Goal: Transaction & Acquisition: Purchase product/service

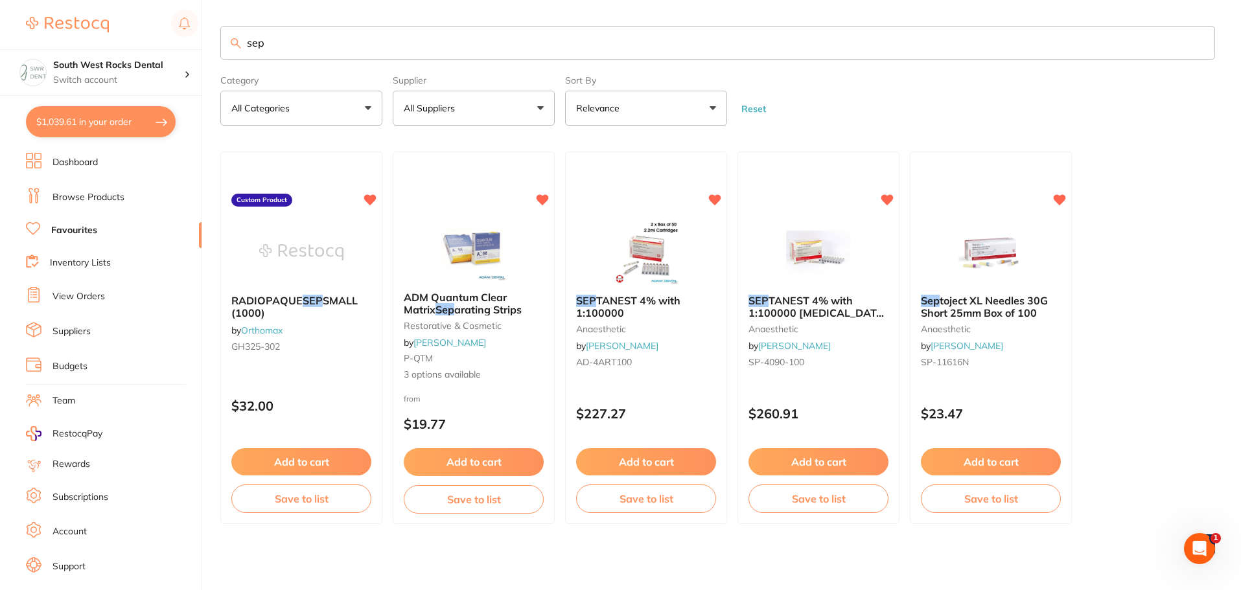
click at [124, 198] on li "Browse Products" at bounding box center [114, 197] width 176 height 19
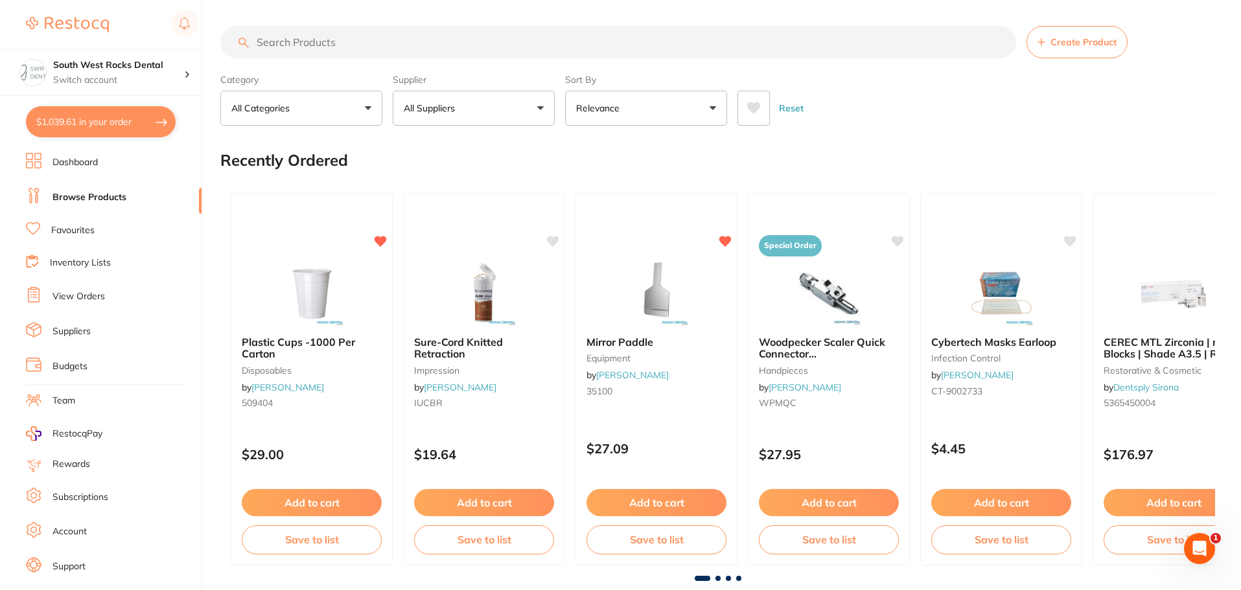
click at [146, 109] on button "$1,039.61 in your order" at bounding box center [101, 121] width 150 height 31
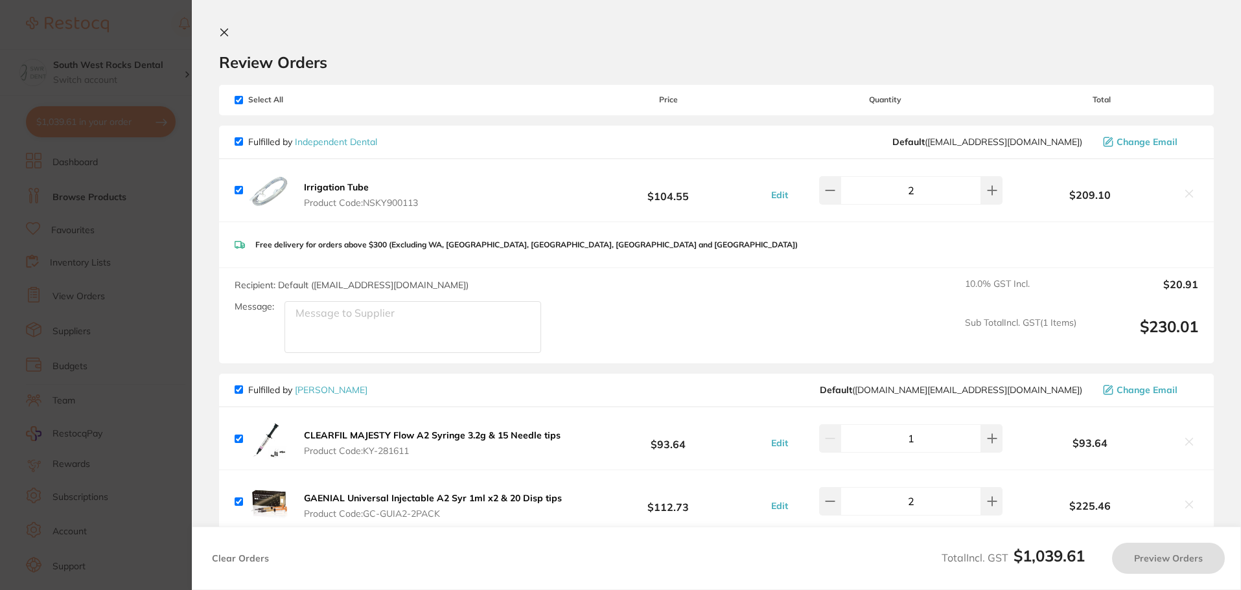
checkbox input "true"
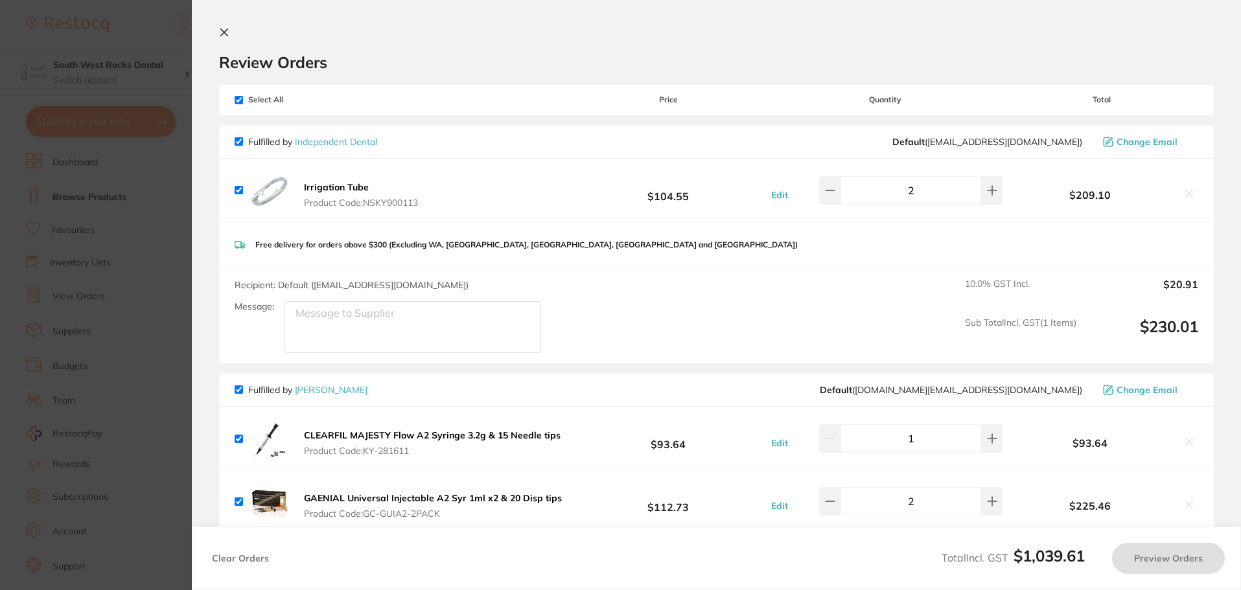
checkbox input "true"
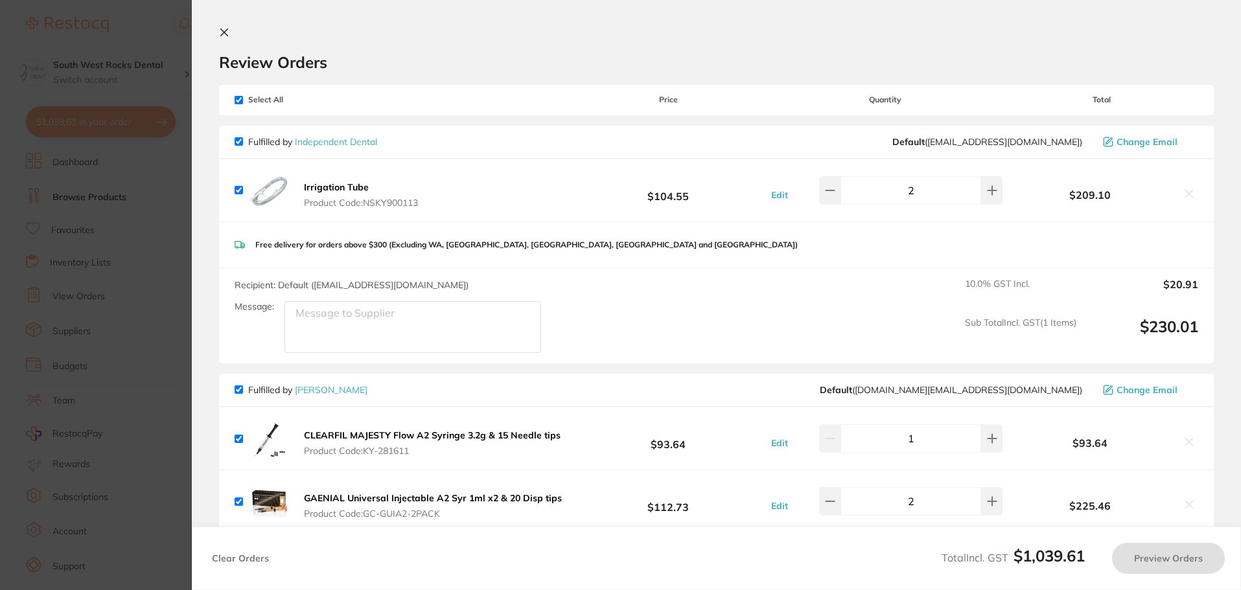
checkbox input "true"
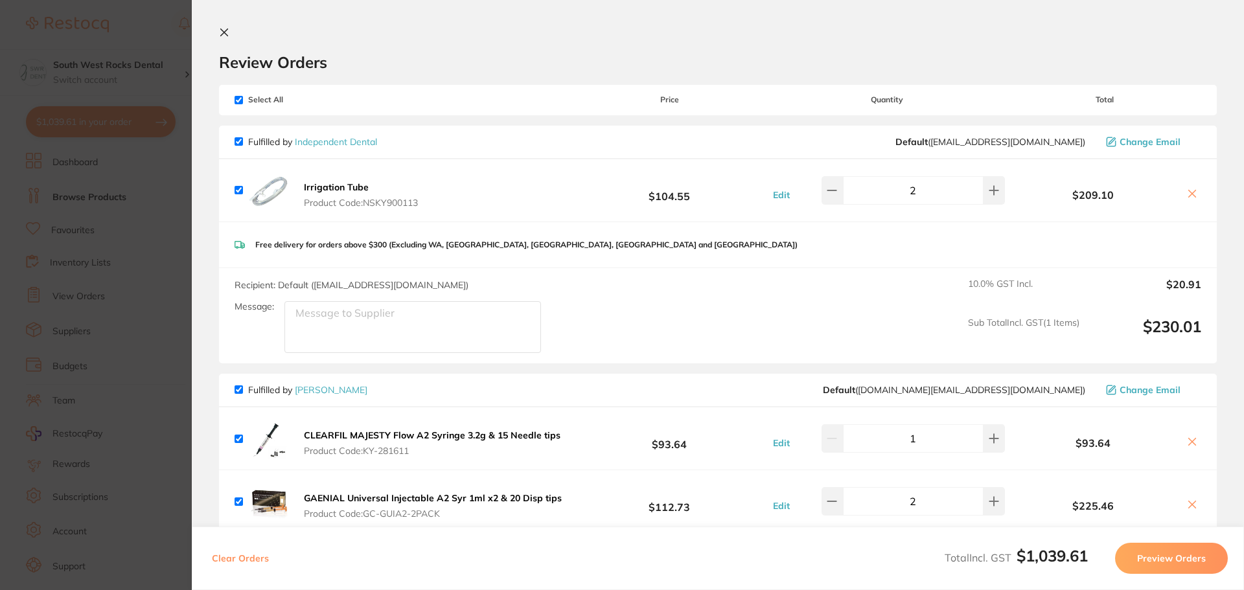
click at [122, 90] on section "Update RRP Set your pre negotiated price for this item. Item Agreed RRP (excl. …" at bounding box center [622, 295] width 1244 height 590
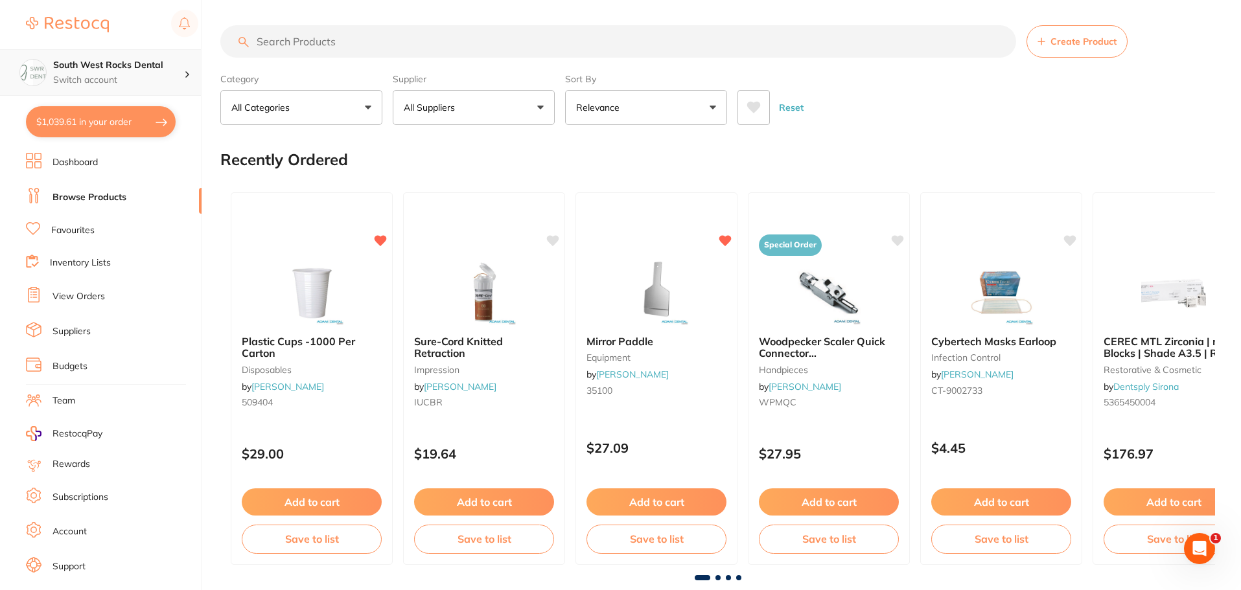
click at [130, 80] on p "Switch account" at bounding box center [118, 80] width 131 height 13
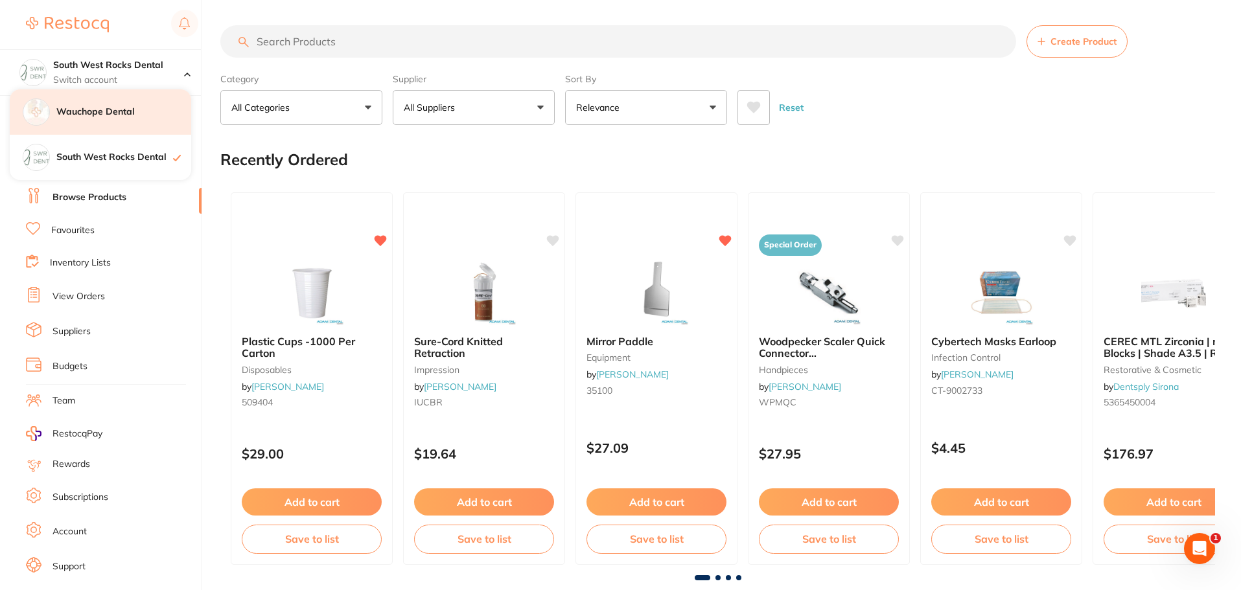
click at [121, 123] on div "Wauchope Dental" at bounding box center [100, 111] width 181 height 45
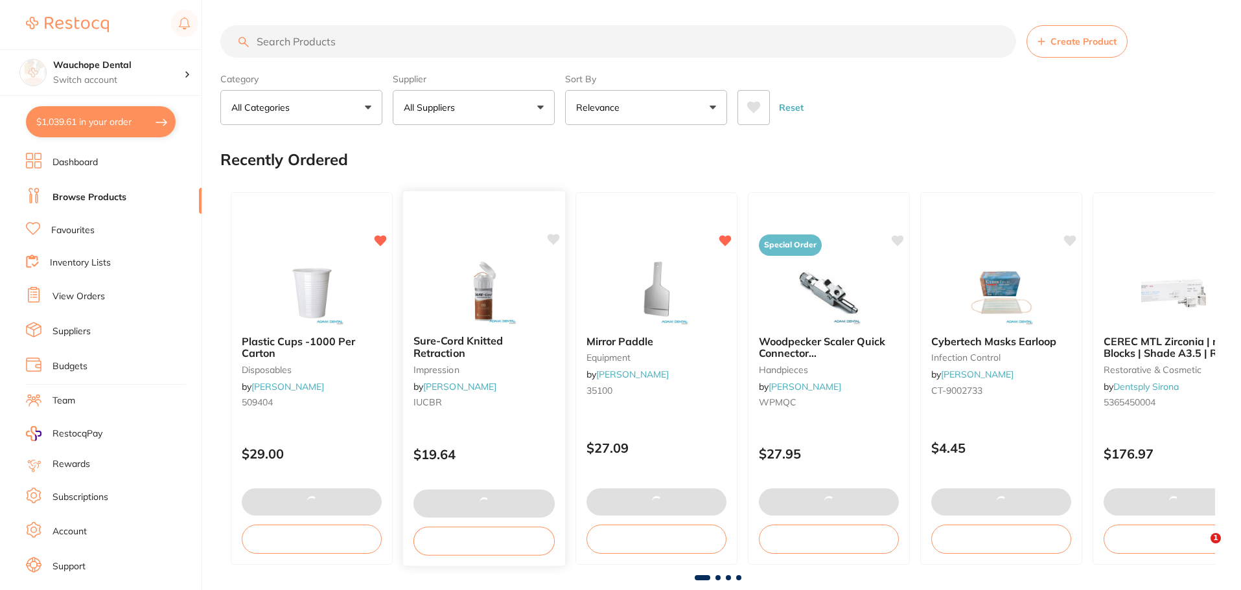
checkbox input "false"
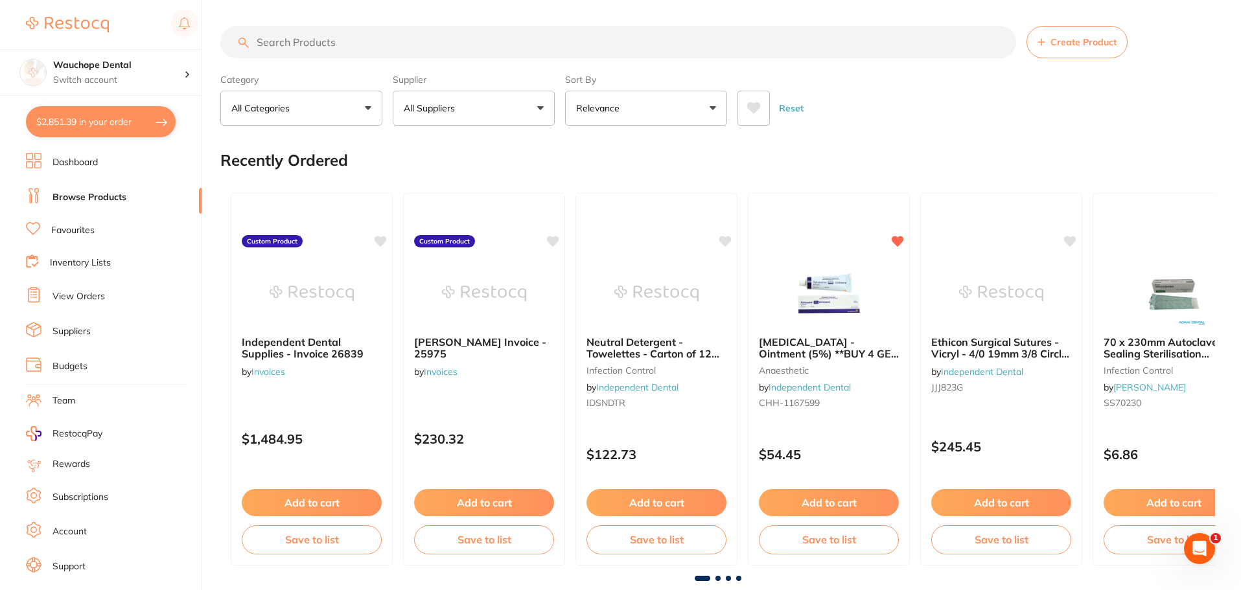
click at [321, 41] on input "search" at bounding box center [618, 42] width 796 height 32
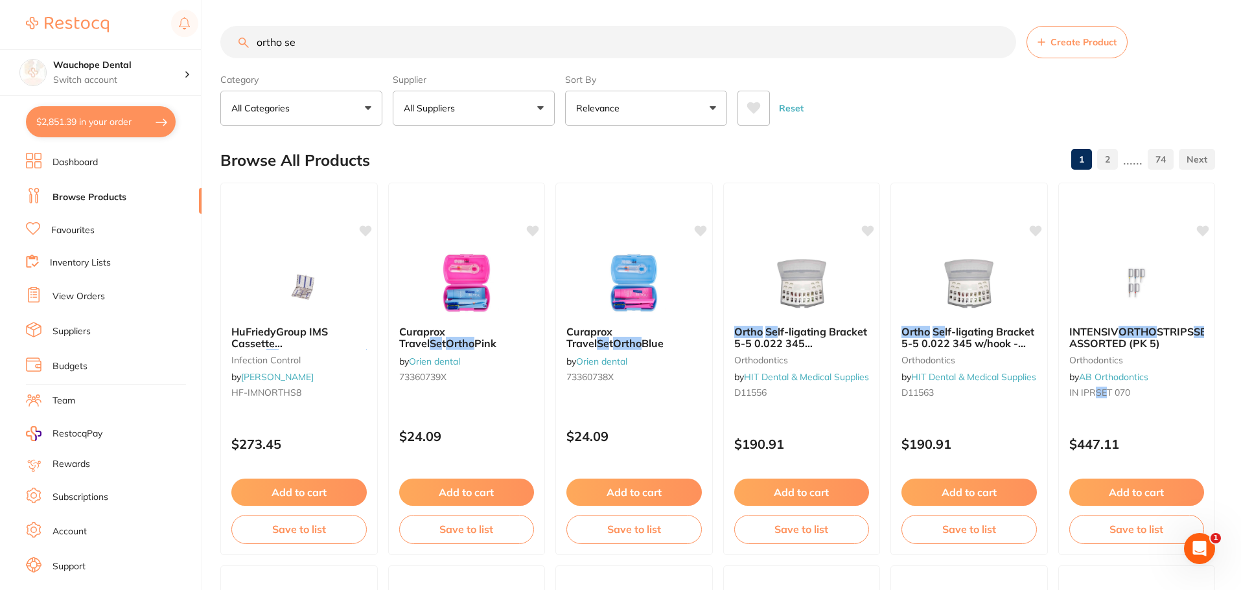
click at [312, 42] on input "ortho se" at bounding box center [618, 42] width 796 height 32
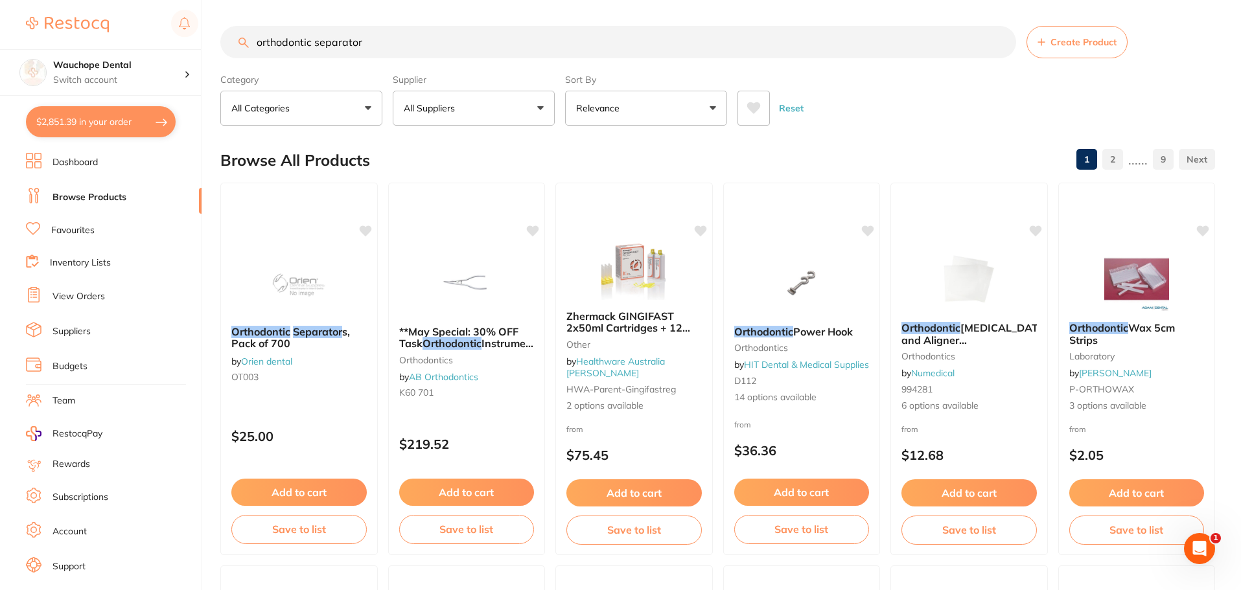
type input "orthodontic separator"
click at [420, 119] on button "All Suppliers" at bounding box center [474, 108] width 162 height 35
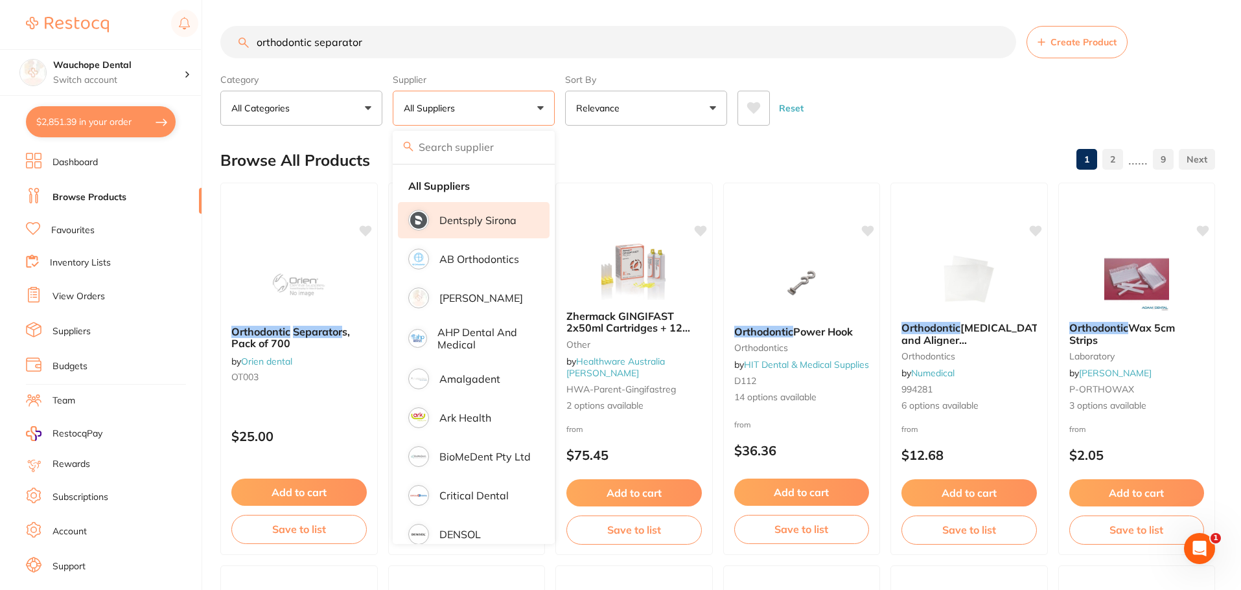
click at [477, 216] on p "Dentsply Sirona" at bounding box center [477, 220] width 77 height 12
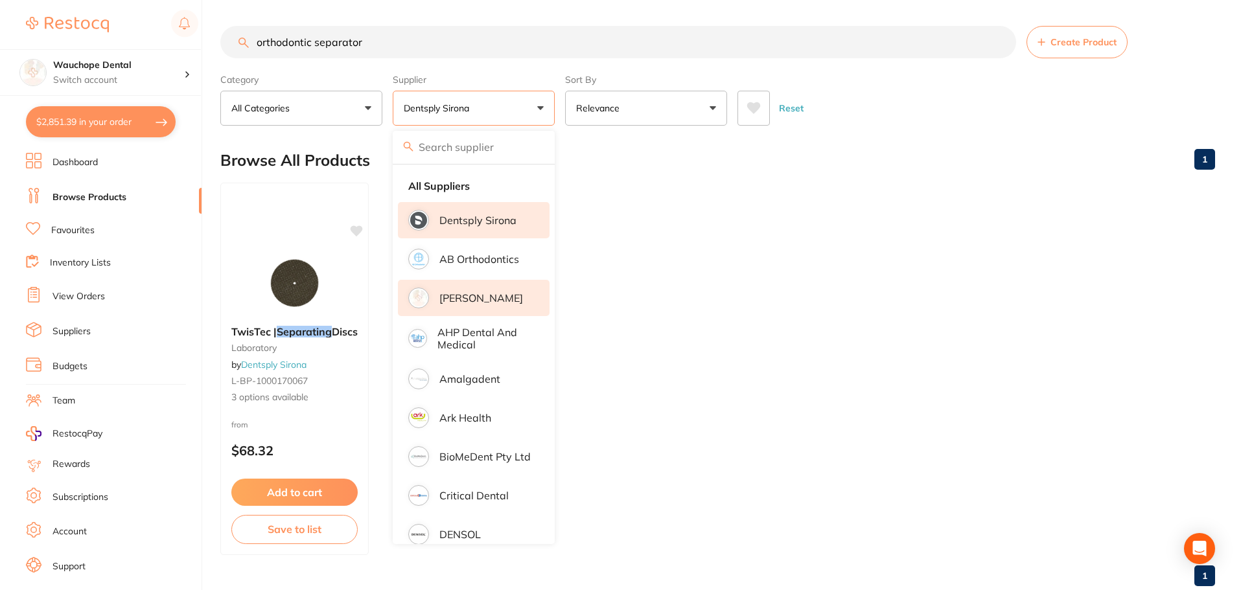
click at [485, 299] on p "[PERSON_NAME]" at bounding box center [481, 298] width 84 height 12
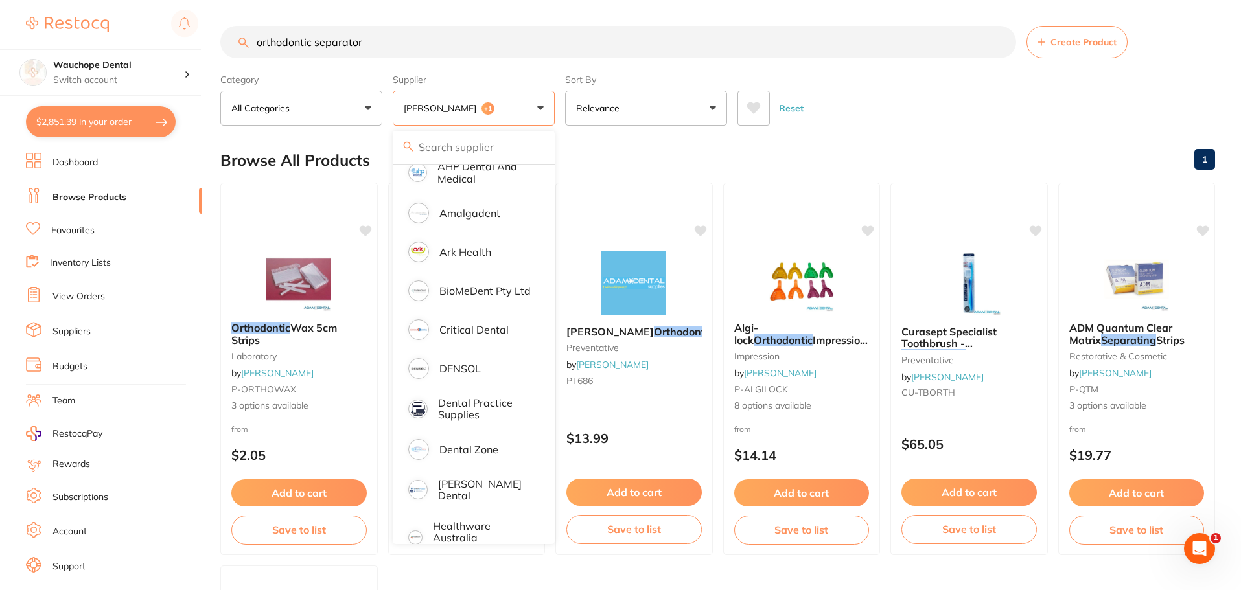
scroll to position [194, 0]
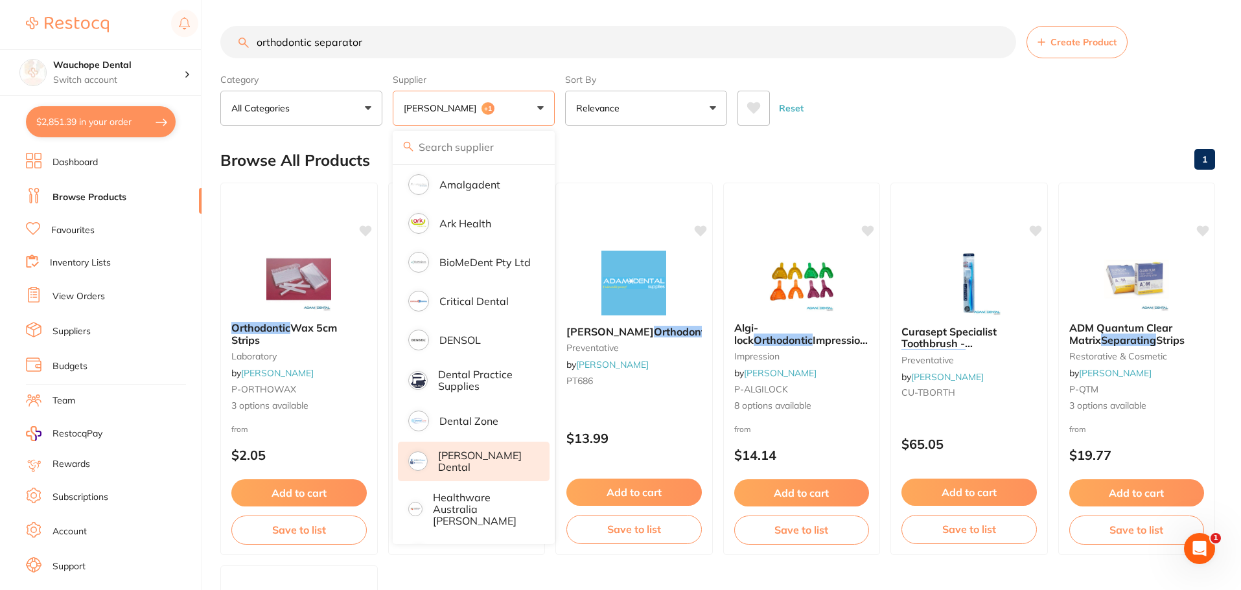
click at [501, 454] on p "[PERSON_NAME] Dental" at bounding box center [484, 462] width 93 height 24
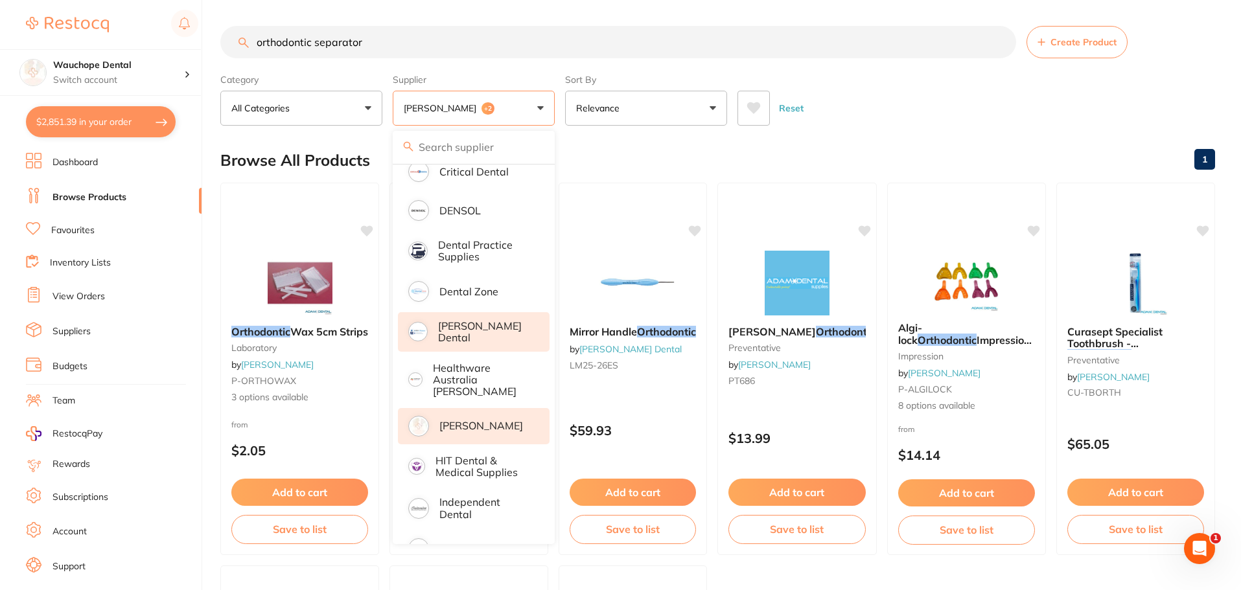
scroll to position [0, 0]
click at [488, 420] on p "[PERSON_NAME]" at bounding box center [481, 426] width 84 height 12
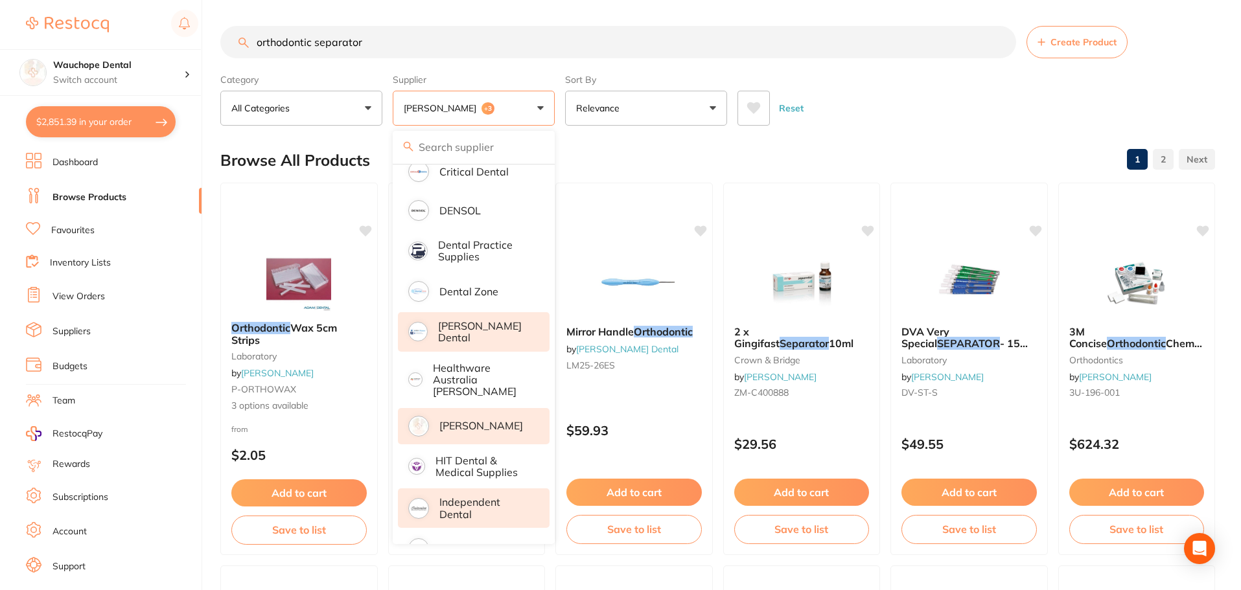
click at [500, 496] on p "Independent Dental" at bounding box center [485, 508] width 92 height 24
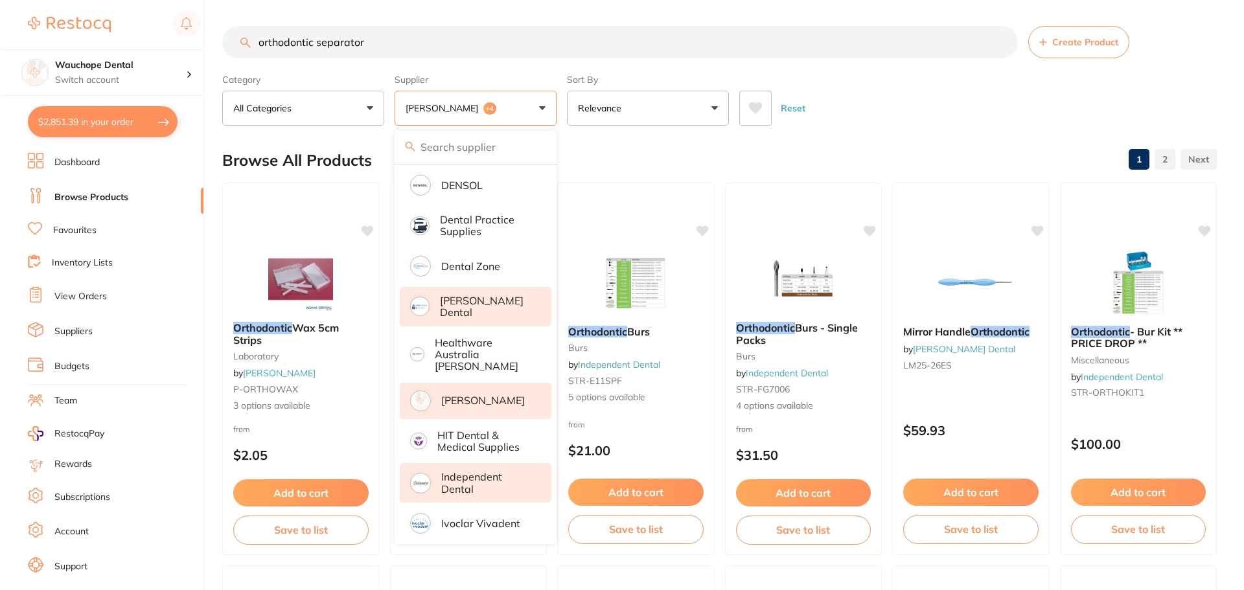
scroll to position [389, 0]
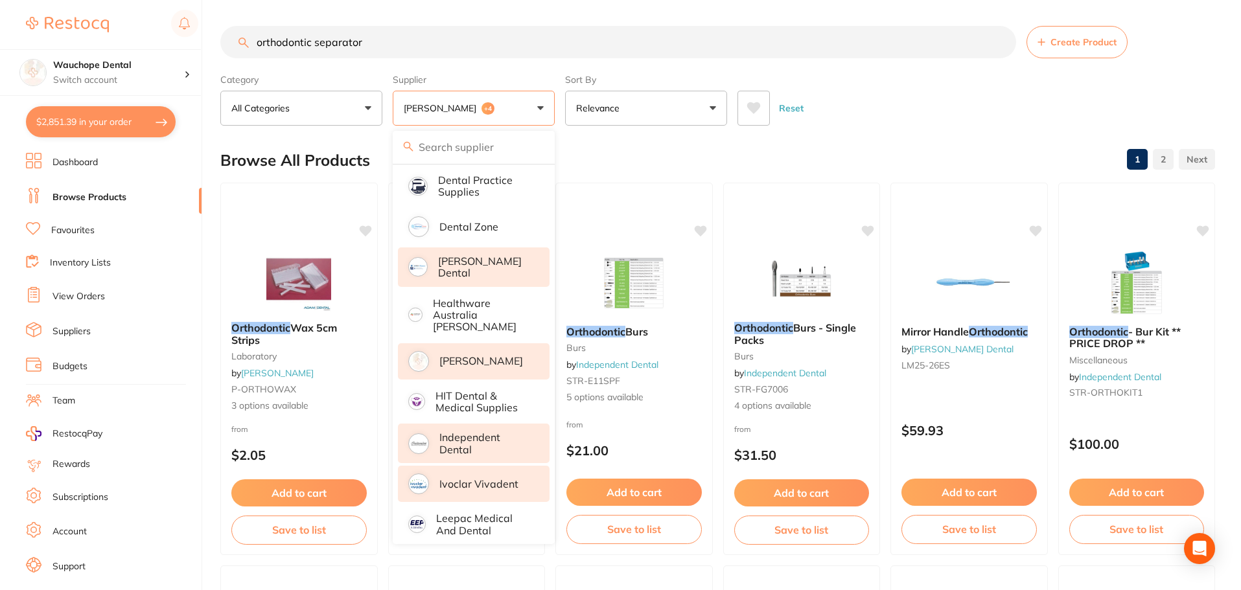
click at [488, 478] on p "Ivoclar Vivadent" at bounding box center [478, 484] width 79 height 12
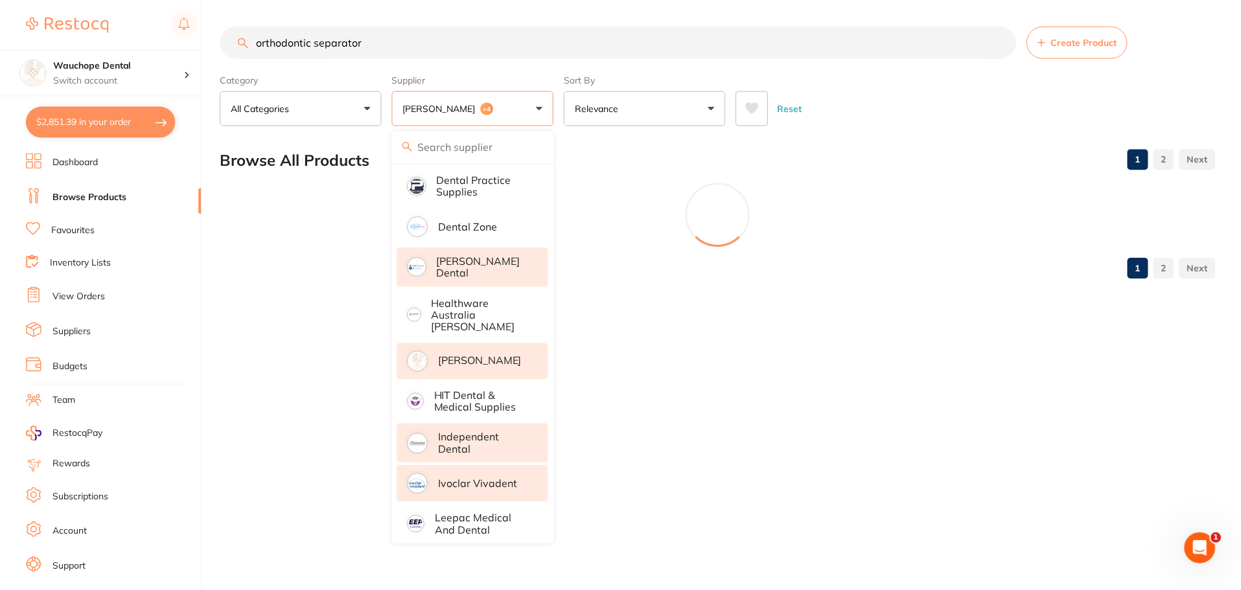
scroll to position [0, 0]
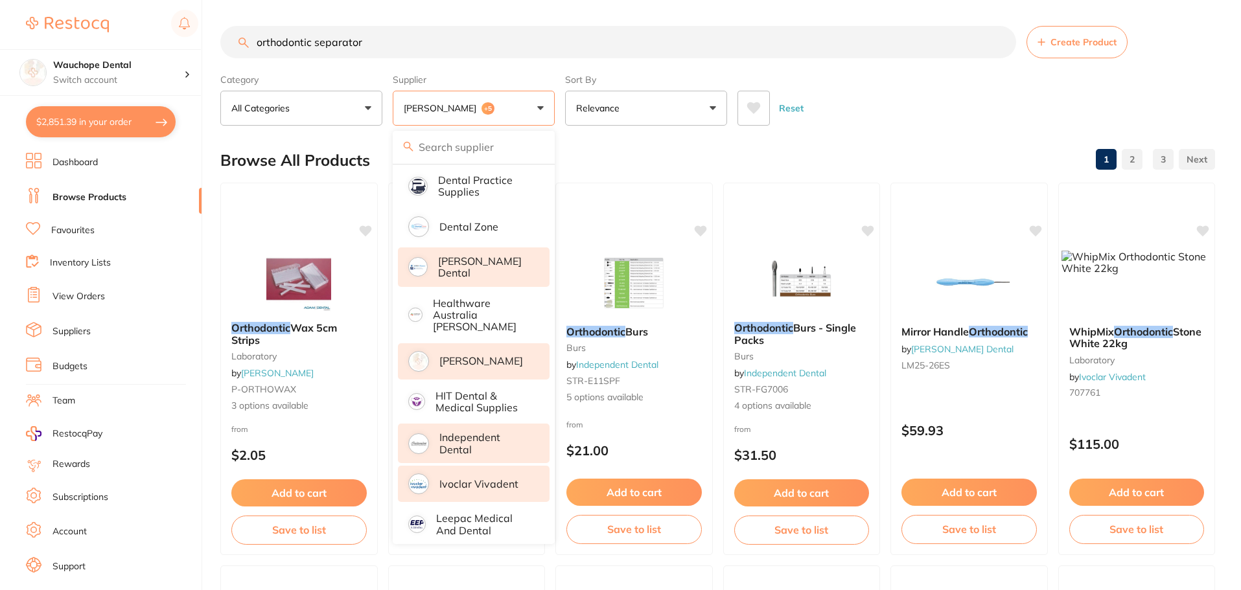
click at [642, 148] on div "Browse All Products 1 2 3" at bounding box center [717, 160] width 994 height 43
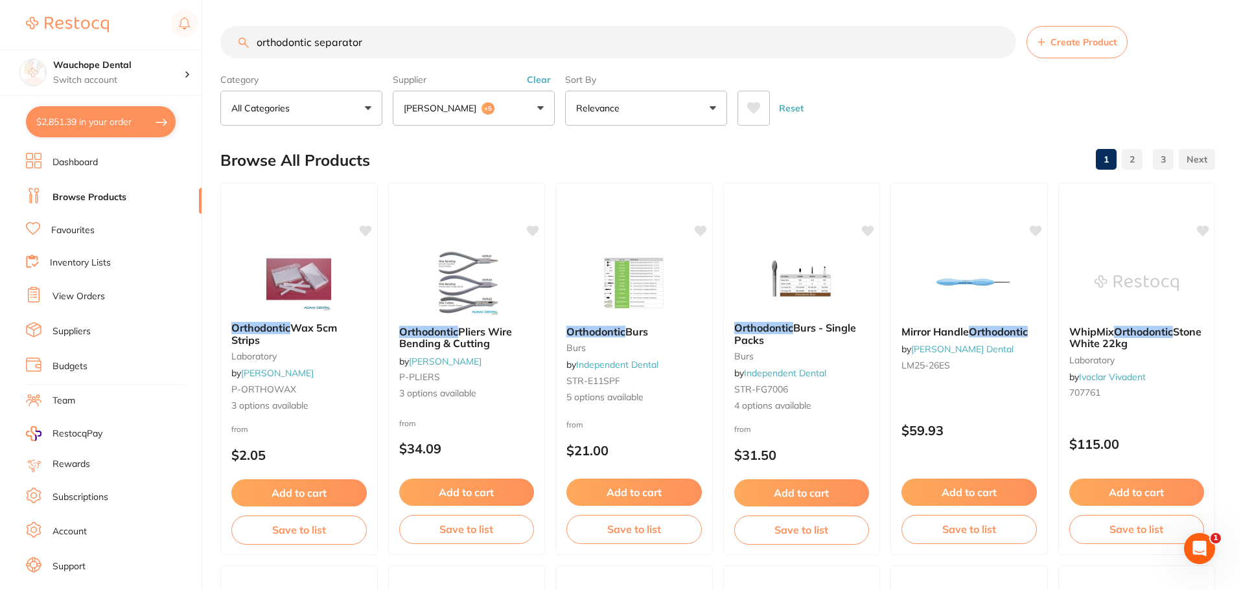
click at [380, 45] on input "orthodontic separator" at bounding box center [618, 42] width 796 height 32
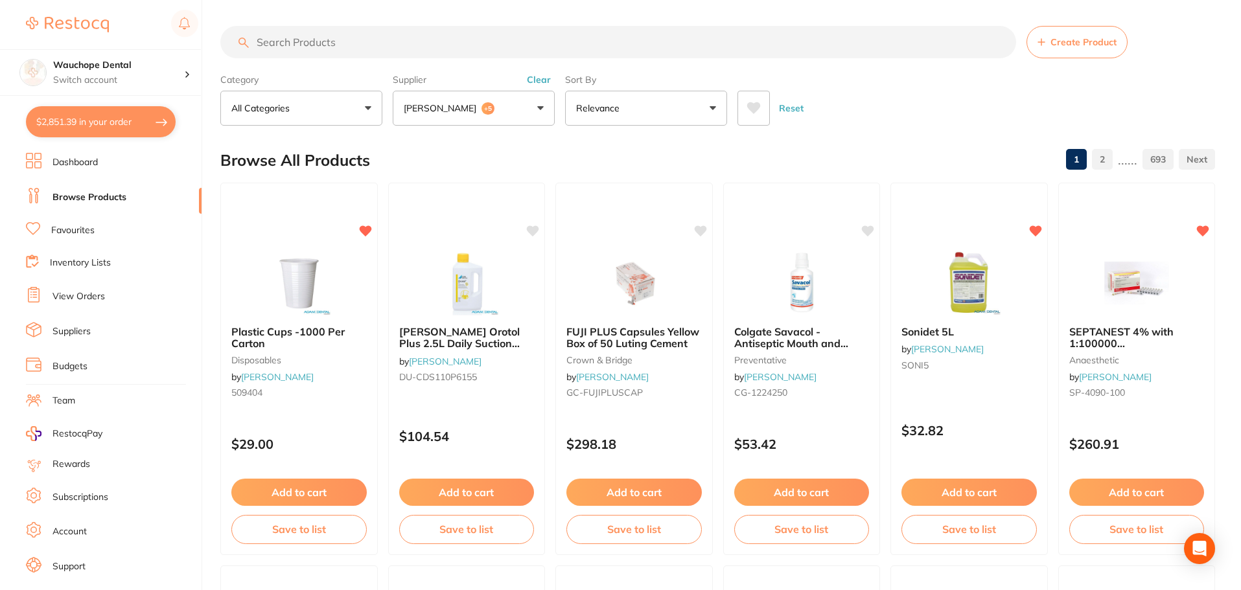
paste input "ELASTOMERIC SEPARATORS"
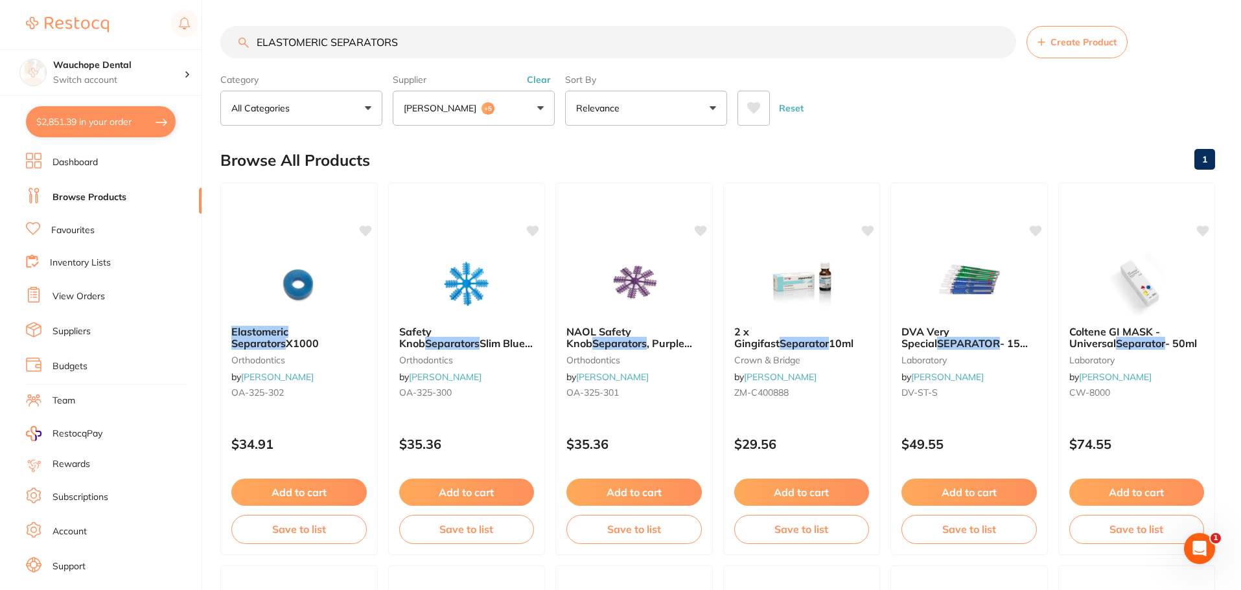
type input "ELASTOMERIC SEPARATORS"
click at [930, 108] on div "Reset" at bounding box center [970, 102] width 467 height 45
click at [506, 111] on button "Adam Dental +5" at bounding box center [474, 108] width 162 height 35
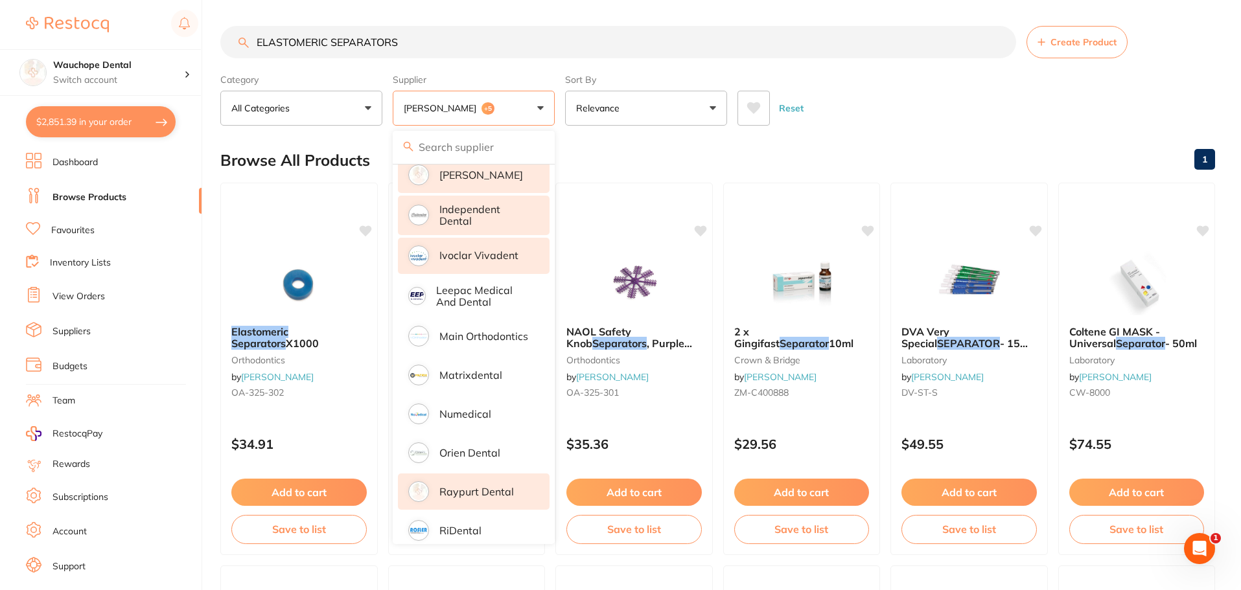
scroll to position [382, 0]
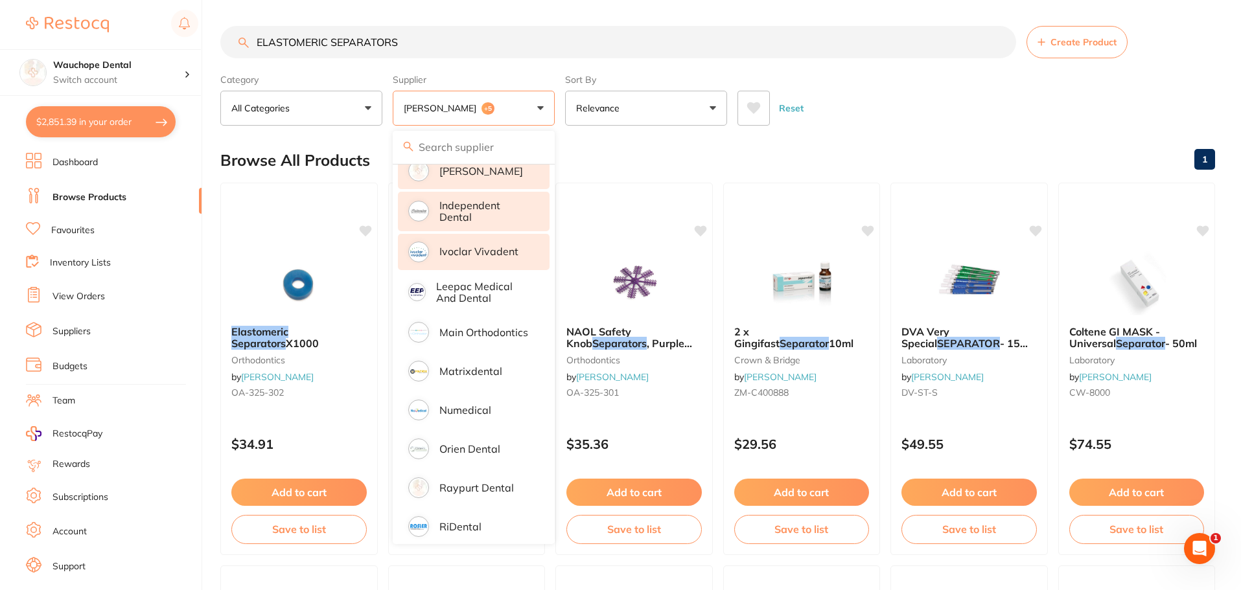
click at [815, 141] on div "Browse All Products 1" at bounding box center [717, 160] width 994 height 43
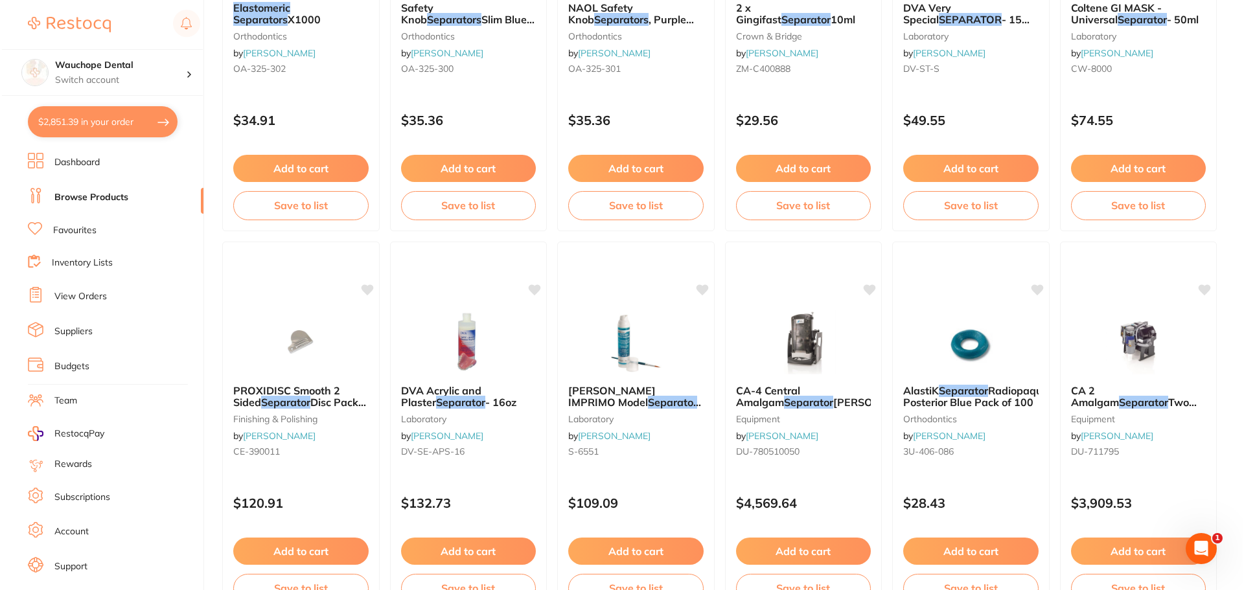
scroll to position [0, 0]
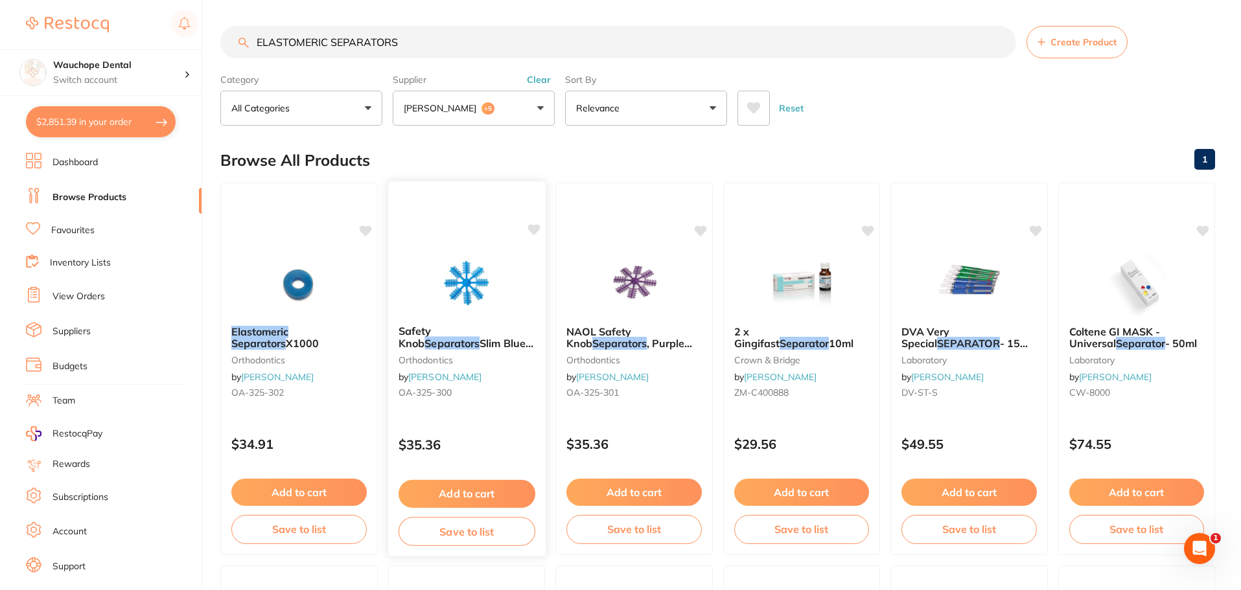
click at [456, 268] on img at bounding box center [466, 281] width 85 height 65
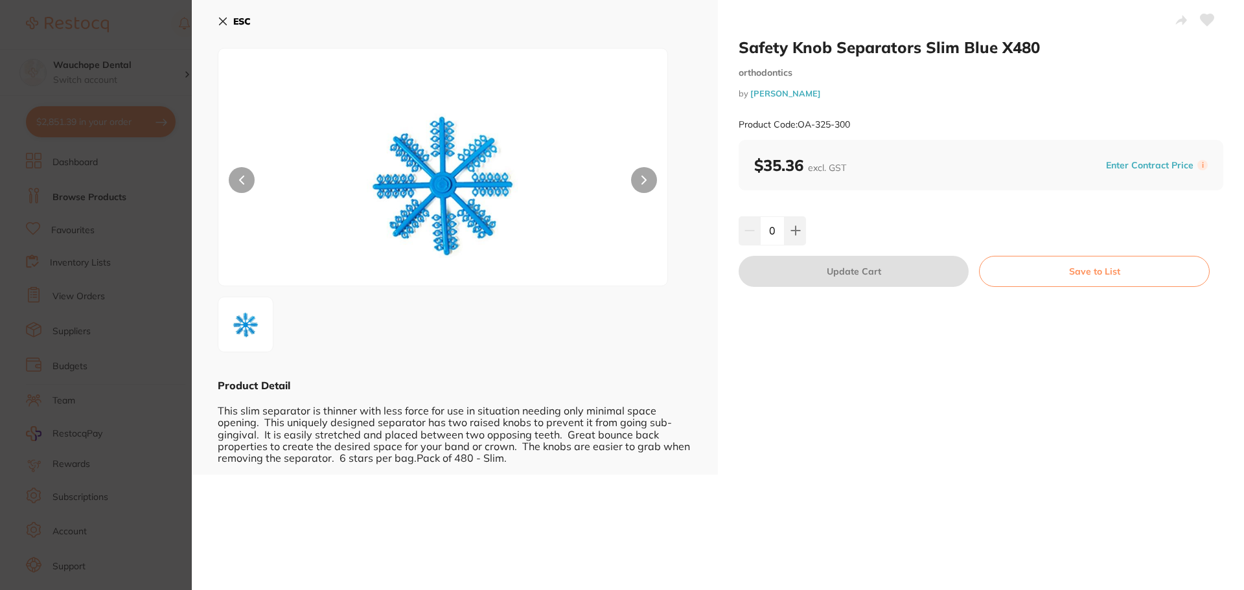
click at [647, 177] on button at bounding box center [644, 180] width 26 height 26
drag, startPoint x: 797, startPoint y: 231, endPoint x: 799, endPoint y: 224, distance: 7.2
click at [797, 230] on icon at bounding box center [795, 230] width 10 height 10
type input "1"
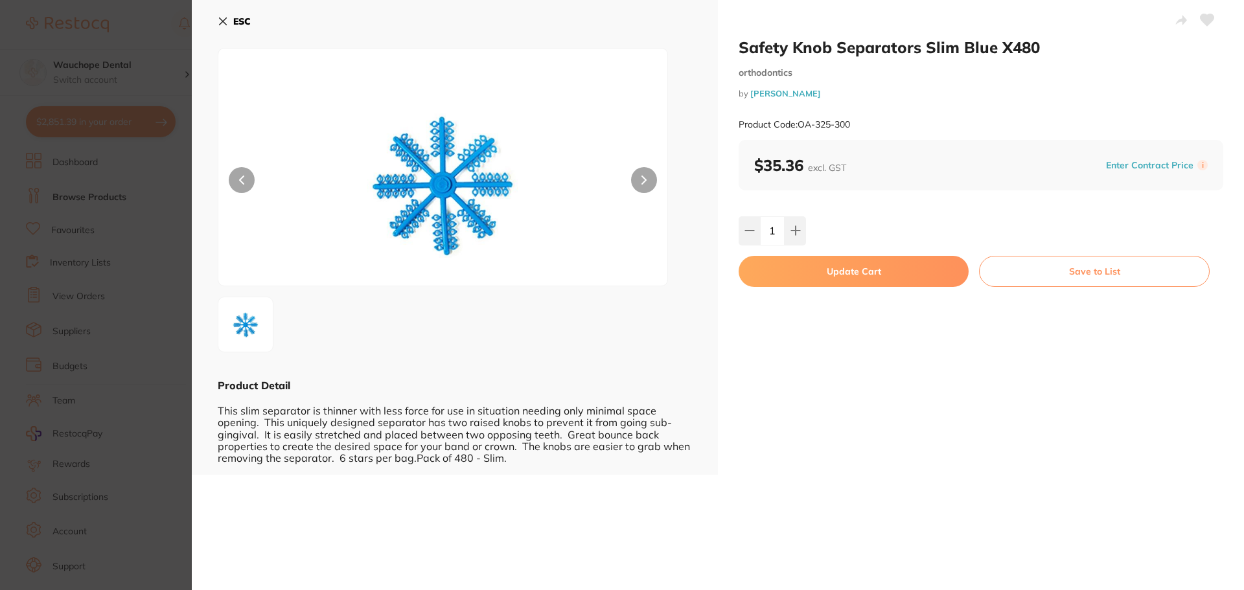
click at [814, 266] on button "Update Cart" at bounding box center [853, 271] width 230 height 31
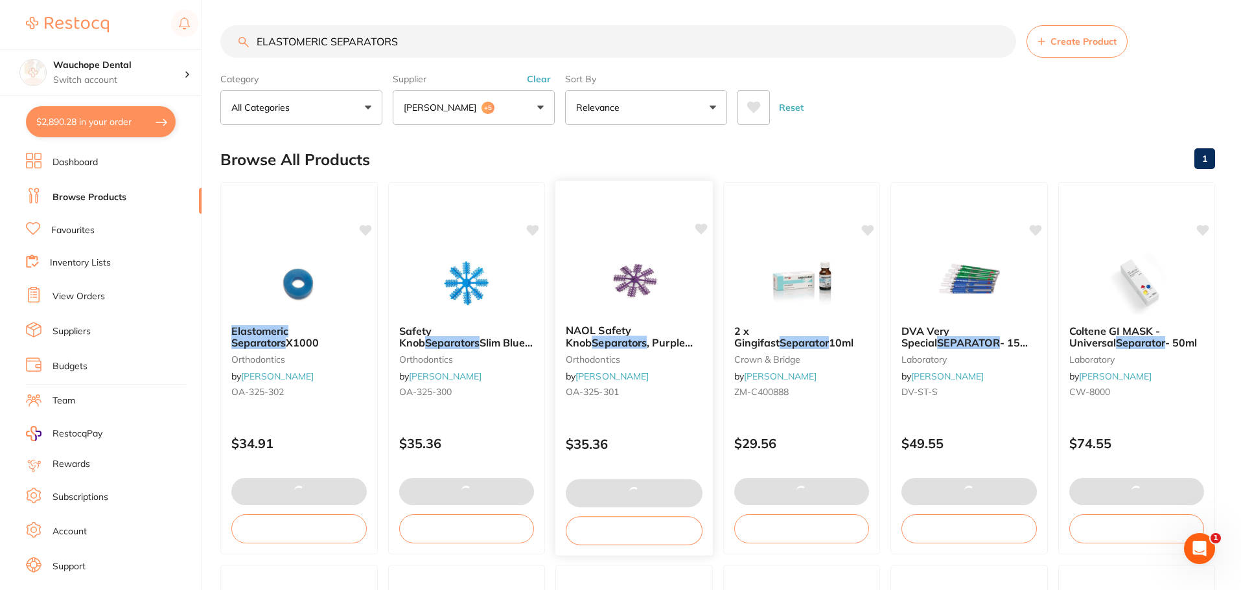
click at [592, 262] on img at bounding box center [633, 281] width 85 height 65
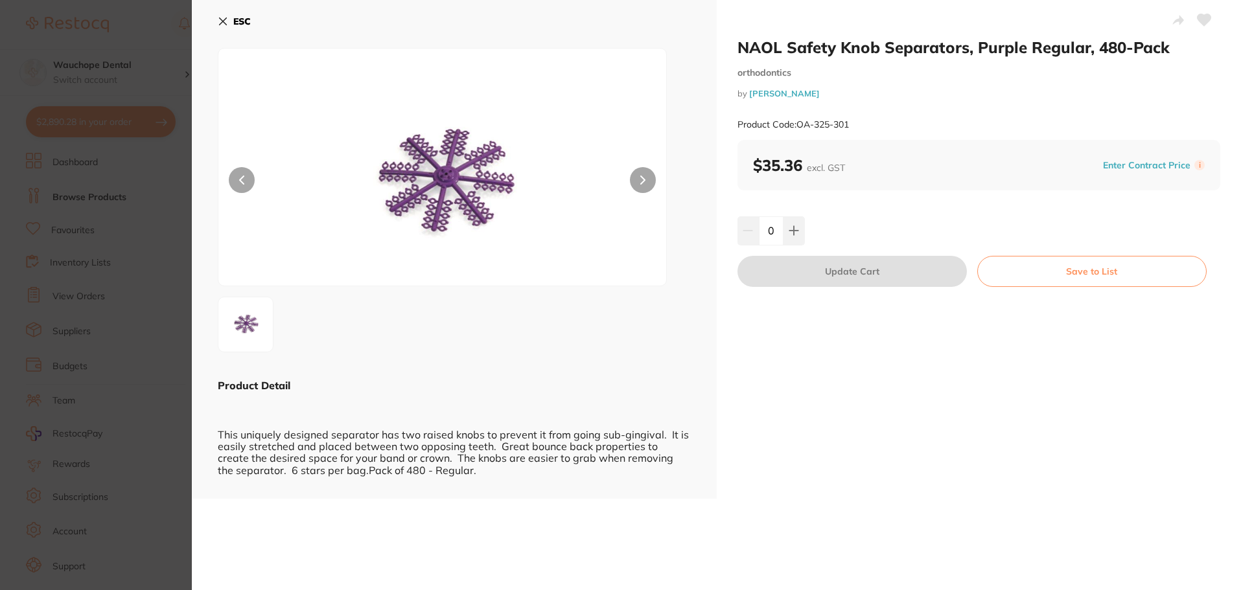
click at [113, 309] on section "NAOL Safety Knob Separators, Purple Regular, 480-Pack orthodontics by Henry Sch…" at bounding box center [620, 295] width 1241 height 590
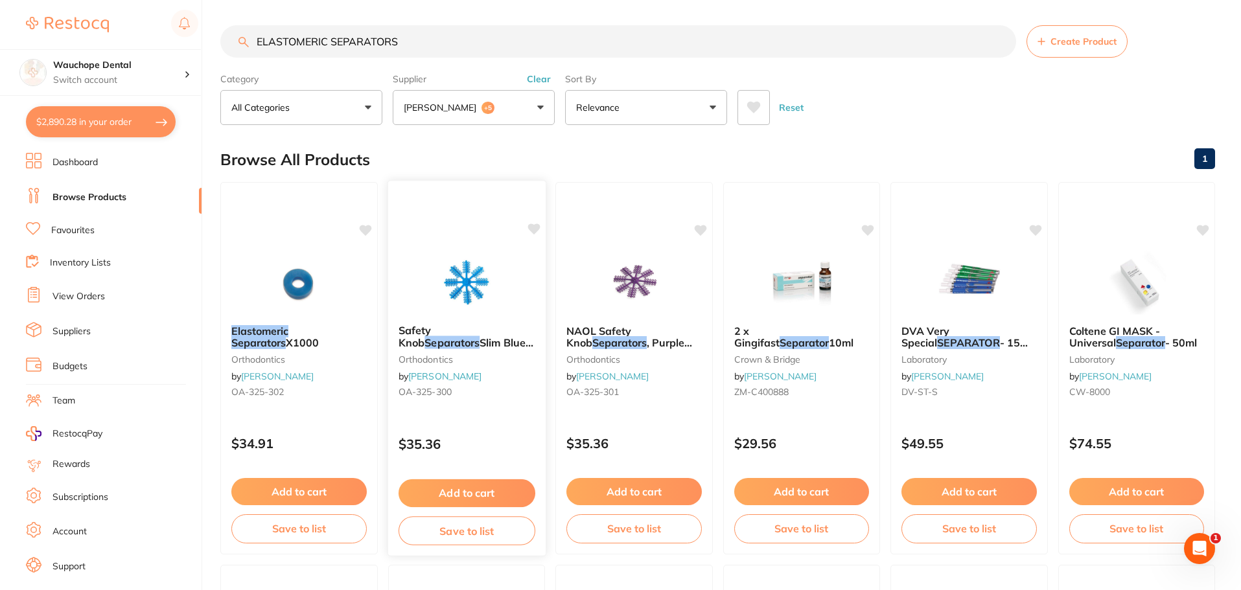
click at [431, 263] on img at bounding box center [466, 281] width 85 height 65
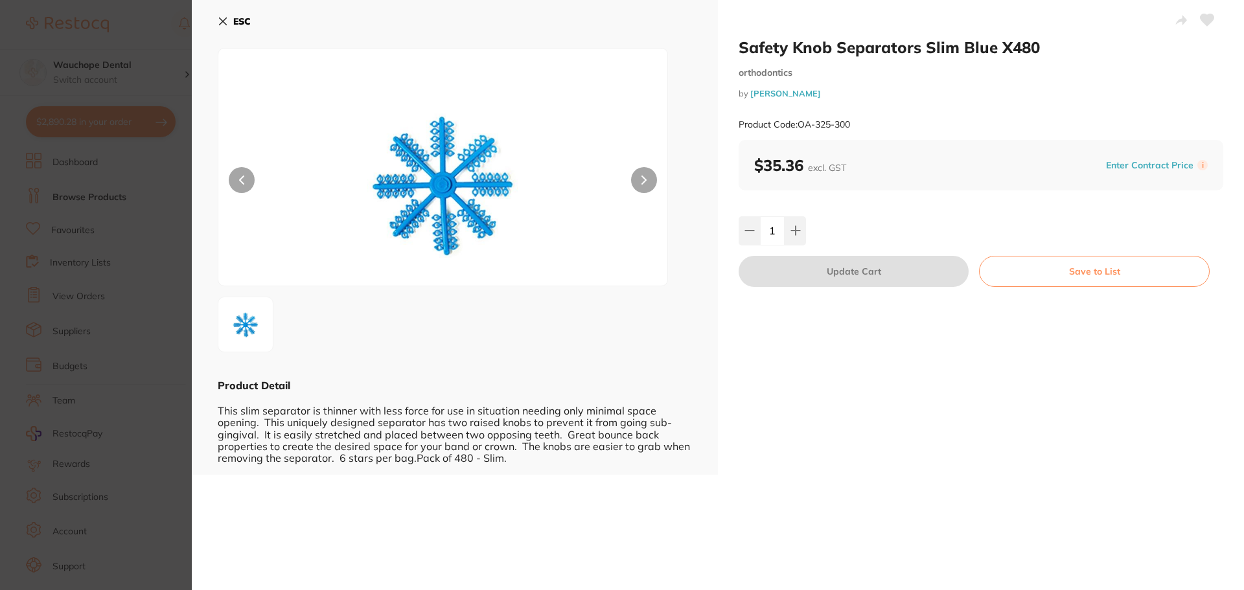
click at [63, 326] on section "Safety Knob Separators Slim Blue X480 orthodontics by Henry Schein Halas Produc…" at bounding box center [622, 295] width 1244 height 590
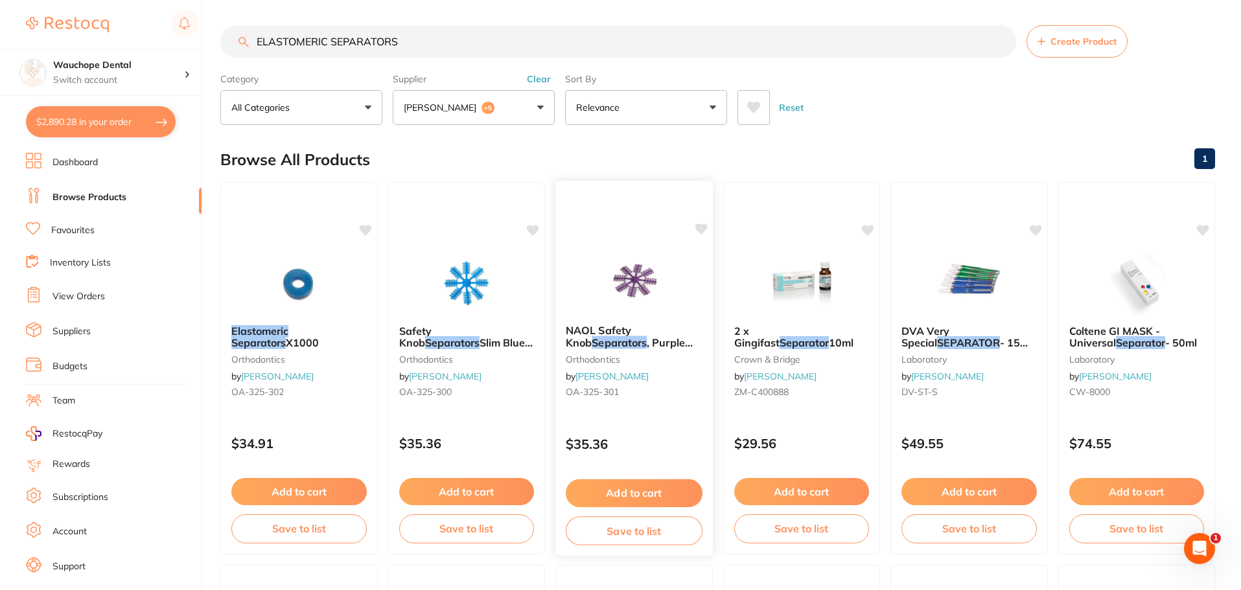
click at [623, 289] on img at bounding box center [633, 281] width 85 height 65
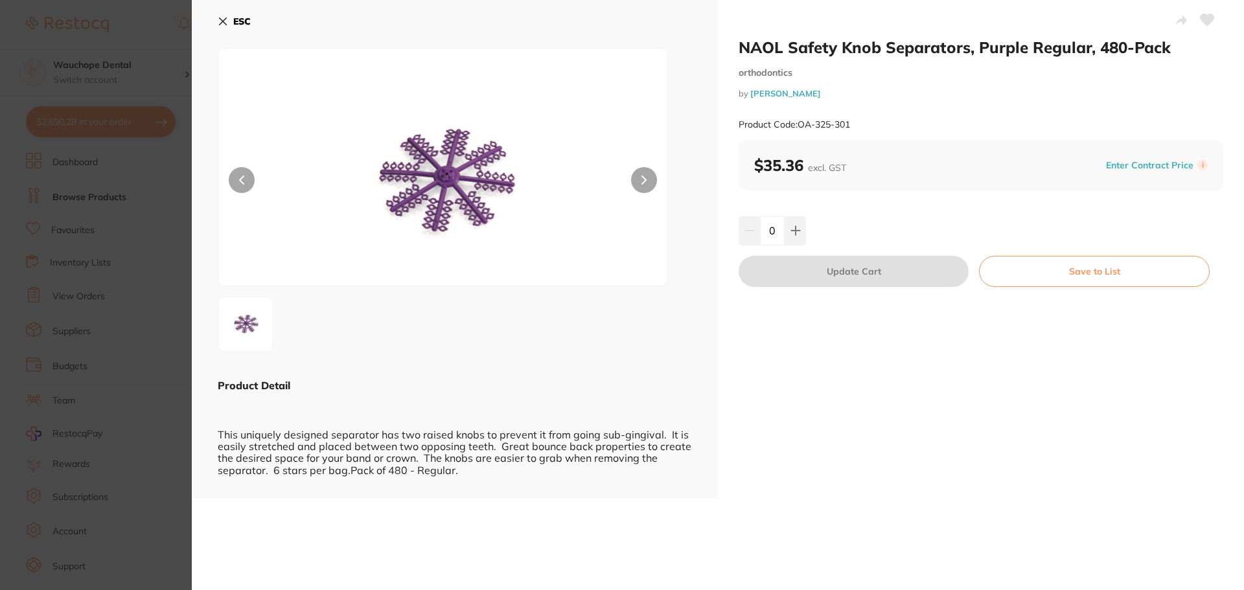
click at [129, 352] on section "NAOL Safety Knob Separators, Purple Regular, 480-Pack orthodontics by Henry Sch…" at bounding box center [622, 295] width 1244 height 590
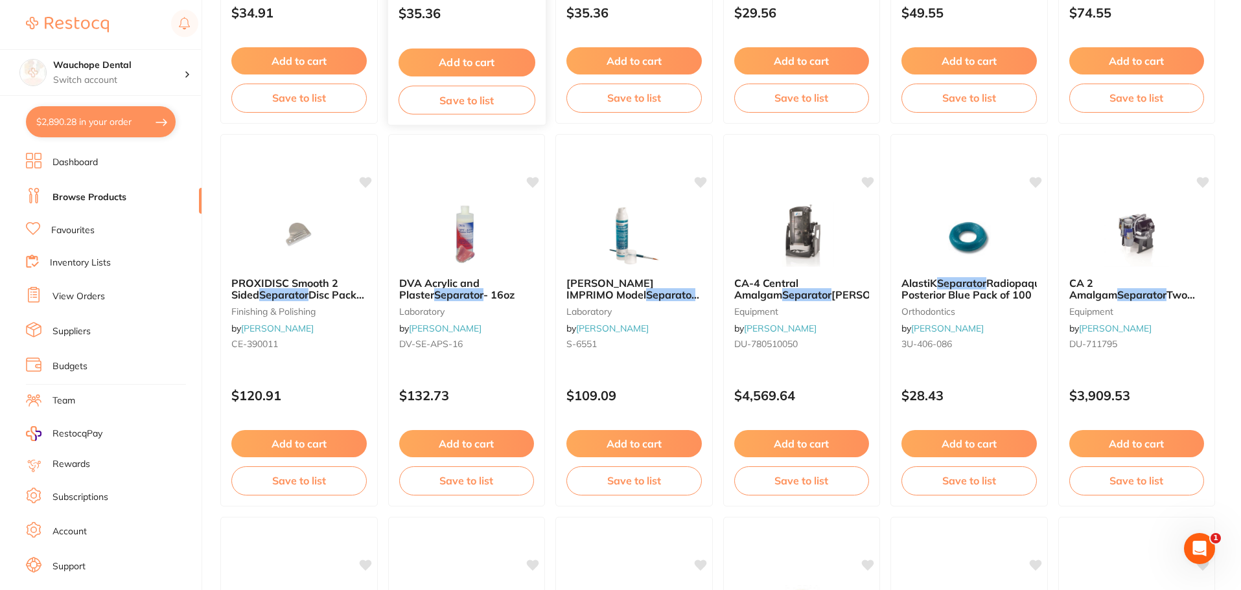
scroll to position [454, 0]
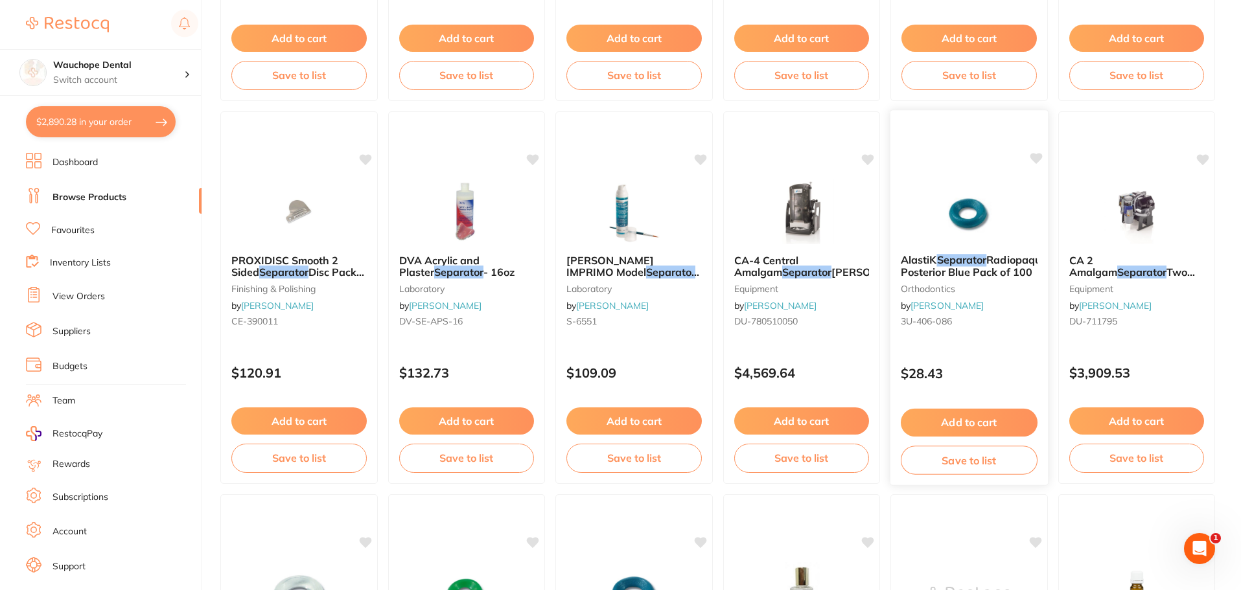
click at [961, 223] on img at bounding box center [968, 210] width 85 height 65
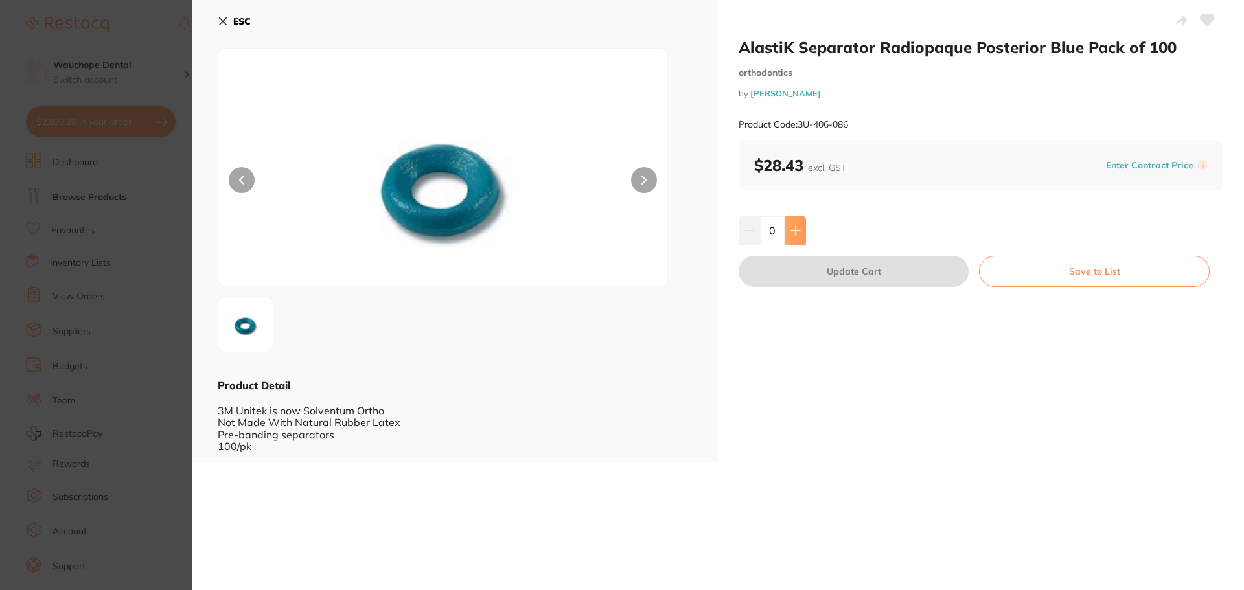
click at [790, 228] on icon at bounding box center [795, 230] width 10 height 10
type input "1"
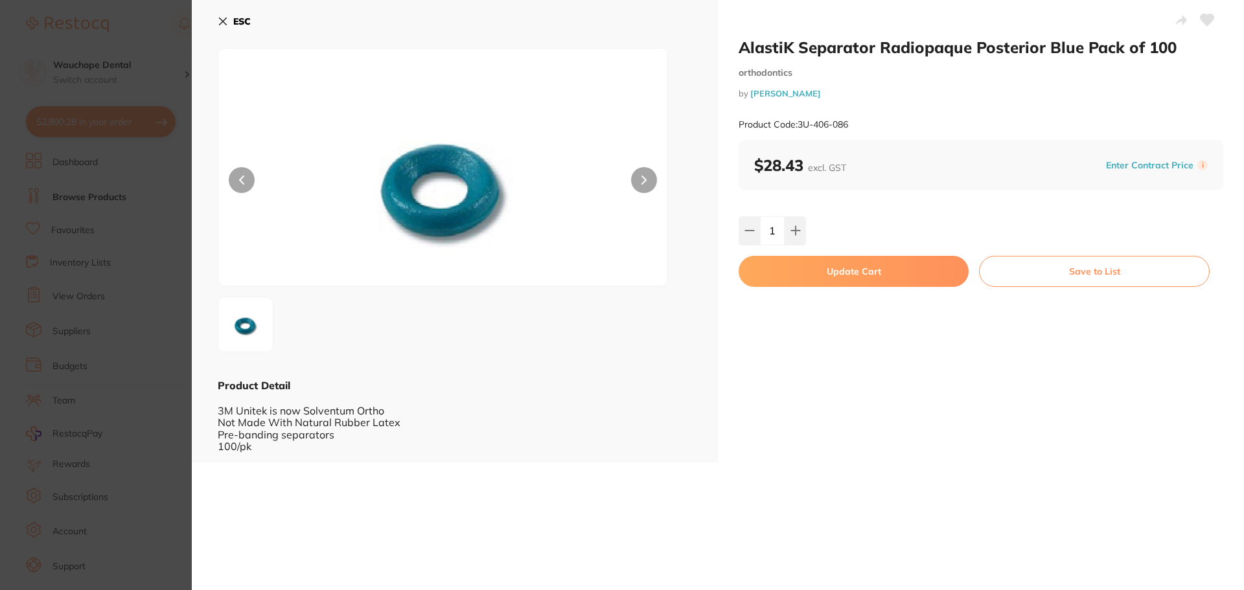
click at [808, 275] on button "Update Cart" at bounding box center [853, 271] width 230 height 31
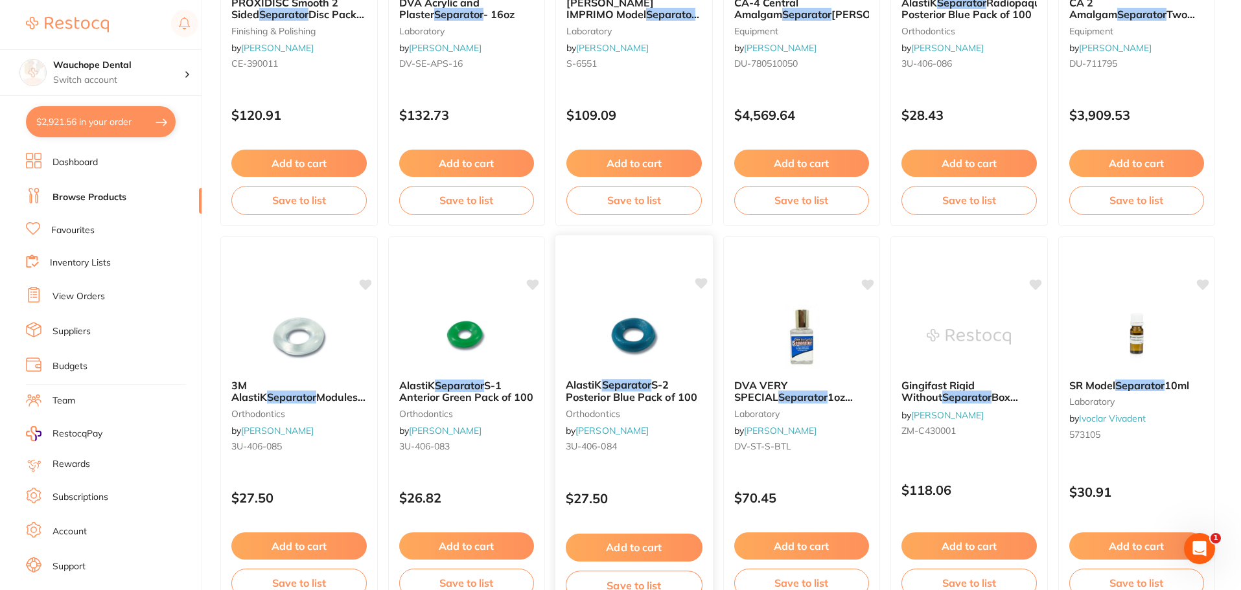
scroll to position [713, 0]
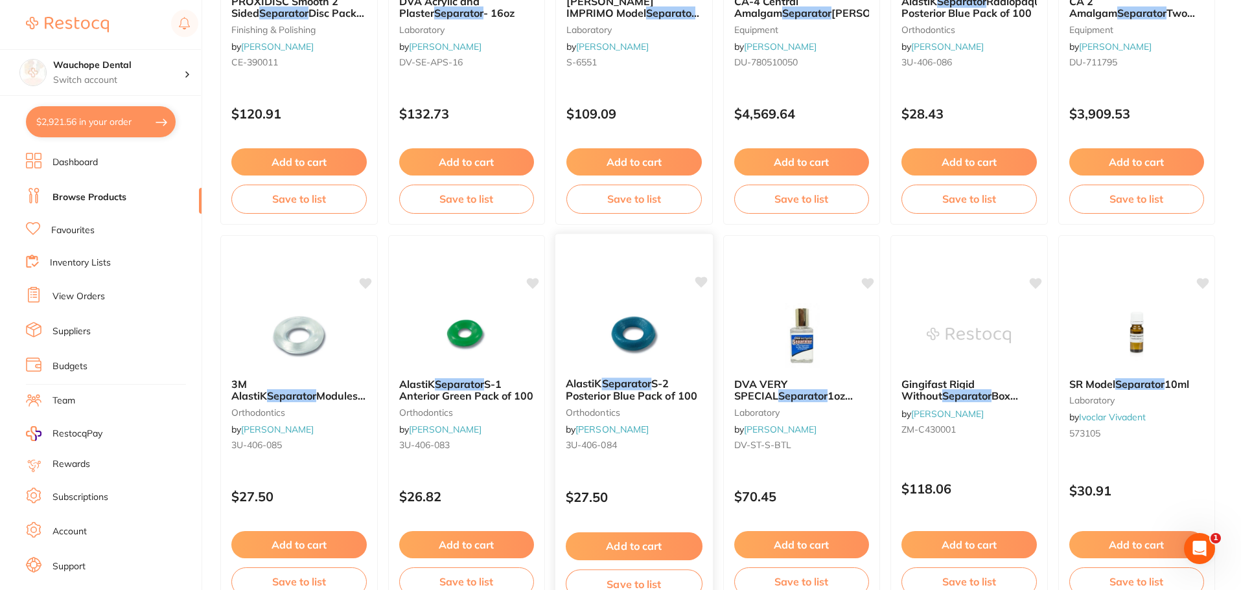
click at [676, 310] on img at bounding box center [633, 334] width 85 height 65
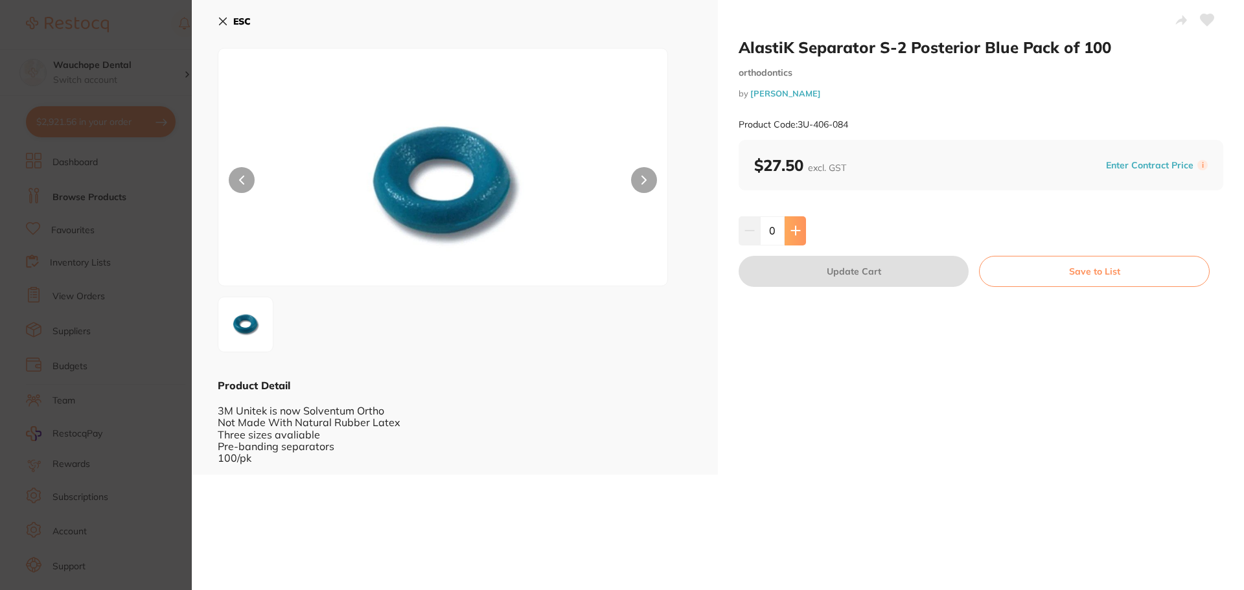
click at [797, 224] on button at bounding box center [794, 230] width 21 height 29
type input "1"
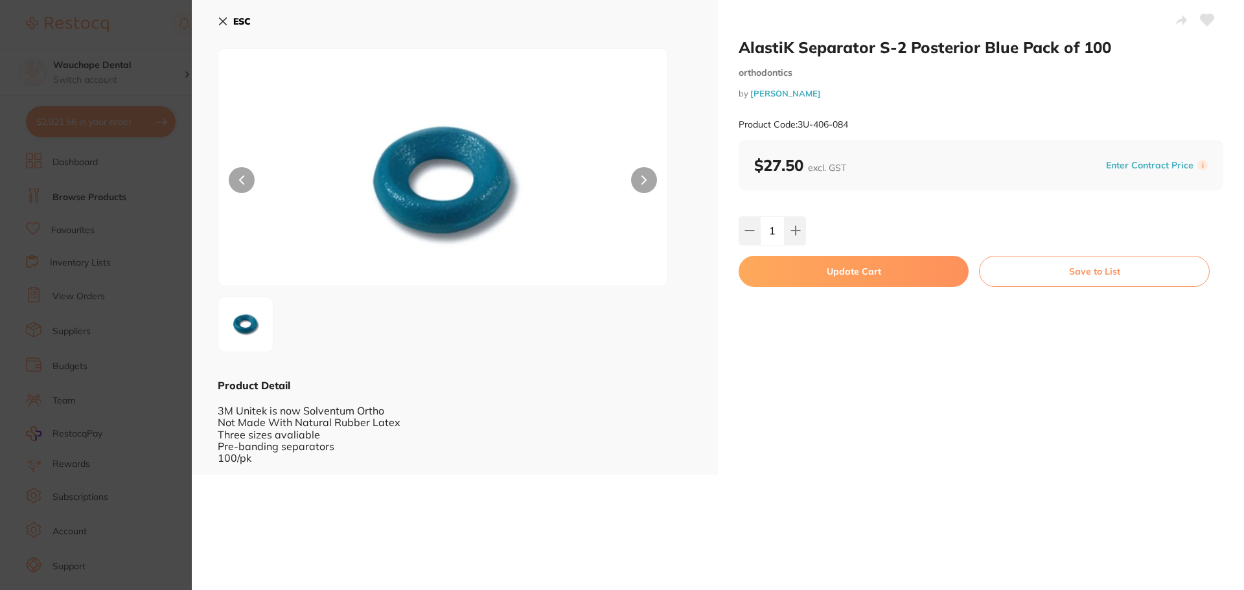
click at [804, 275] on button "Update Cart" at bounding box center [853, 271] width 230 height 31
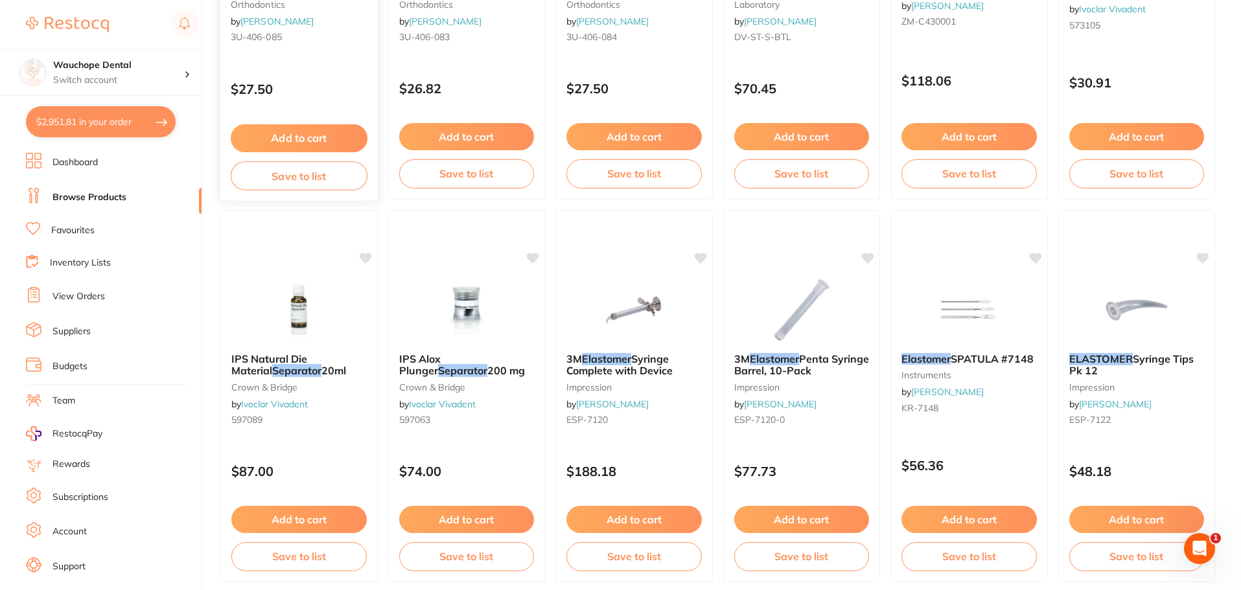
scroll to position [908, 0]
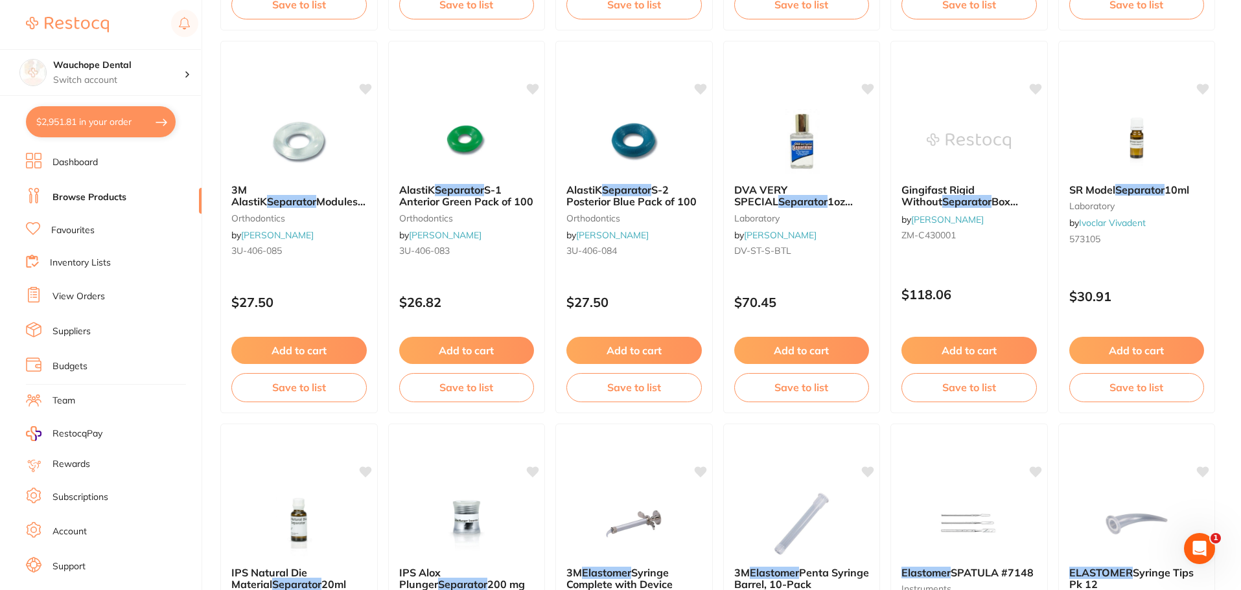
click at [112, 129] on button "$2,951.81 in your order" at bounding box center [101, 121] width 150 height 31
checkbox input "true"
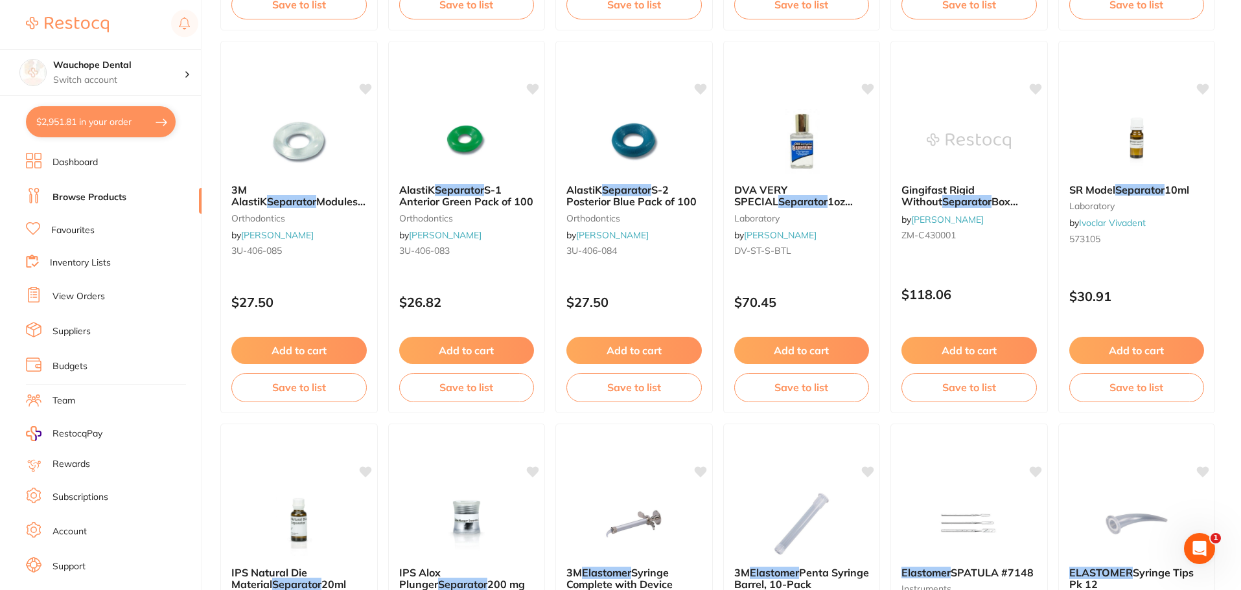
checkbox input "true"
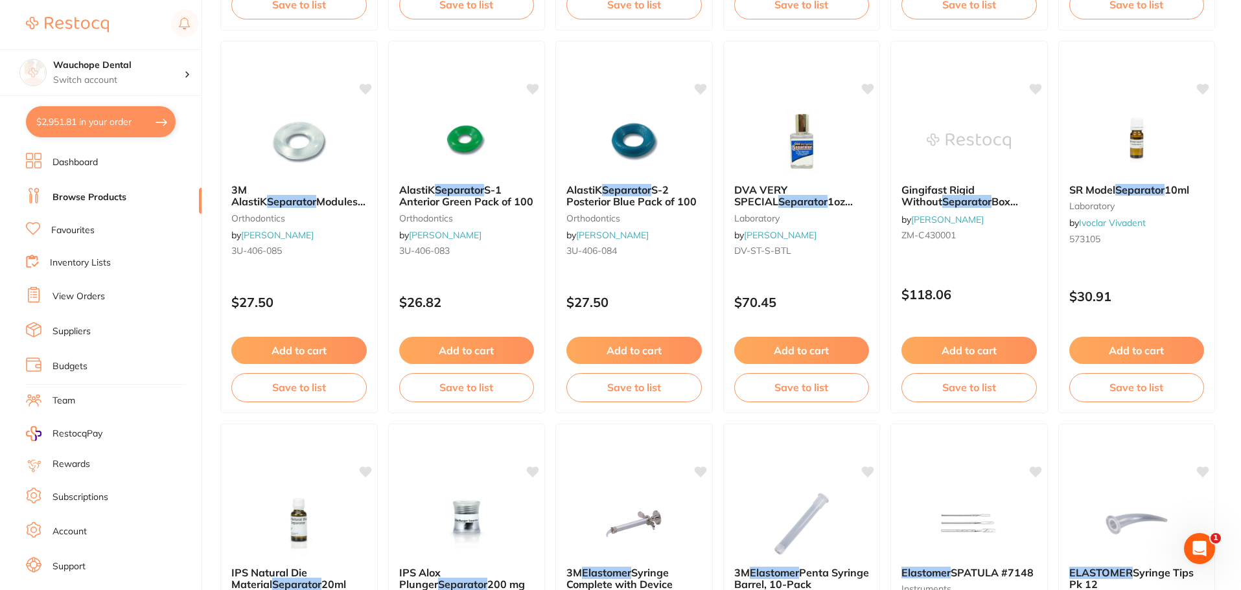
checkbox input "true"
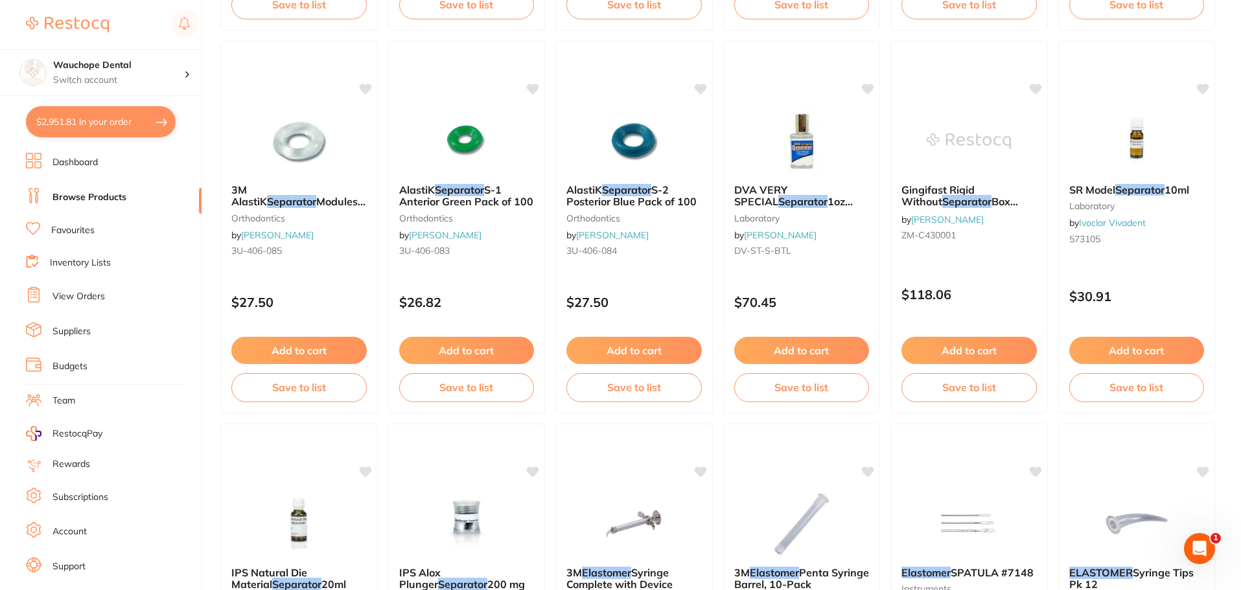
checkbox input "true"
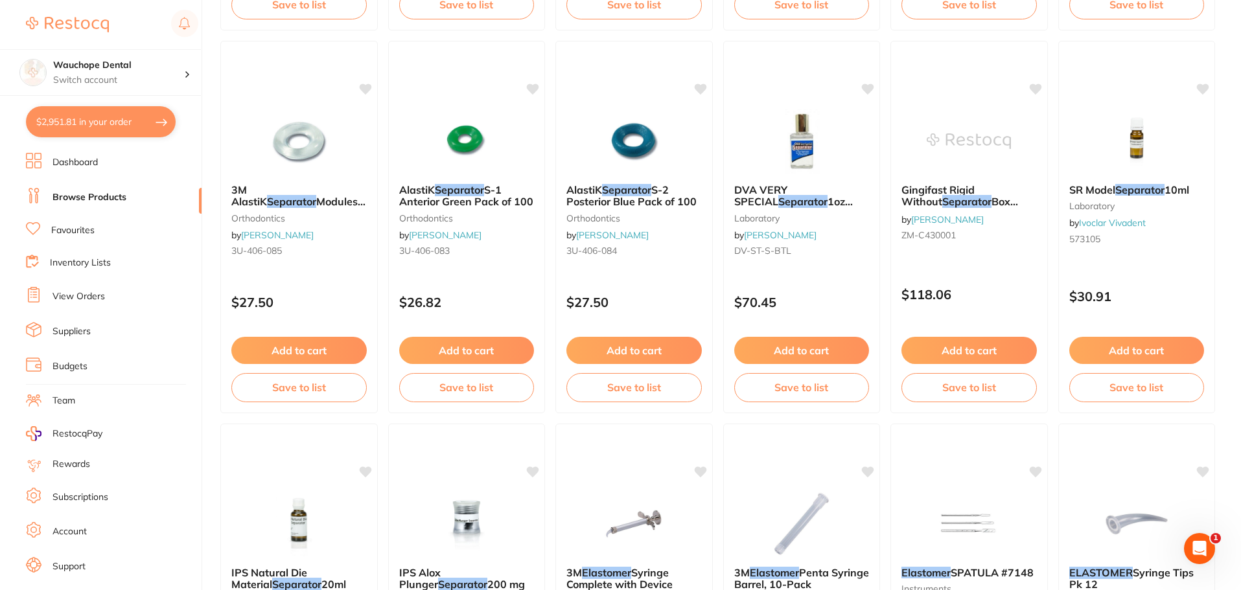
checkbox input "true"
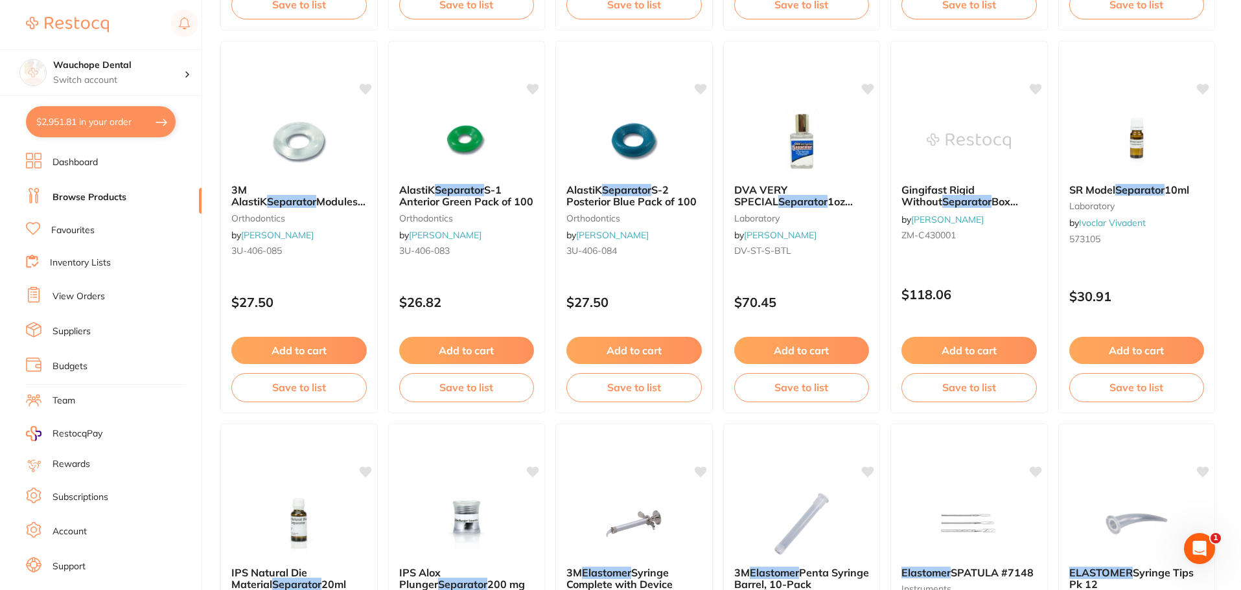
checkbox input "true"
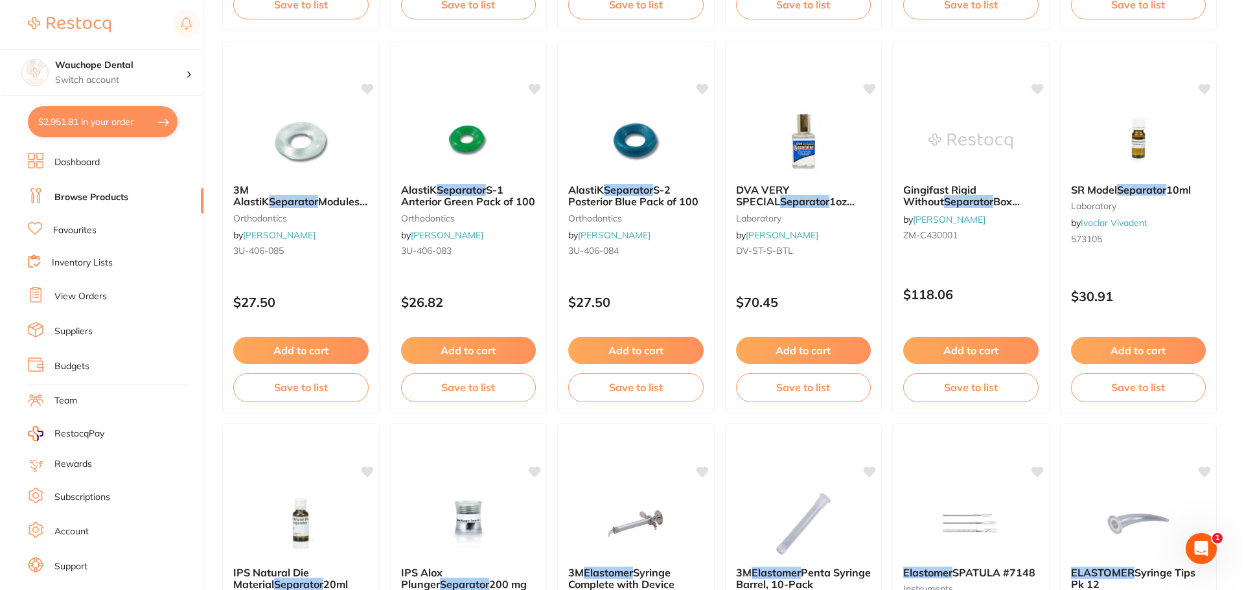
scroll to position [0, 0]
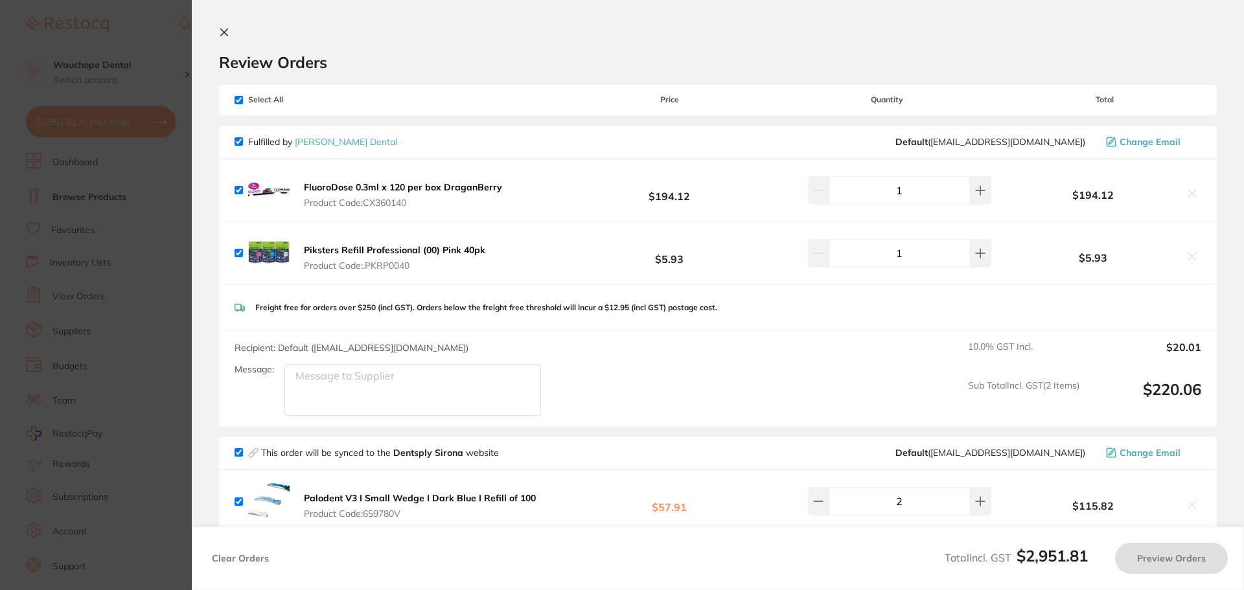
click at [165, 357] on section "Update RRP Set your pre negotiated price for this item. Item Agreed RRP (excl. …" at bounding box center [622, 295] width 1244 height 590
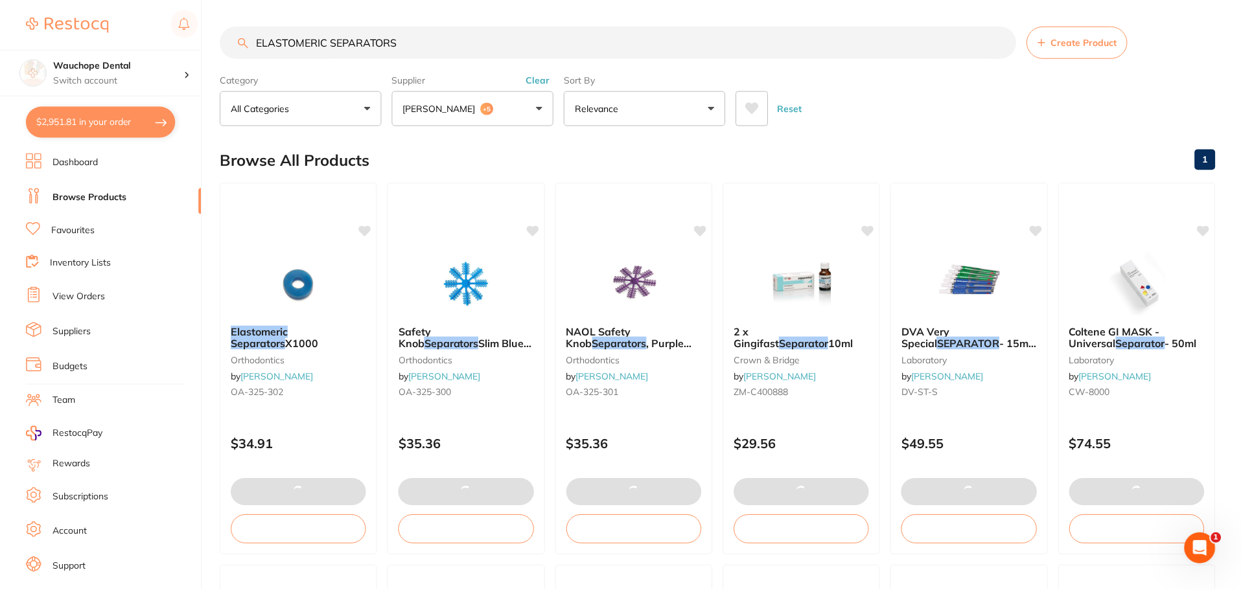
scroll to position [908, 0]
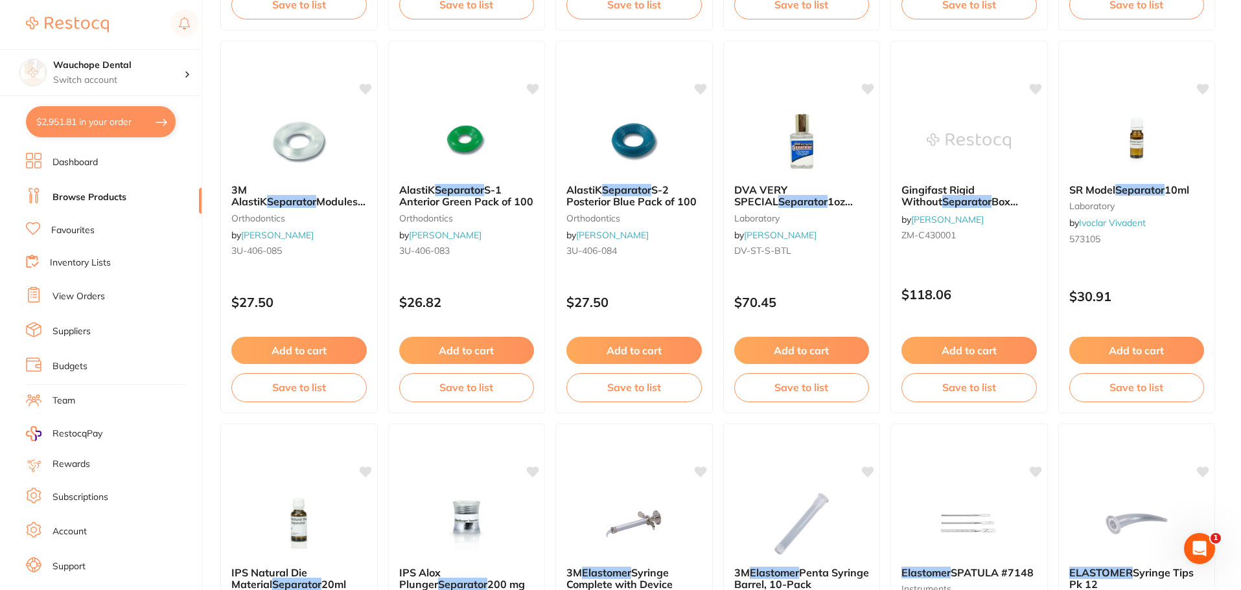
click at [68, 368] on link "Budgets" at bounding box center [69, 366] width 35 height 13
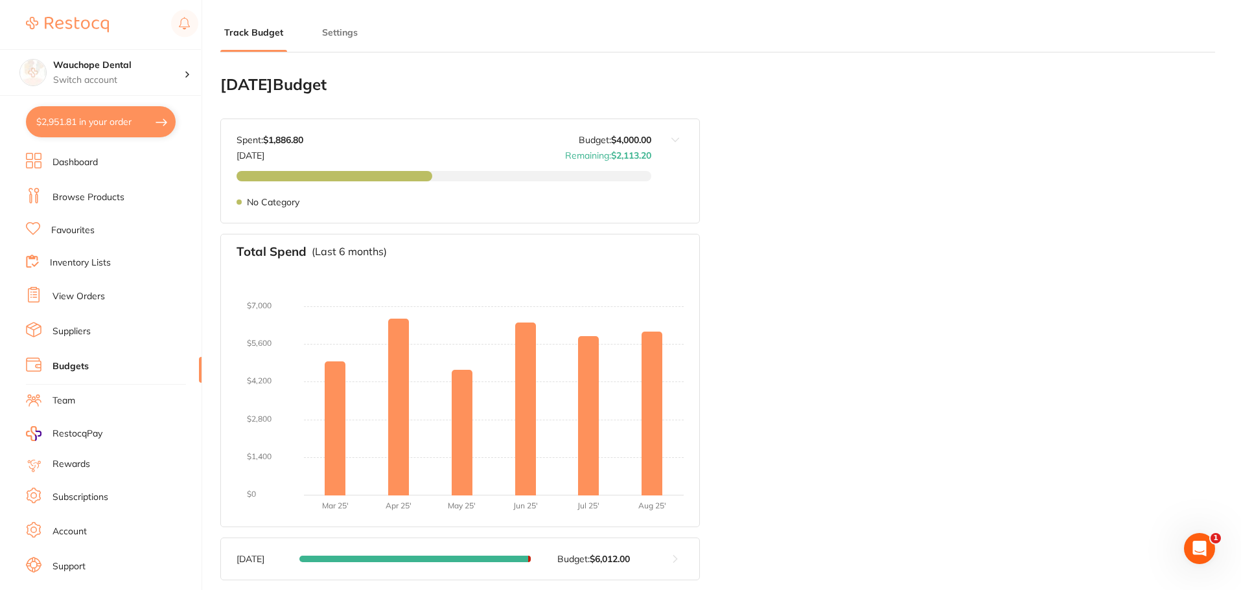
click at [113, 199] on link "Browse Products" at bounding box center [88, 197] width 72 height 13
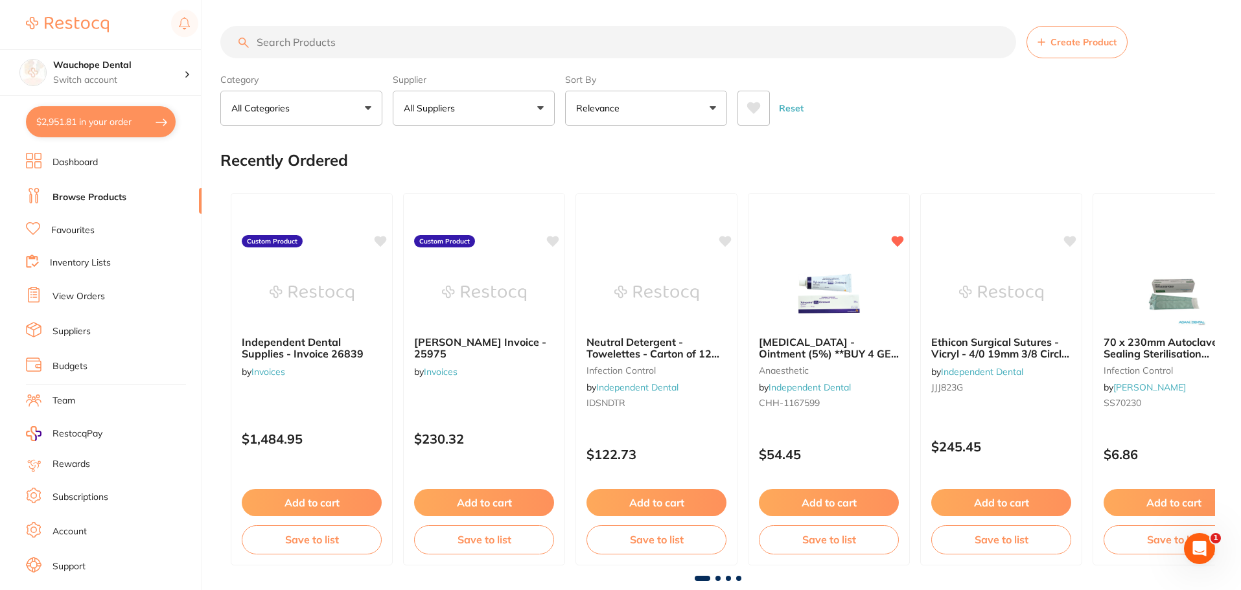
click at [88, 120] on button "$2,951.81 in your order" at bounding box center [101, 121] width 150 height 31
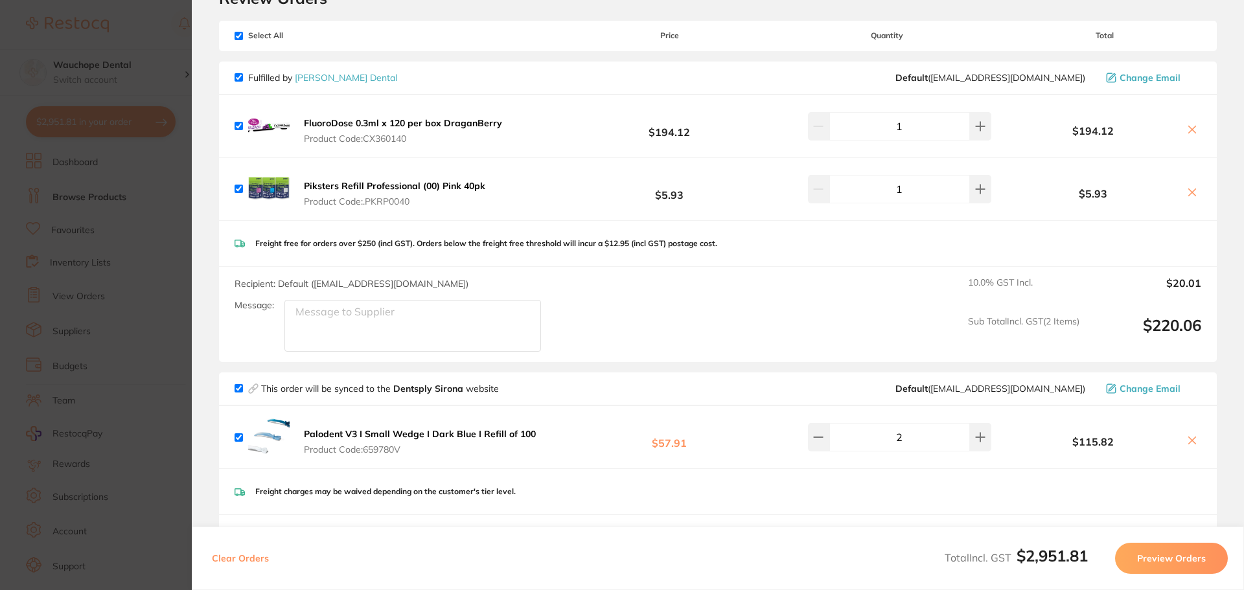
scroll to position [65, 0]
click at [120, 404] on section "Update RRP Set your pre negotiated price for this item. Item Agreed RRP (excl. …" at bounding box center [622, 295] width 1244 height 590
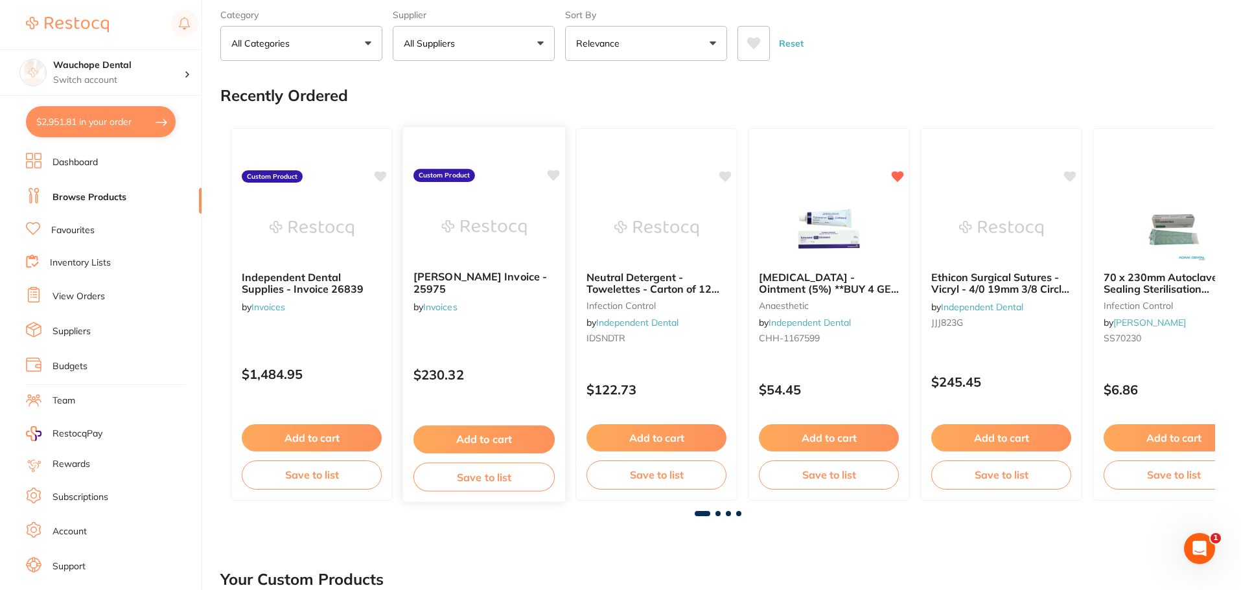
scroll to position [0, 0]
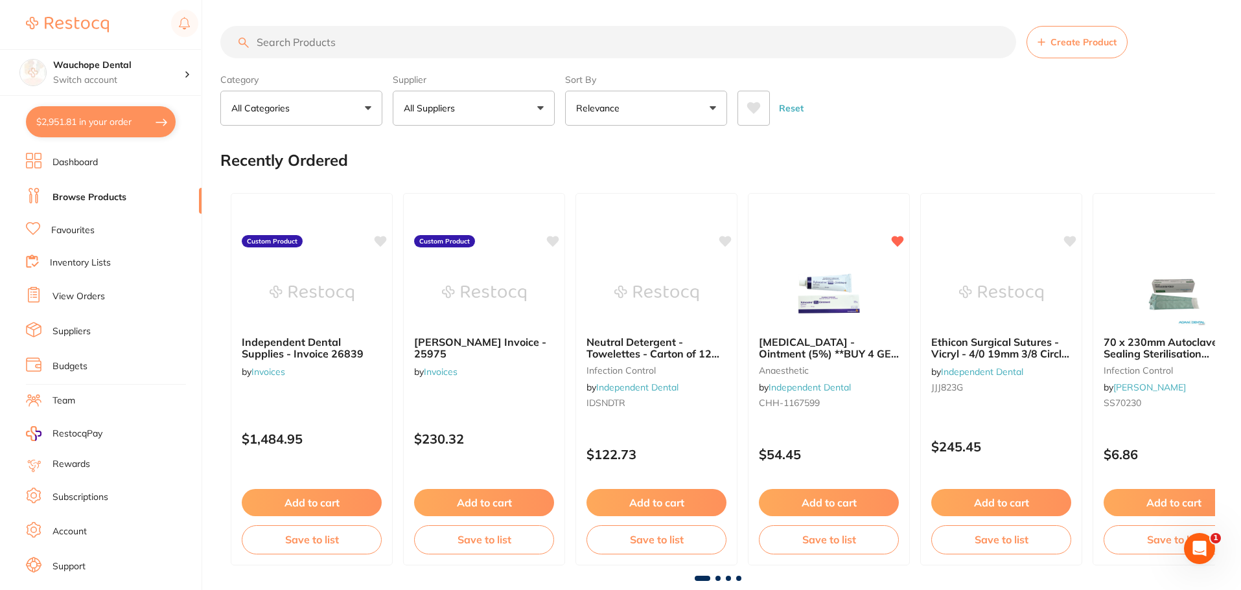
click at [97, 231] on li "Favourites" at bounding box center [114, 230] width 176 height 17
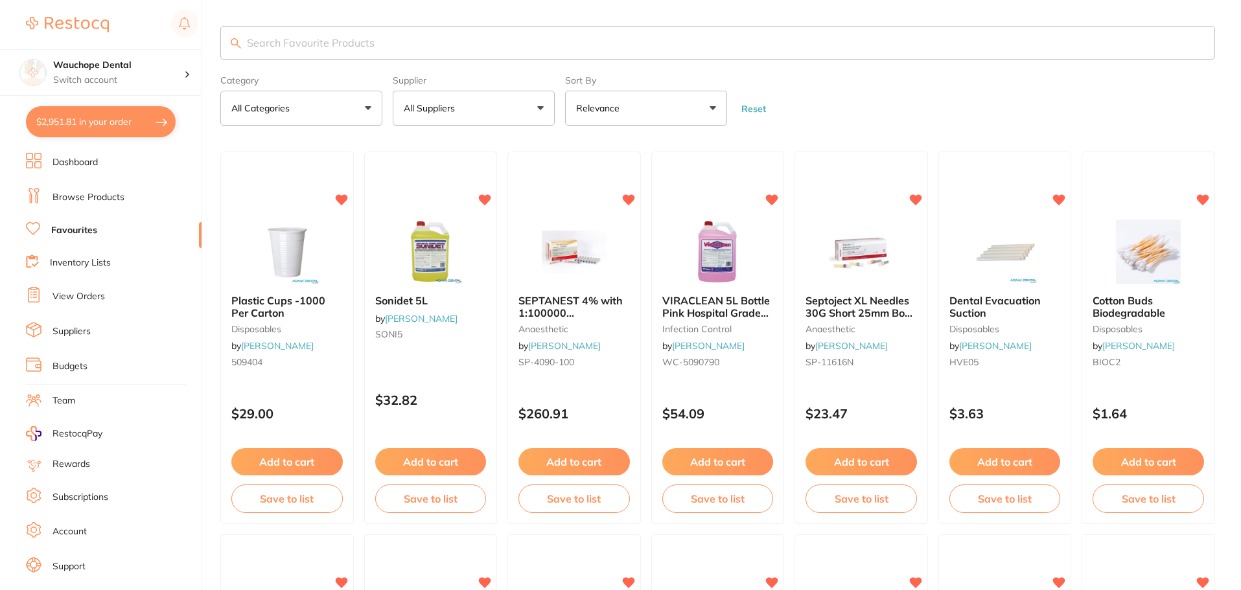
click at [319, 43] on input "search" at bounding box center [717, 43] width 994 height 34
click at [444, 106] on p "All Suppliers" at bounding box center [432, 108] width 56 height 13
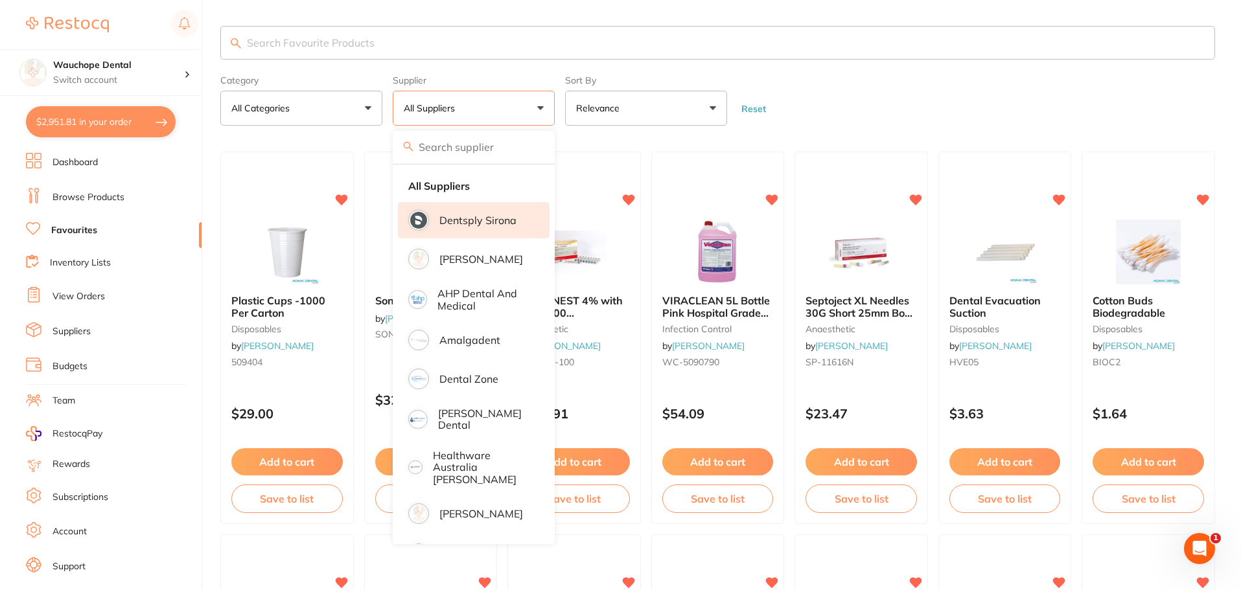
click at [476, 229] on li "Dentsply Sirona" at bounding box center [474, 220] width 152 height 36
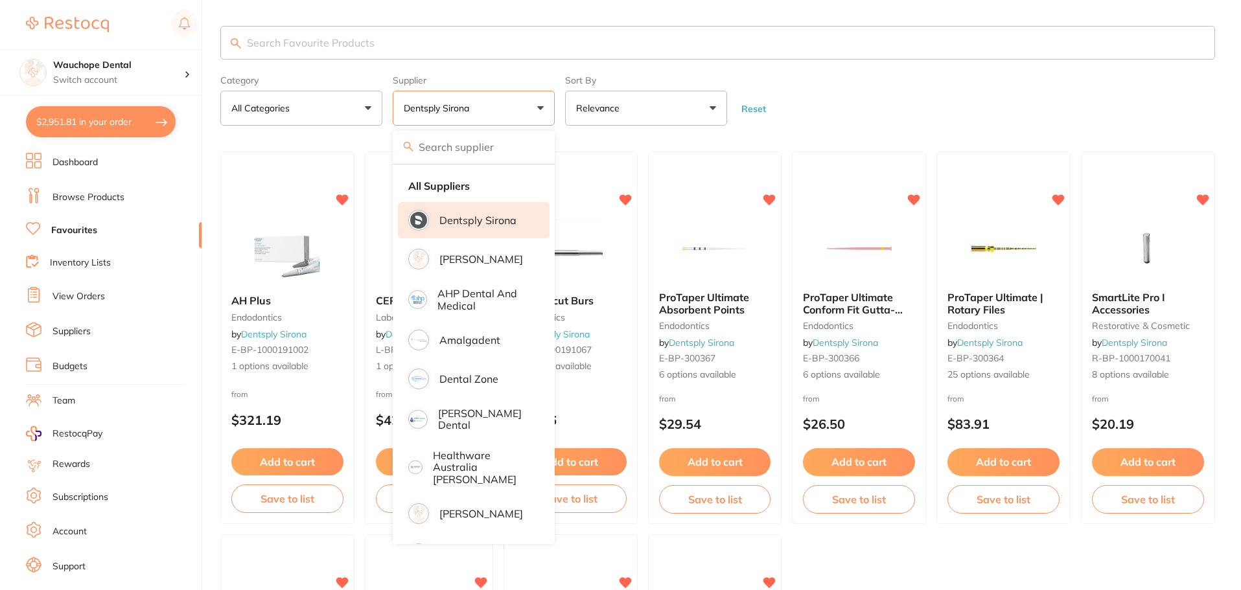
click at [418, 49] on input "search" at bounding box center [717, 43] width 994 height 34
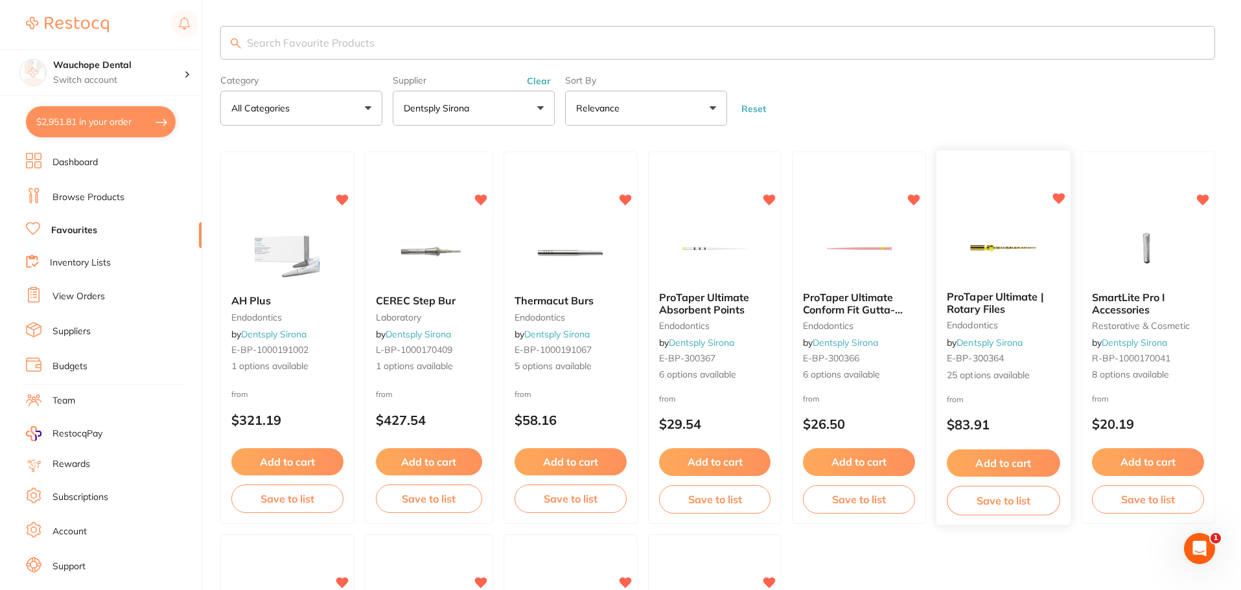
click at [1016, 231] on img at bounding box center [1003, 247] width 85 height 65
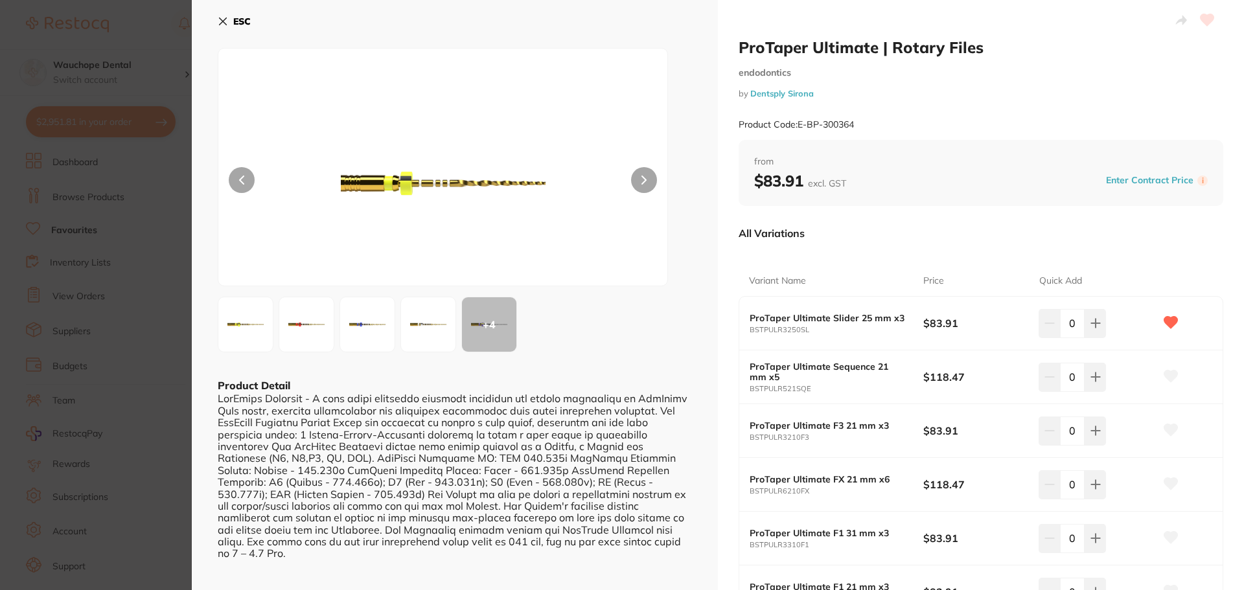
click at [246, 326] on img at bounding box center [245, 324] width 47 height 47
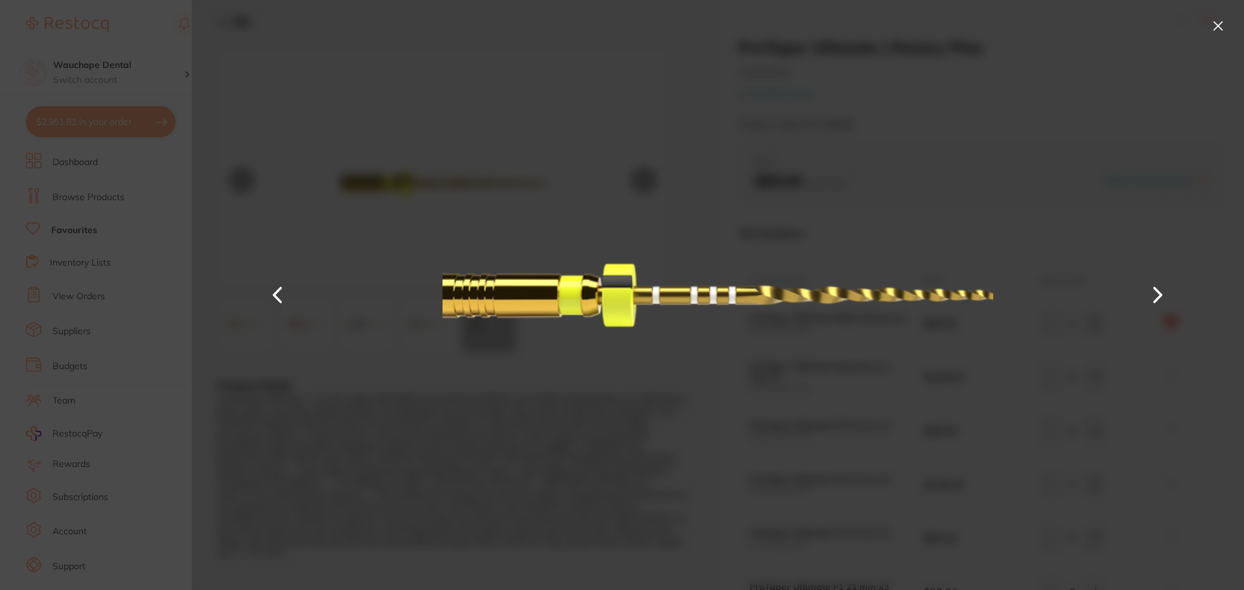
click at [1222, 28] on button at bounding box center [1218, 26] width 21 height 21
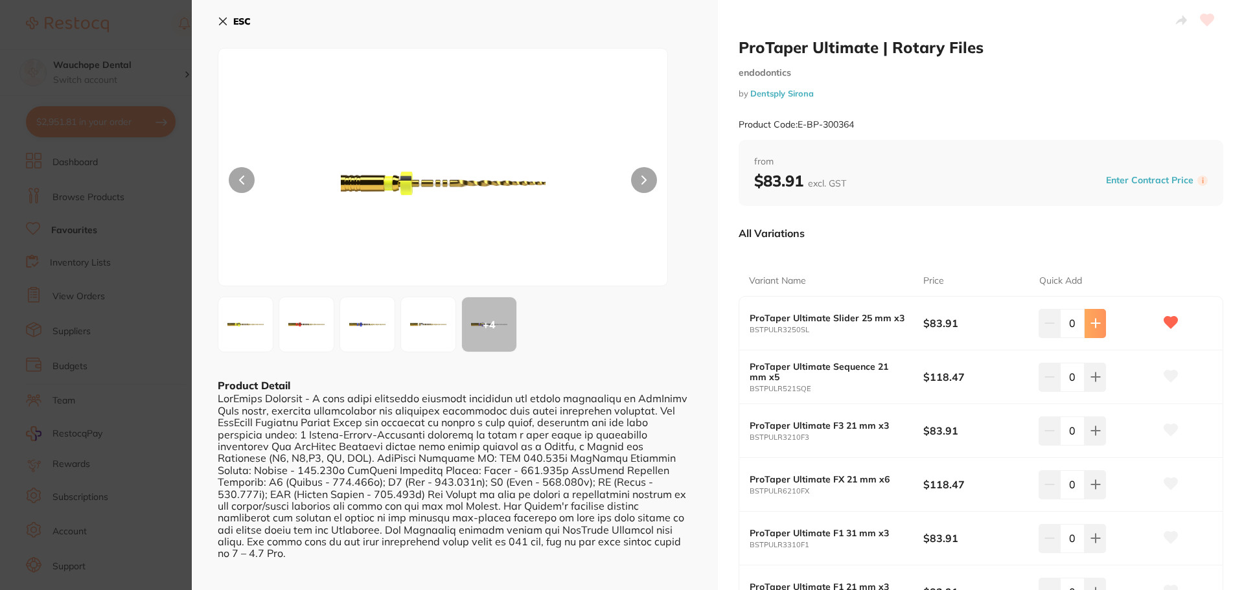
click at [1099, 324] on button at bounding box center [1094, 323] width 21 height 29
click at [1093, 323] on icon at bounding box center [1095, 323] width 8 height 8
type input "2"
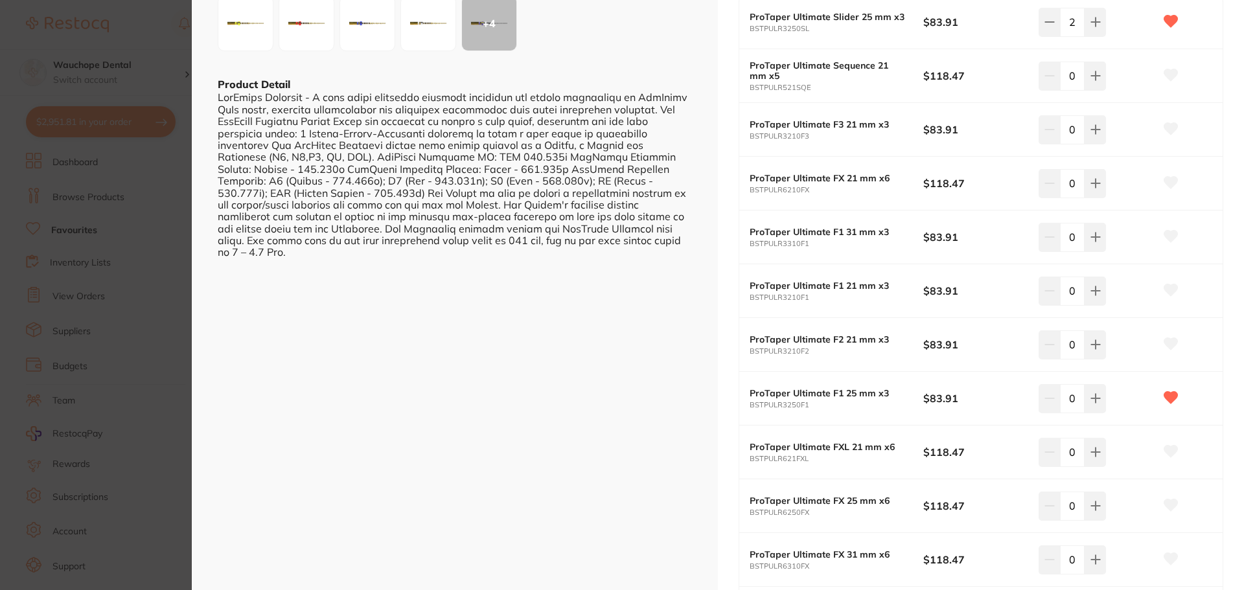
scroll to position [324, 0]
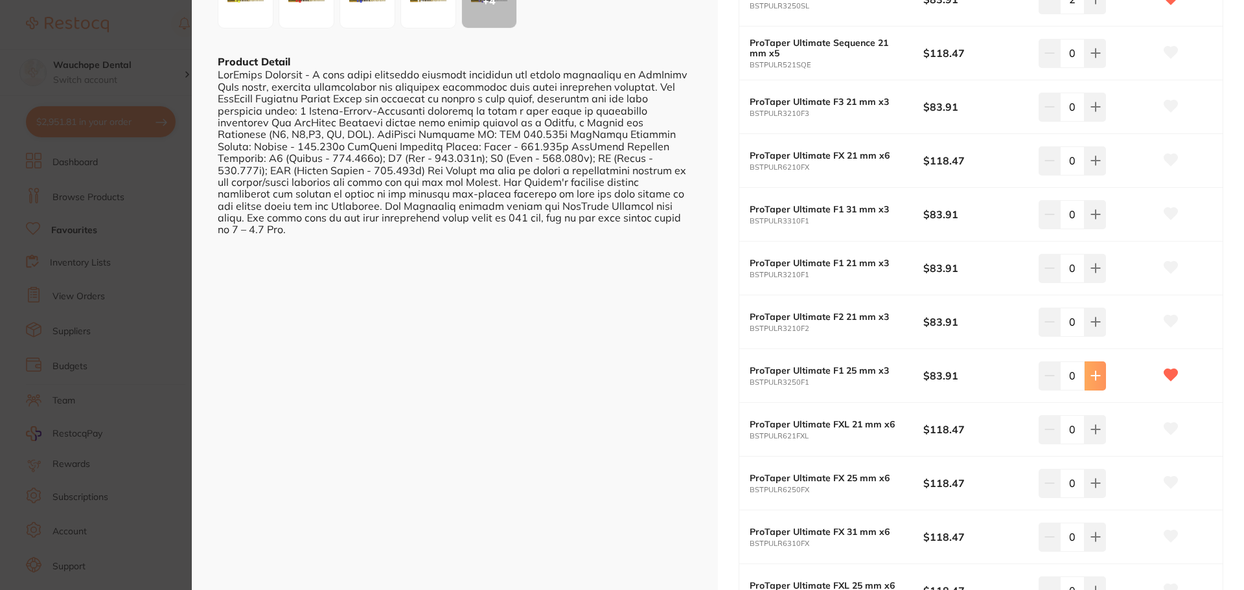
click at [1092, 374] on icon at bounding box center [1095, 376] width 10 height 10
type input "2"
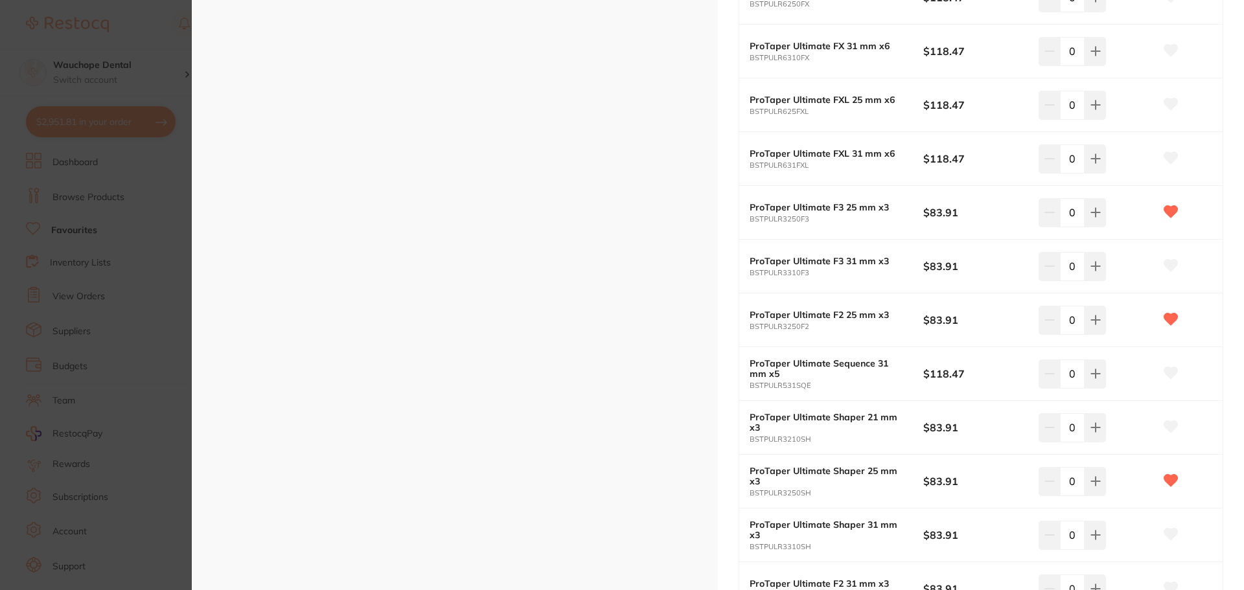
scroll to position [842, 0]
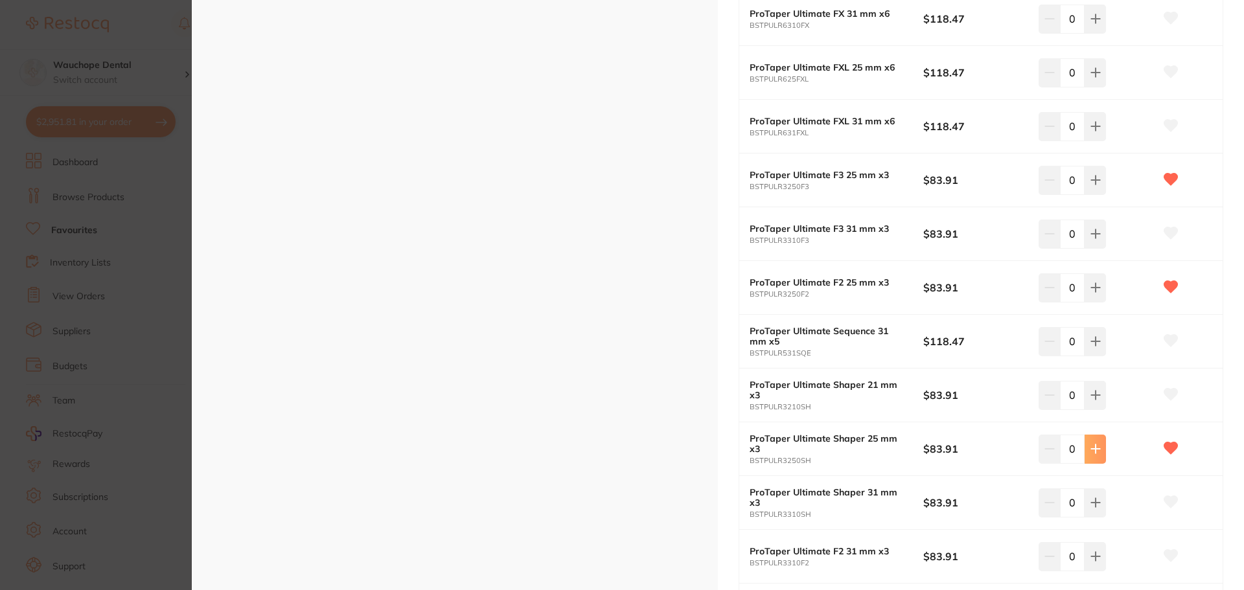
click at [1101, 446] on button at bounding box center [1094, 449] width 21 height 29
type input "2"
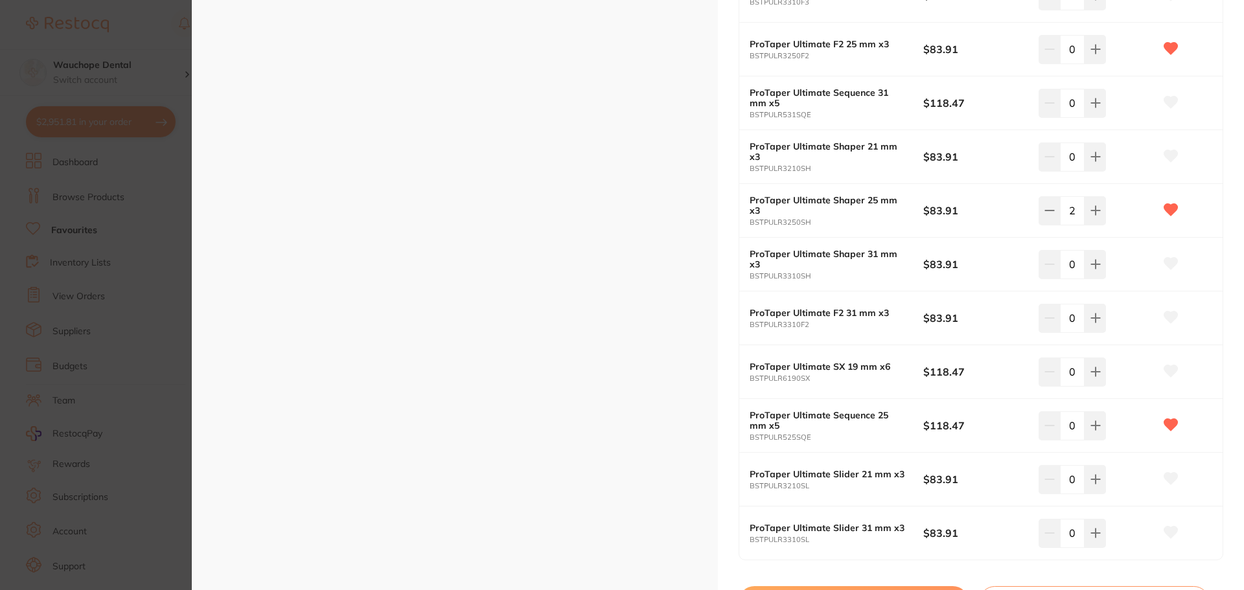
scroll to position [1101, 0]
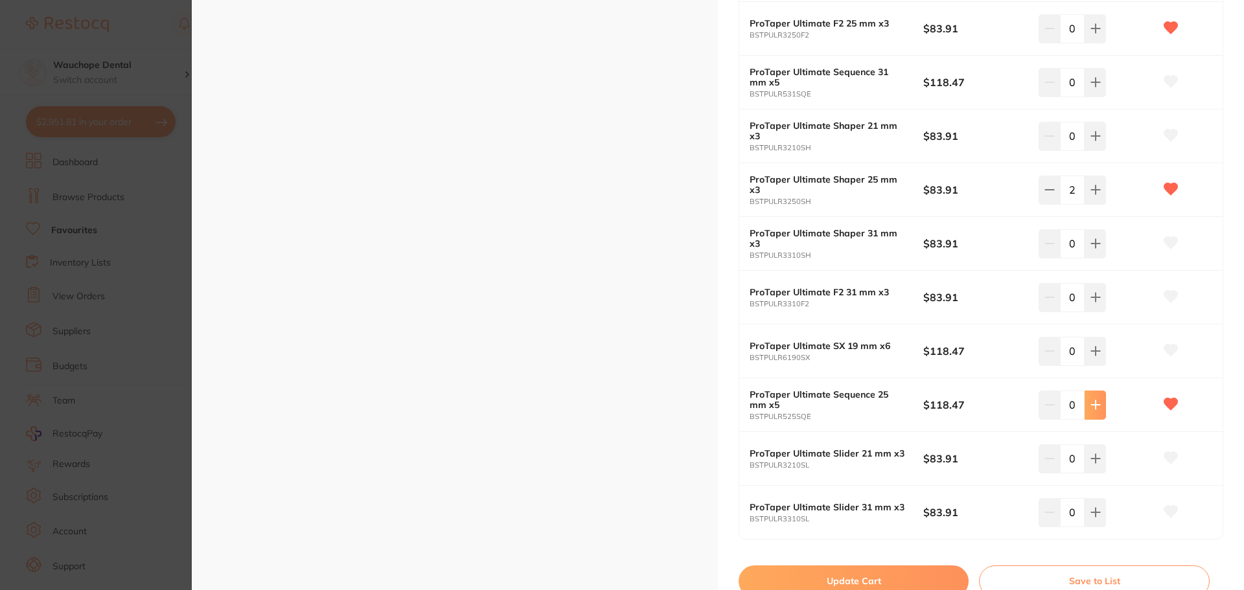
click at [1097, 413] on button at bounding box center [1094, 405] width 21 height 29
click at [1048, 405] on icon at bounding box center [1049, 405] width 8 height 0
type input "0"
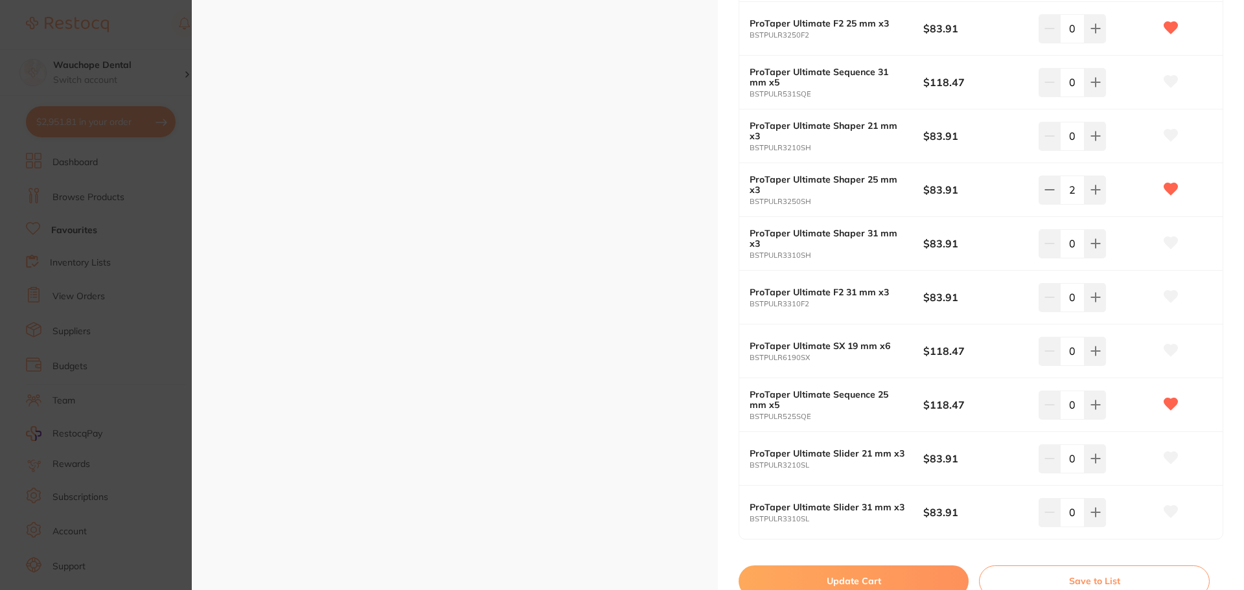
scroll to position [0, 0]
click at [912, 573] on button "Update Cart" at bounding box center [853, 581] width 230 height 31
checkbox input "false"
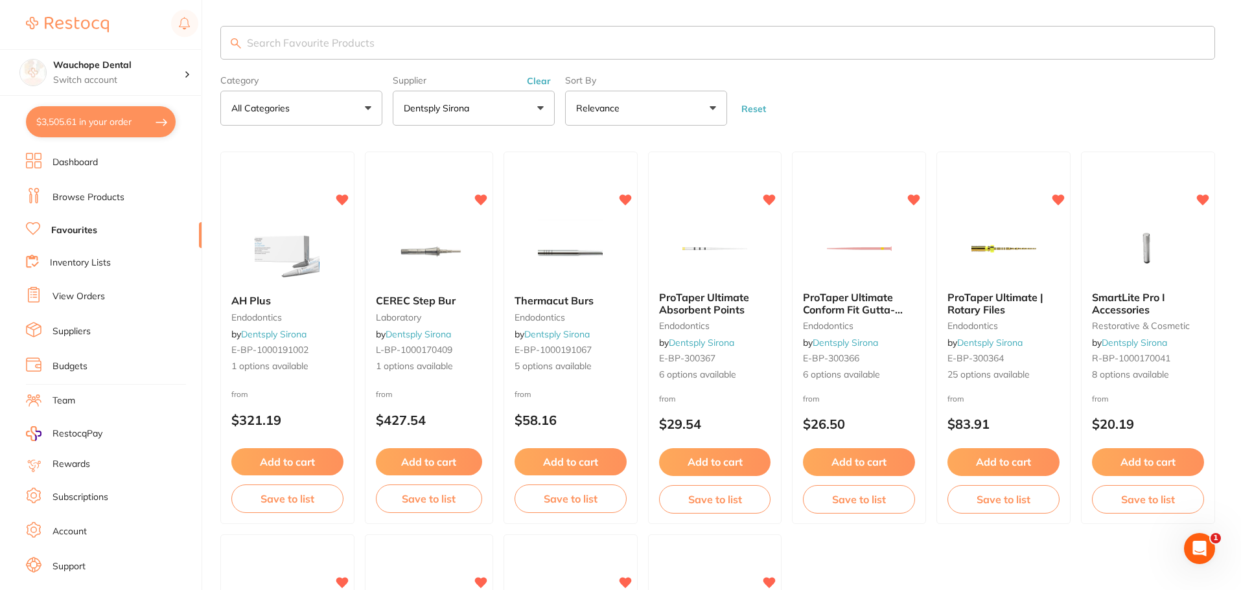
click at [272, 41] on input "search" at bounding box center [717, 43] width 994 height 34
drag, startPoint x: 272, startPoint y: 41, endPoint x: 119, endPoint y: 190, distance: 213.5
click at [119, 191] on link "Browse Products" at bounding box center [88, 197] width 72 height 13
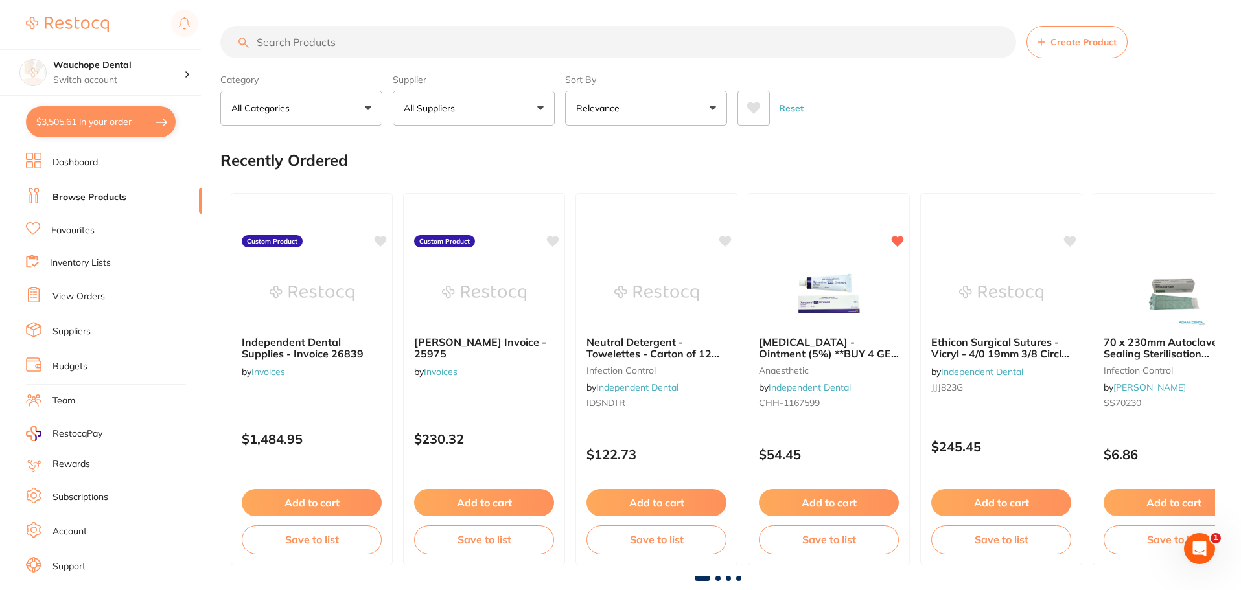
drag, startPoint x: 288, startPoint y: 45, endPoint x: 280, endPoint y: 44, distance: 7.2
click at [280, 44] on input "search" at bounding box center [618, 42] width 796 height 32
paste input "60603033"
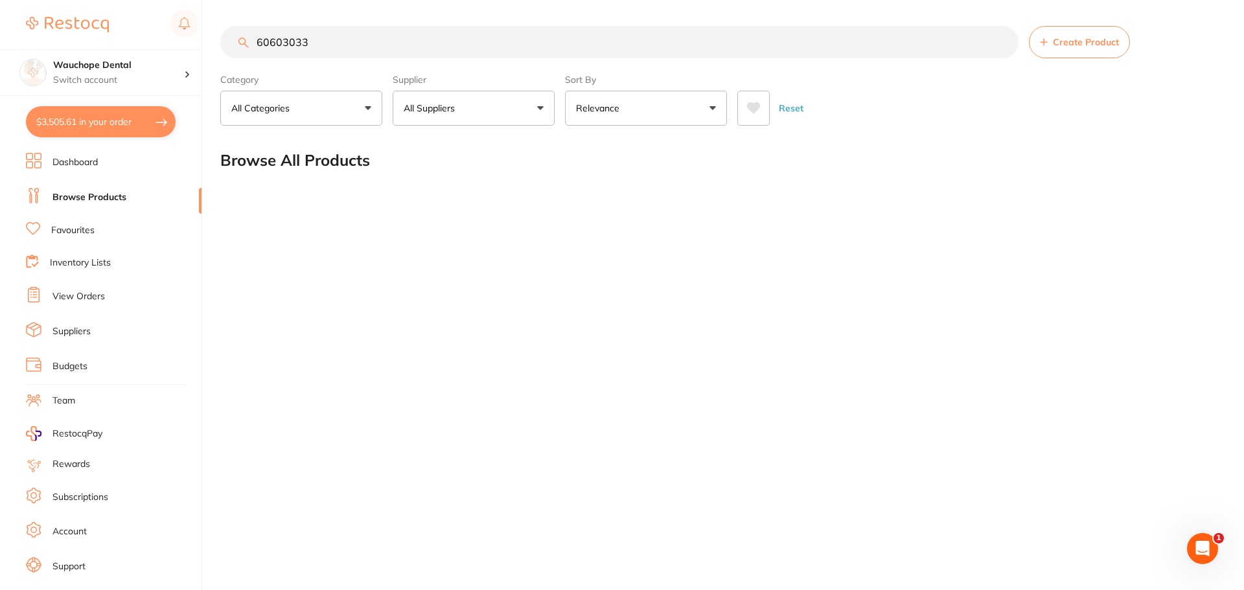
type input "60603033"
click at [347, 34] on input "60603033" at bounding box center [619, 42] width 798 height 32
click at [348, 39] on input "60603033" at bounding box center [619, 42] width 798 height 32
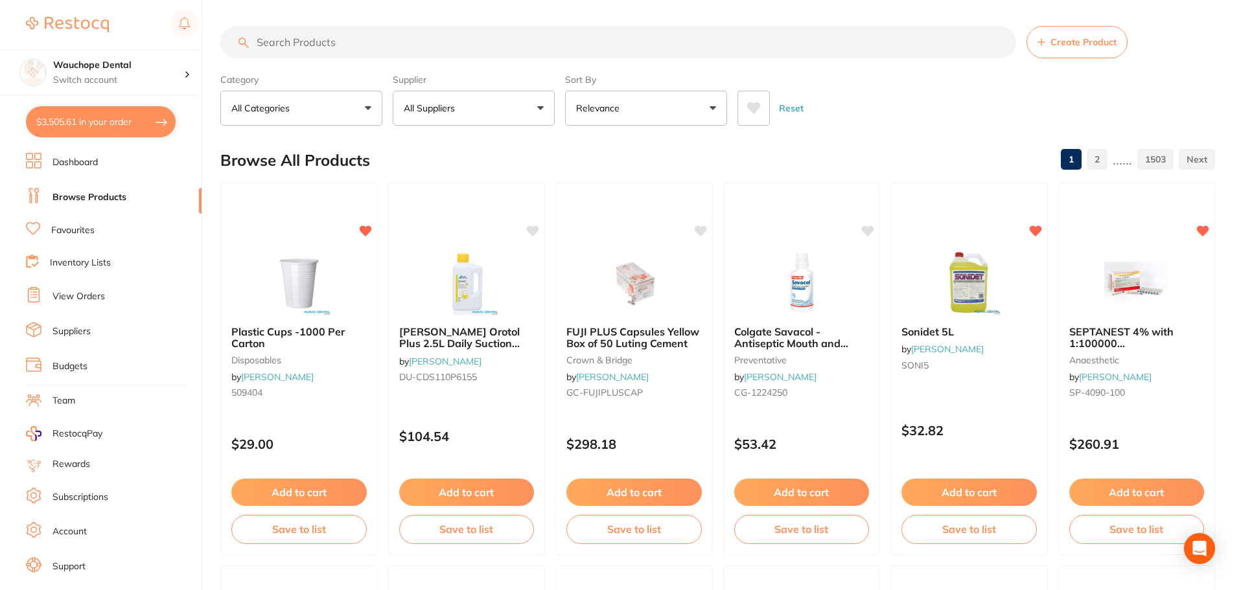
paste input "SDR flow+ I Compula Tips I Universal Shade I Refill of 50"
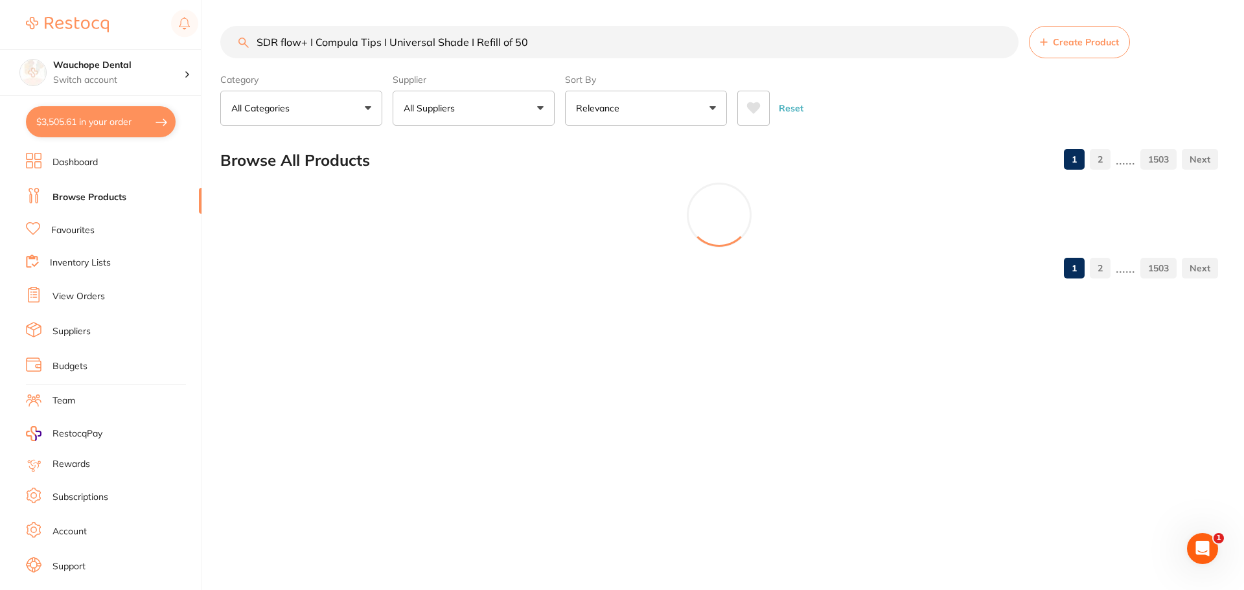
click at [522, 104] on button "All Suppliers" at bounding box center [474, 108] width 162 height 35
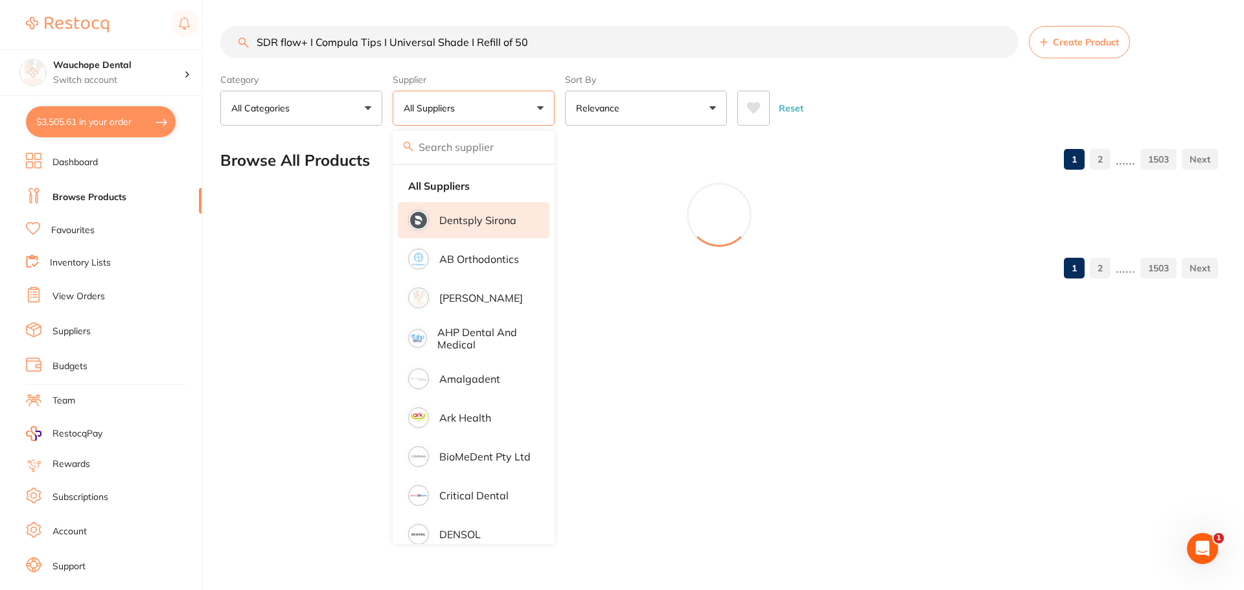
click at [455, 220] on p "Dentsply Sirona" at bounding box center [477, 220] width 77 height 12
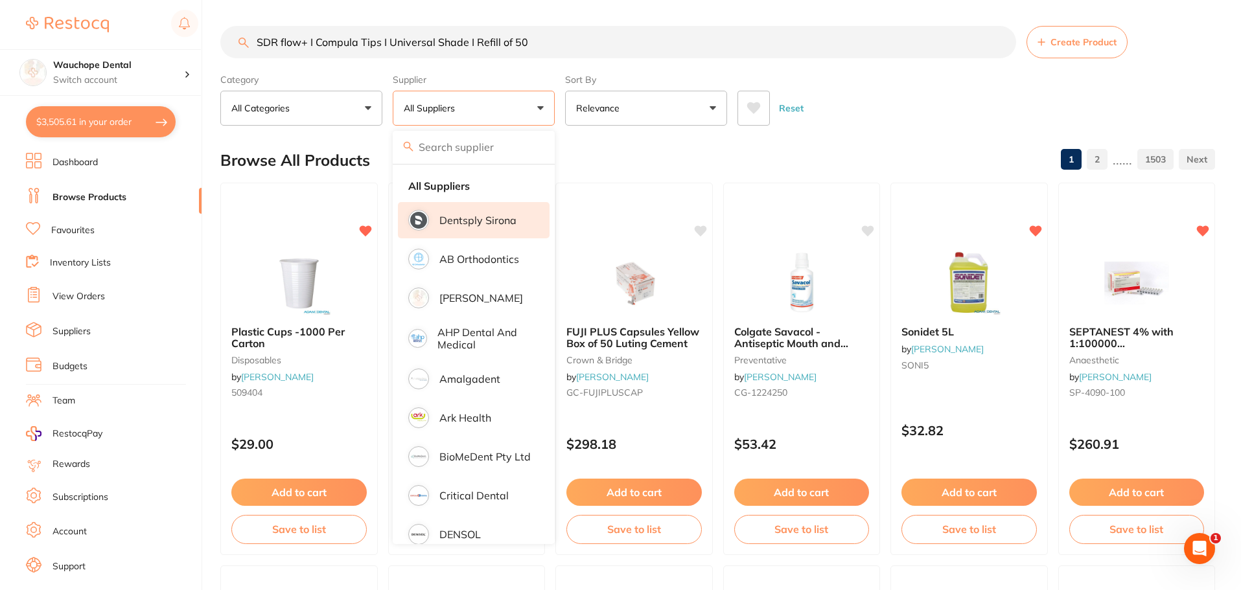
click at [464, 225] on p "Dentsply Sirona" at bounding box center [477, 220] width 77 height 12
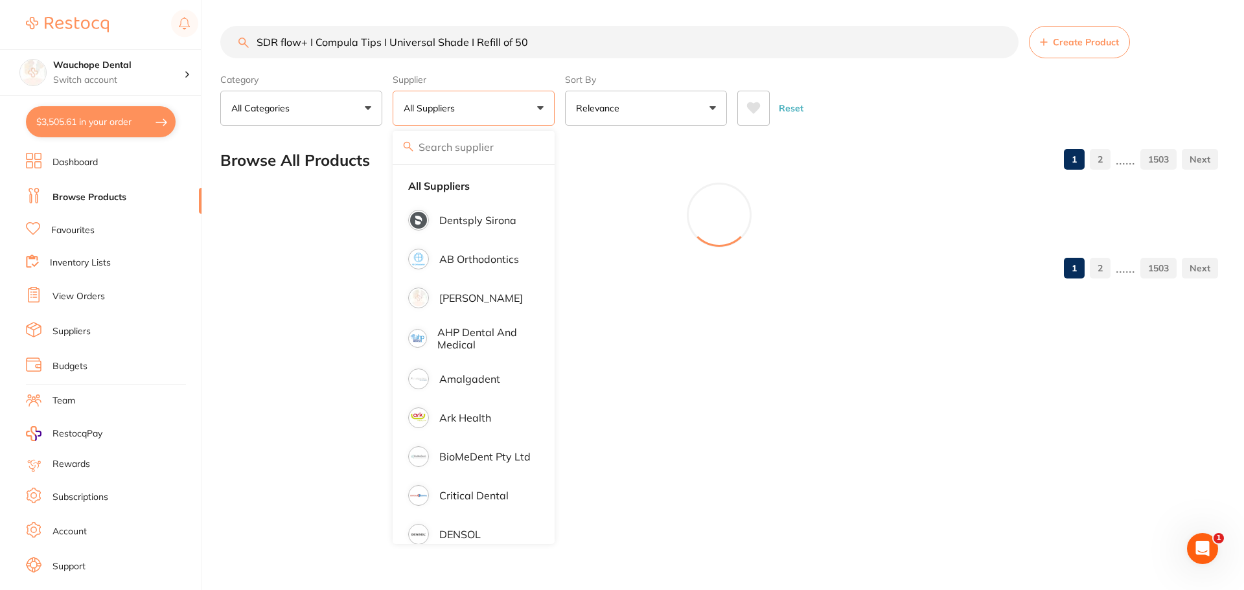
click at [583, 163] on div "Browse All Products 1 2 ...... 1503" at bounding box center [719, 160] width 998 height 43
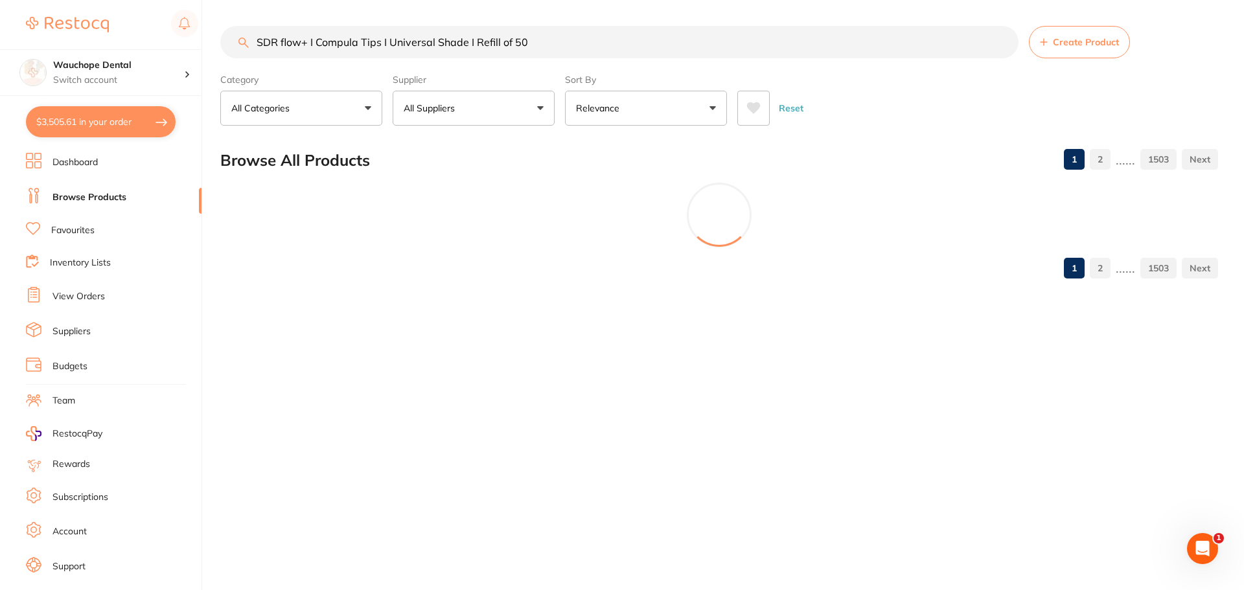
click at [557, 42] on input "SDR flow+ I Compula Tips I Universal Shade I Refill of 50" at bounding box center [619, 42] width 798 height 32
click at [385, 38] on input "SDR flow+ I Compula Tips I Universal Shade" at bounding box center [619, 42] width 798 height 32
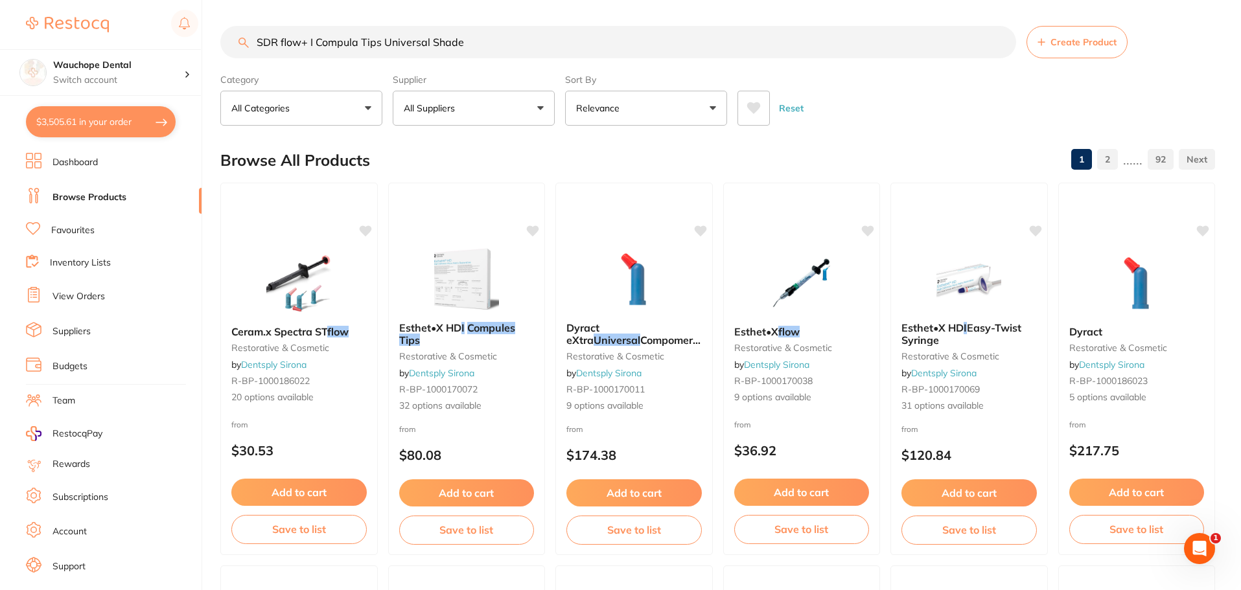
drag, startPoint x: 309, startPoint y: 43, endPoint x: 491, endPoint y: 43, distance: 182.0
click at [491, 43] on input "SDR flow+ I Compula Tips Universal Shade" at bounding box center [618, 42] width 796 height 32
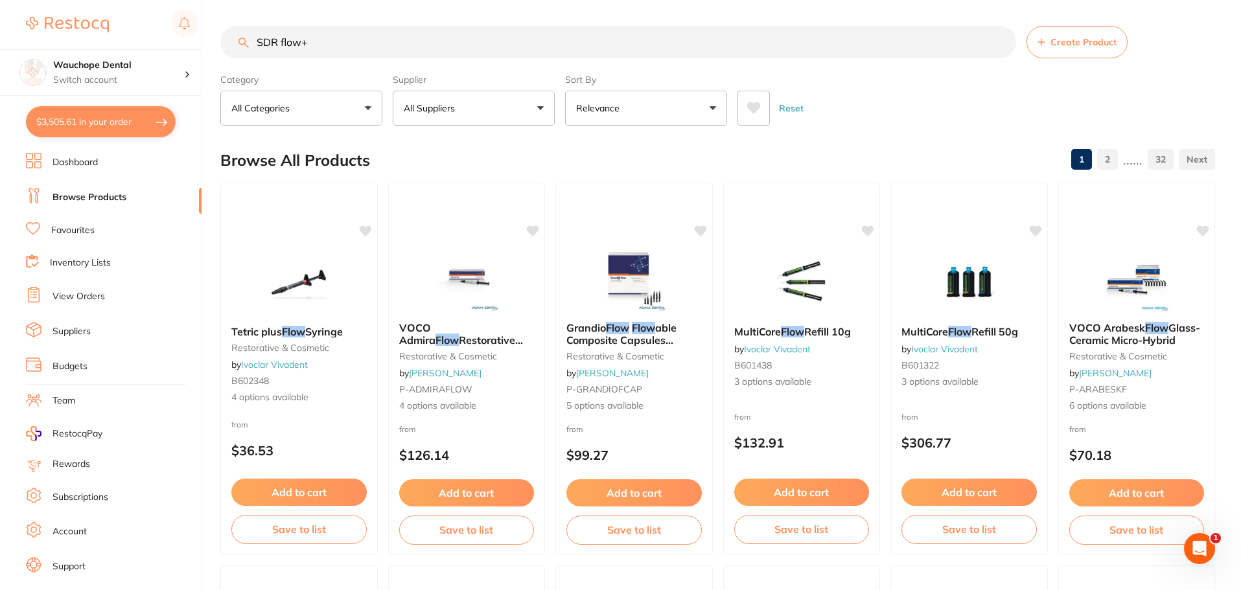
click at [447, 105] on p "All Suppliers" at bounding box center [432, 108] width 56 height 13
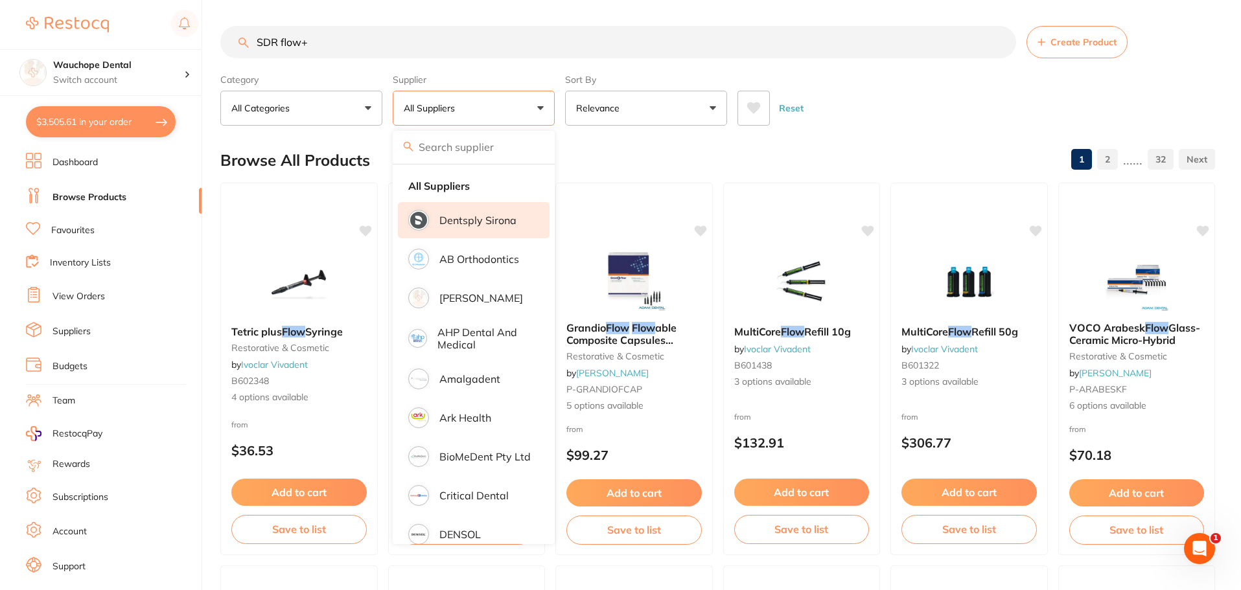
click at [467, 236] on li "Dentsply Sirona" at bounding box center [474, 220] width 152 height 36
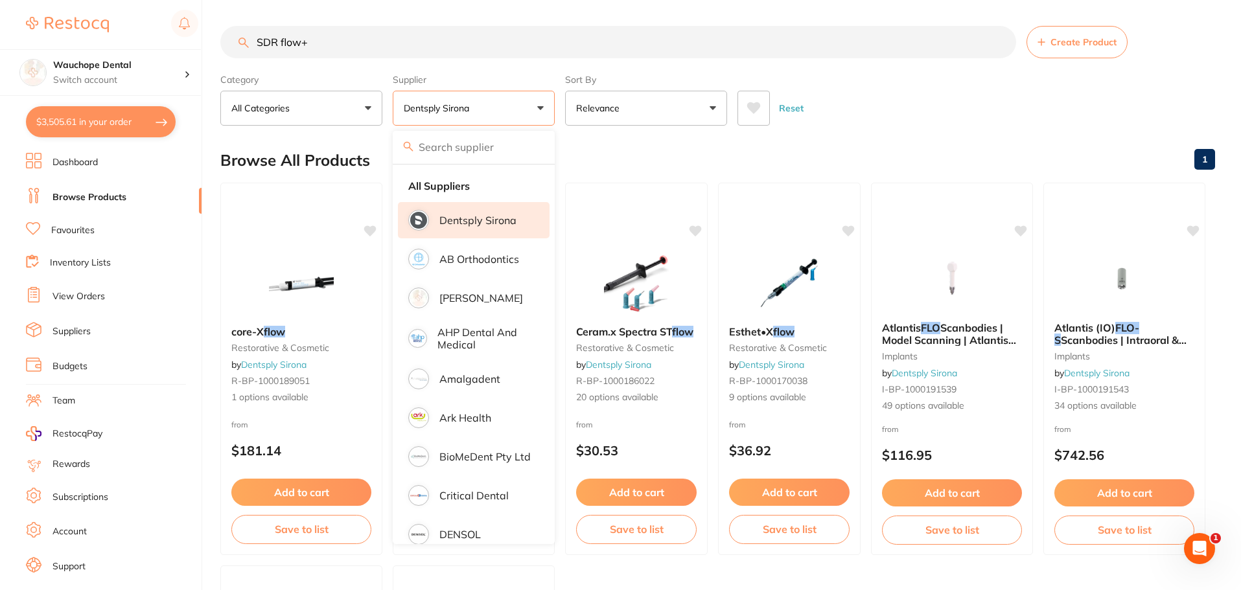
click at [350, 73] on div "Category All Categories All Categories implants restorative & cosmetic Clear" at bounding box center [301, 97] width 162 height 57
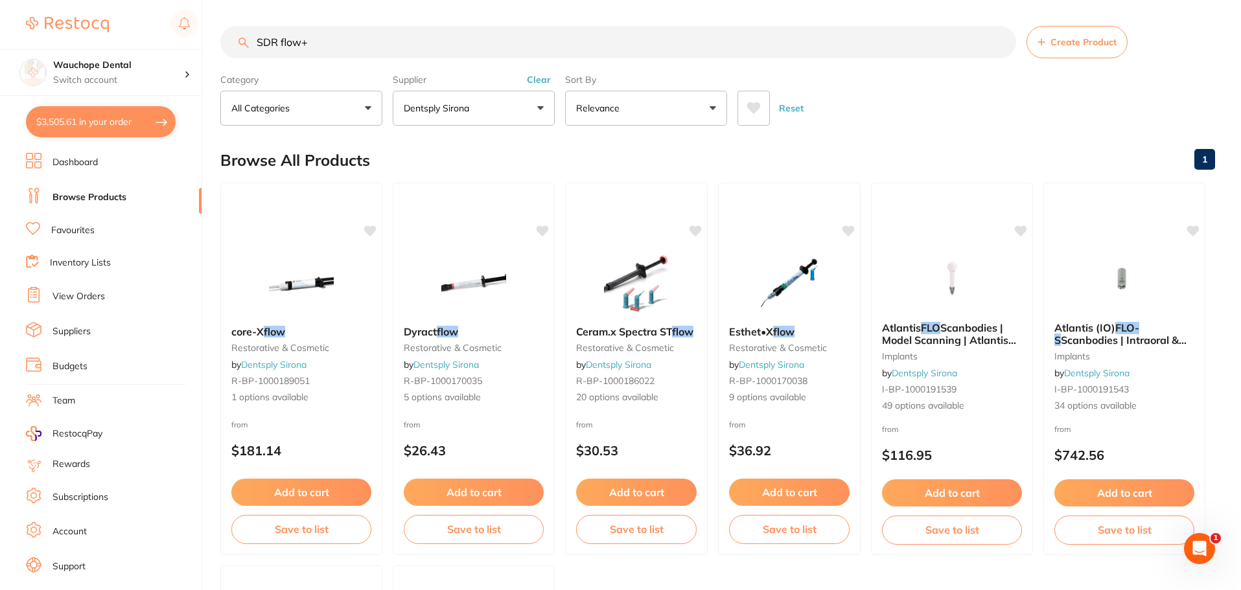
click at [321, 44] on input "SDR flow+" at bounding box center [618, 42] width 796 height 32
click at [941, 148] on div "Browse All Products 1" at bounding box center [717, 160] width 994 height 43
drag, startPoint x: 279, startPoint y: 41, endPoint x: 350, endPoint y: 41, distance: 71.3
click at [350, 41] on input "SDR flow" at bounding box center [618, 42] width 796 height 32
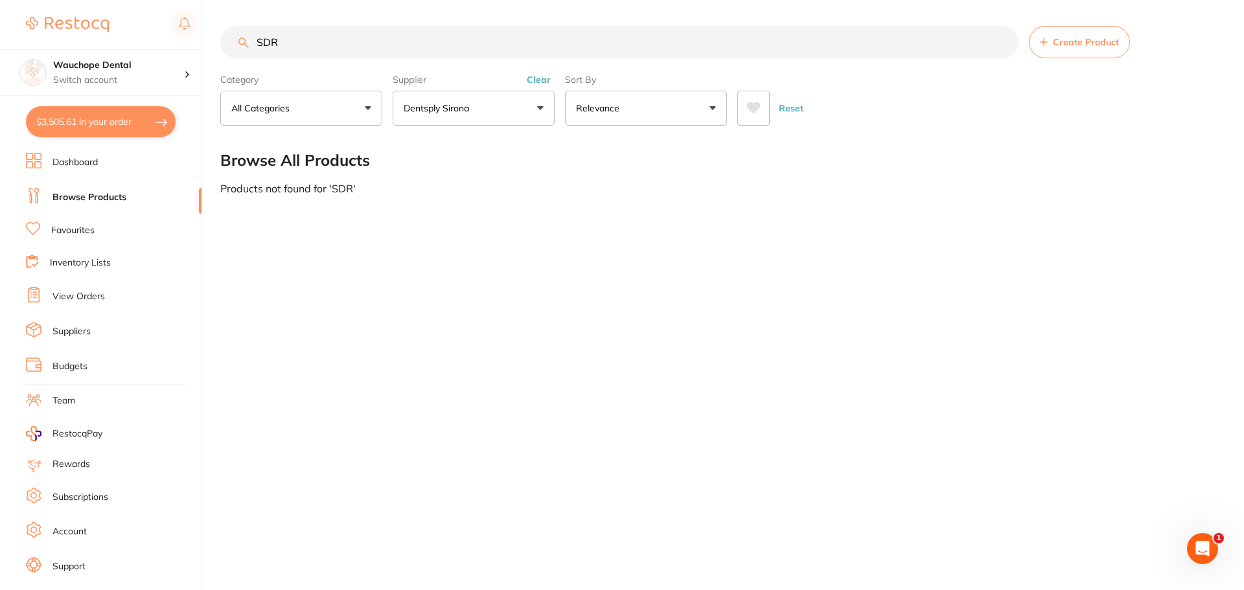
click at [371, 30] on input "SDR" at bounding box center [619, 42] width 798 height 32
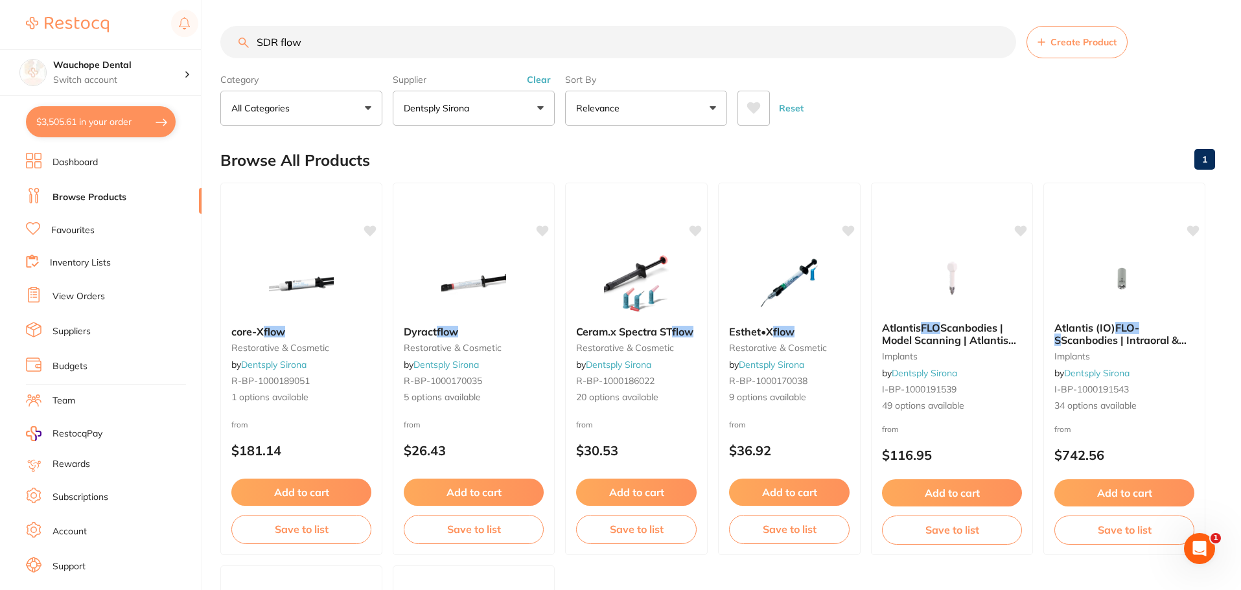
drag, startPoint x: 279, startPoint y: 45, endPoint x: 243, endPoint y: 45, distance: 36.3
click at [244, 49] on input "SDR flow" at bounding box center [618, 42] width 796 height 32
click at [288, 45] on input "flow" at bounding box center [618, 42] width 796 height 32
click at [256, 41] on input "flow+" at bounding box center [618, 42] width 796 height 32
click at [356, 41] on input "flow+" at bounding box center [618, 42] width 796 height 32
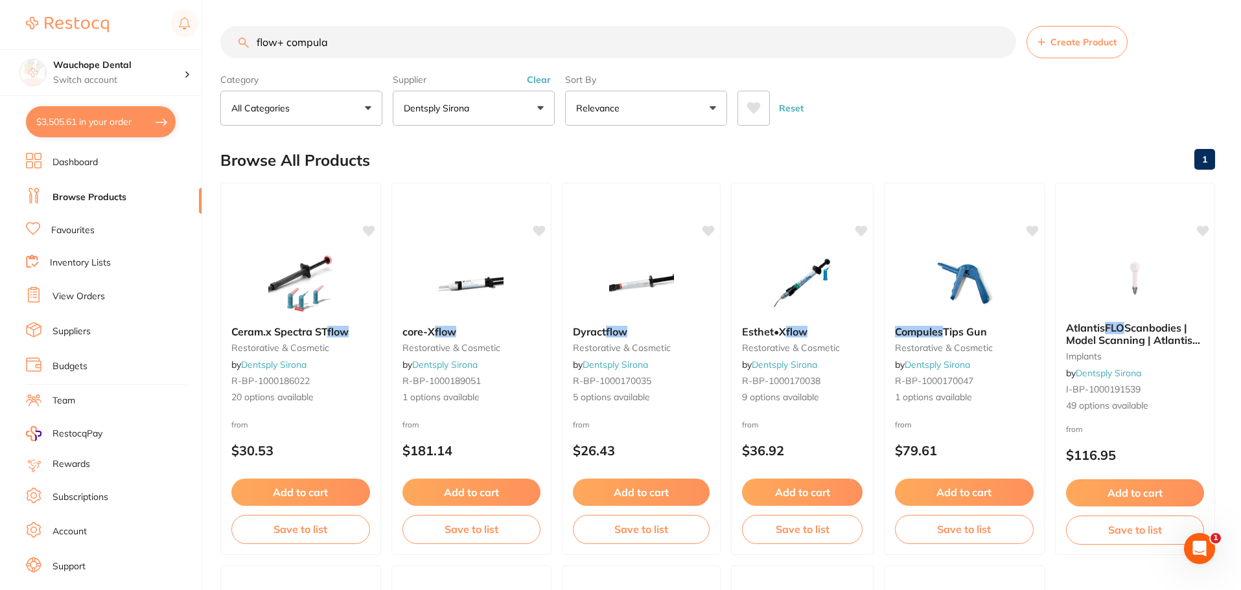
scroll to position [1, 0]
drag, startPoint x: 284, startPoint y: 45, endPoint x: 206, endPoint y: 56, distance: 79.2
click at [206, 56] on div "$3,505.61 Wauchope Dental Switch account Wauchope Dental South West Rocks Denta…" at bounding box center [620, 295] width 1241 height 590
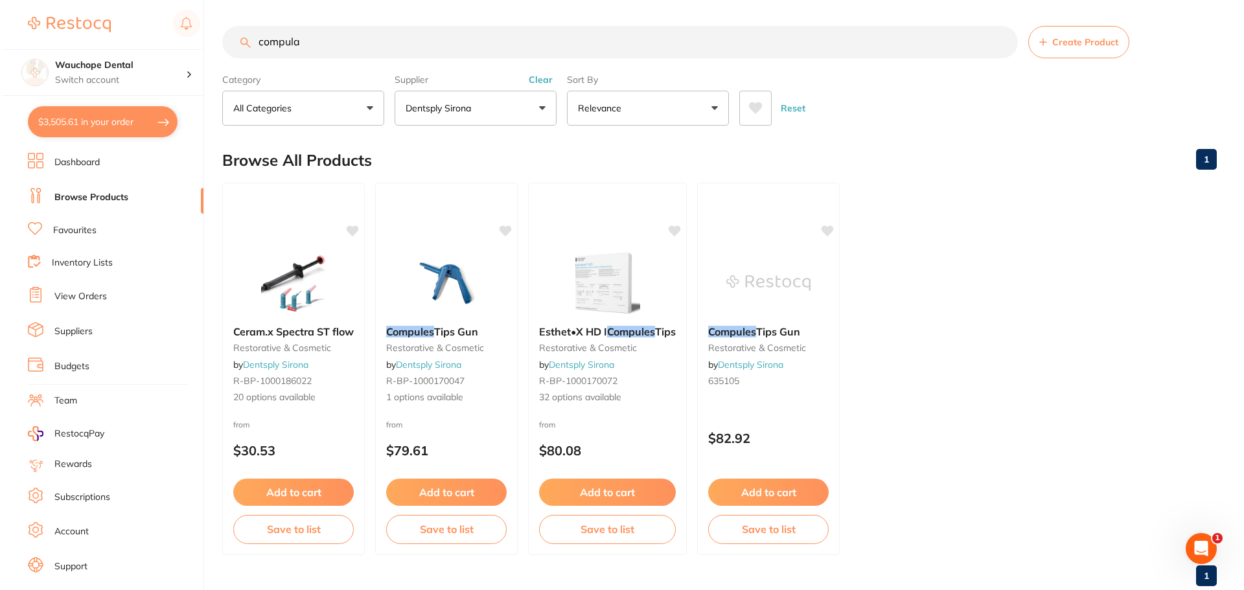
scroll to position [0, 0]
click at [877, 222] on ul "Ceram.x Spectra ST flow restorative & cosmetic by Dentsply Sirona R-BP-10001860…" at bounding box center [717, 369] width 994 height 372
click at [745, 264] on img at bounding box center [766, 281] width 85 height 65
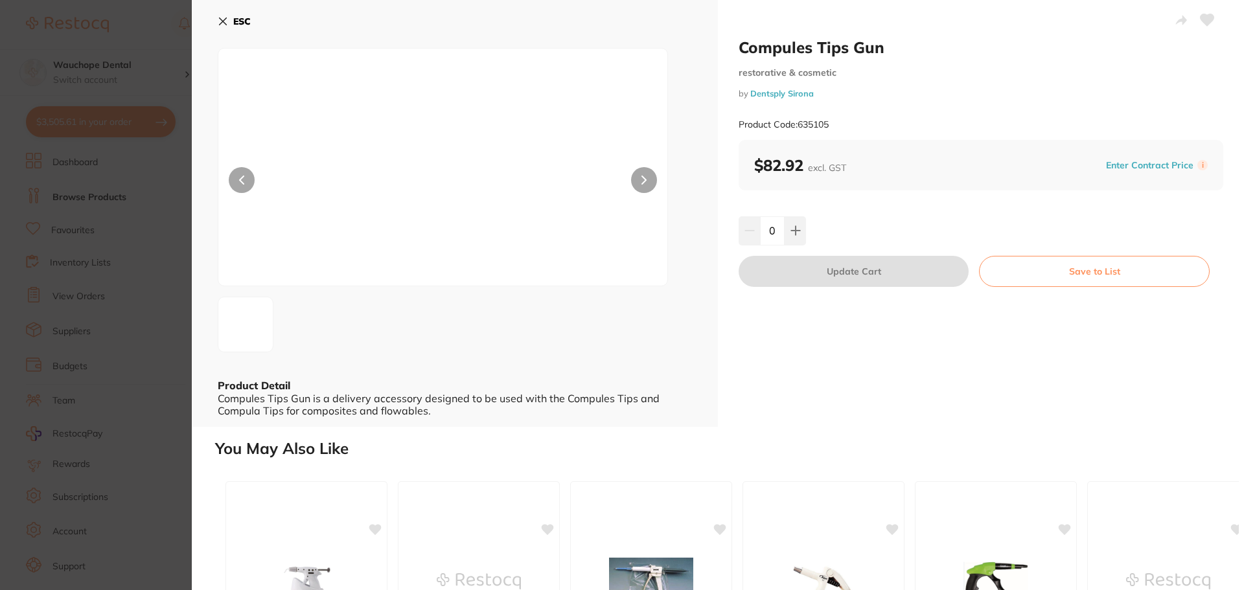
click at [110, 328] on section "Compules Tips Gun restorative & cosmetic by Dentsply Sirona Product Code: 63510…" at bounding box center [622, 295] width 1244 height 590
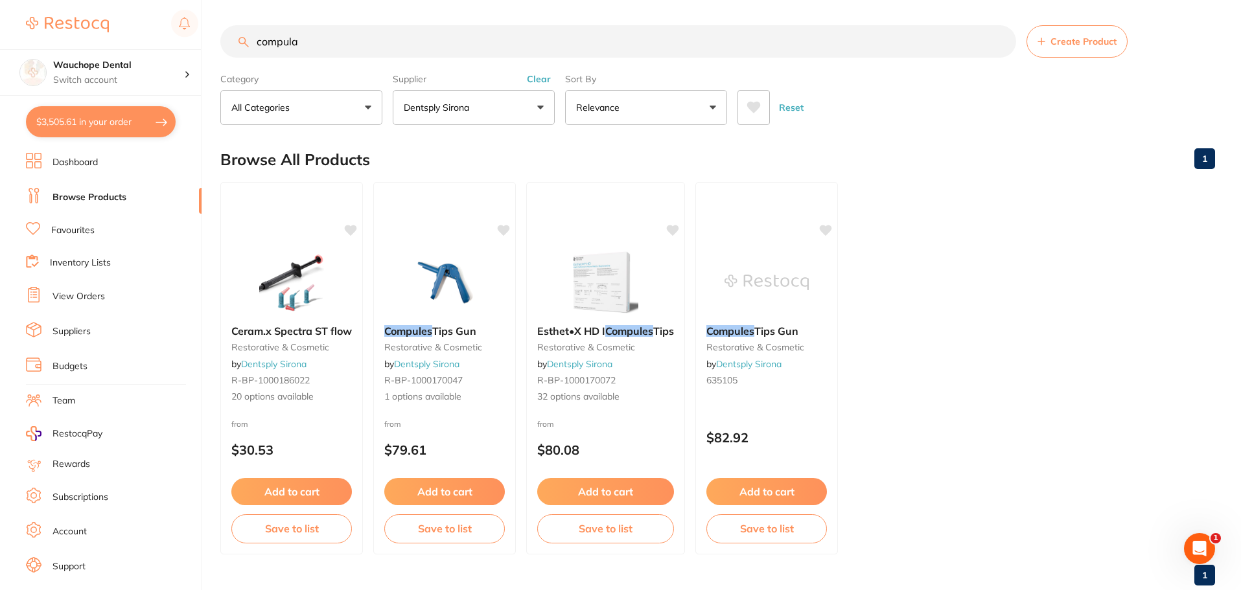
click at [326, 41] on input "compula" at bounding box center [618, 41] width 796 height 32
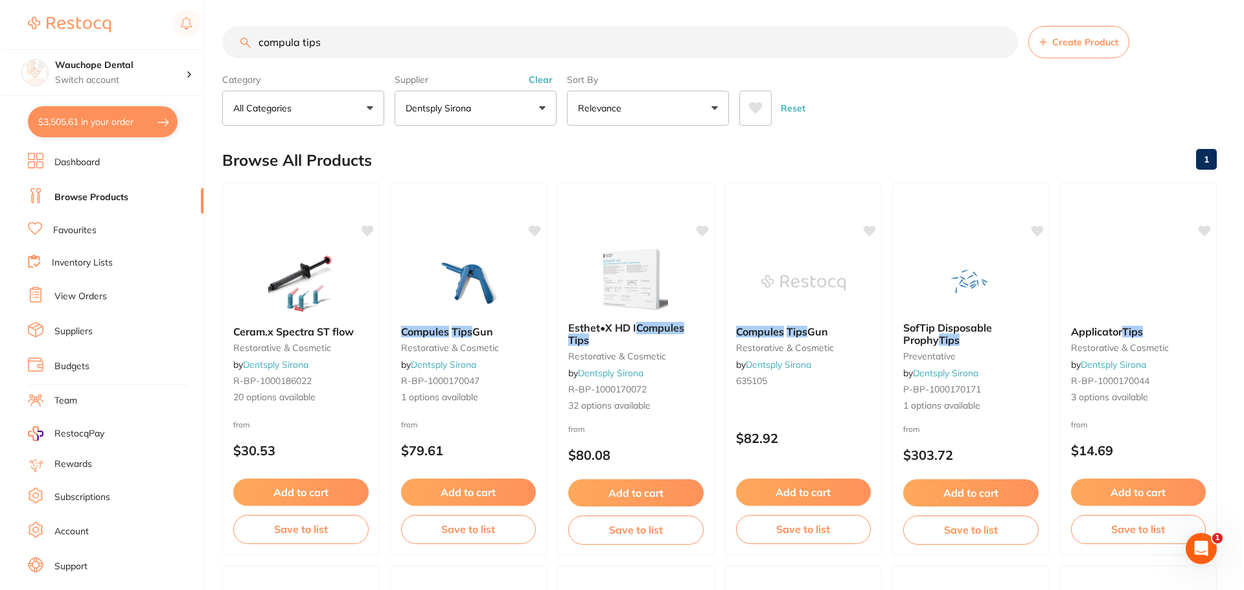
scroll to position [0, 0]
type input "compula tips"
click at [613, 271] on img at bounding box center [633, 278] width 85 height 65
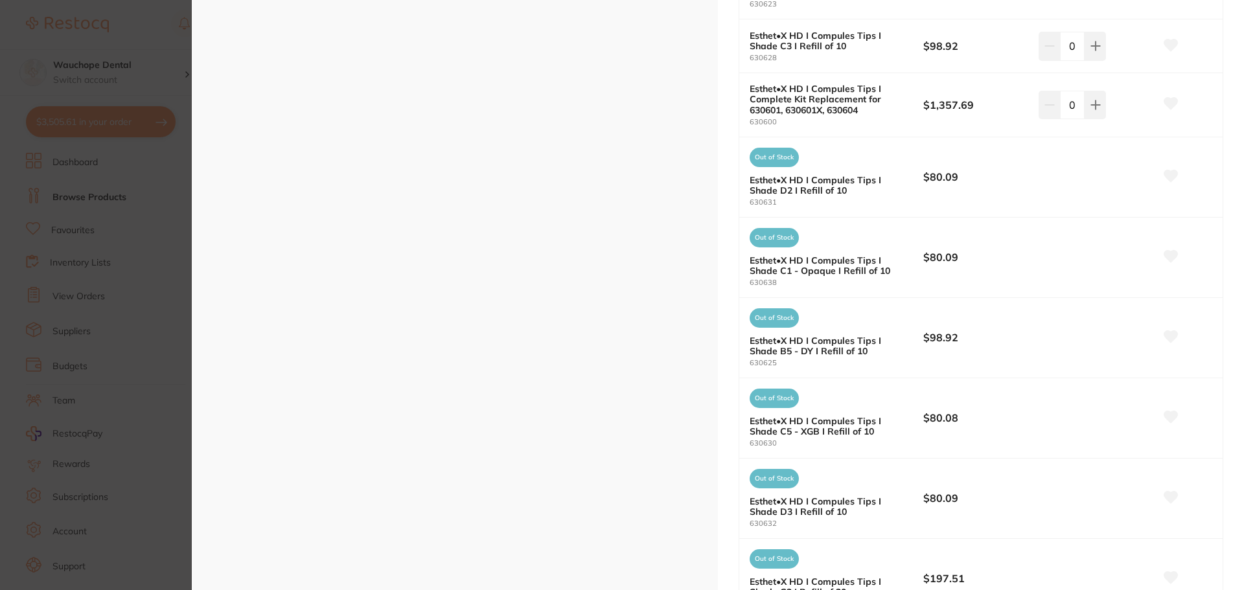
scroll to position [1360, 0]
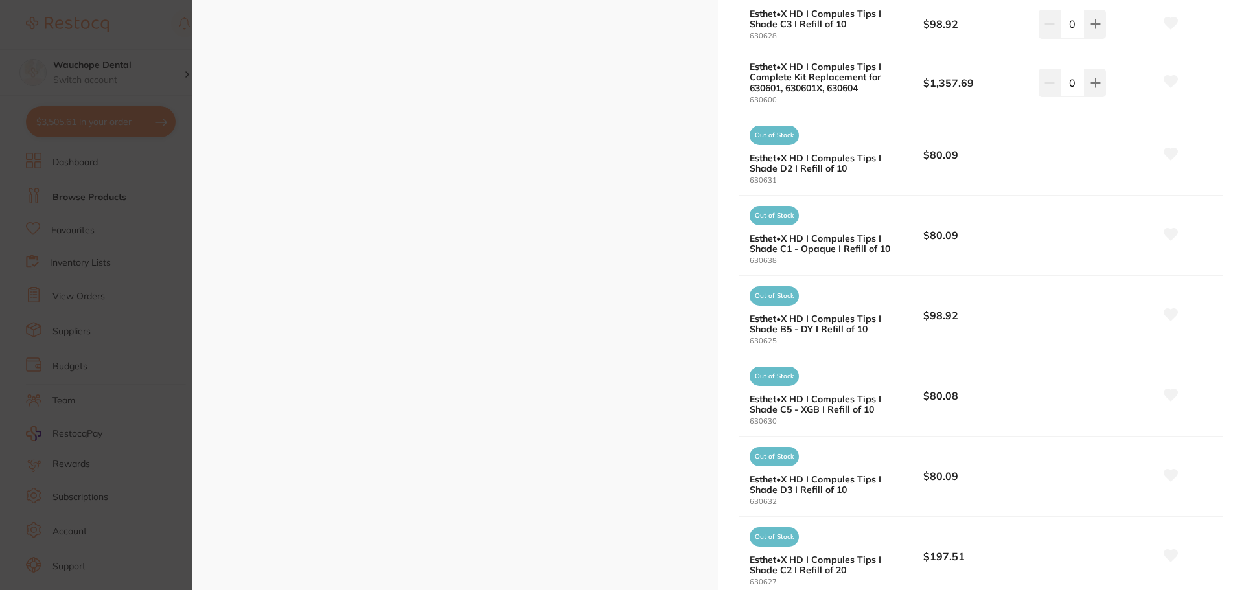
drag, startPoint x: 100, startPoint y: 277, endPoint x: 110, endPoint y: 275, distance: 9.8
click at [102, 277] on section "Esthet•X HD I Compules Tips restorative & cosmetic by Dentsply Sirona Product C…" at bounding box center [622, 295] width 1244 height 590
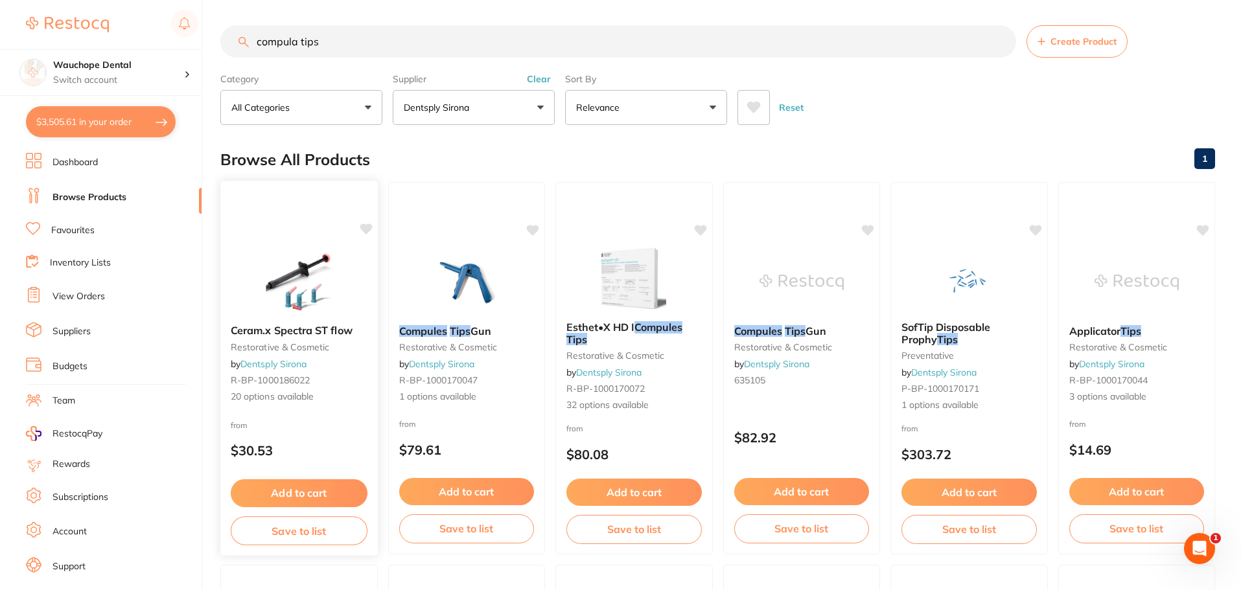
click at [284, 262] on img at bounding box center [299, 281] width 85 height 65
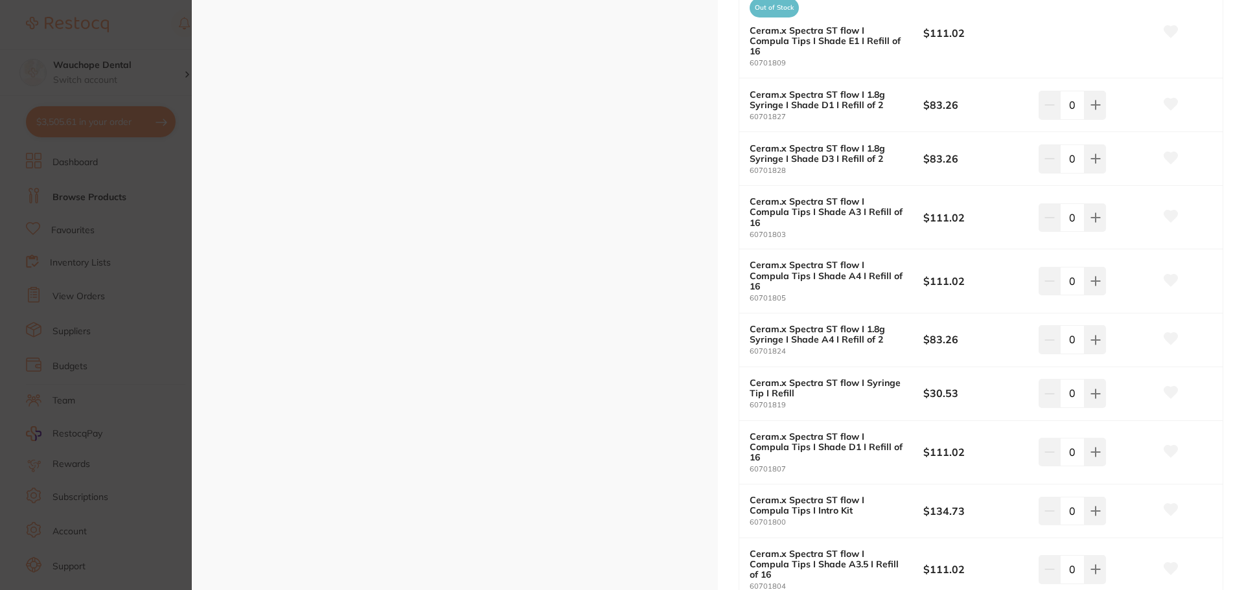
scroll to position [972, 0]
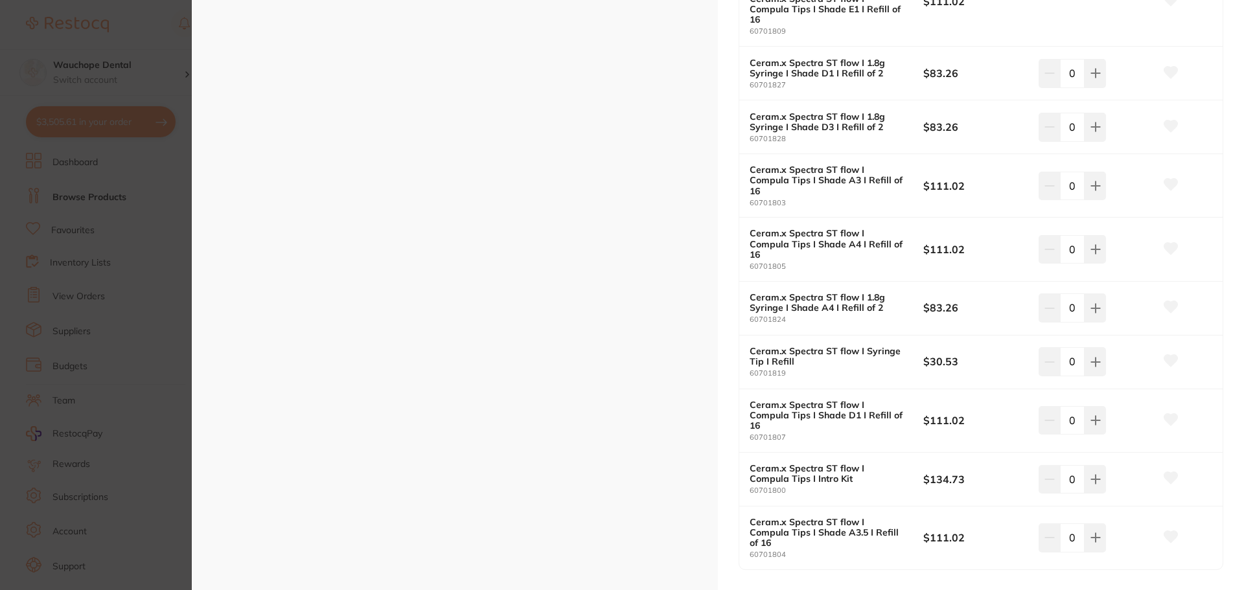
click at [116, 159] on section "Ceram.x Spectra ST flow restorative & cosmetic by Dentsply Sirona Product Code:…" at bounding box center [622, 295] width 1244 height 590
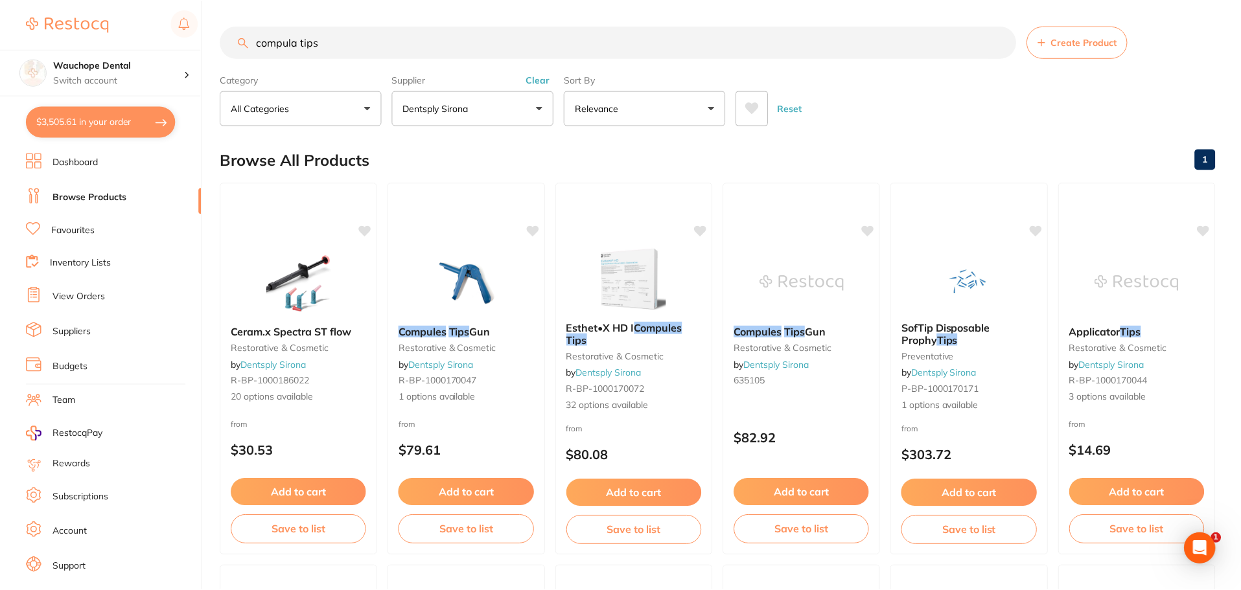
scroll to position [1, 0]
click at [93, 126] on button "$3,505.61 in your order" at bounding box center [101, 121] width 150 height 31
checkbox input "true"
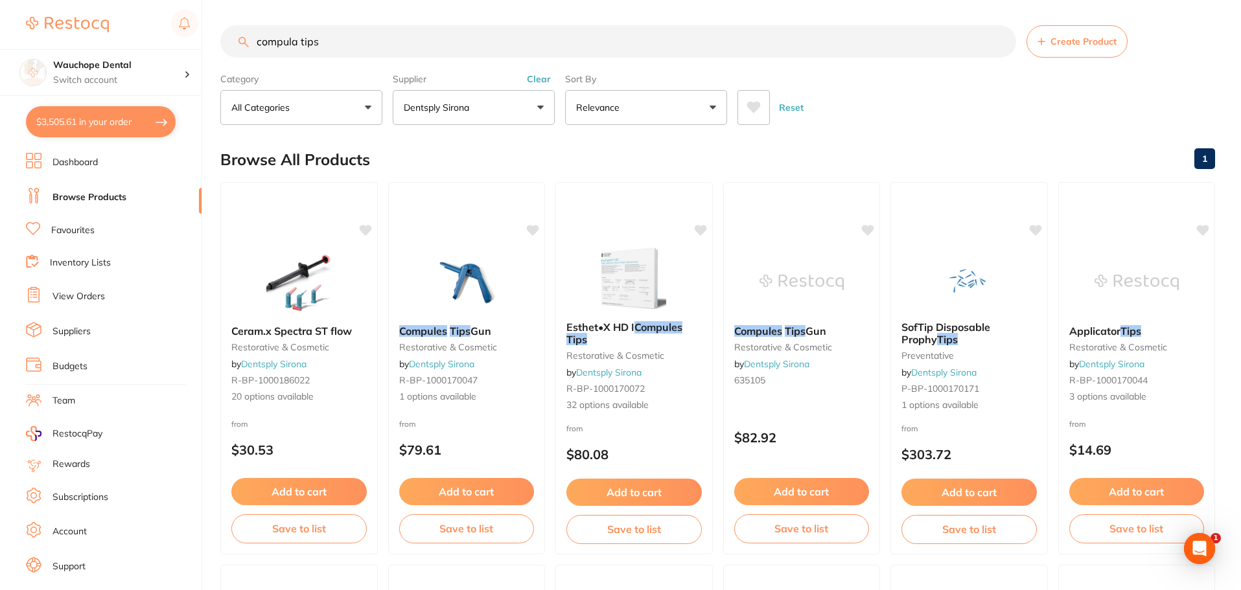
checkbox input "true"
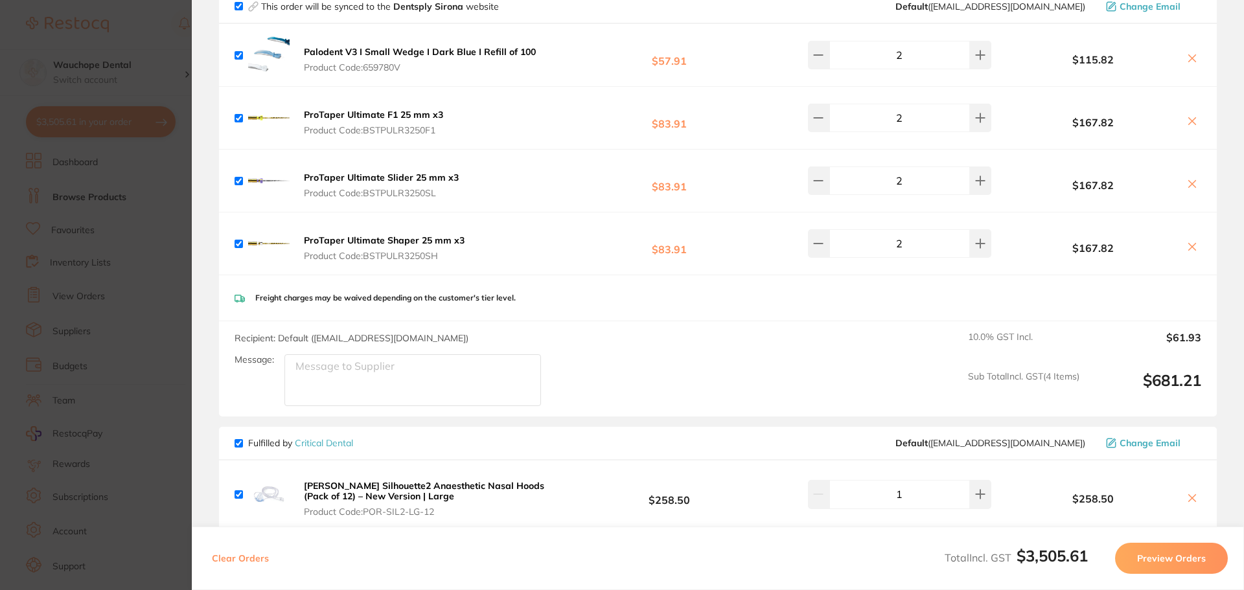
scroll to position [453, 0]
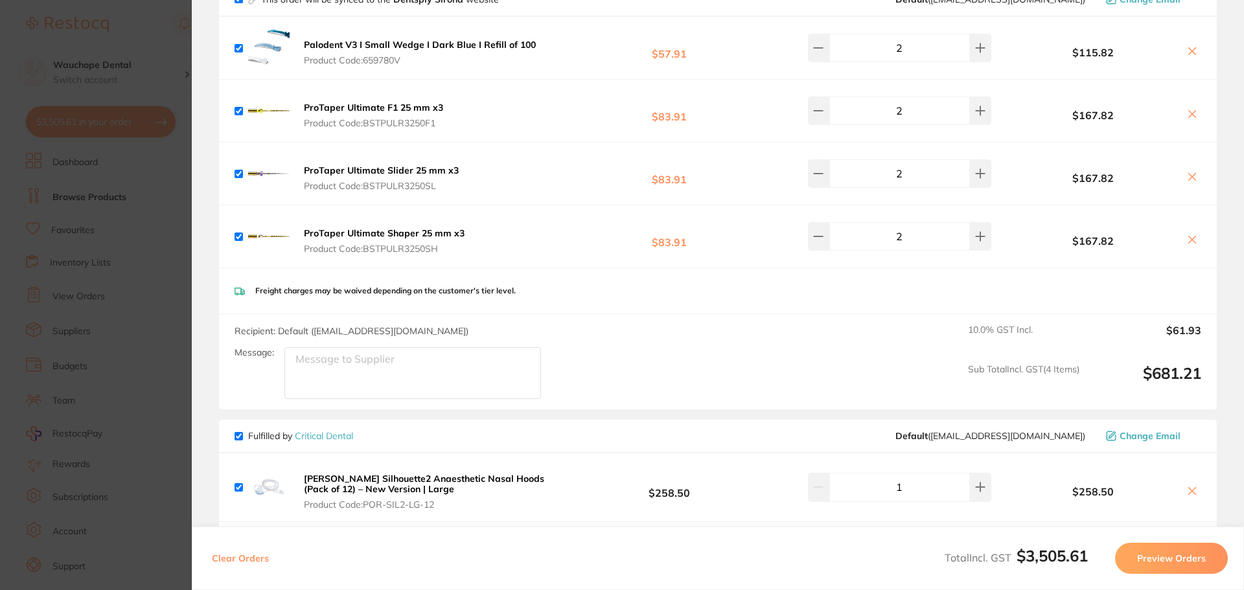
click at [1187, 236] on icon at bounding box center [1192, 240] width 10 height 10
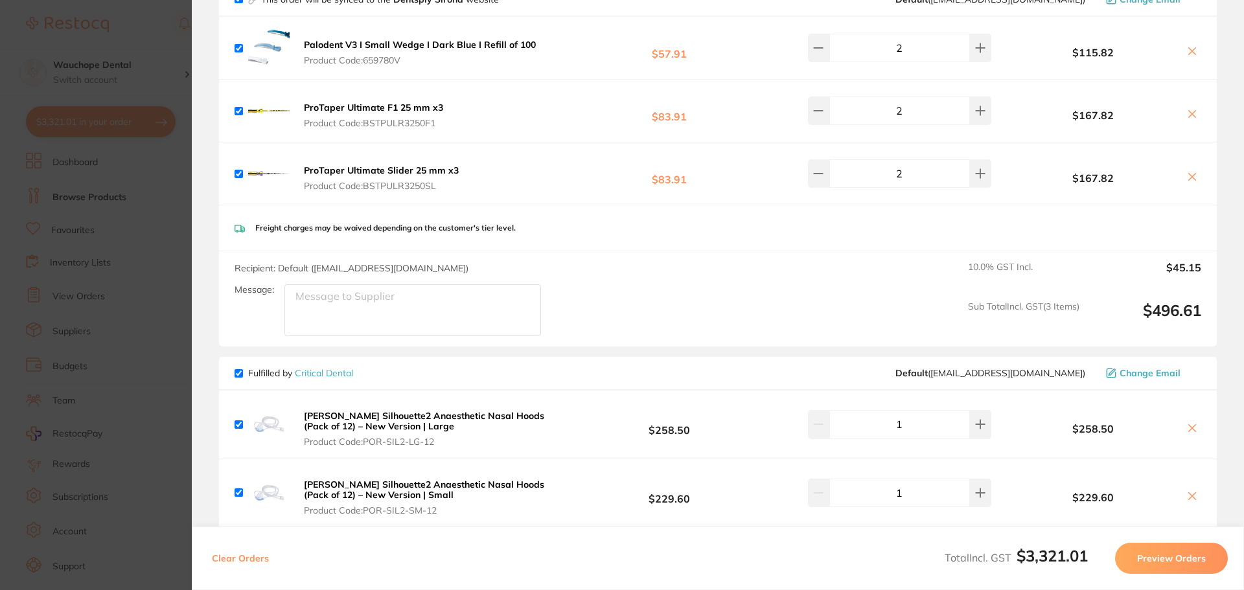
click at [1189, 174] on icon at bounding box center [1192, 177] width 10 height 10
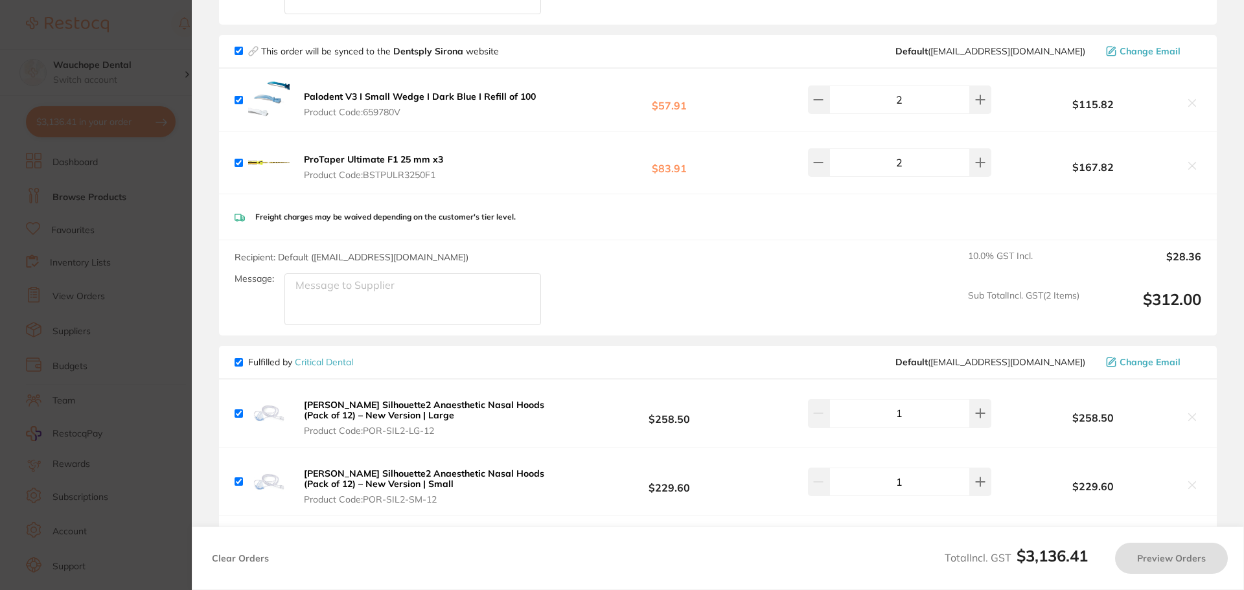
scroll to position [259, 0]
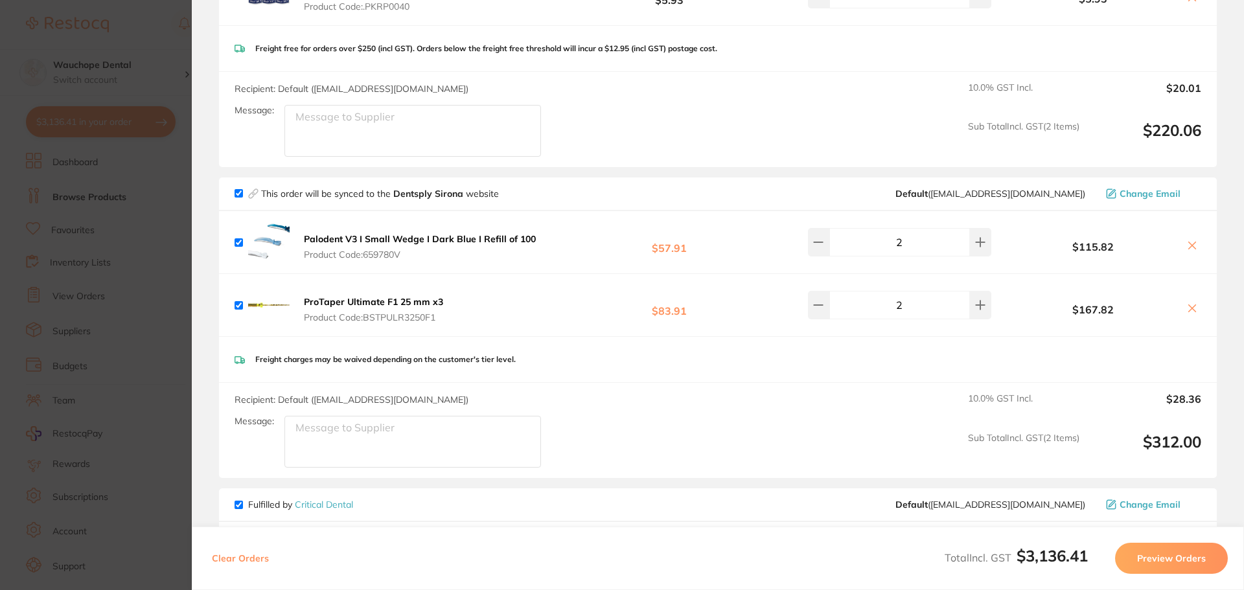
click at [1190, 244] on icon at bounding box center [1192, 245] width 7 height 7
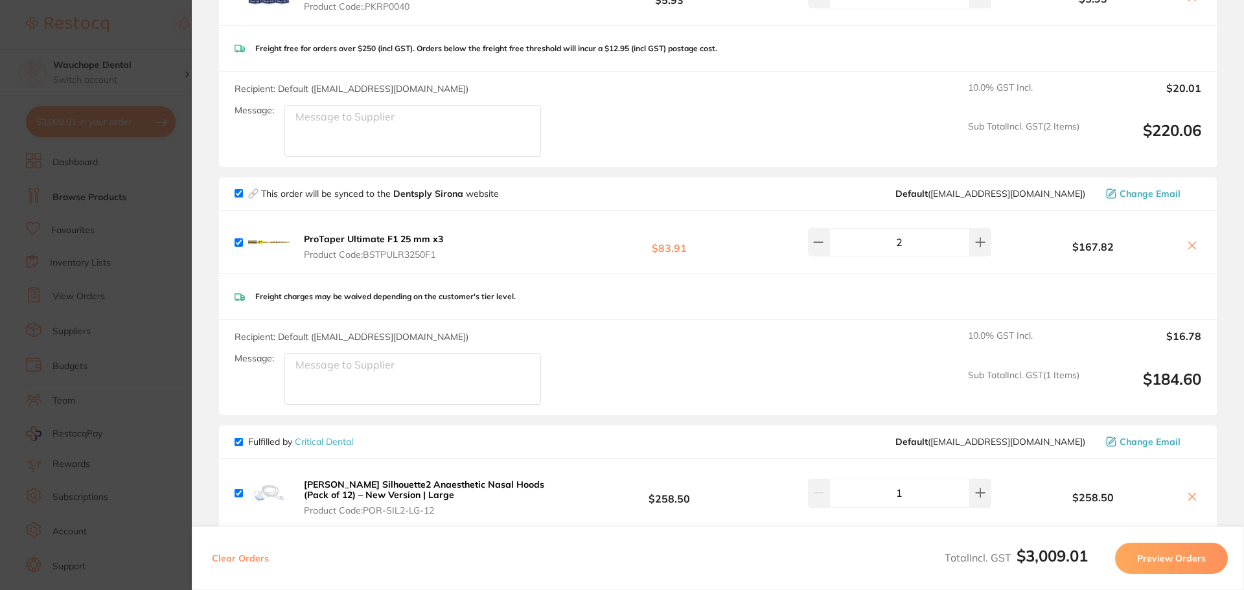
click at [1190, 244] on icon at bounding box center [1192, 245] width 7 height 7
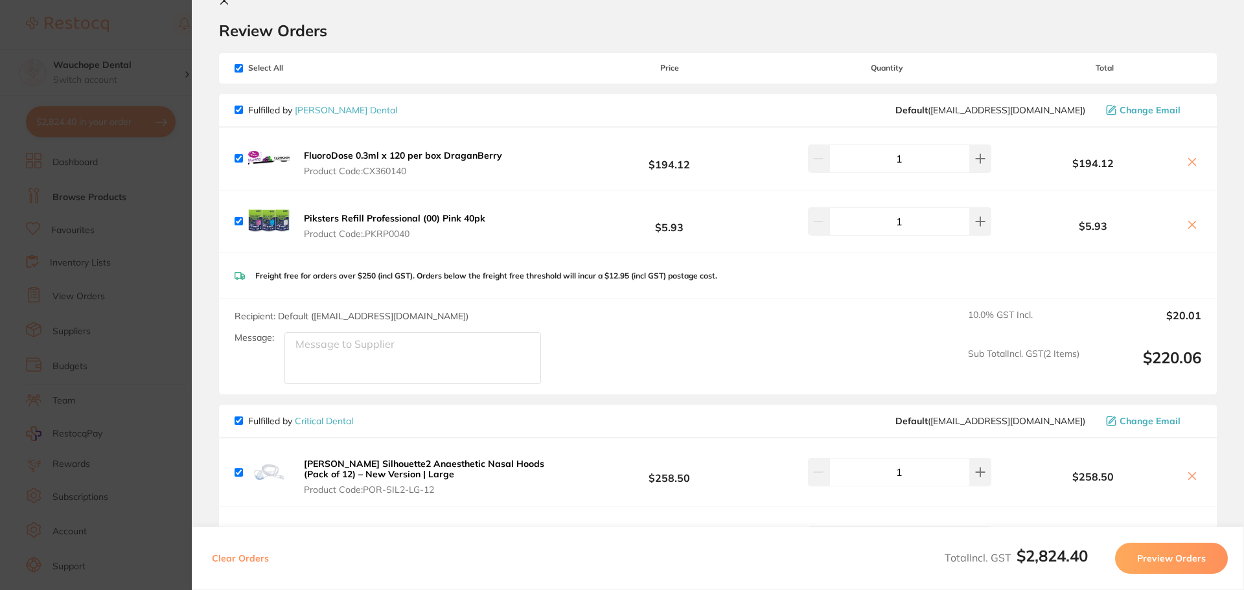
scroll to position [0, 0]
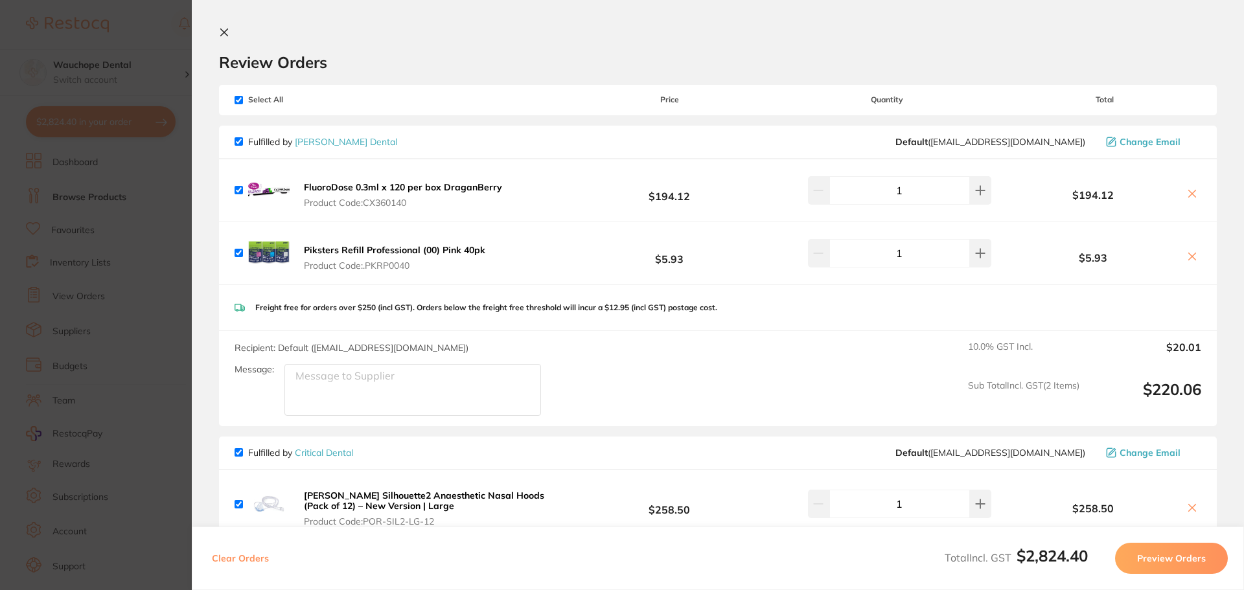
click at [1188, 192] on icon at bounding box center [1192, 194] width 10 height 10
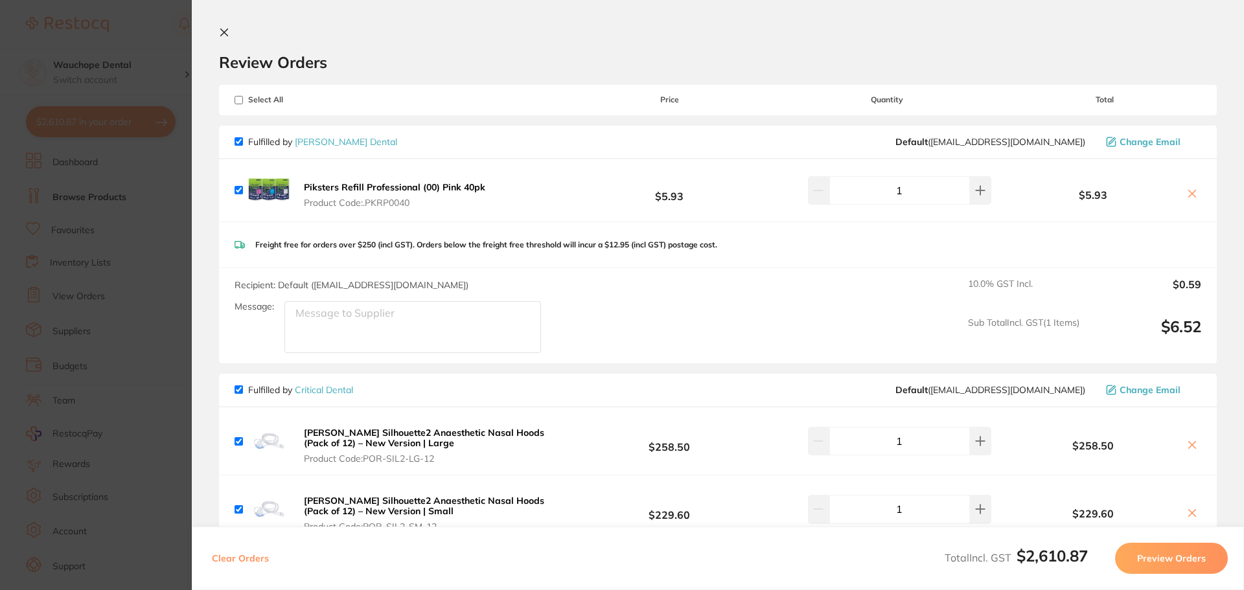
click at [1188, 192] on icon at bounding box center [1192, 194] width 10 height 10
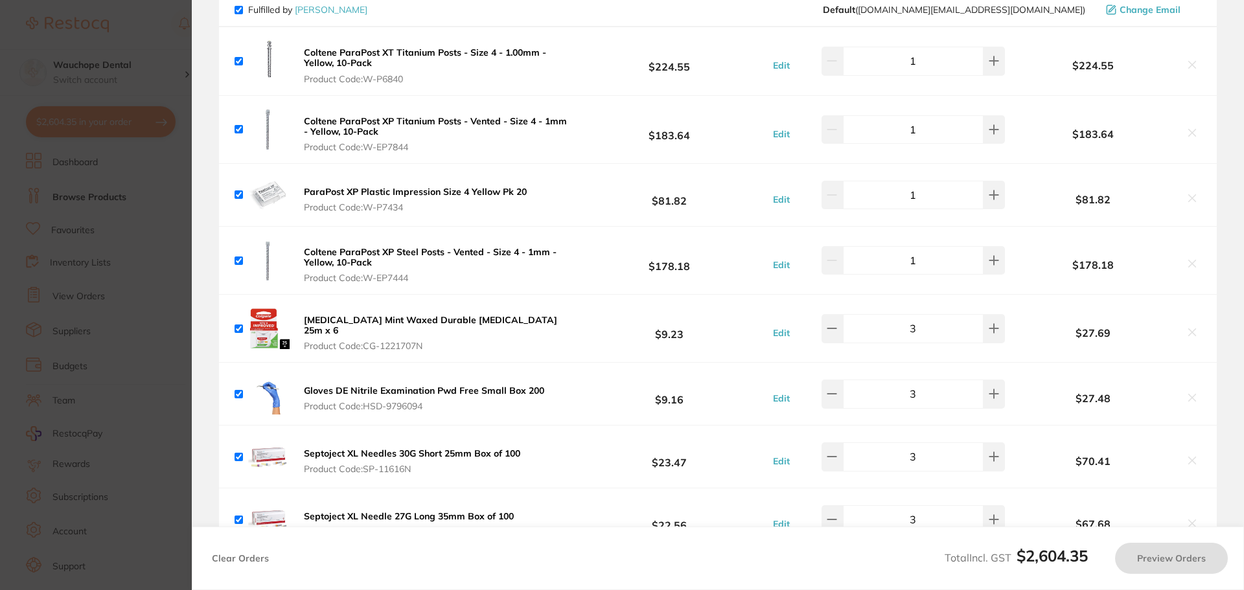
checkbox input "true"
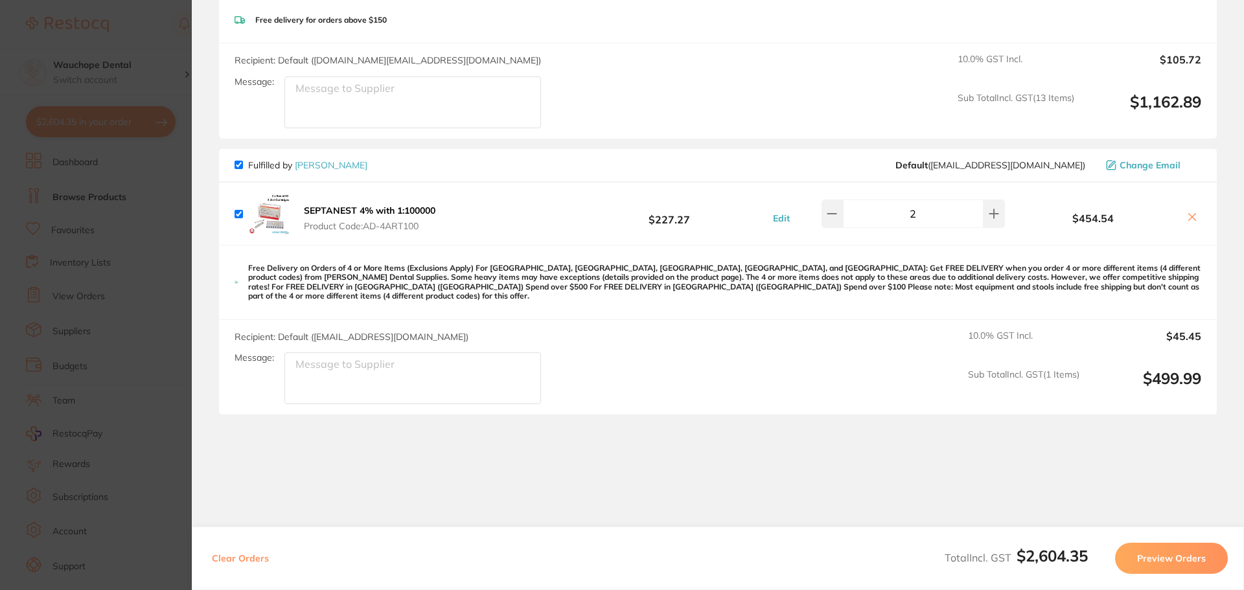
scroll to position [1666, 0]
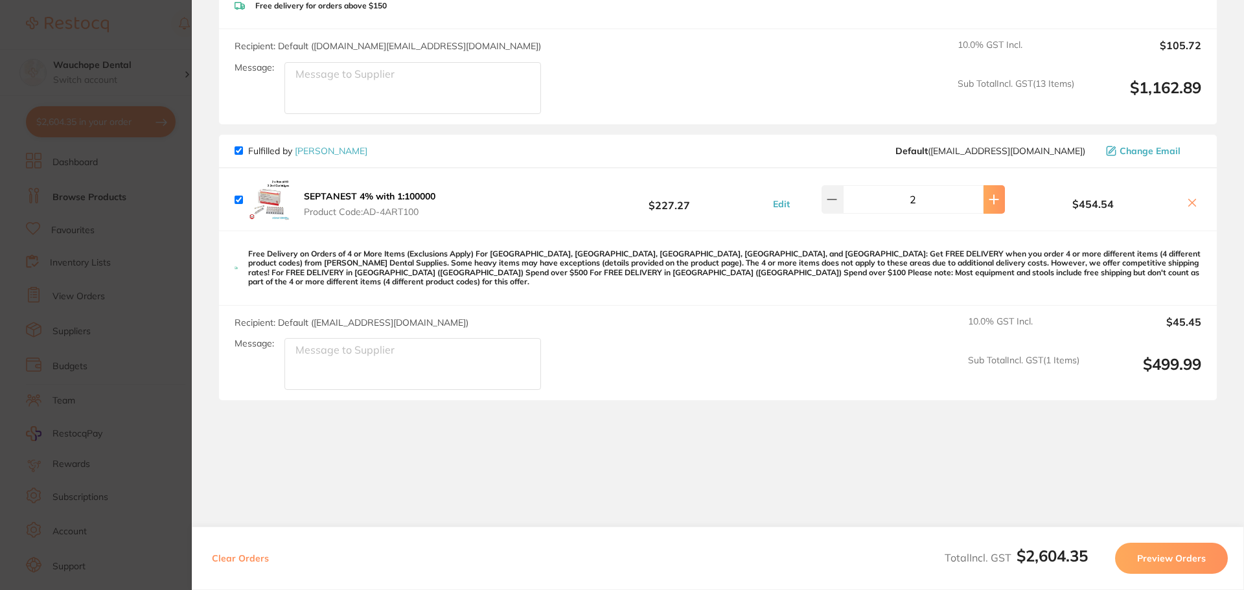
click at [991, 194] on icon at bounding box center [994, 199] width 10 height 10
type input "3"
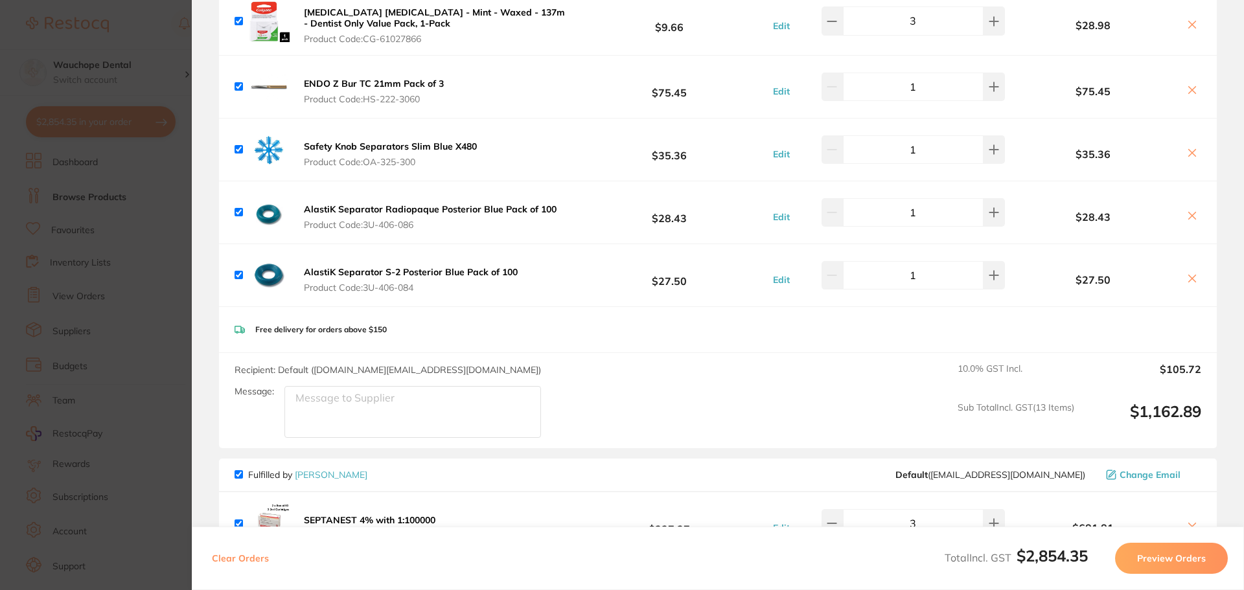
scroll to position [1277, 0]
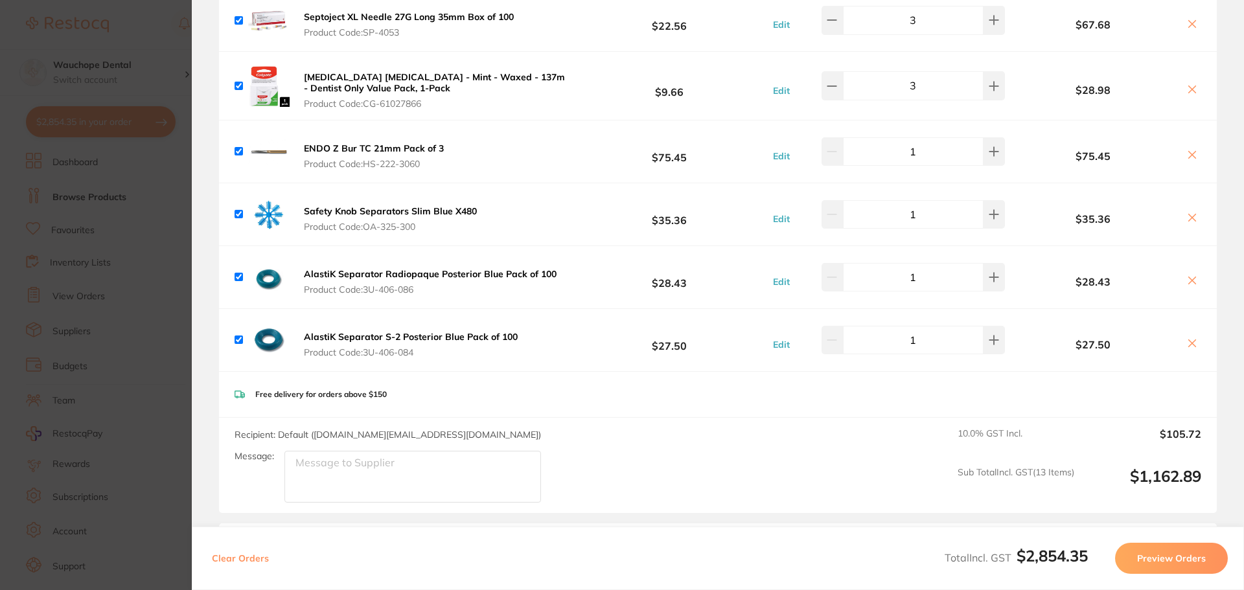
drag, startPoint x: 75, startPoint y: 146, endPoint x: 84, endPoint y: 147, distance: 9.1
click at [78, 147] on section "Update RRP Set your pre negotiated price for this item. Item Agreed RRP (excl. …" at bounding box center [622, 295] width 1244 height 590
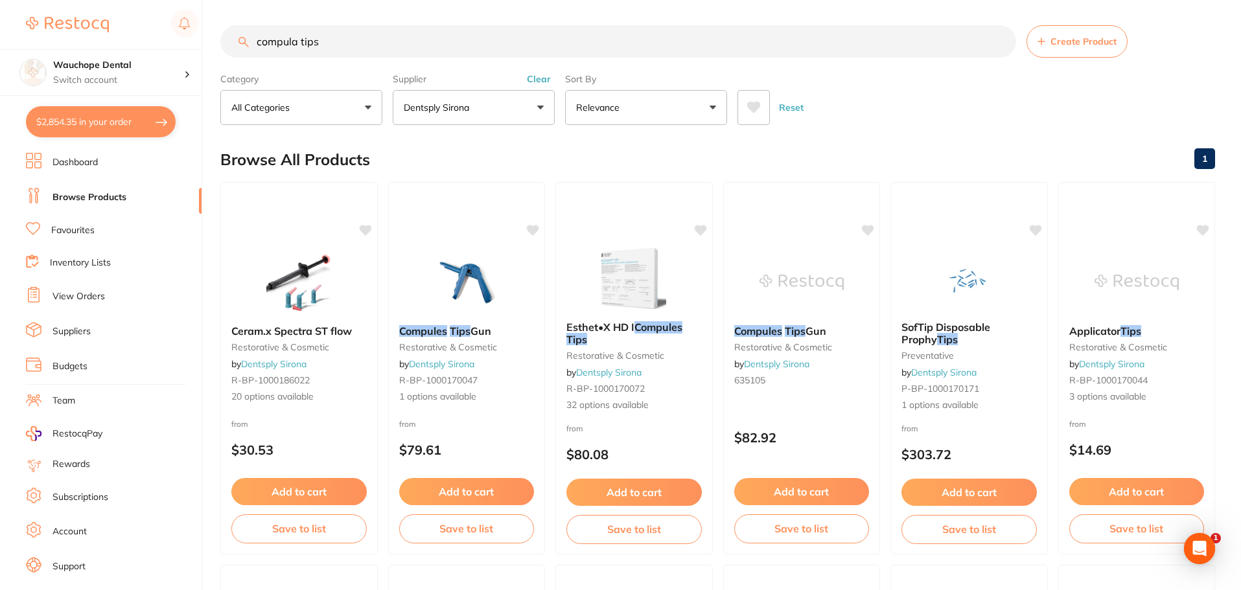
click at [334, 41] on input "compula tips" at bounding box center [618, 41] width 796 height 32
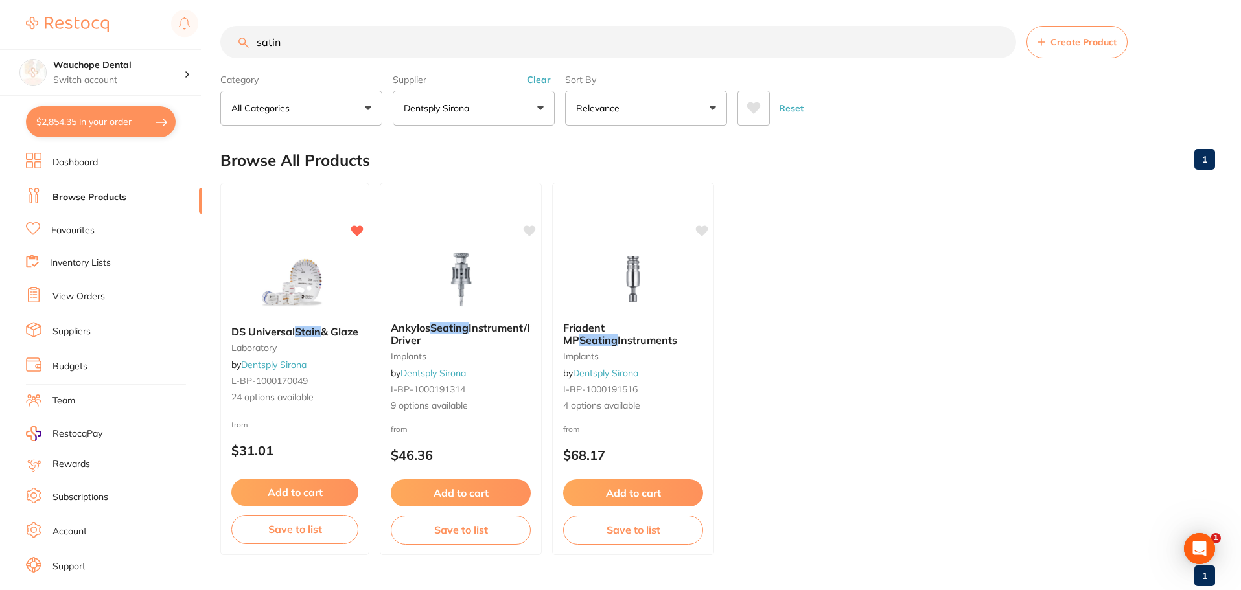
scroll to position [0, 0]
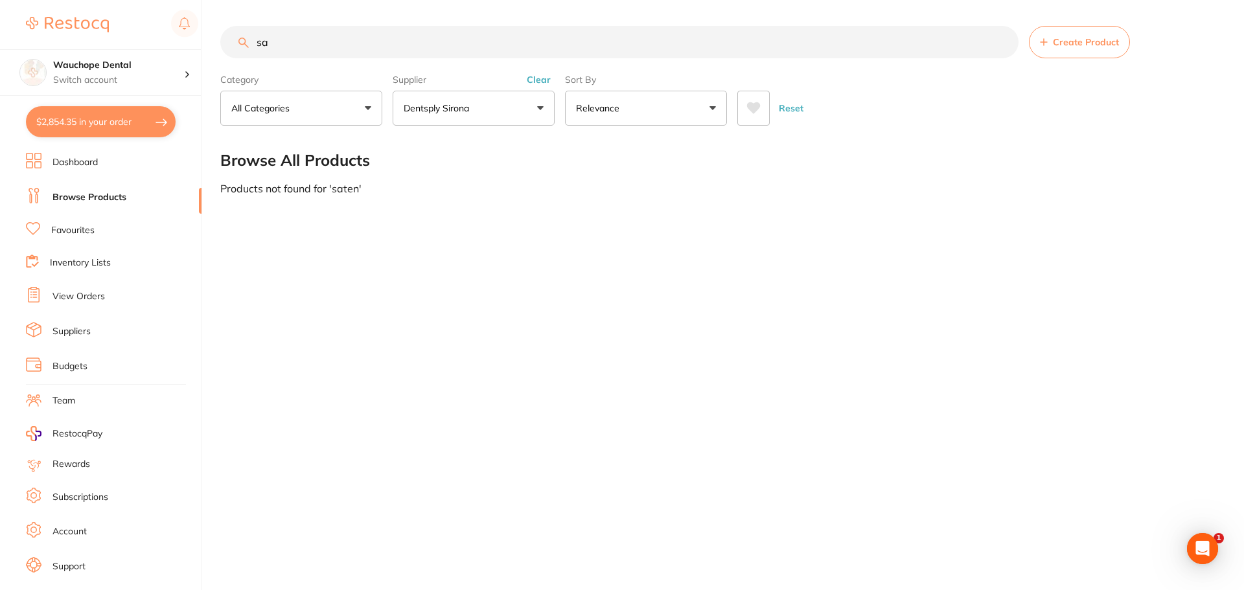
type input "s"
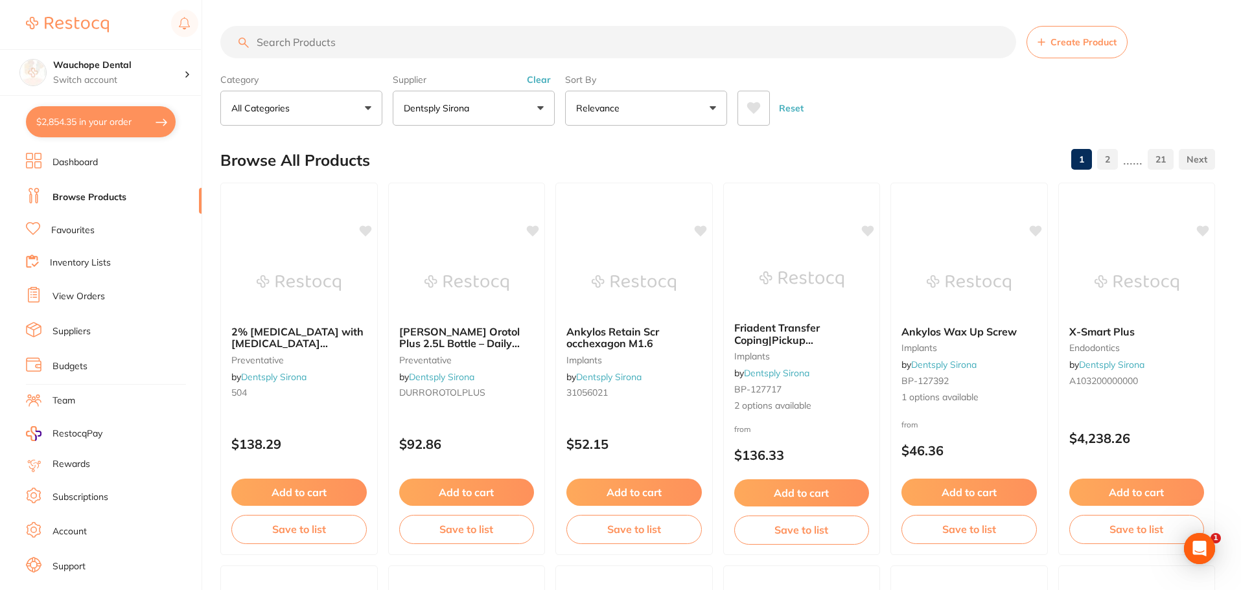
click at [301, 36] on input "search" at bounding box center [618, 42] width 796 height 32
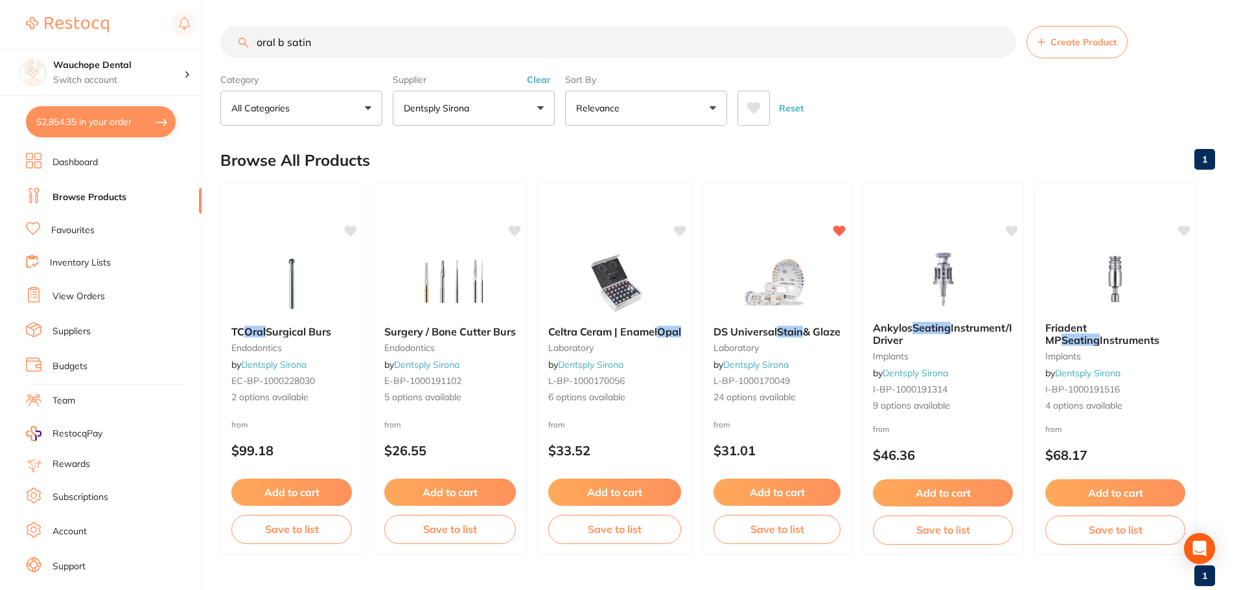
click at [529, 114] on button "Dentsply Sirona" at bounding box center [474, 108] width 162 height 35
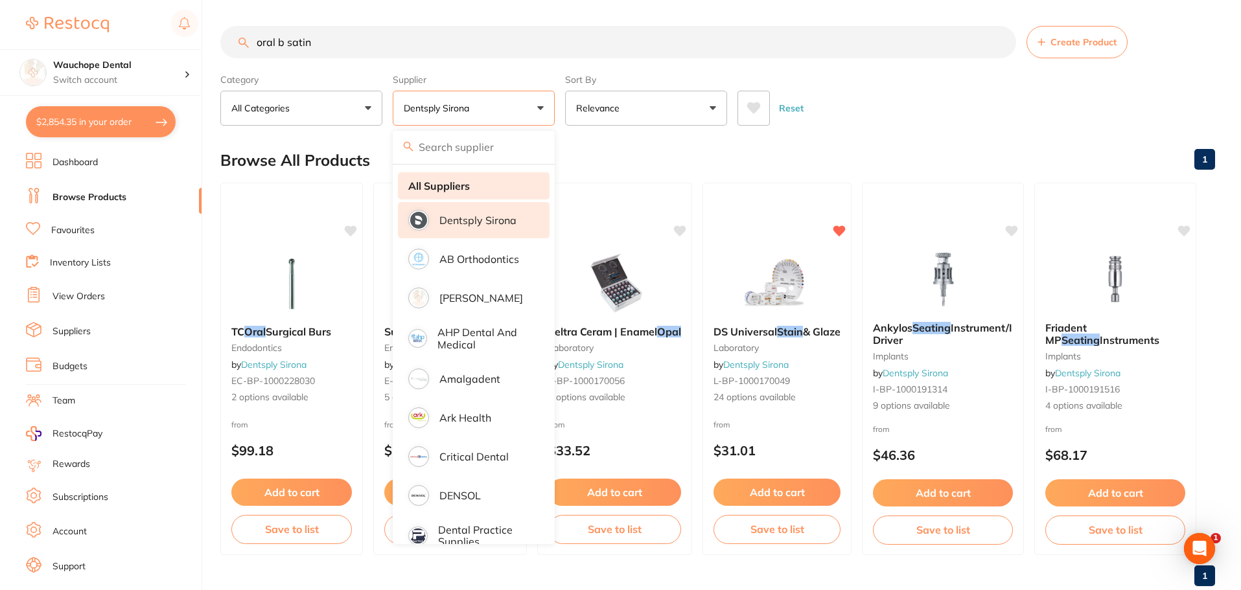
click at [488, 184] on li "All Suppliers" at bounding box center [474, 185] width 152 height 27
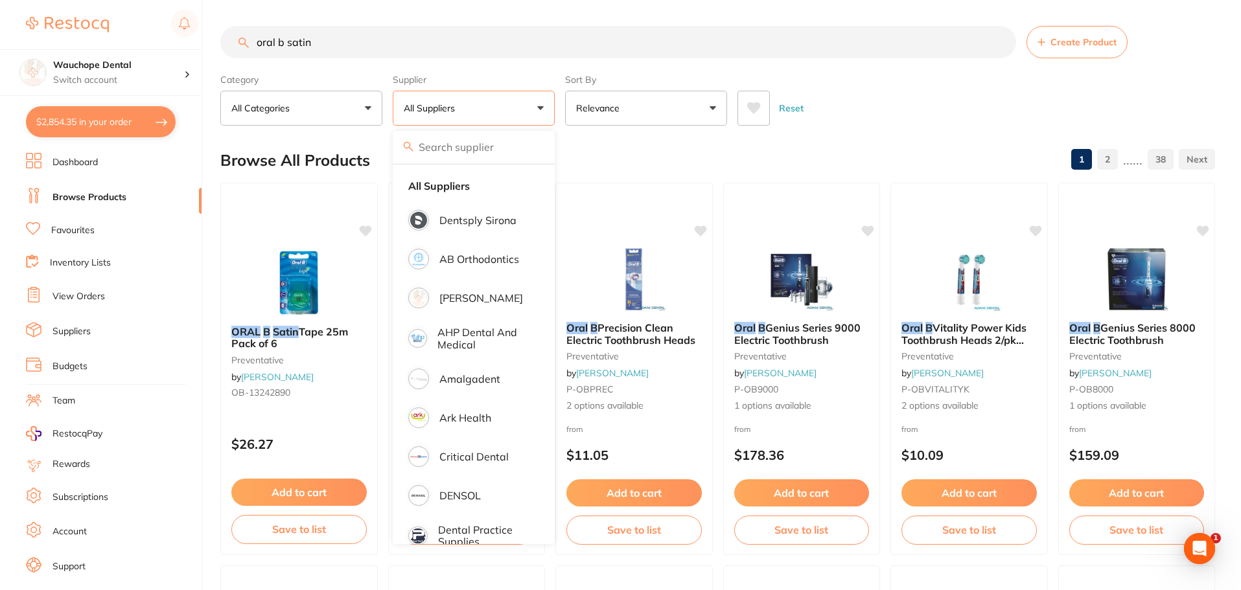
click at [640, 158] on div "Browse All Products 1 2 ...... 38" at bounding box center [717, 160] width 994 height 43
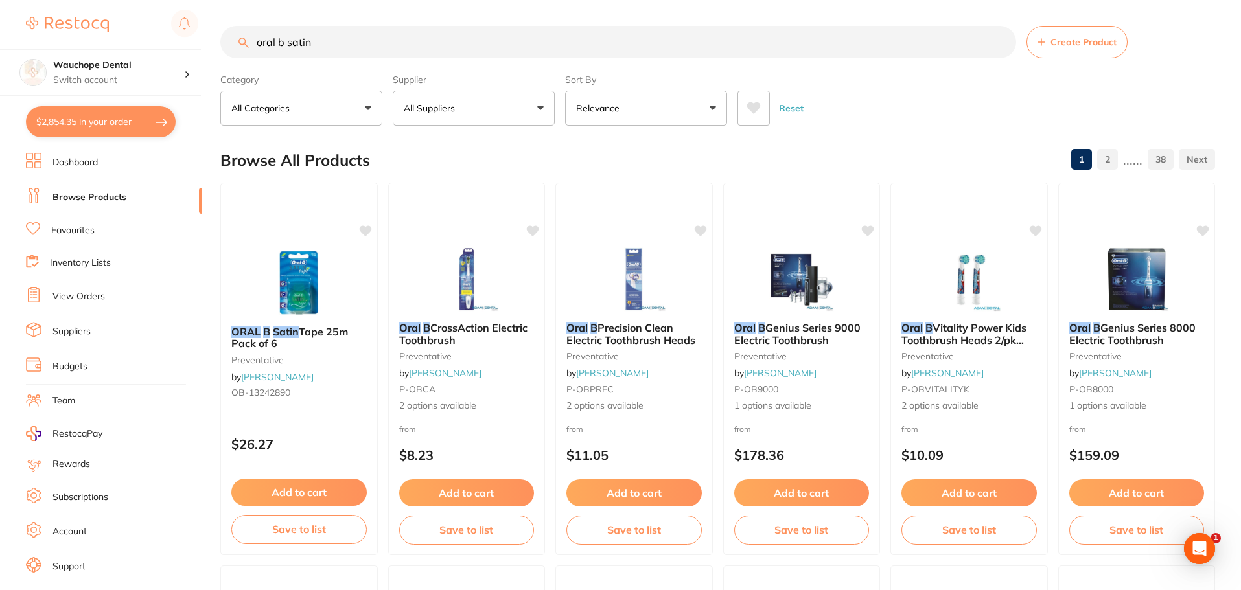
click at [424, 122] on button "All Suppliers" at bounding box center [474, 108] width 162 height 35
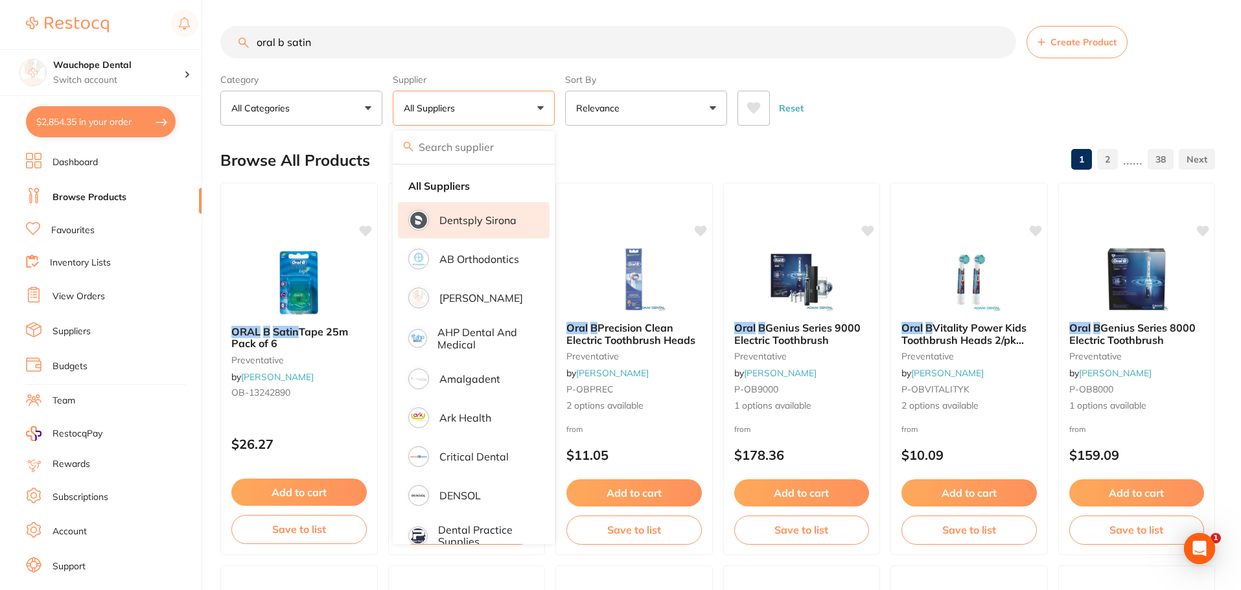
click at [481, 214] on p "Dentsply Sirona" at bounding box center [477, 220] width 77 height 12
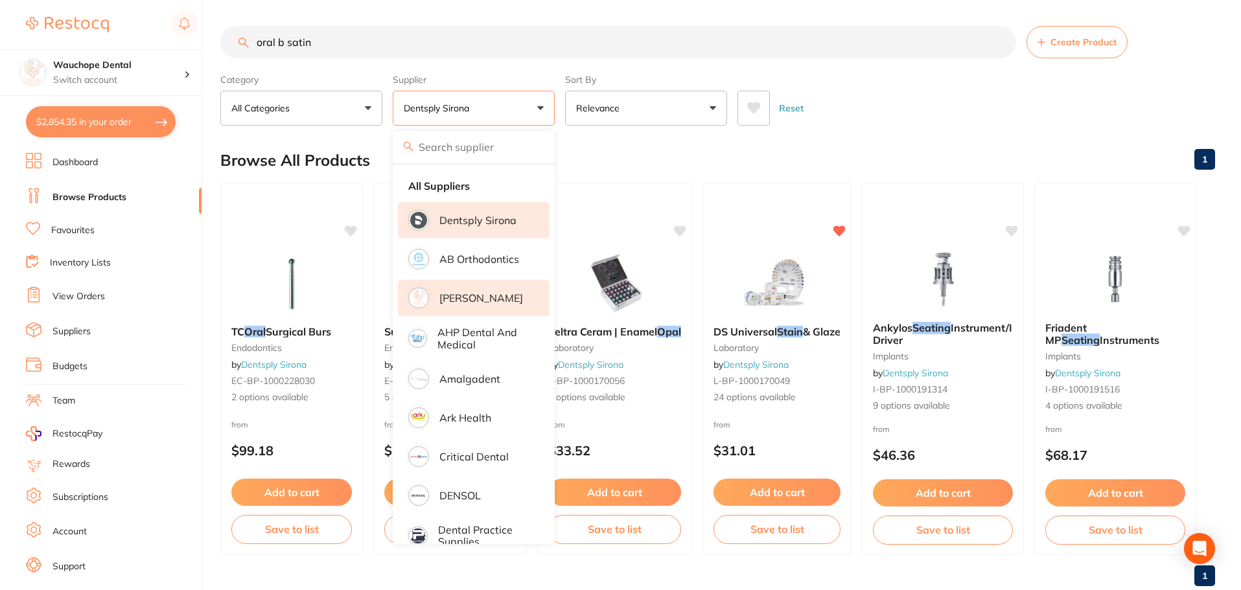
click at [490, 293] on p "[PERSON_NAME]" at bounding box center [481, 298] width 84 height 12
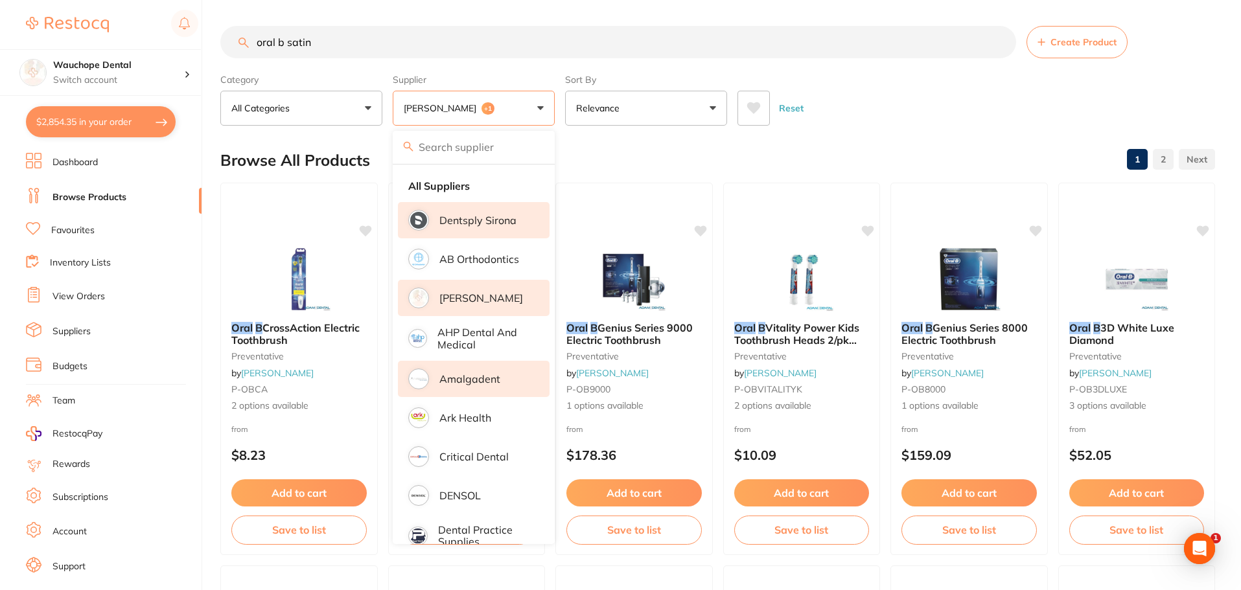
click at [478, 380] on p "Amalgadent" at bounding box center [469, 379] width 61 height 12
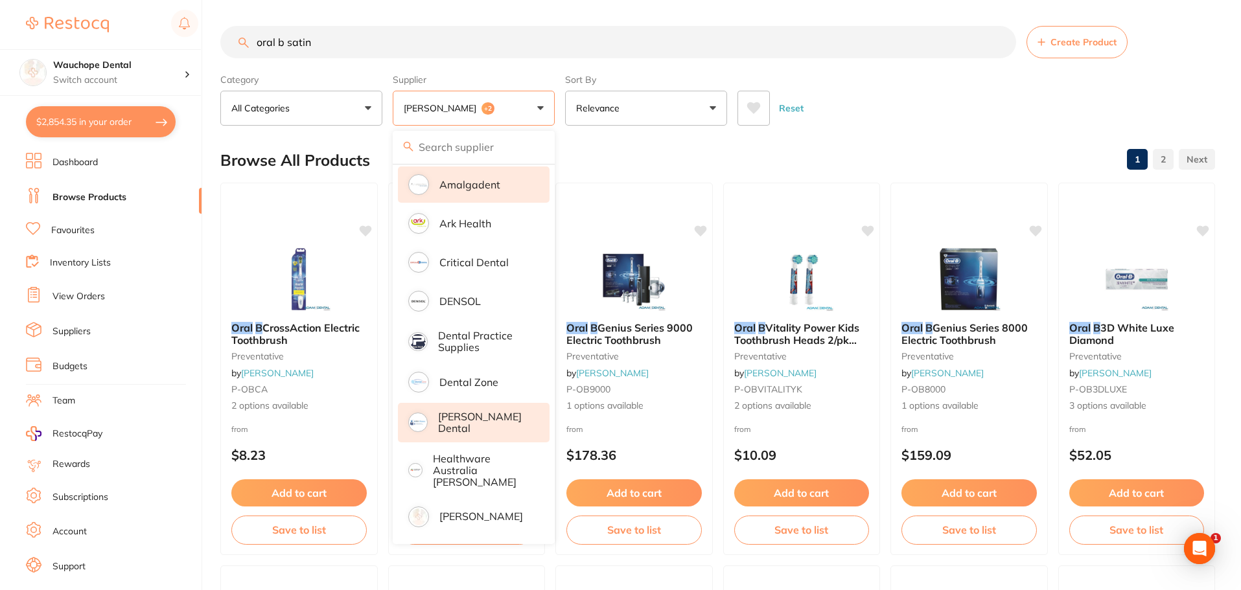
click at [496, 409] on li "[PERSON_NAME] Dental" at bounding box center [474, 423] width 152 height 40
click at [469, 510] on p "[PERSON_NAME]" at bounding box center [481, 516] width 84 height 12
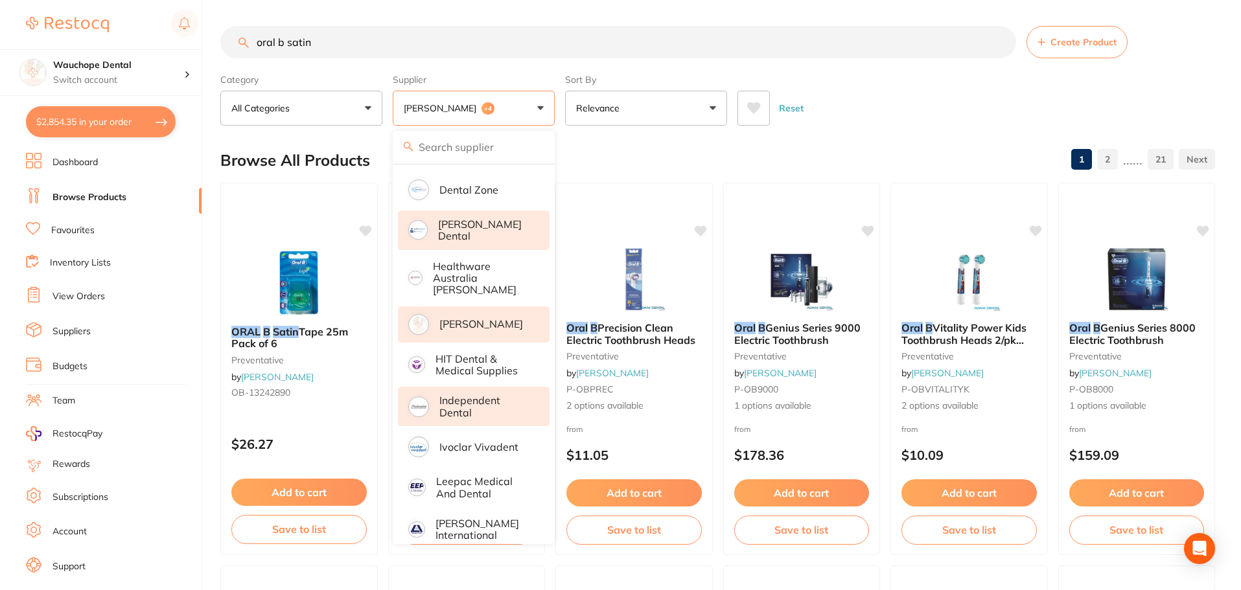
scroll to position [389, 0]
click at [486, 393] on p "Independent Dental" at bounding box center [485, 405] width 92 height 24
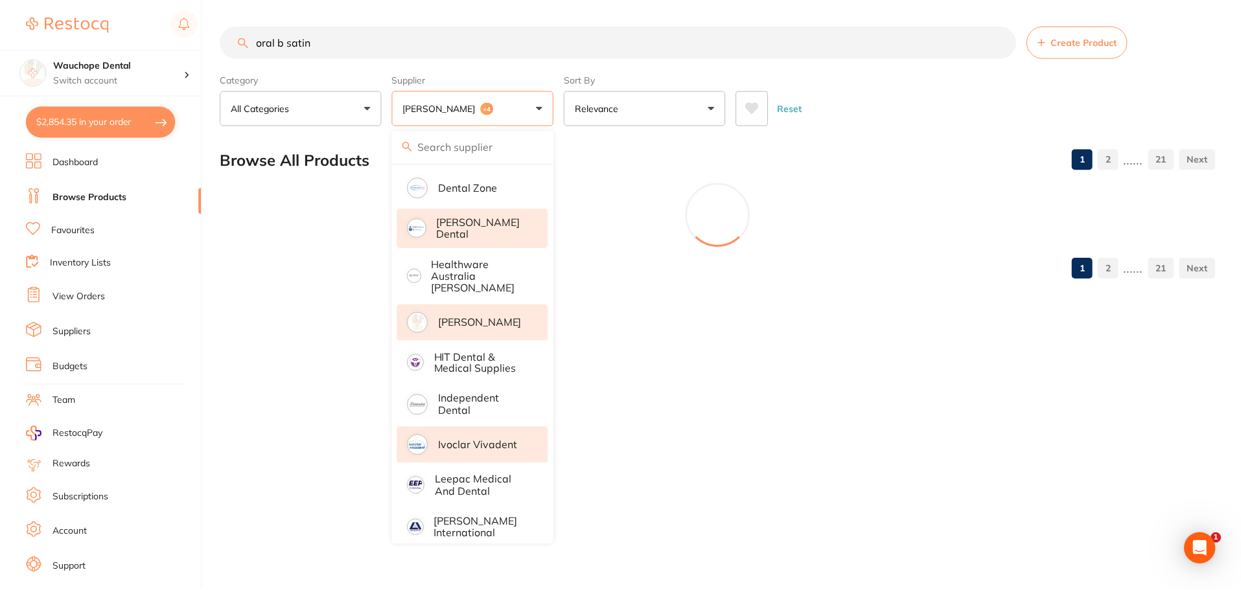
scroll to position [0, 0]
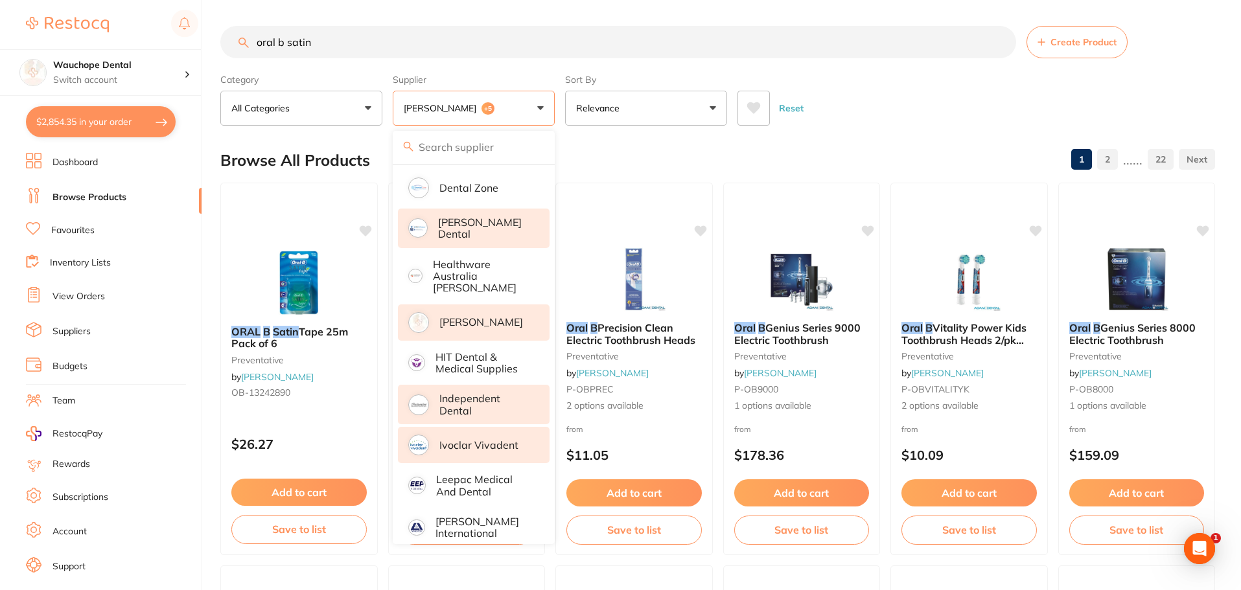
click at [485, 439] on p "Ivoclar Vivadent" at bounding box center [478, 445] width 79 height 12
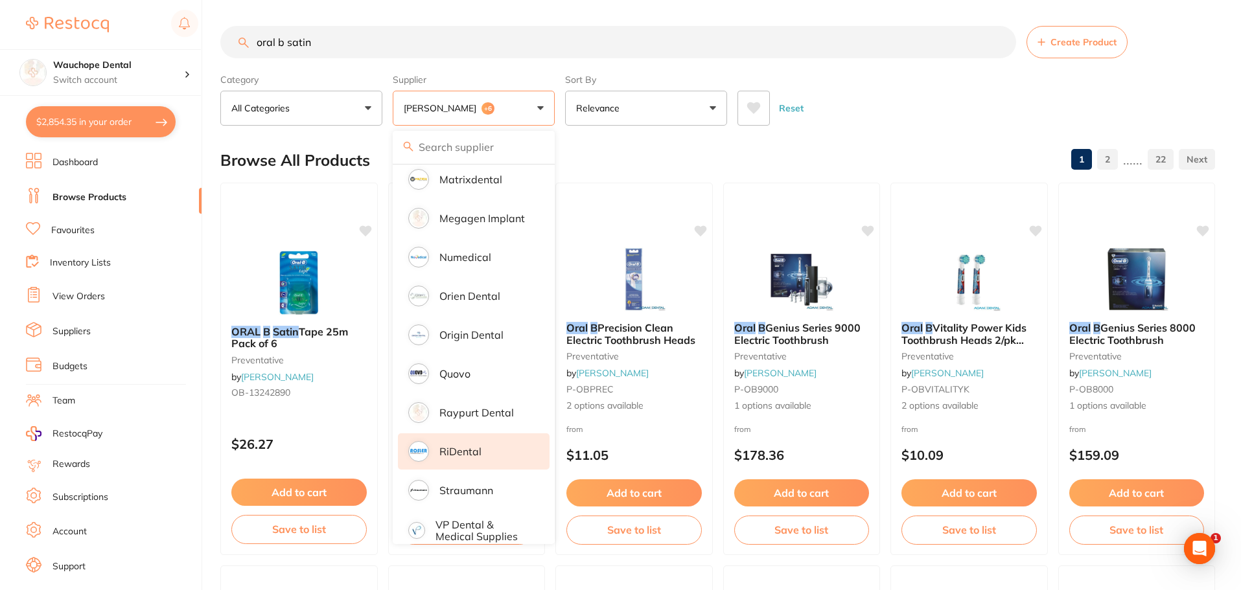
scroll to position [783, 0]
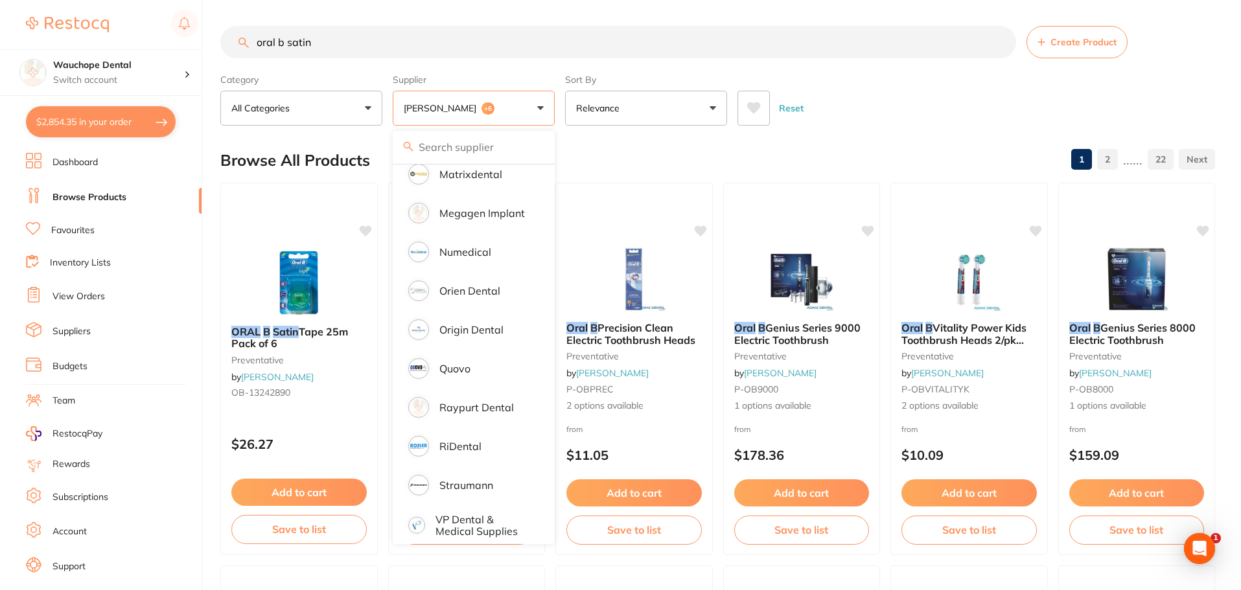
click at [588, 163] on div "Browse All Products 1 2 ...... 22" at bounding box center [717, 160] width 994 height 43
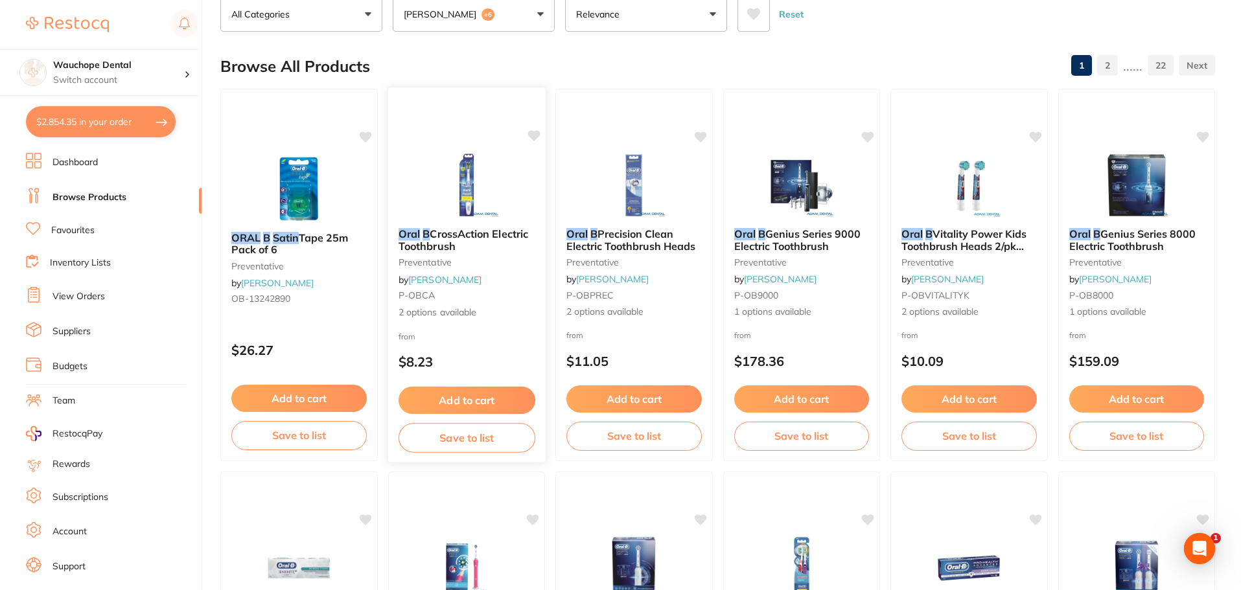
scroll to position [0, 0]
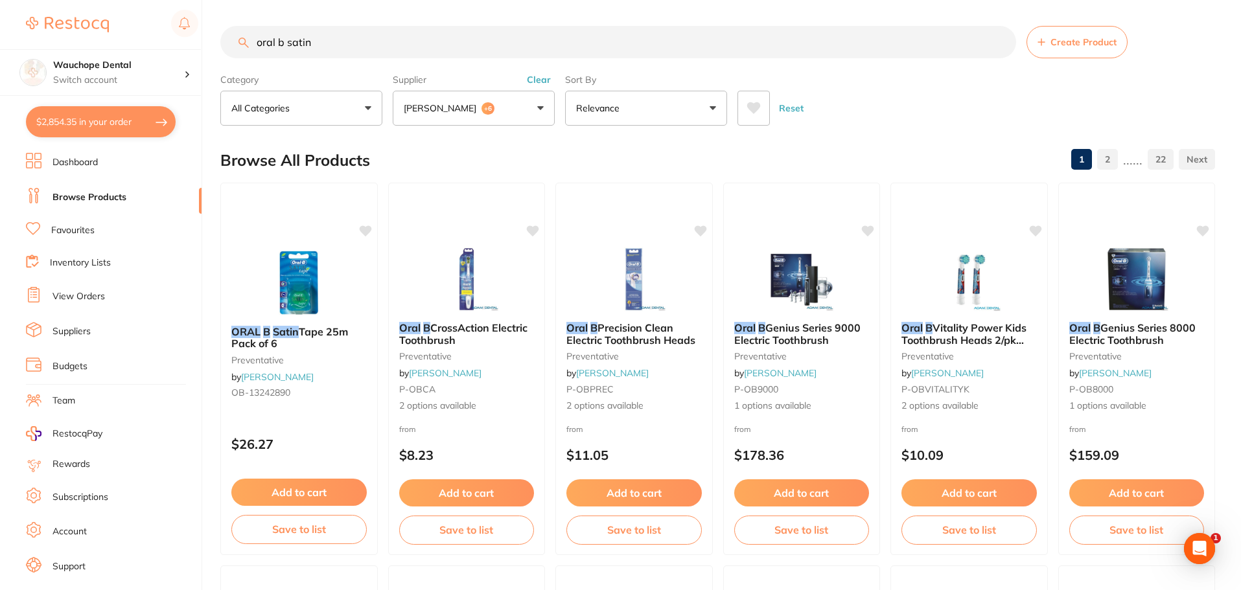
click at [325, 47] on input "oral b satin" at bounding box center [618, 42] width 796 height 32
type input "oral b satin tape"
click at [327, 286] on img at bounding box center [299, 281] width 85 height 65
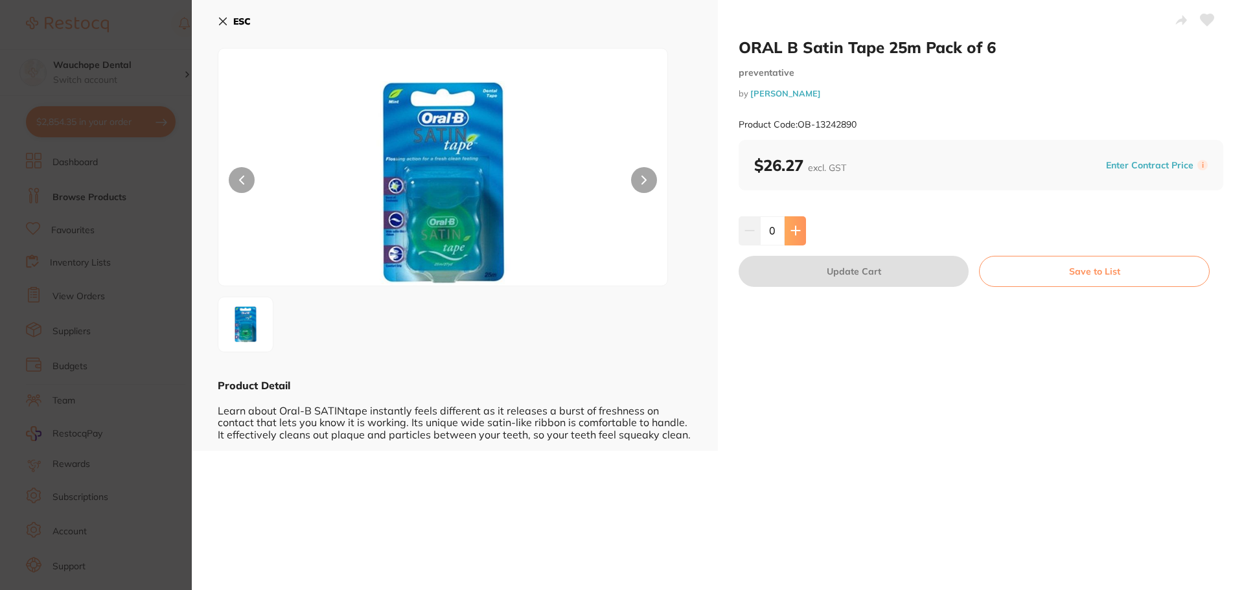
click at [792, 231] on icon at bounding box center [795, 231] width 8 height 8
type input "1"
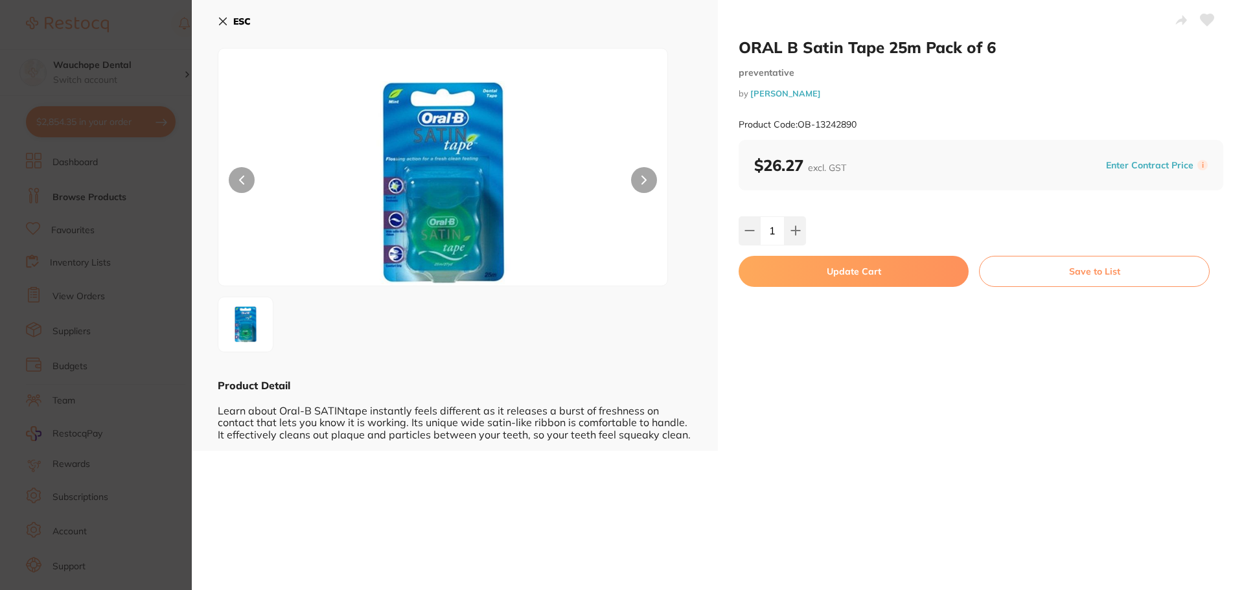
click at [804, 277] on button "Update Cart" at bounding box center [853, 271] width 230 height 31
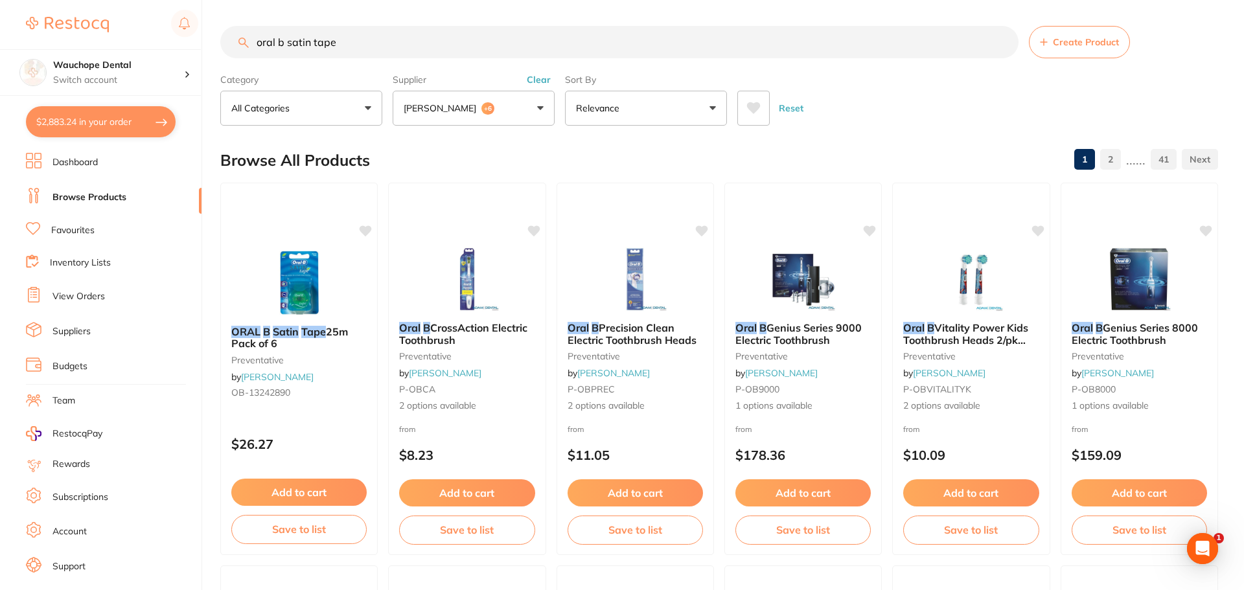
checkbox input "false"
click at [85, 120] on button "$2,883.24 in your order" at bounding box center [101, 121] width 150 height 31
checkbox input "true"
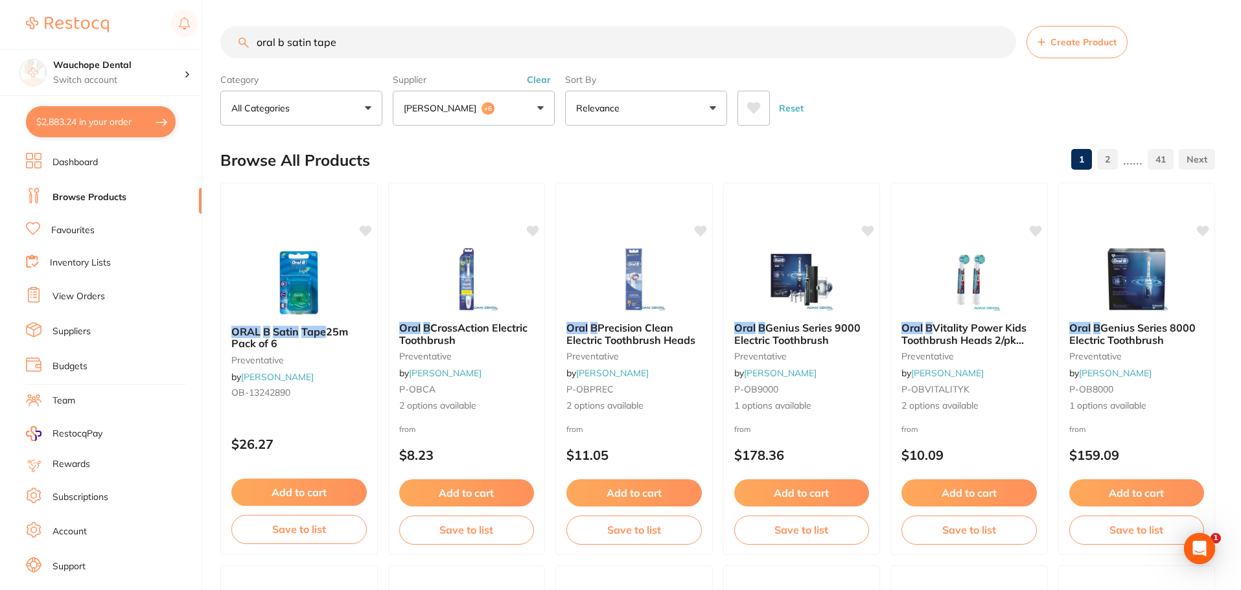
checkbox input "true"
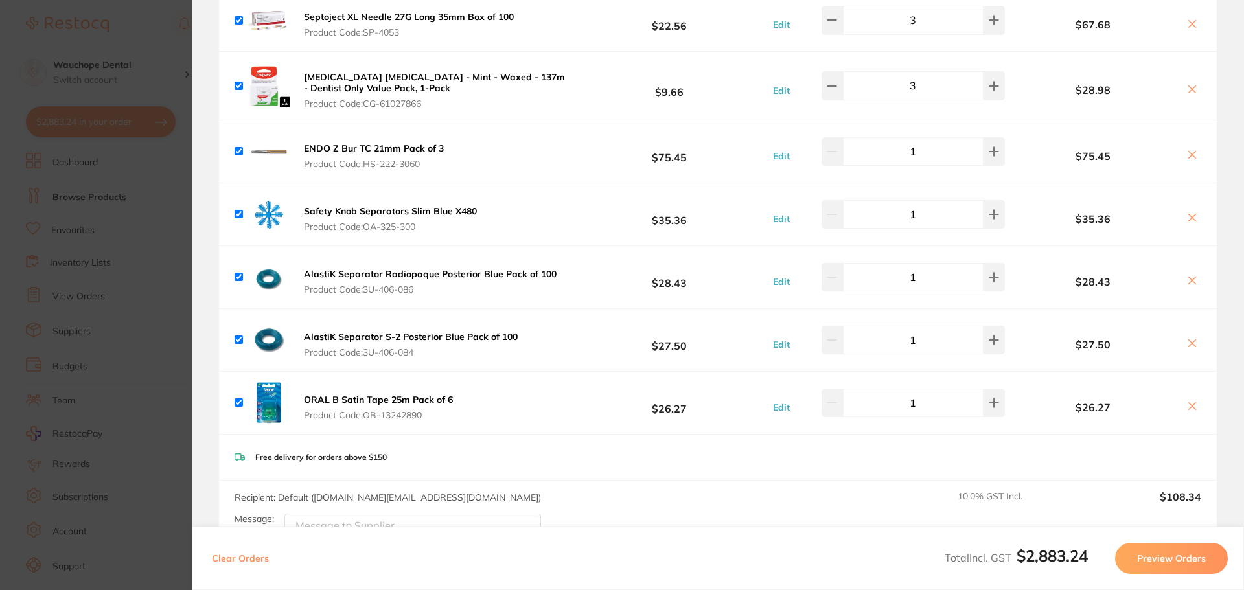
click at [148, 239] on section "Update RRP Set your pre negotiated price for this item. Item Agreed RRP (excl. …" at bounding box center [622, 295] width 1244 height 590
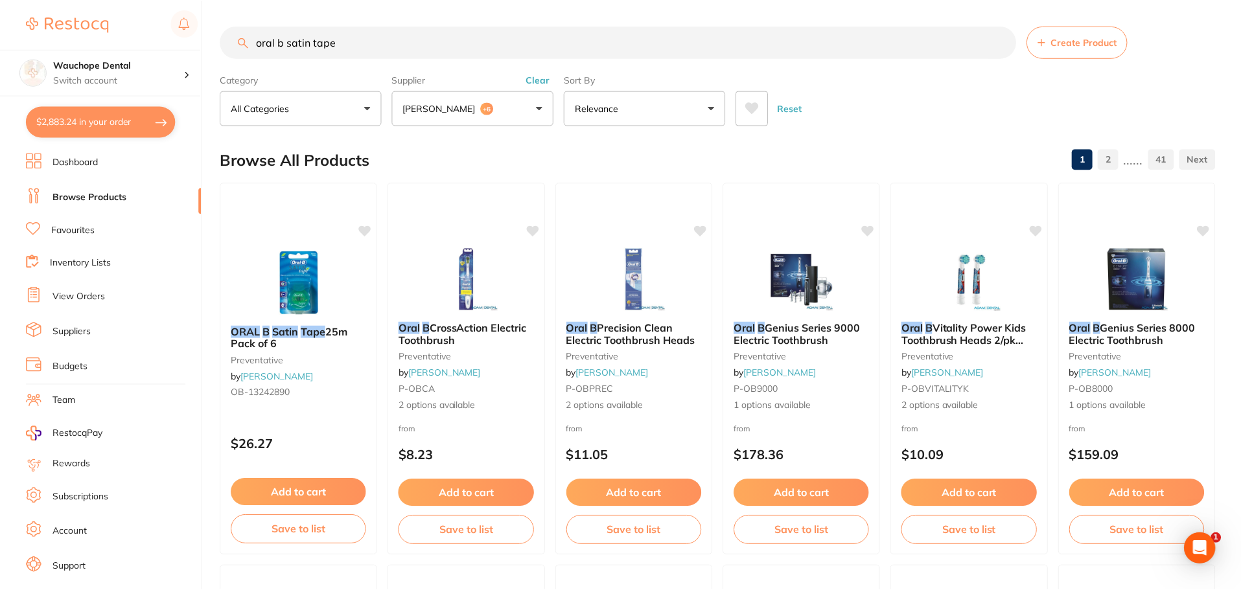
scroll to position [1, 0]
click at [63, 235] on link "Favourites" at bounding box center [72, 230] width 43 height 13
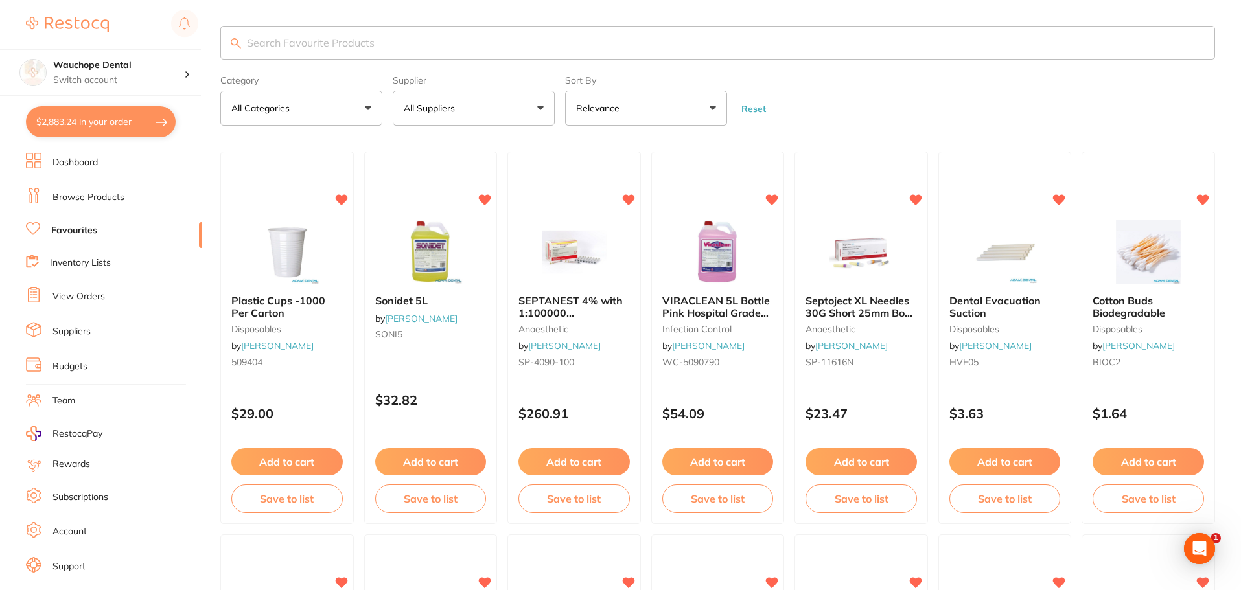
click at [363, 43] on input "search" at bounding box center [717, 43] width 994 height 34
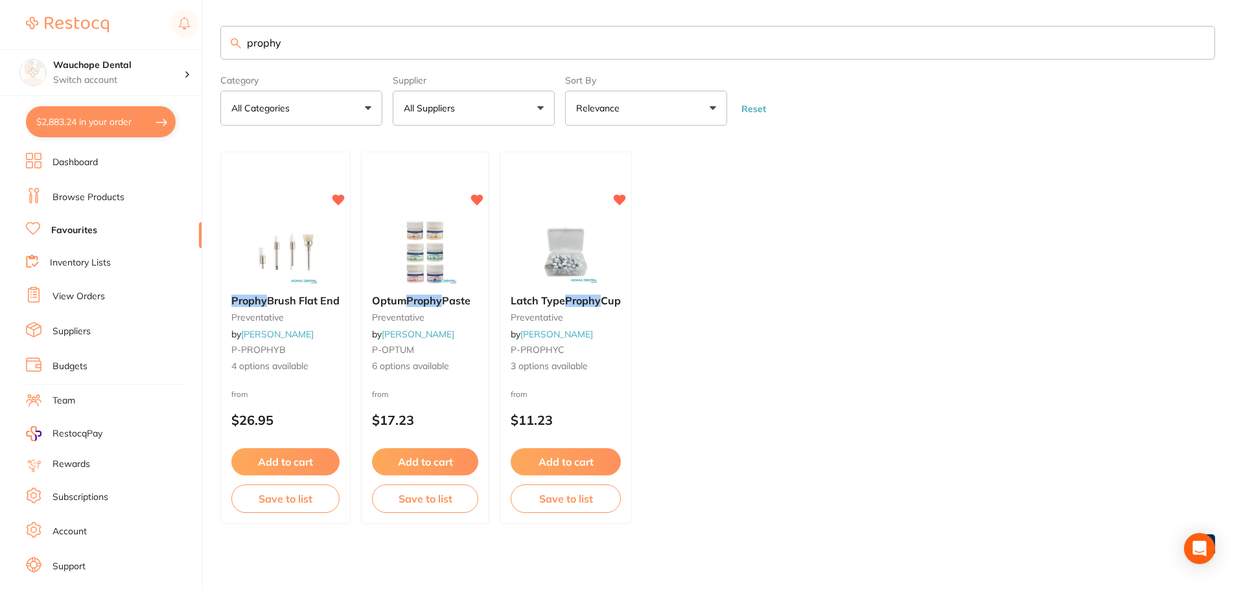
type input "prophy"
click at [107, 193] on link "Browse Products" at bounding box center [88, 197] width 72 height 13
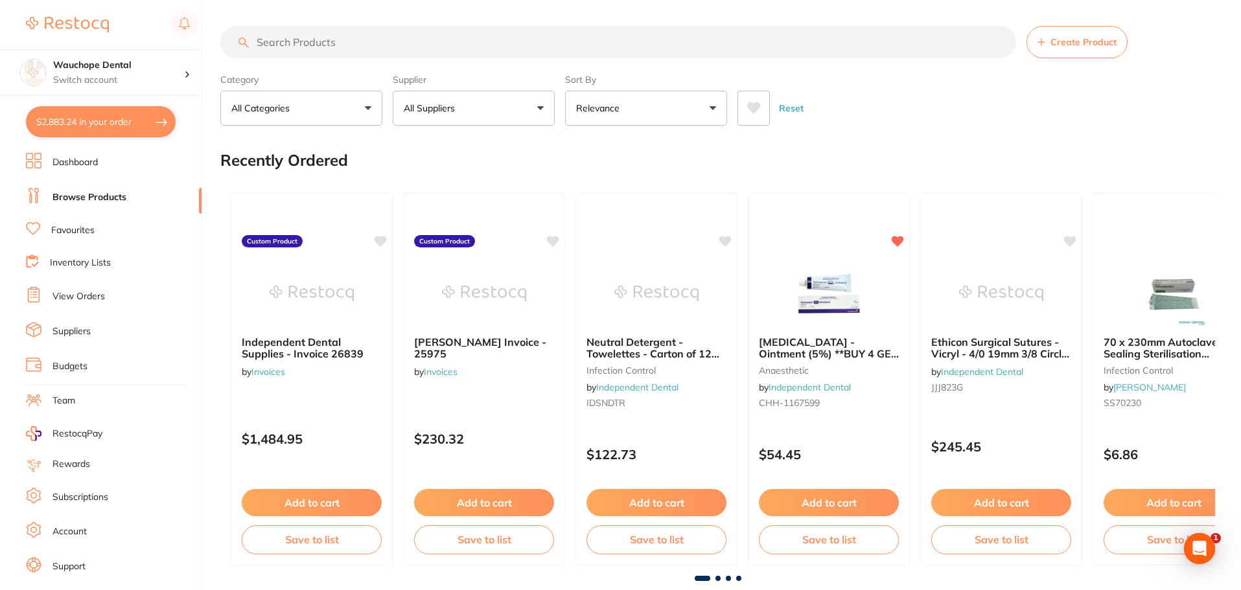
click at [450, 106] on p "All Suppliers" at bounding box center [432, 108] width 56 height 13
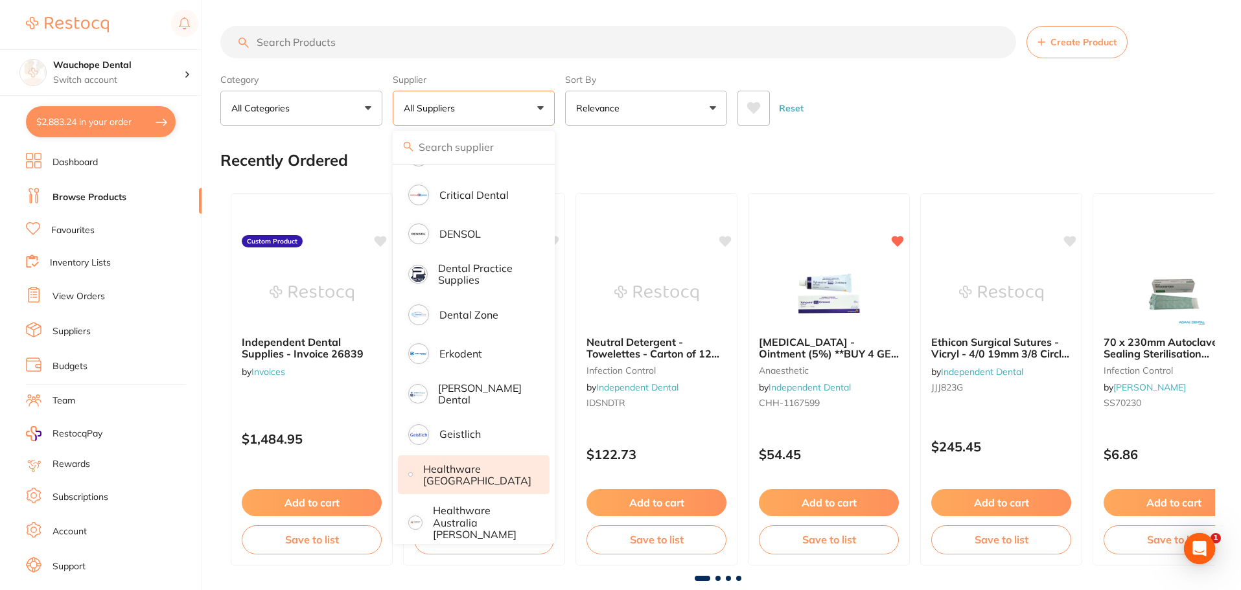
scroll to position [324, 0]
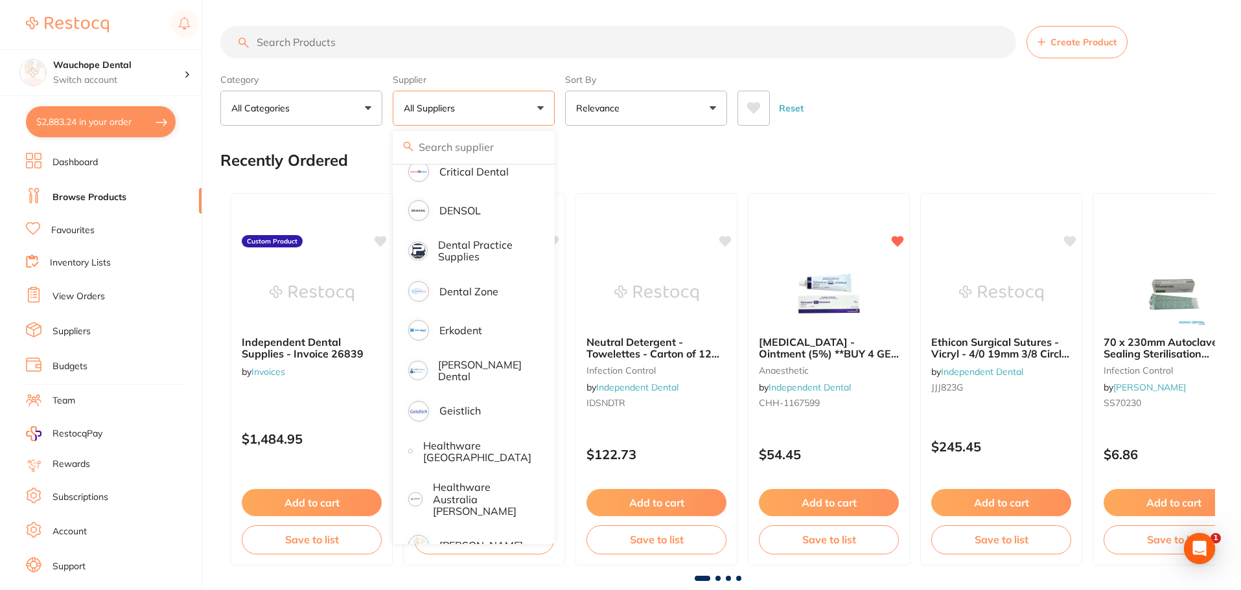
click at [460, 540] on p "[PERSON_NAME]" at bounding box center [481, 546] width 84 height 12
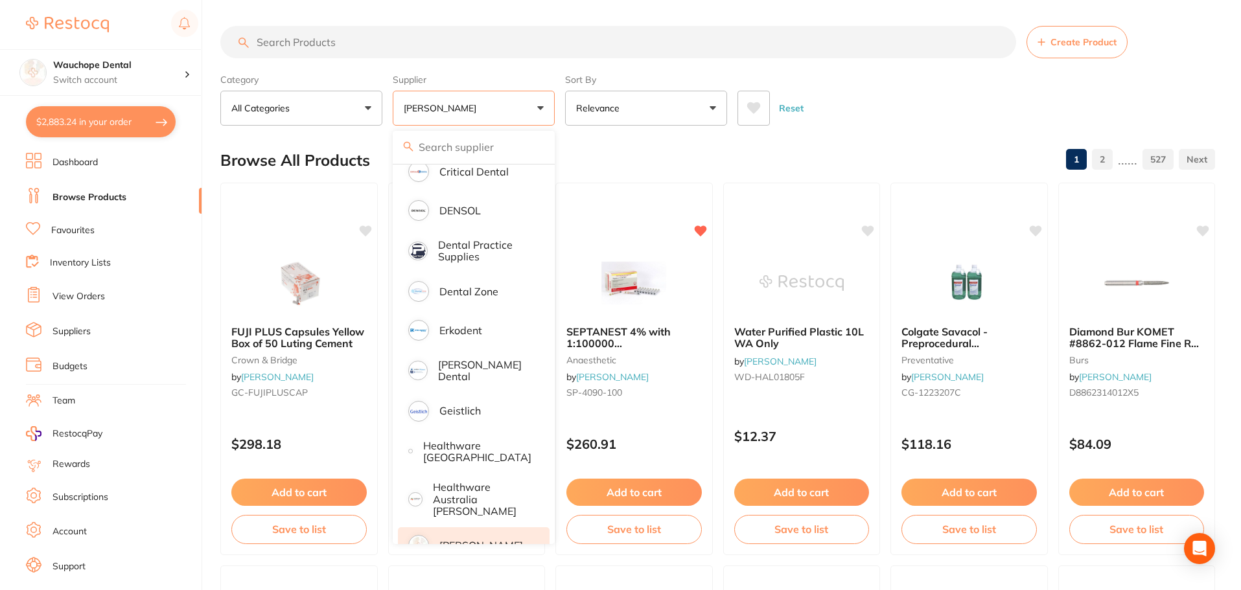
click at [315, 52] on input "search" at bounding box center [618, 42] width 796 height 32
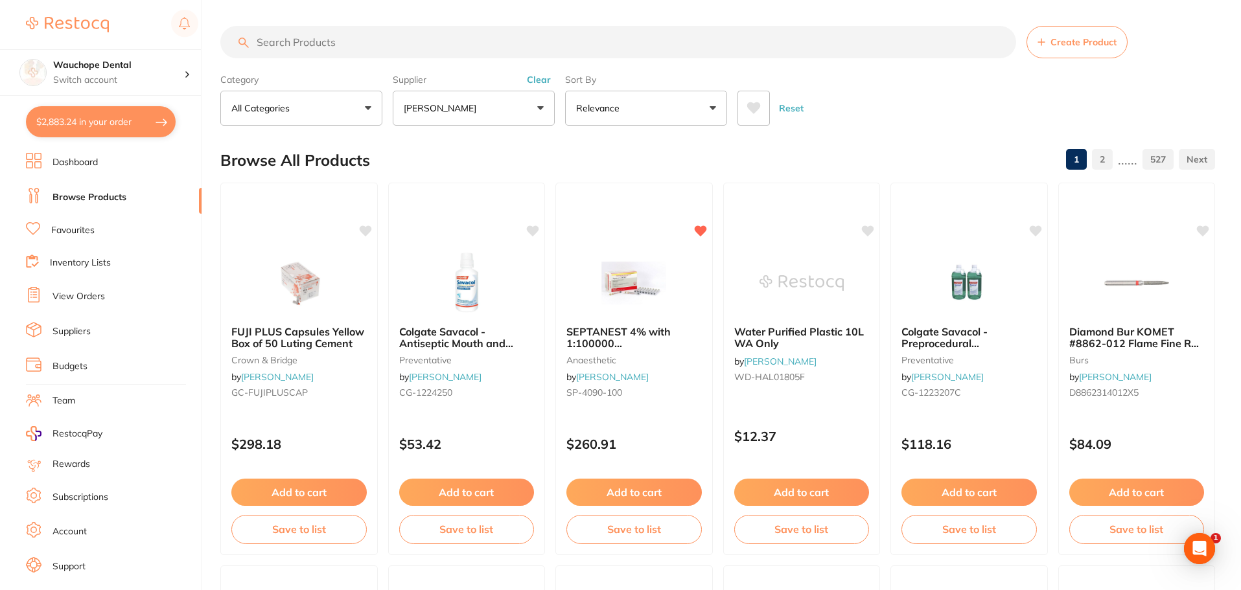
scroll to position [0, 0]
type input "prophy"
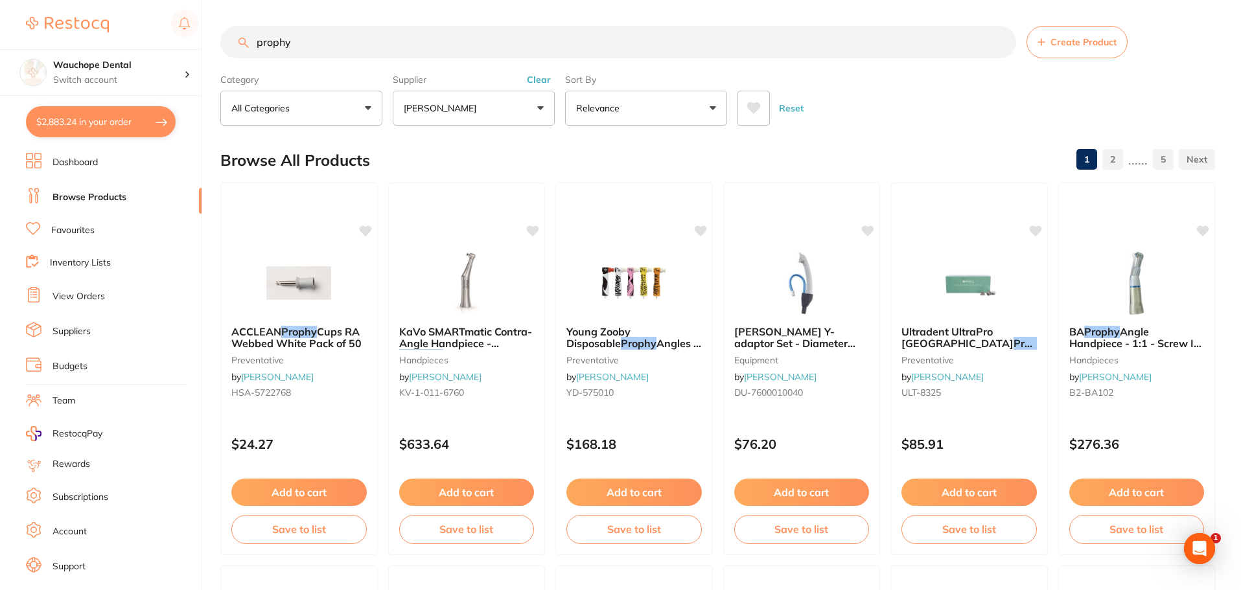
click at [311, 46] on input "prophy" at bounding box center [618, 42] width 796 height 32
click at [311, 49] on input "prophy" at bounding box center [618, 42] width 796 height 32
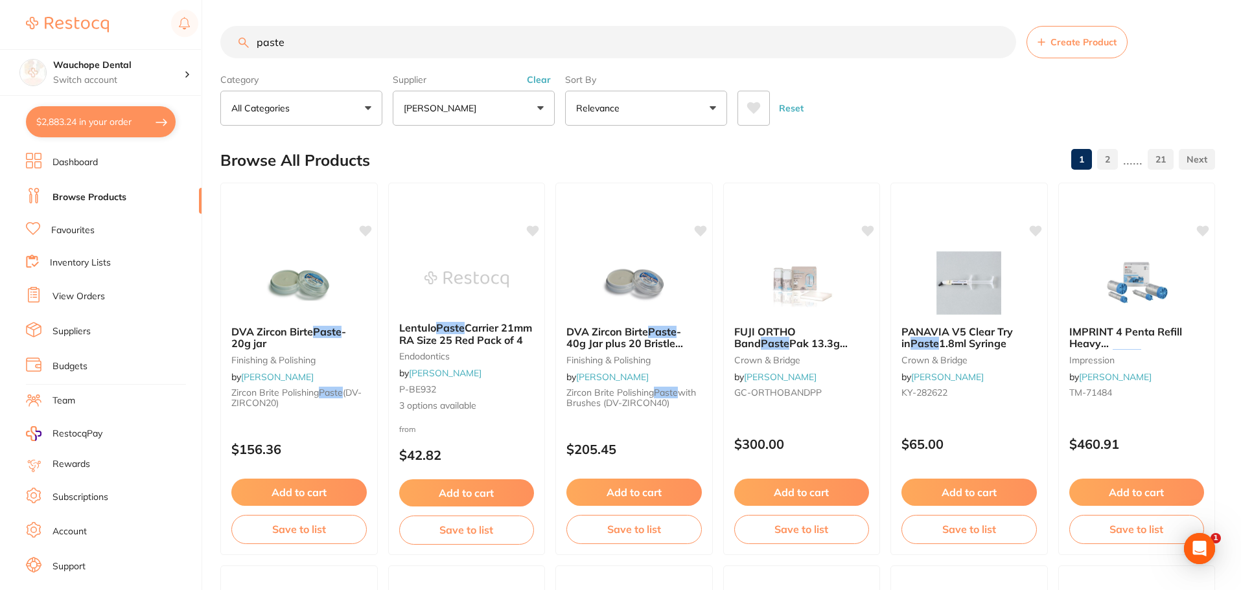
click at [298, 45] on input "paste" at bounding box center [618, 42] width 796 height 32
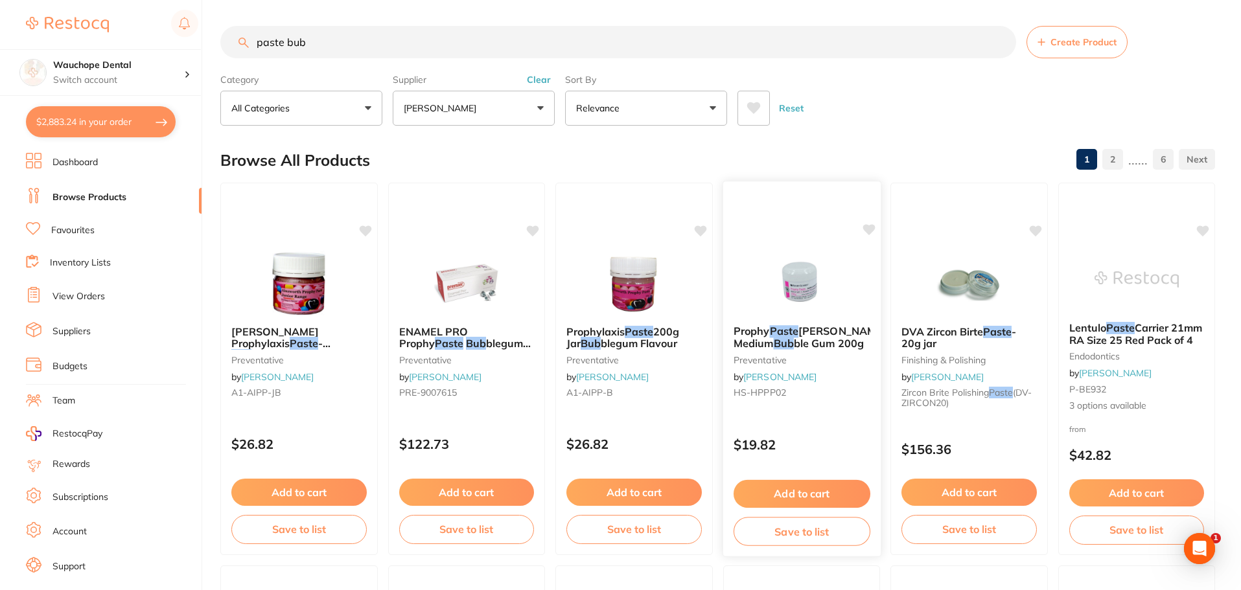
type input "paste bub"
click at [795, 269] on img at bounding box center [801, 281] width 85 height 65
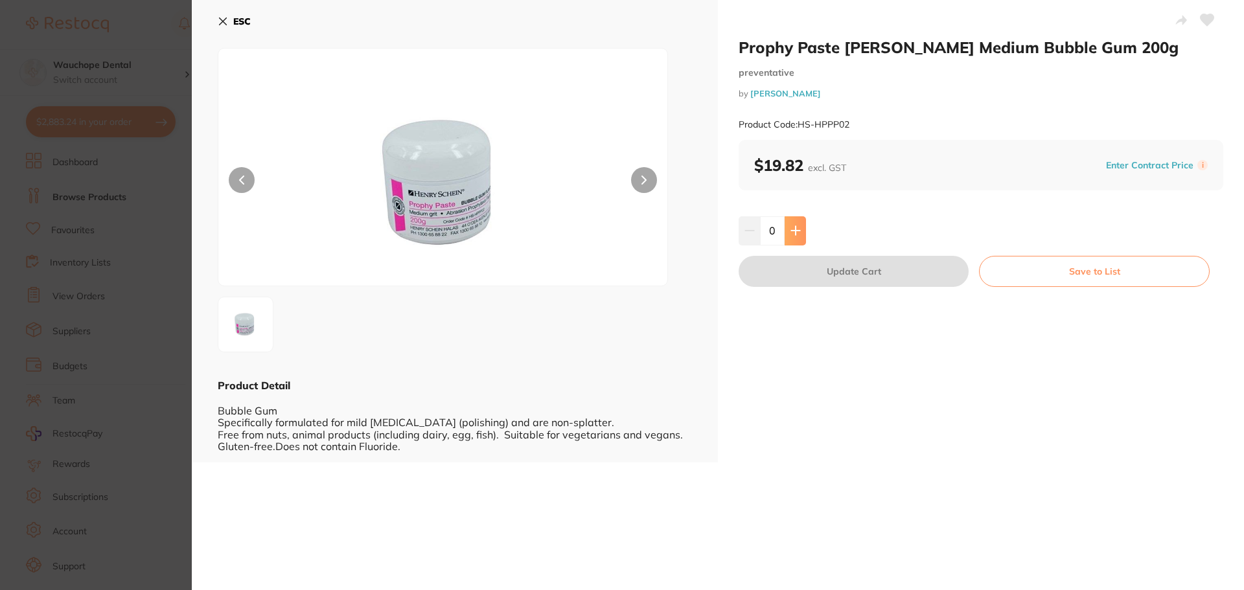
click at [794, 235] on icon at bounding box center [795, 231] width 8 height 8
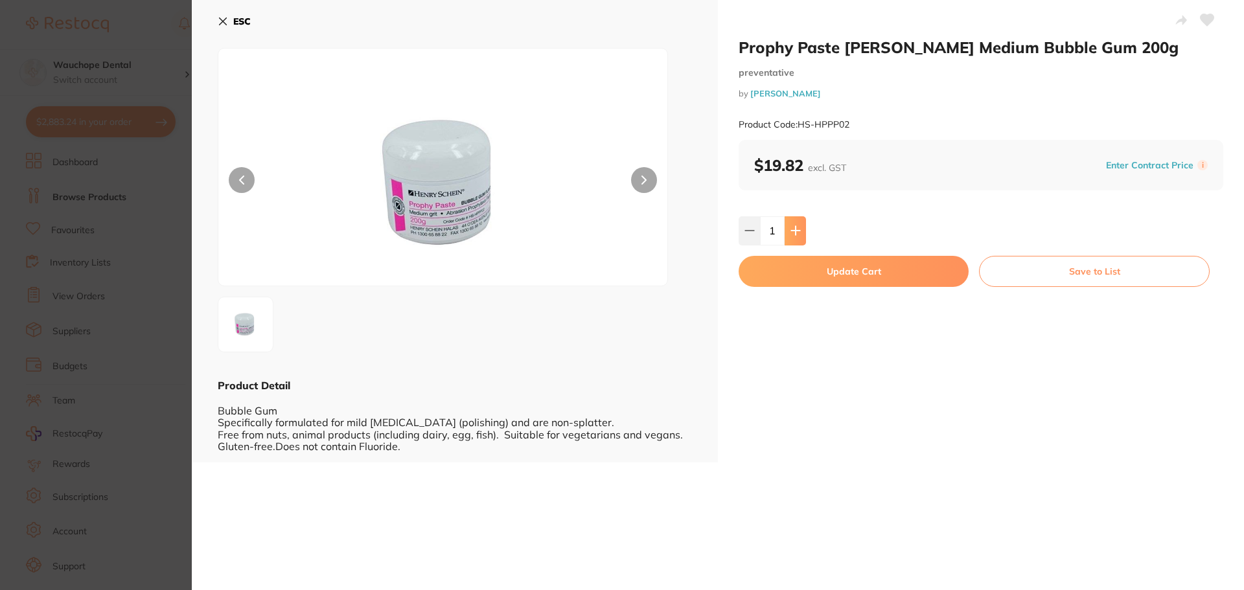
click at [799, 231] on button at bounding box center [794, 230] width 21 height 29
type input "2"
click at [799, 266] on button "Update Cart" at bounding box center [853, 271] width 230 height 31
checkbox input "false"
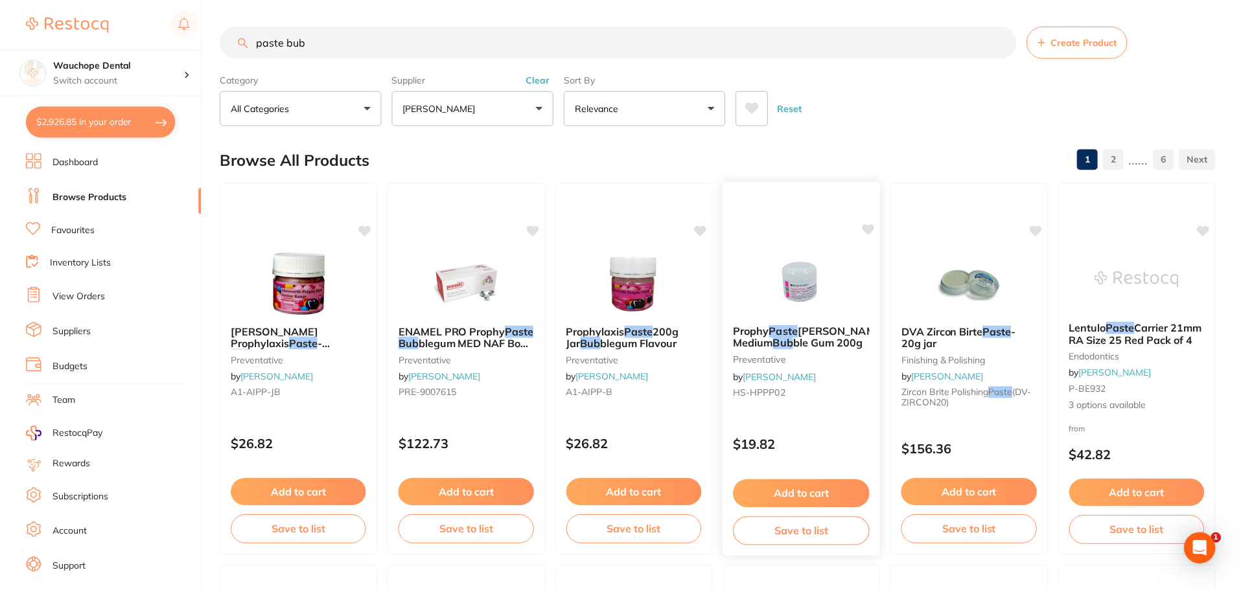
scroll to position [3, 0]
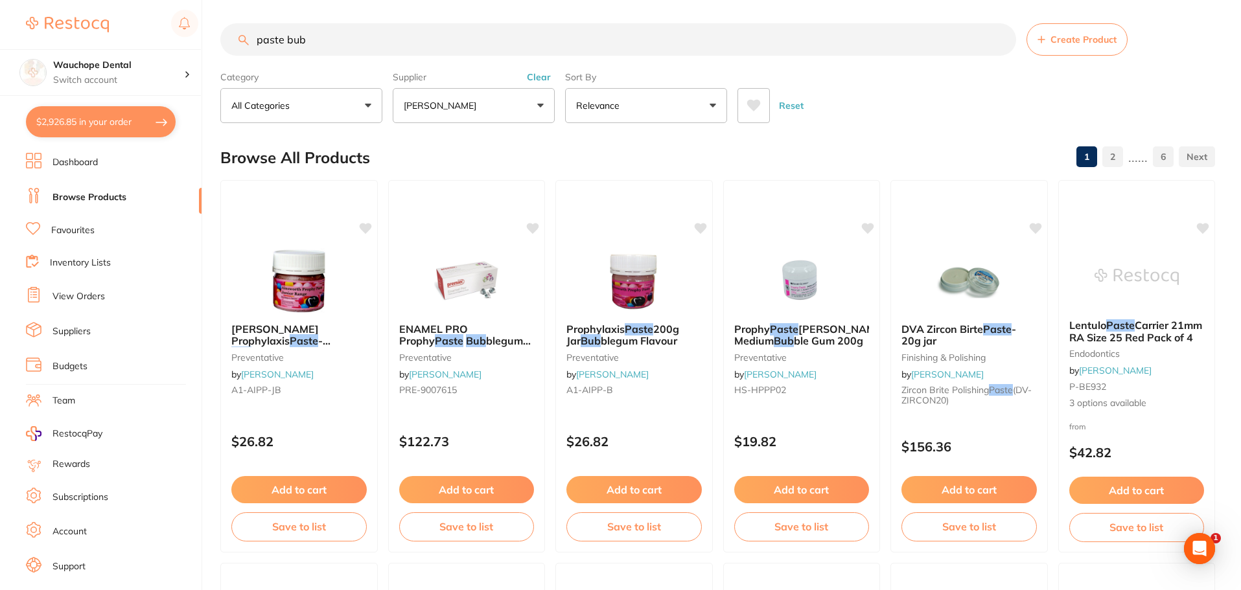
scroll to position [1277, 0]
click at [317, 38] on input "paste bub" at bounding box center [618, 39] width 796 height 32
type input "p"
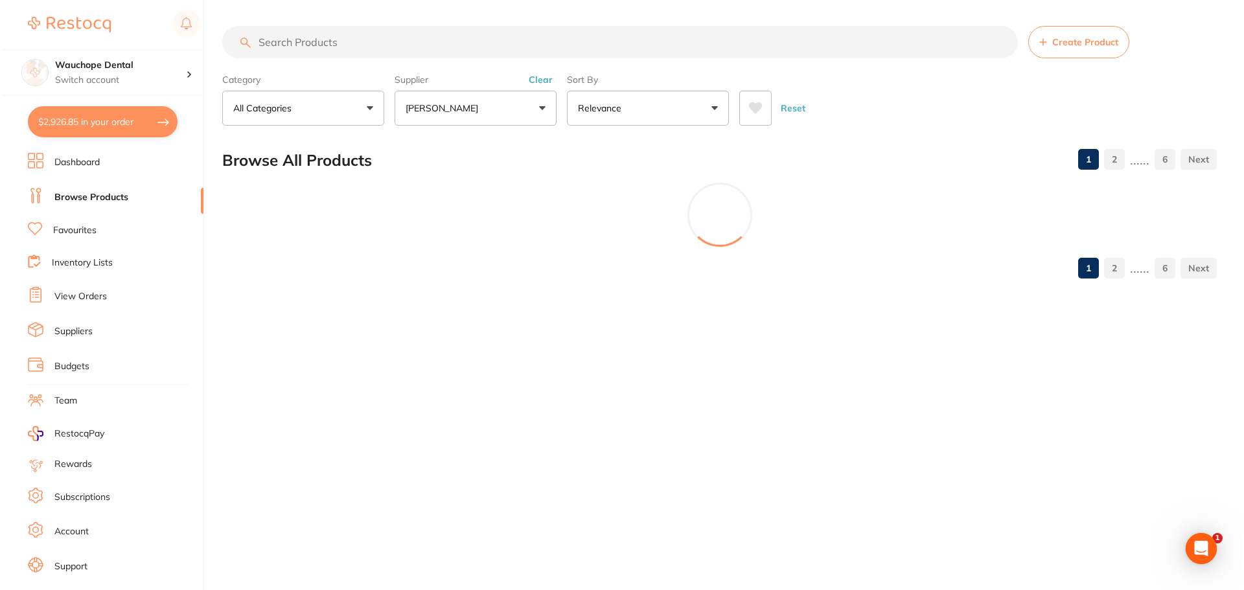
scroll to position [0, 0]
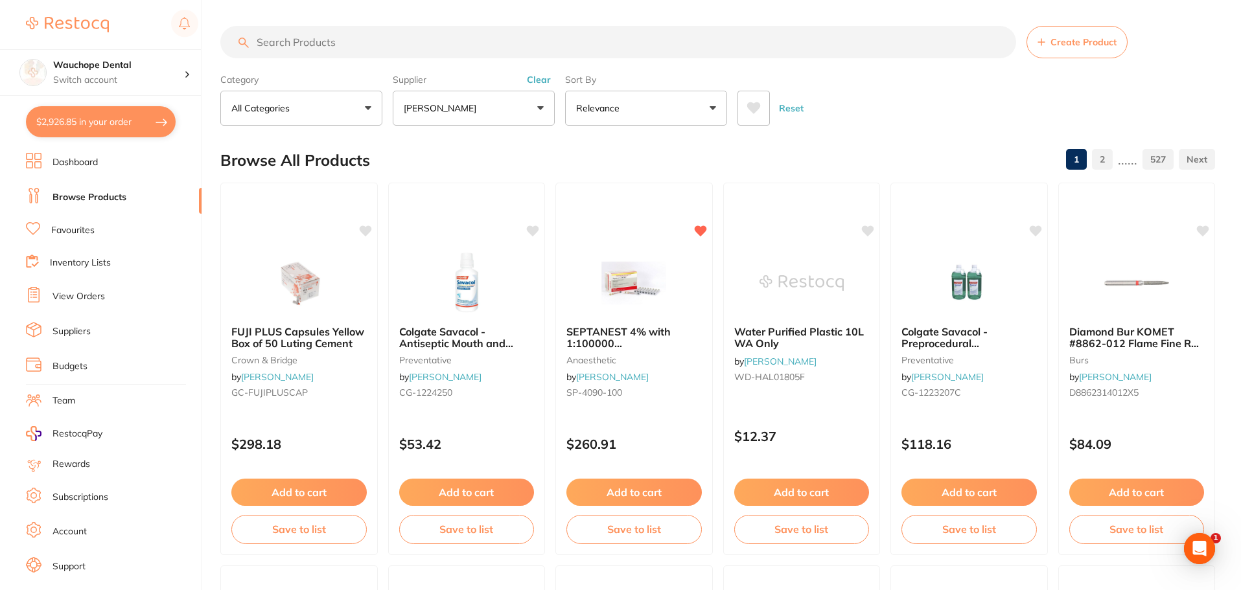
type input "m"
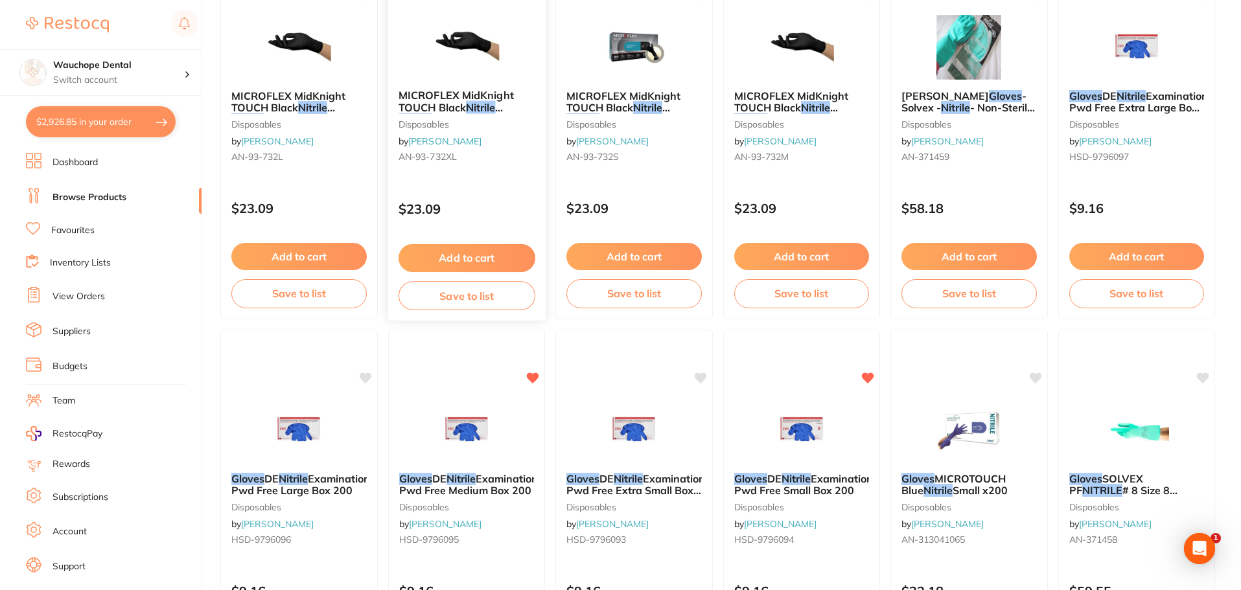
scroll to position [324, 0]
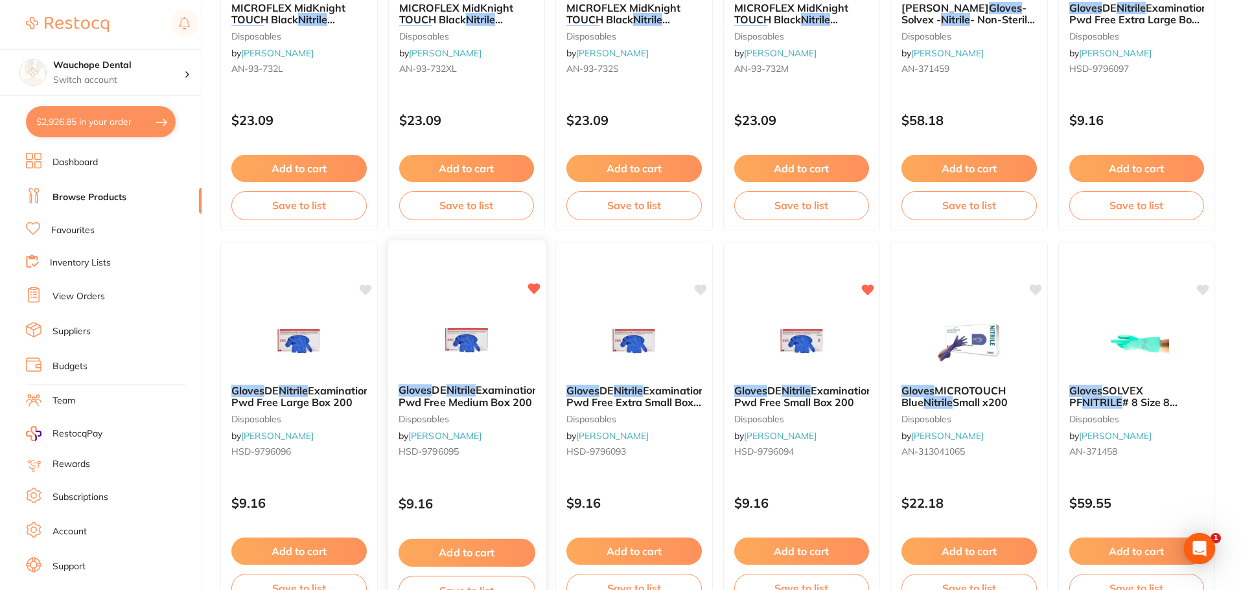
type input "gloves nitrile"
click at [463, 320] on img at bounding box center [466, 340] width 85 height 65
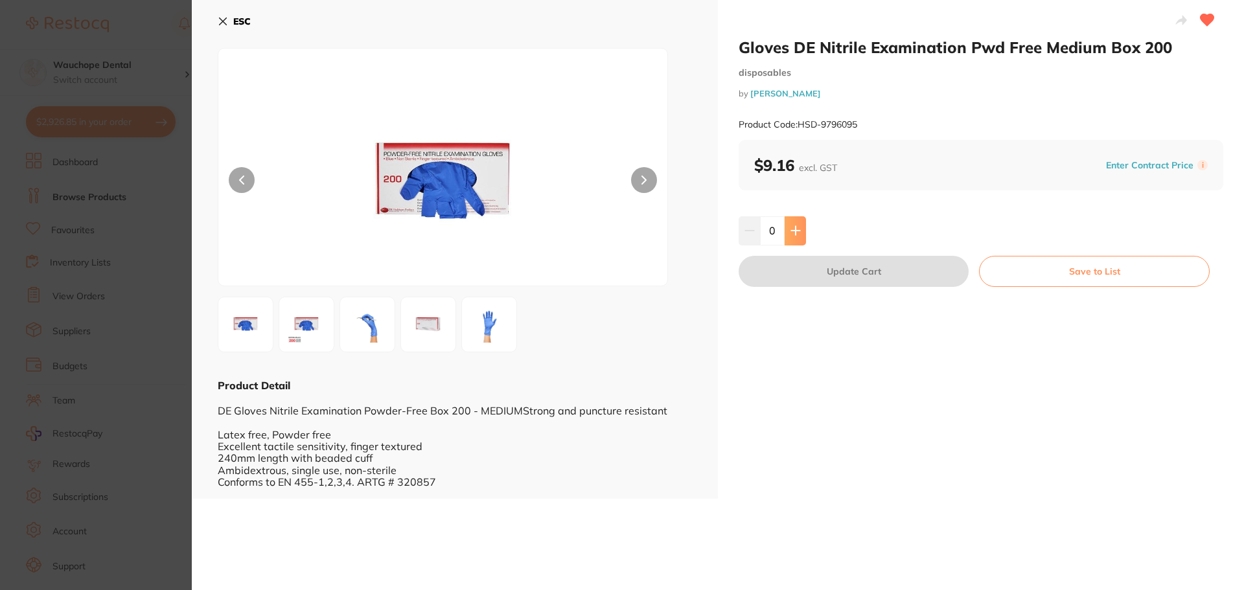
click at [799, 233] on button at bounding box center [794, 230] width 21 height 29
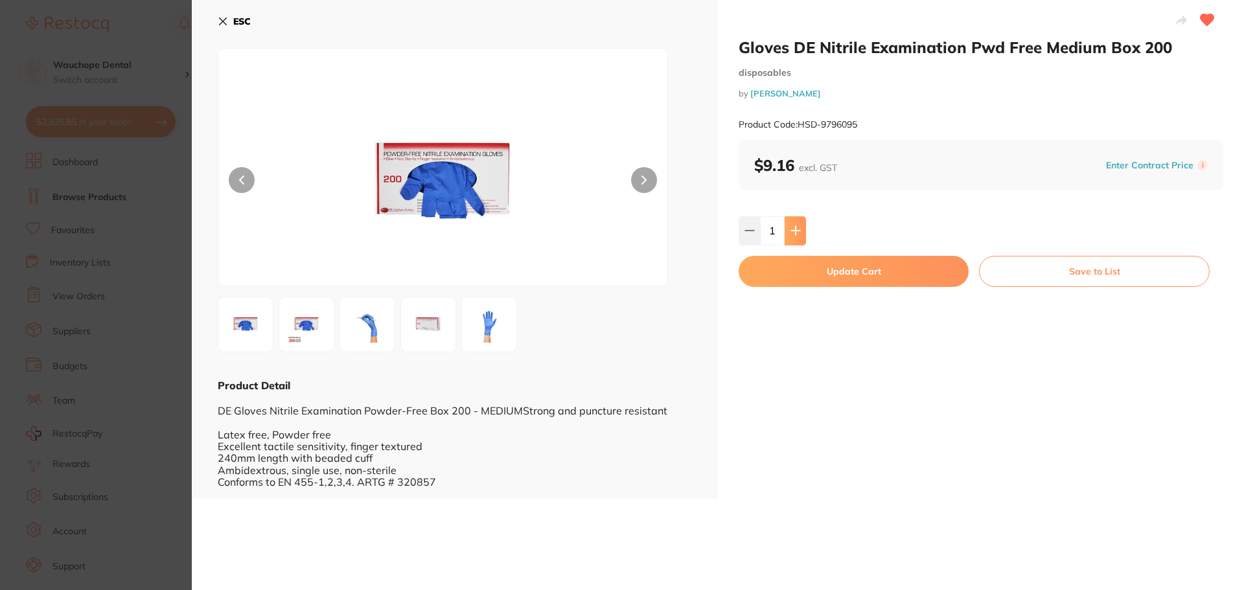
click at [799, 233] on button at bounding box center [794, 230] width 21 height 29
click at [795, 233] on icon at bounding box center [795, 230] width 10 height 10
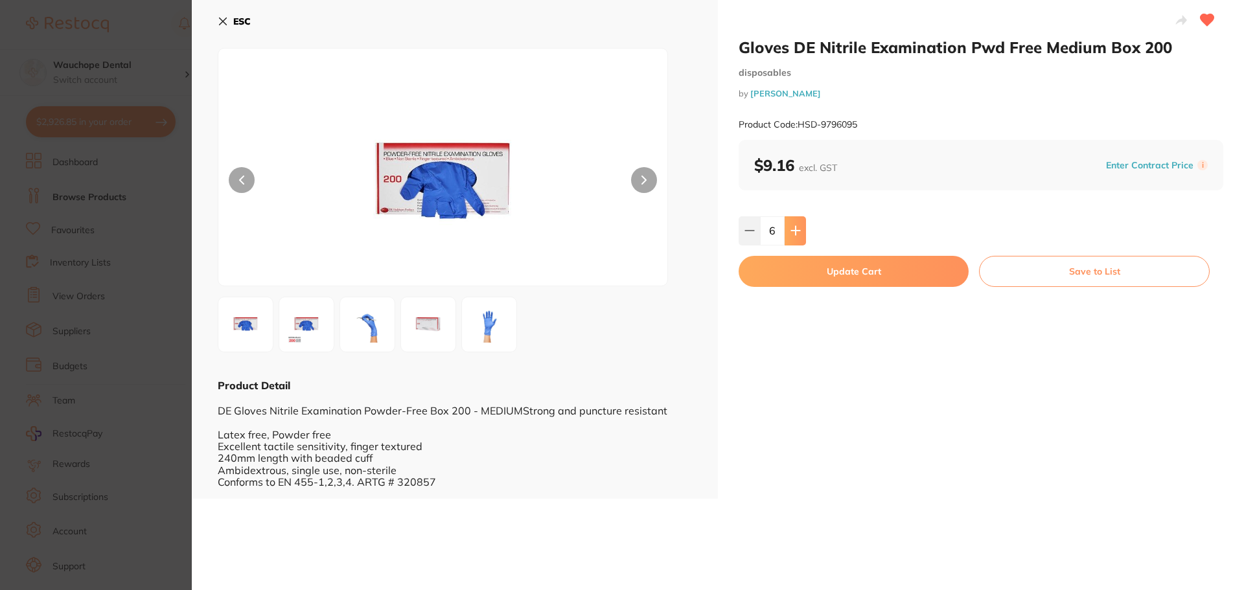
click at [795, 233] on icon at bounding box center [795, 230] width 10 height 10
type input "9"
click at [813, 275] on button "Update Cart" at bounding box center [853, 271] width 230 height 31
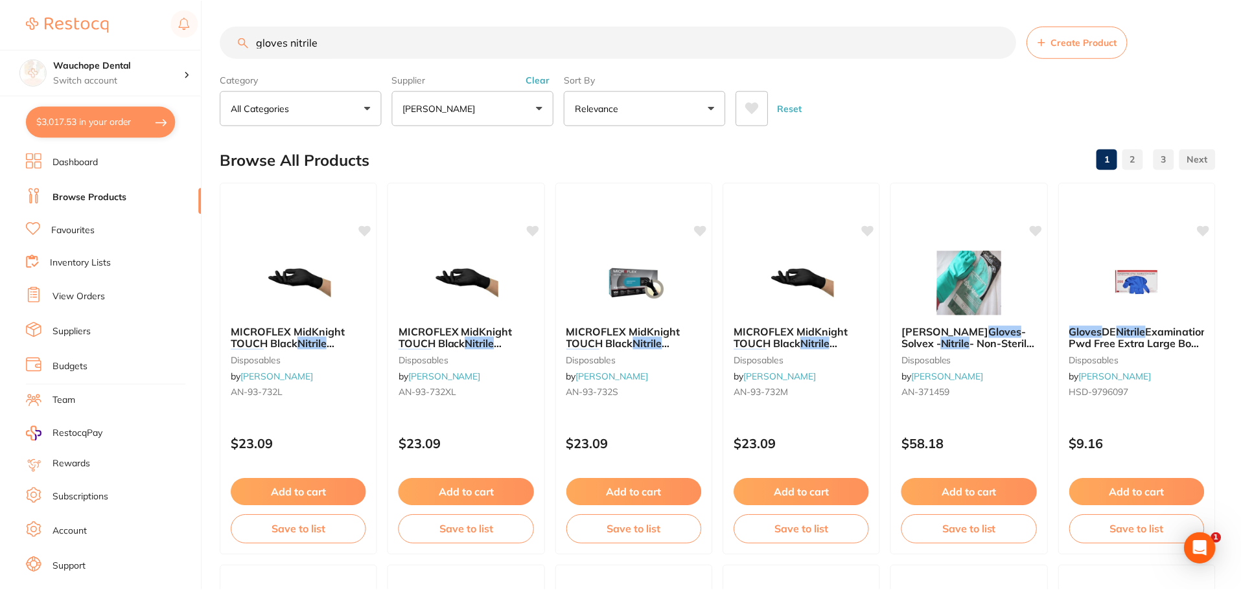
scroll to position [324, 0]
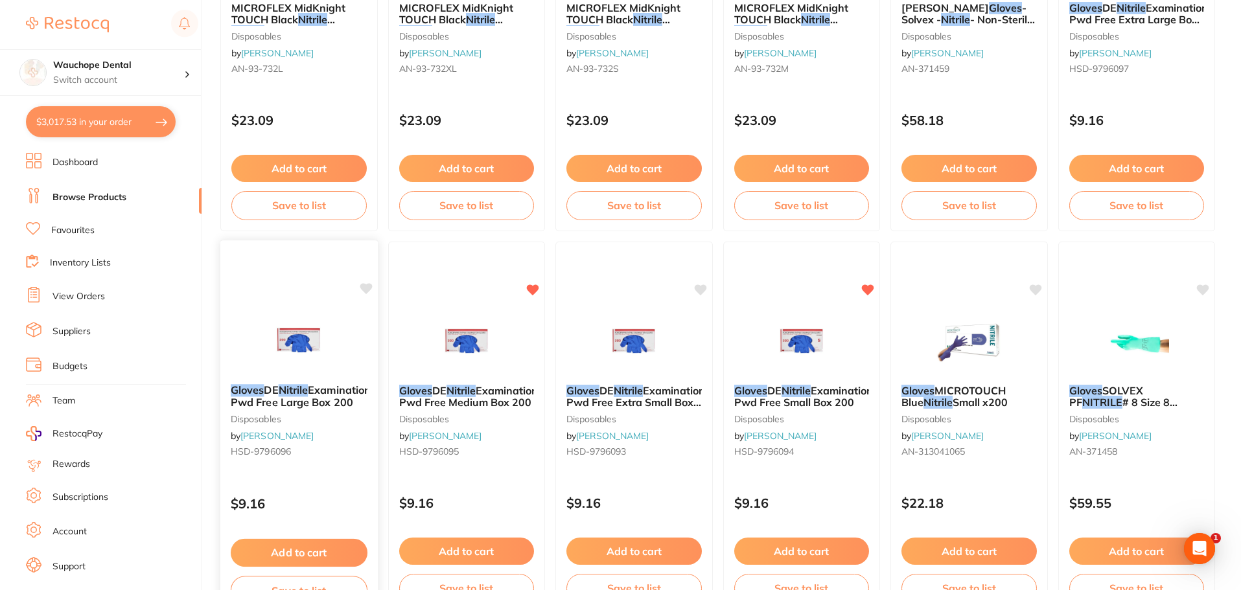
click at [258, 321] on img at bounding box center [299, 340] width 85 height 65
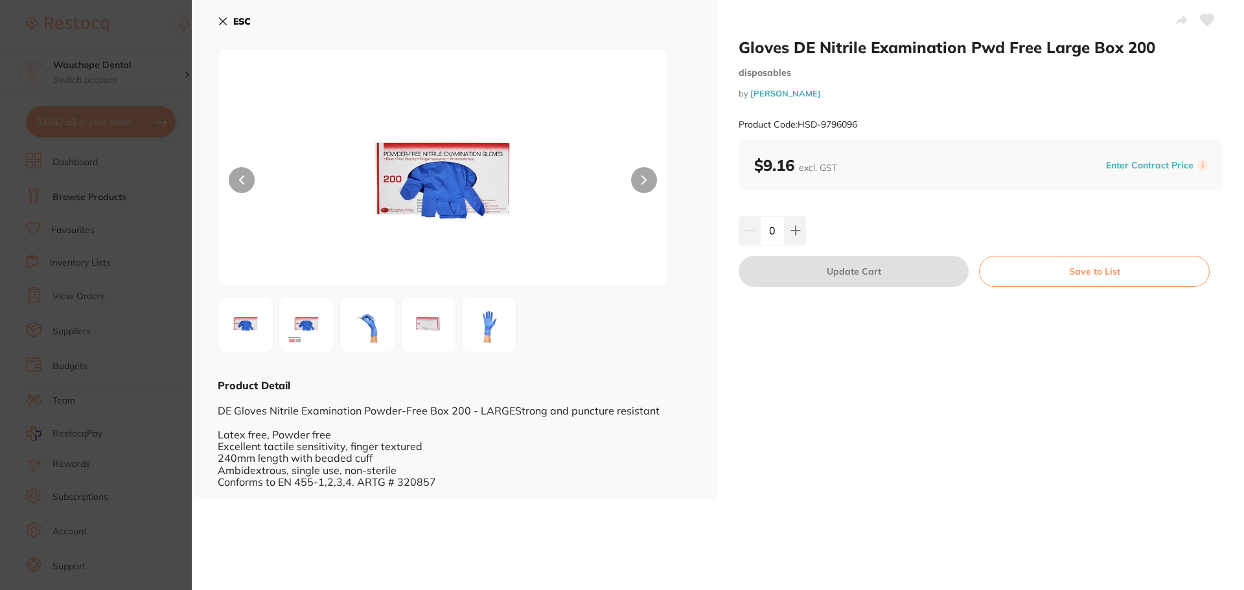
click at [154, 207] on section "Gloves DE Nitrile Examination Pwd Free Large Box 200 disposables by Henry Schei…" at bounding box center [622, 295] width 1244 height 590
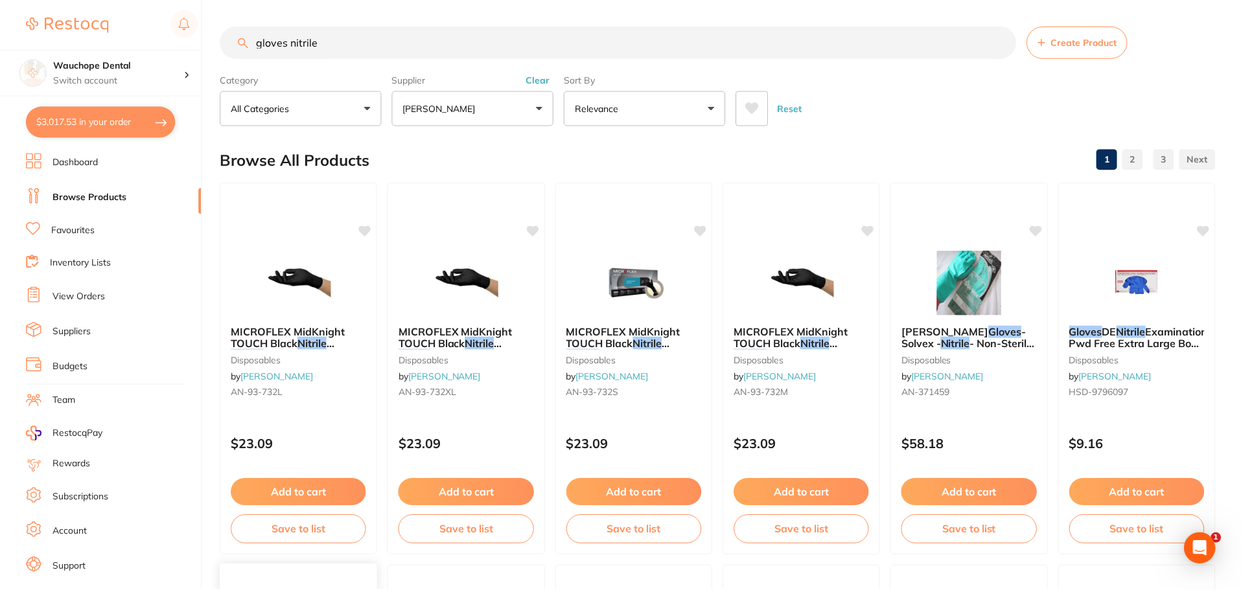
scroll to position [324, 0]
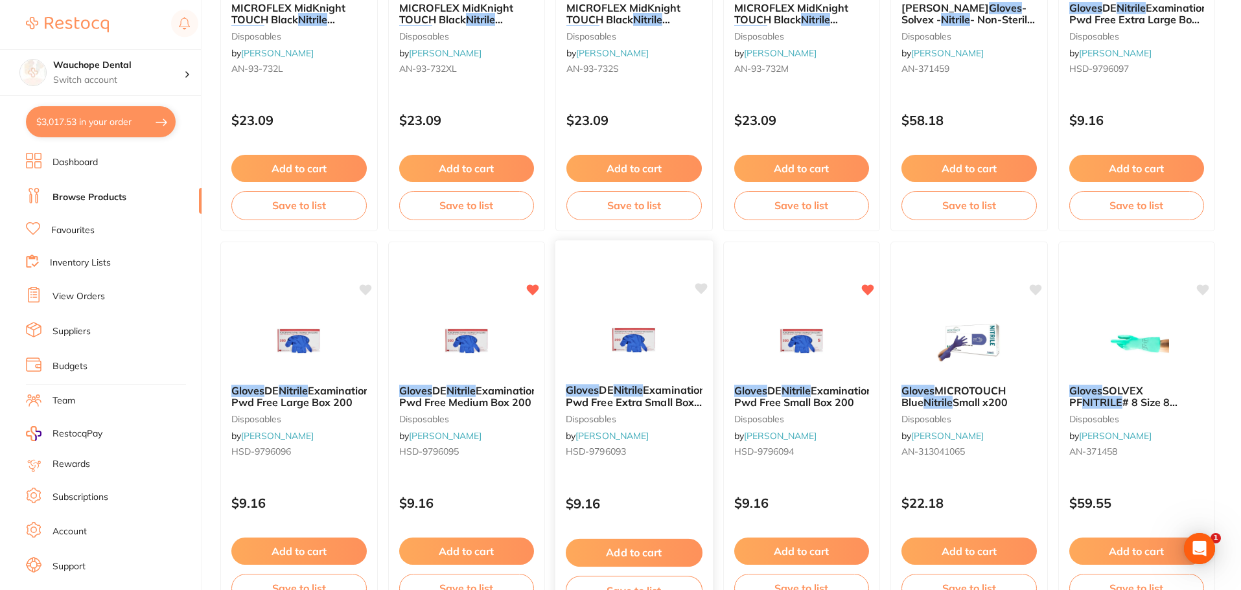
click at [599, 325] on img at bounding box center [633, 340] width 85 height 65
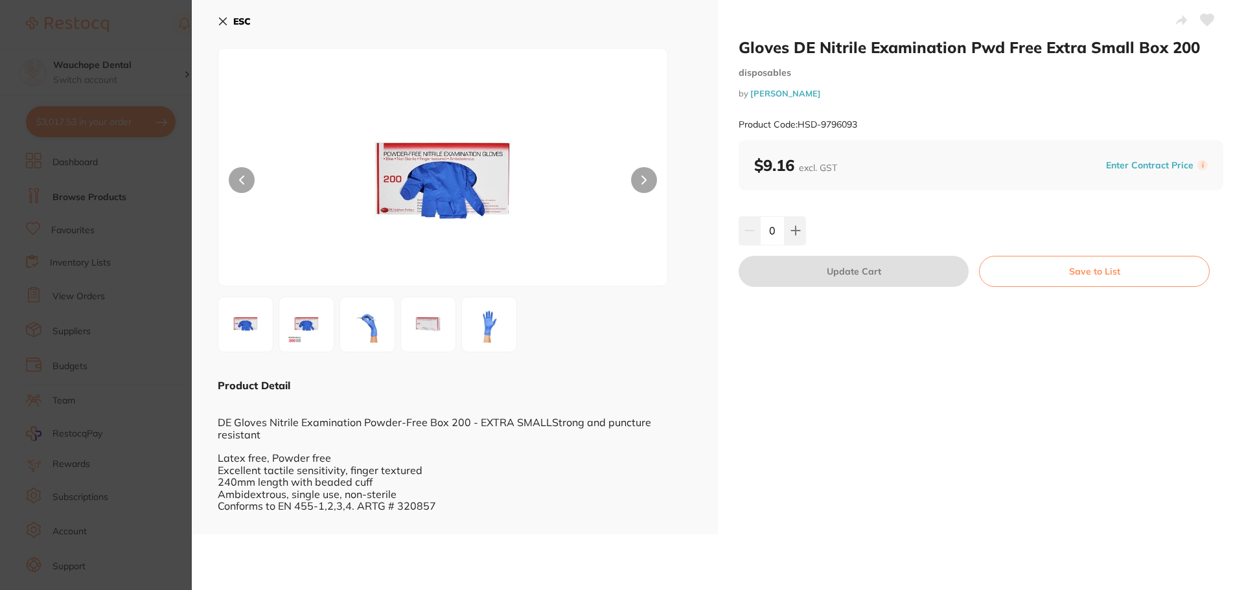
click at [49, 219] on section "Gloves DE Nitrile Examination Pwd Free Extra Small Box 200 disposables by Henry…" at bounding box center [622, 295] width 1244 height 590
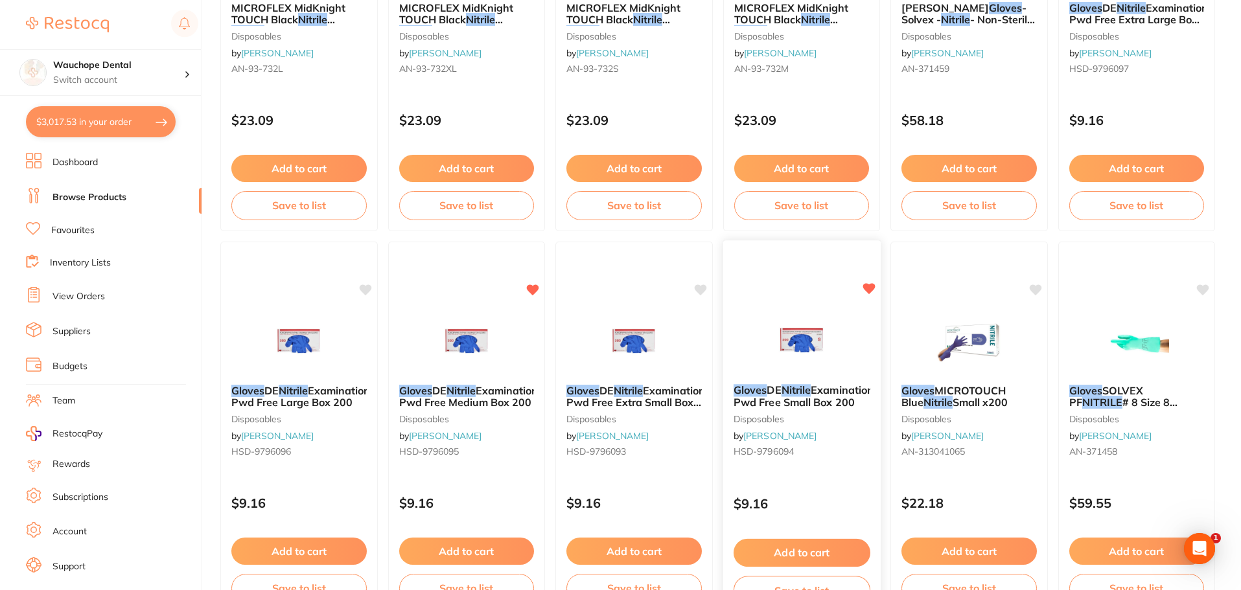
click at [769, 328] on img at bounding box center [801, 340] width 85 height 65
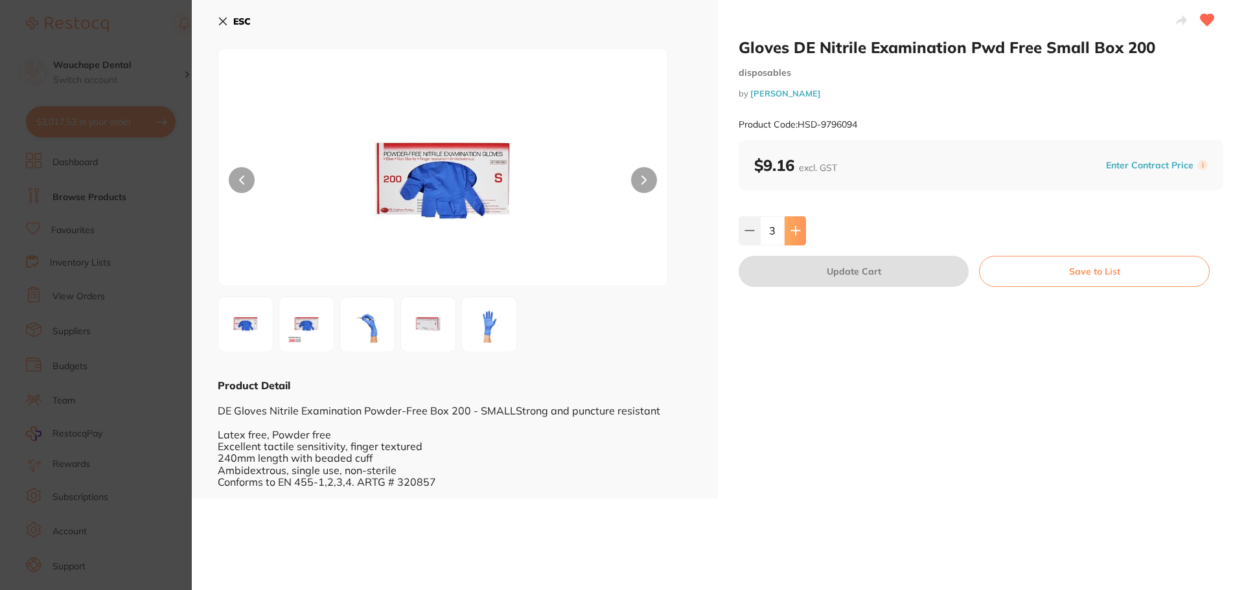
click at [793, 233] on icon at bounding box center [795, 231] width 8 height 8
type input "4"
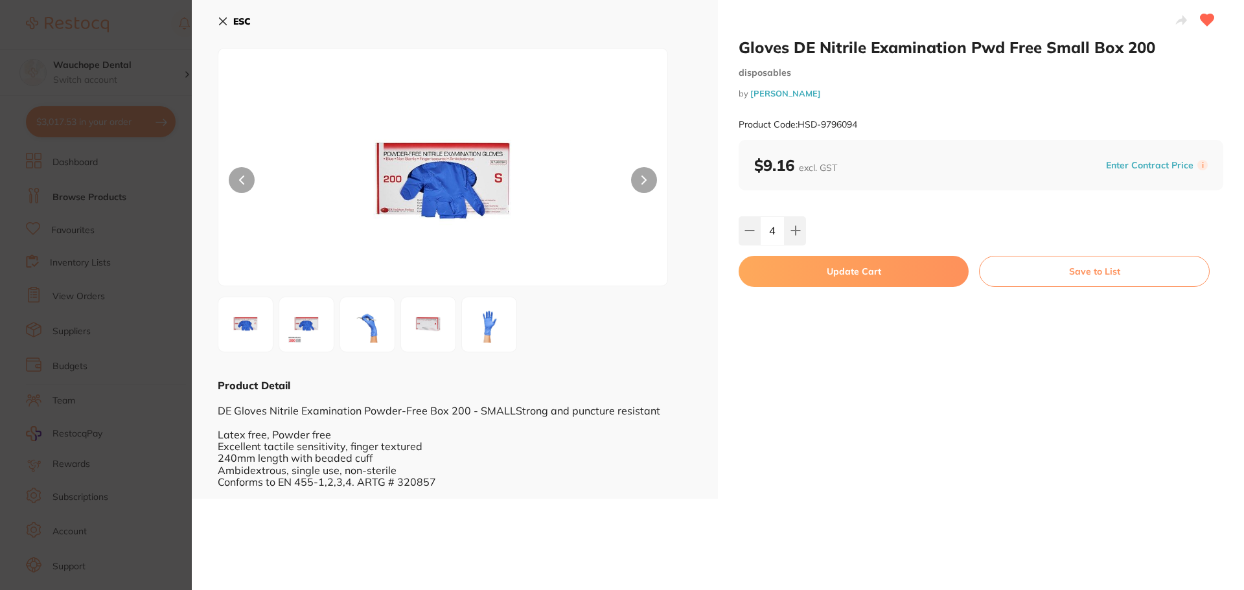
click at [805, 270] on button "Update Cart" at bounding box center [853, 271] width 230 height 31
type input "4"
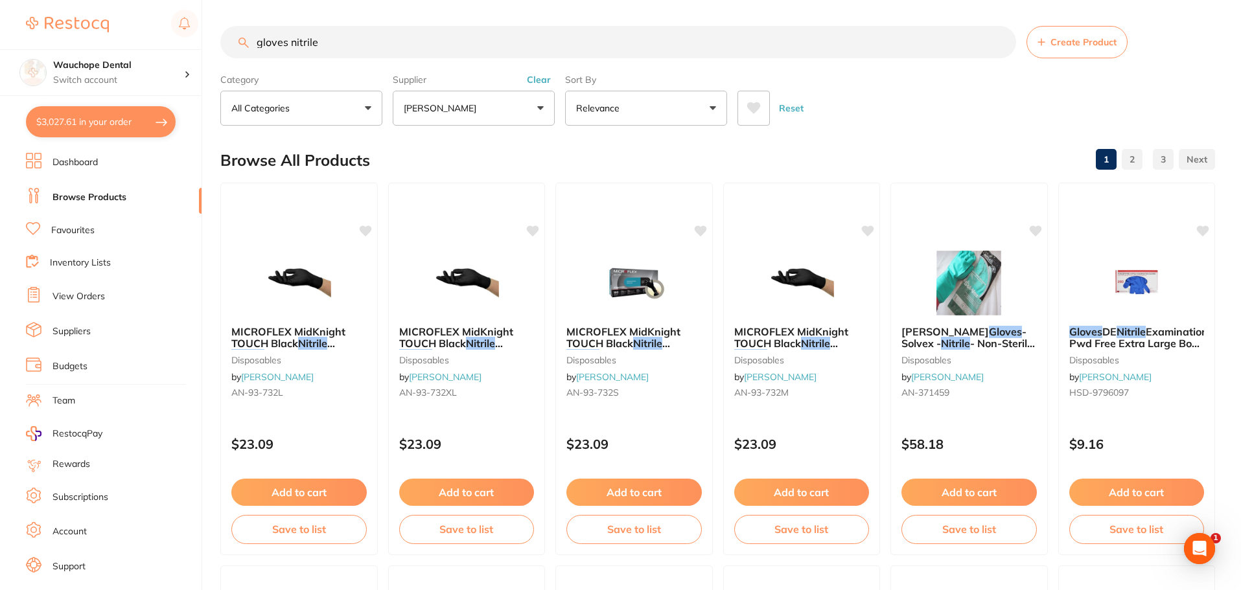
click at [443, 111] on p "[PERSON_NAME]" at bounding box center [443, 108] width 78 height 13
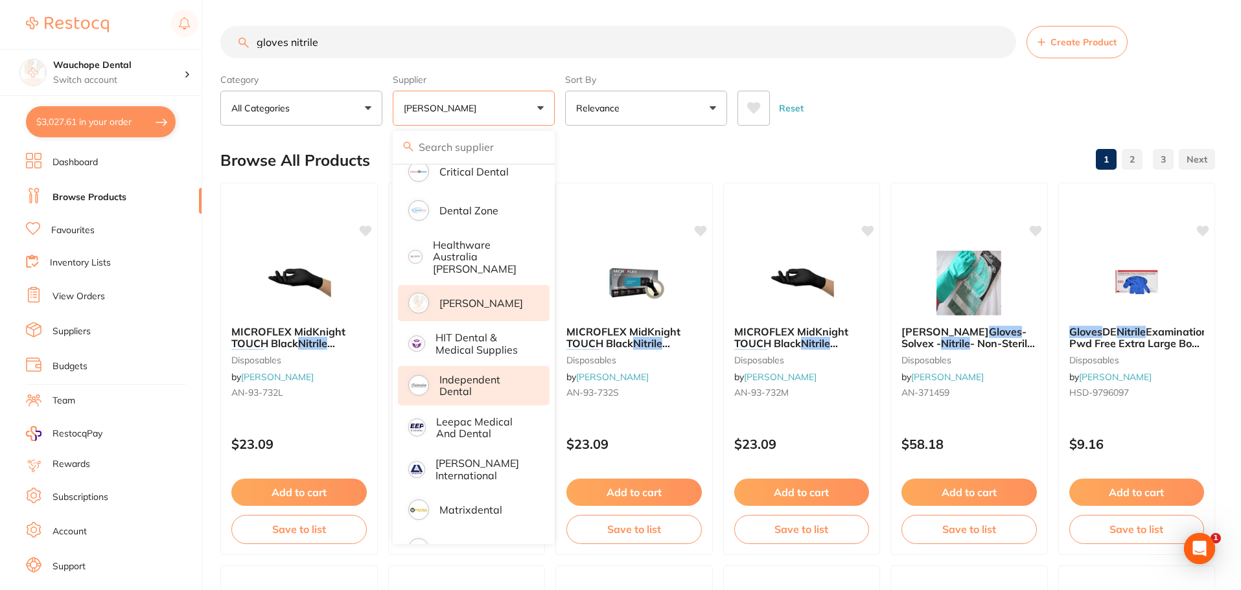
click at [483, 387] on p "Independent Dental" at bounding box center [485, 386] width 92 height 24
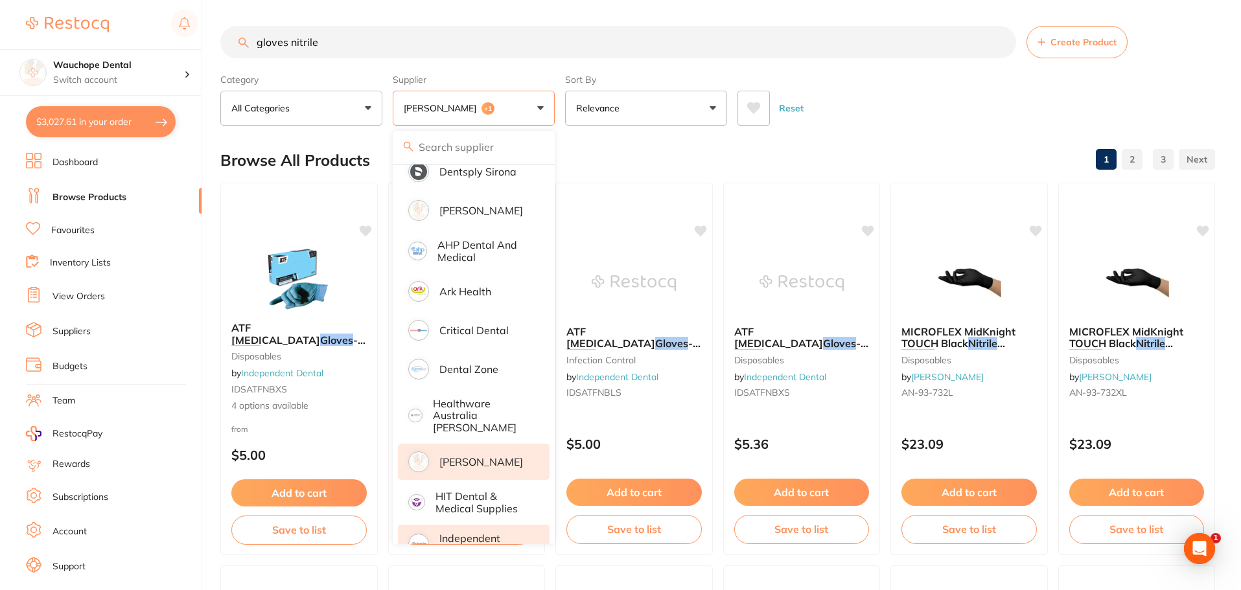
scroll to position [41, 0]
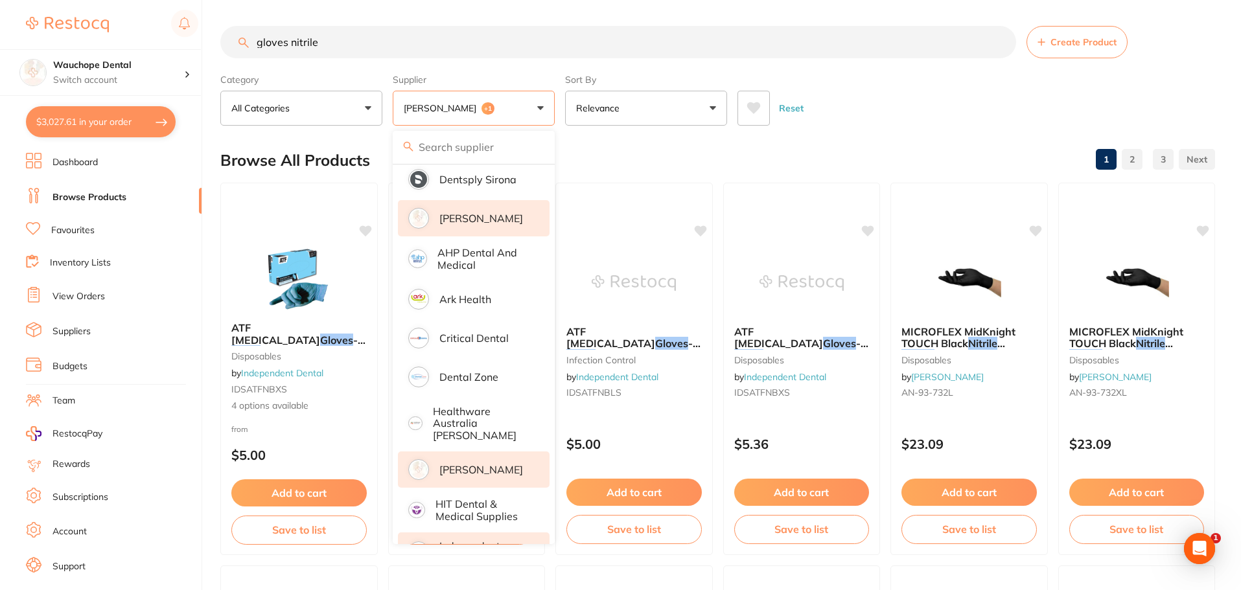
click at [463, 217] on p "[PERSON_NAME]" at bounding box center [481, 218] width 84 height 12
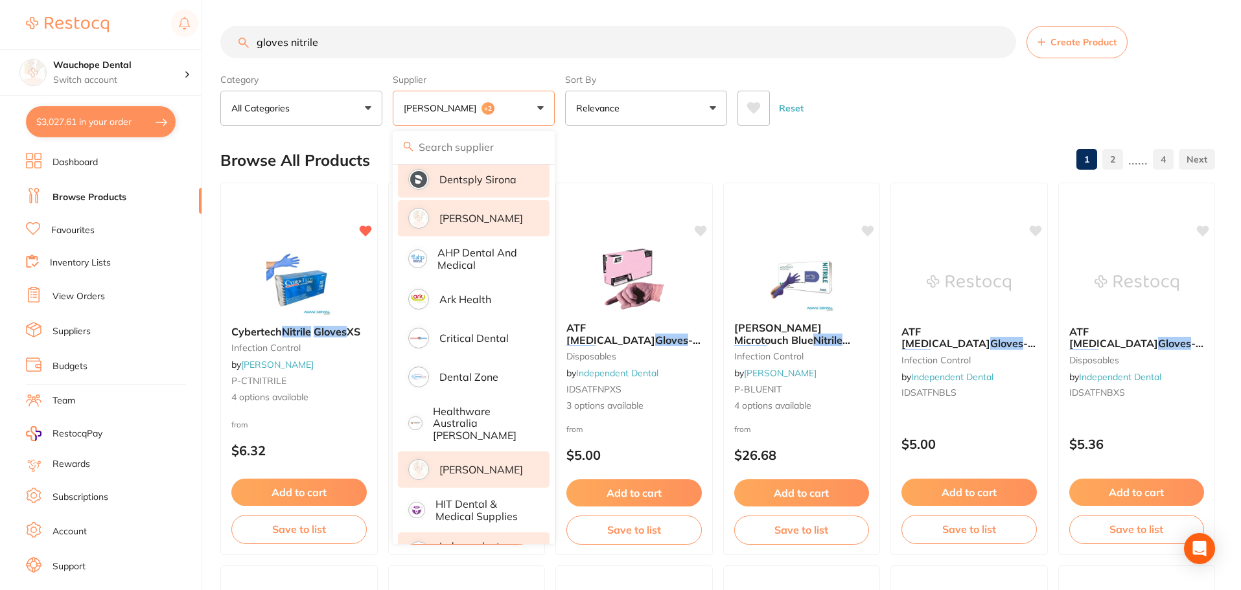
click at [466, 190] on li "Dentsply Sirona" at bounding box center [474, 179] width 152 height 36
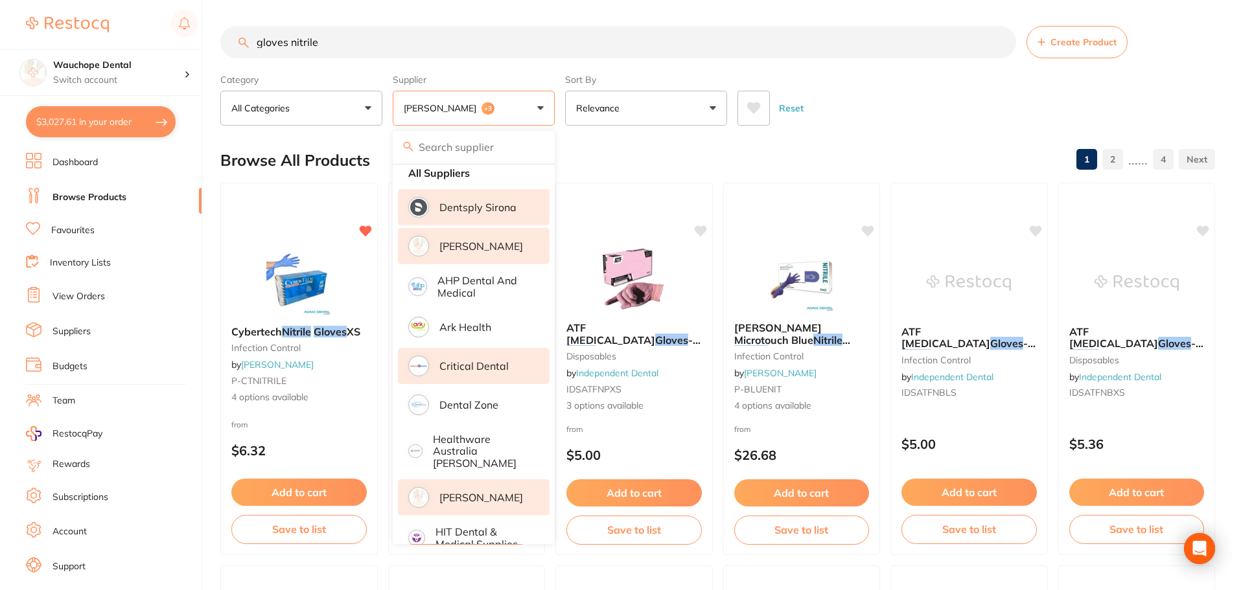
scroll to position [0, 0]
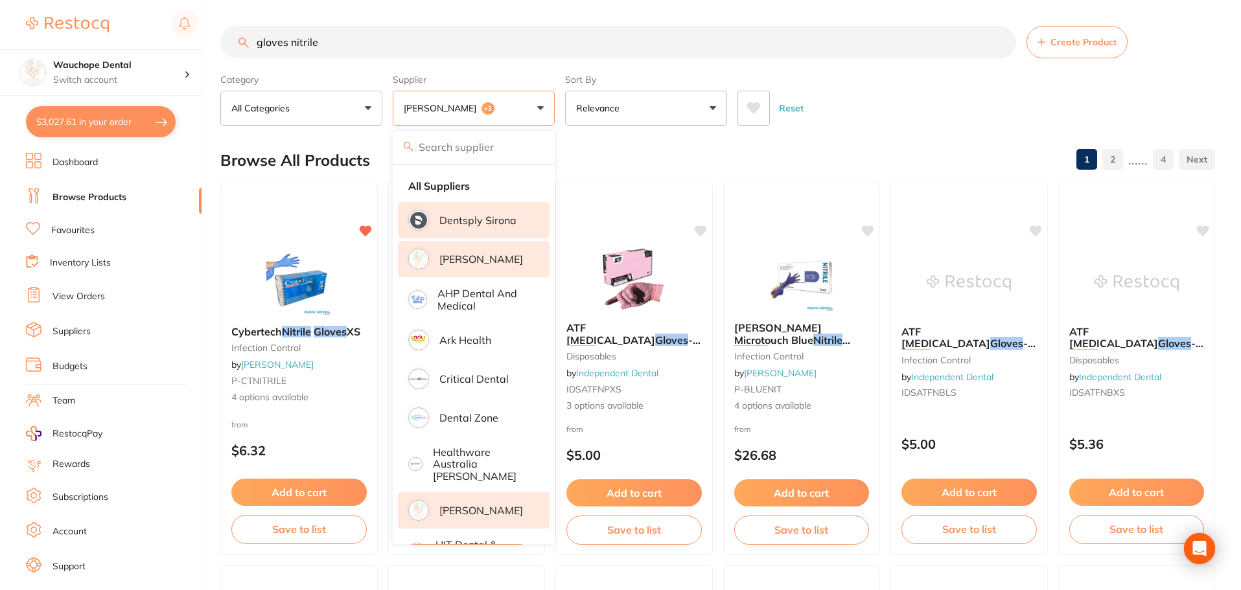
click at [354, 43] on input "gloves nitrile" at bounding box center [618, 42] width 796 height 32
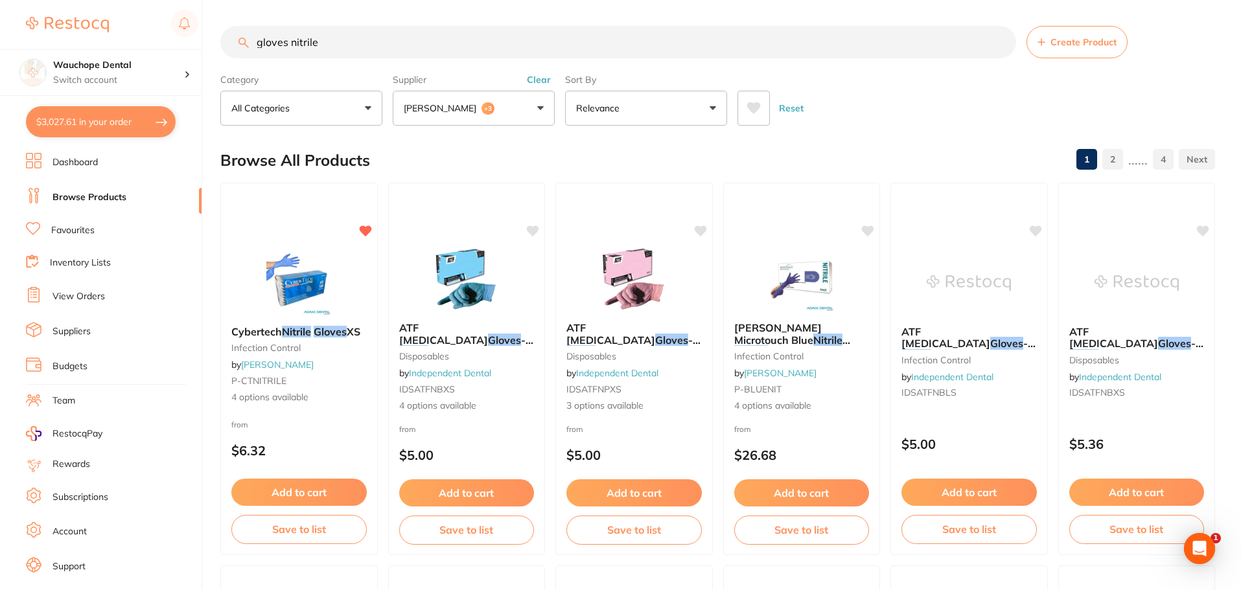
click at [354, 43] on input "gloves nitrile" at bounding box center [618, 42] width 796 height 32
type input "life"
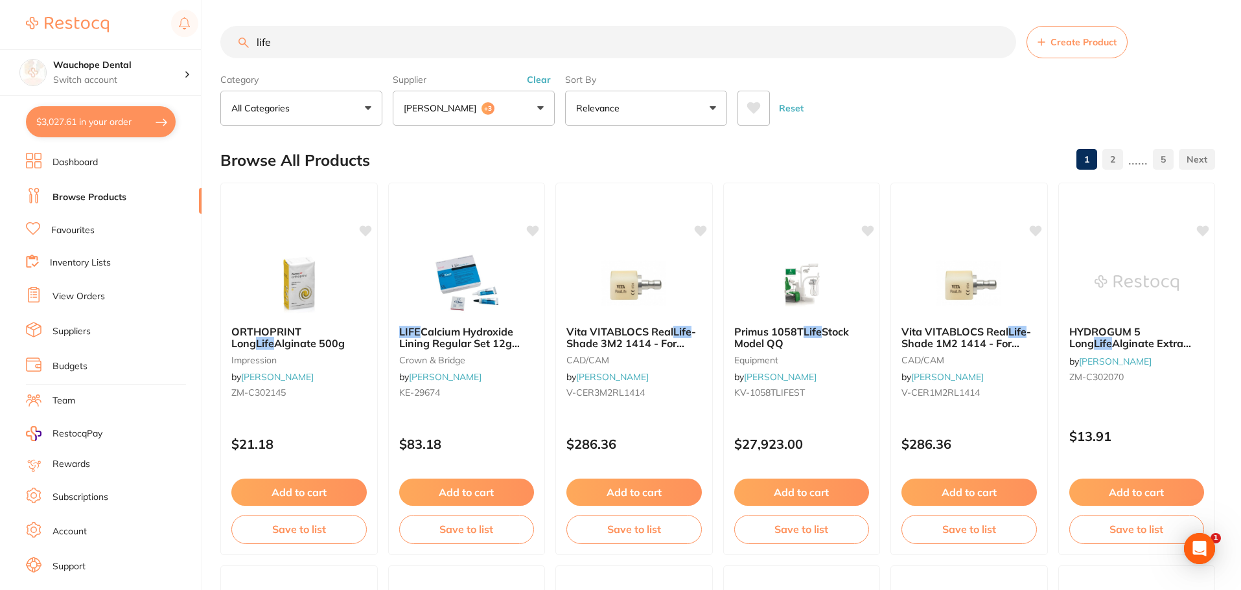
click at [511, 102] on button "Adam Dental +3" at bounding box center [474, 108] width 162 height 35
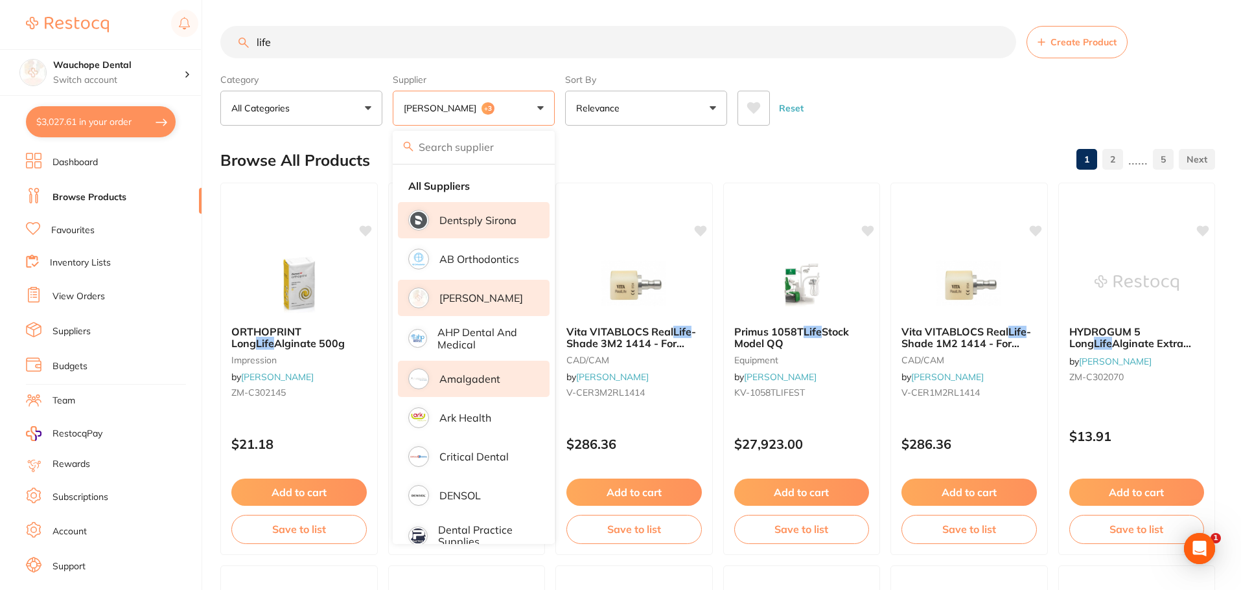
click at [502, 382] on li "Amalgadent" at bounding box center [474, 379] width 152 height 36
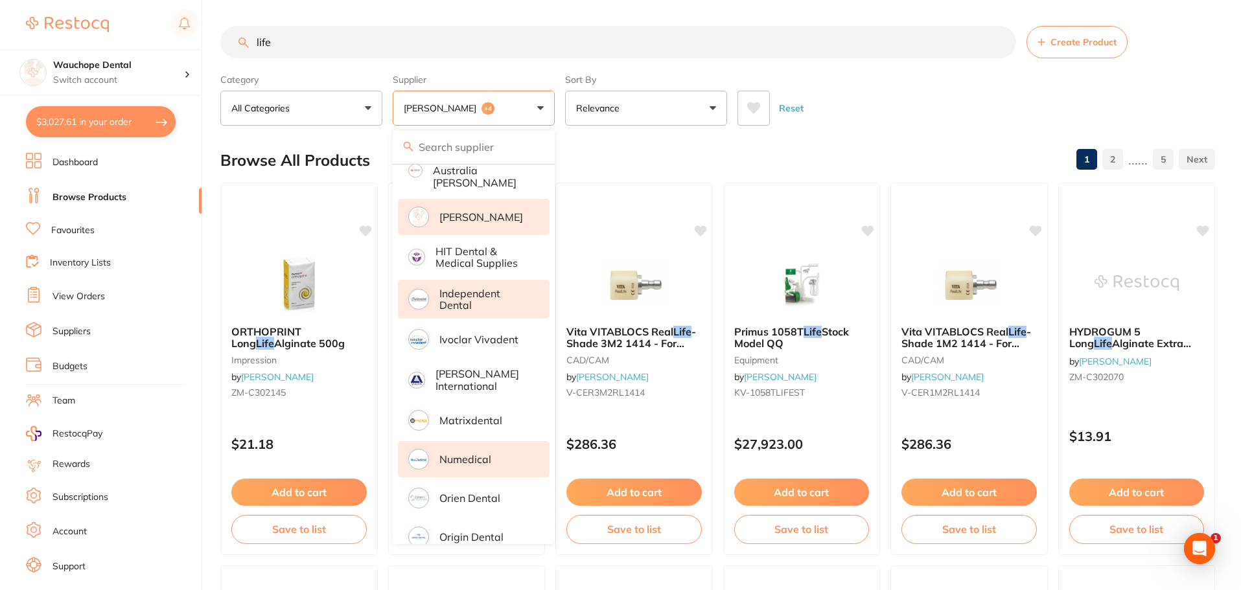
scroll to position [453, 0]
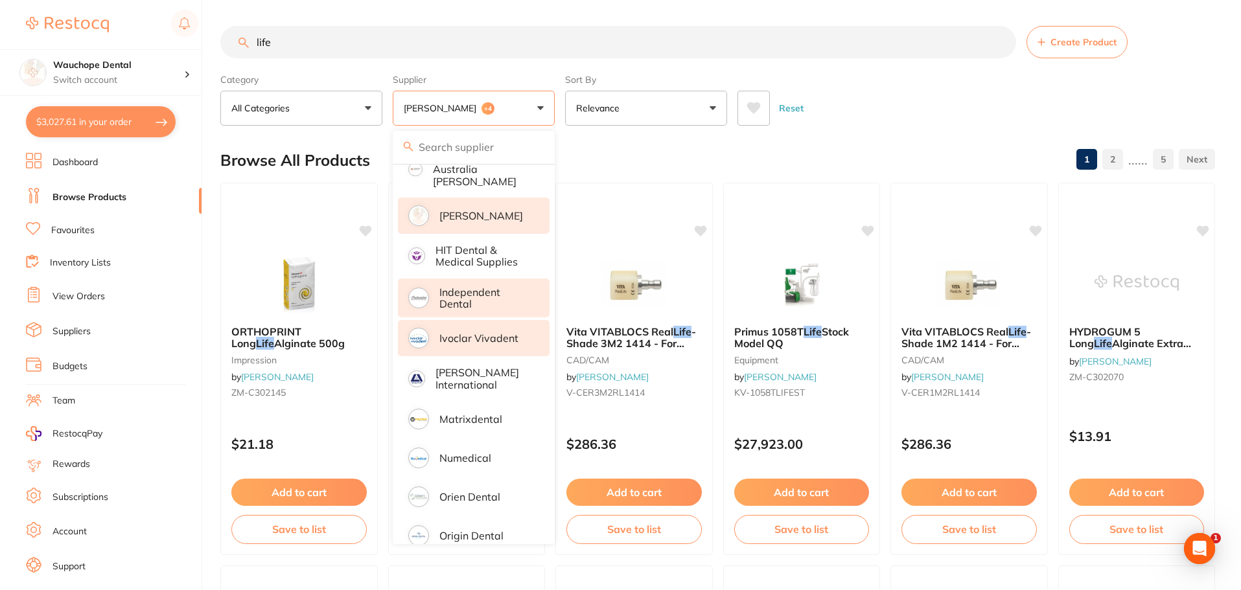
click at [459, 332] on p "Ivoclar Vivadent" at bounding box center [478, 338] width 79 height 12
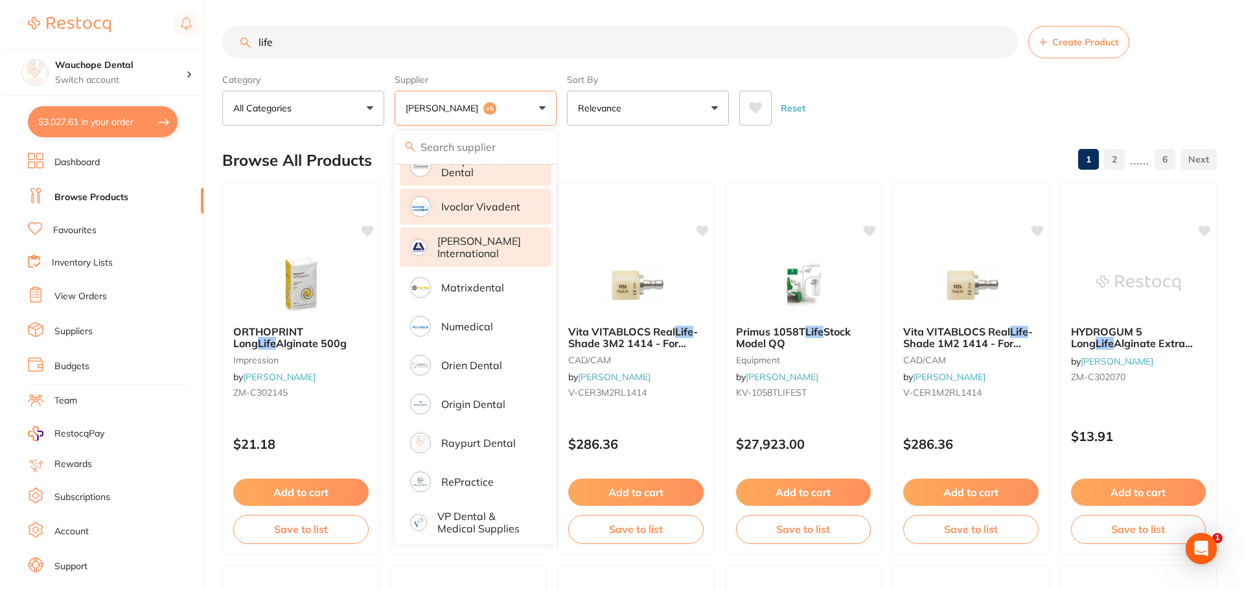
scroll to position [0, 0]
click at [647, 141] on div "Browse All Products 1 2 ...... 6" at bounding box center [717, 160] width 994 height 43
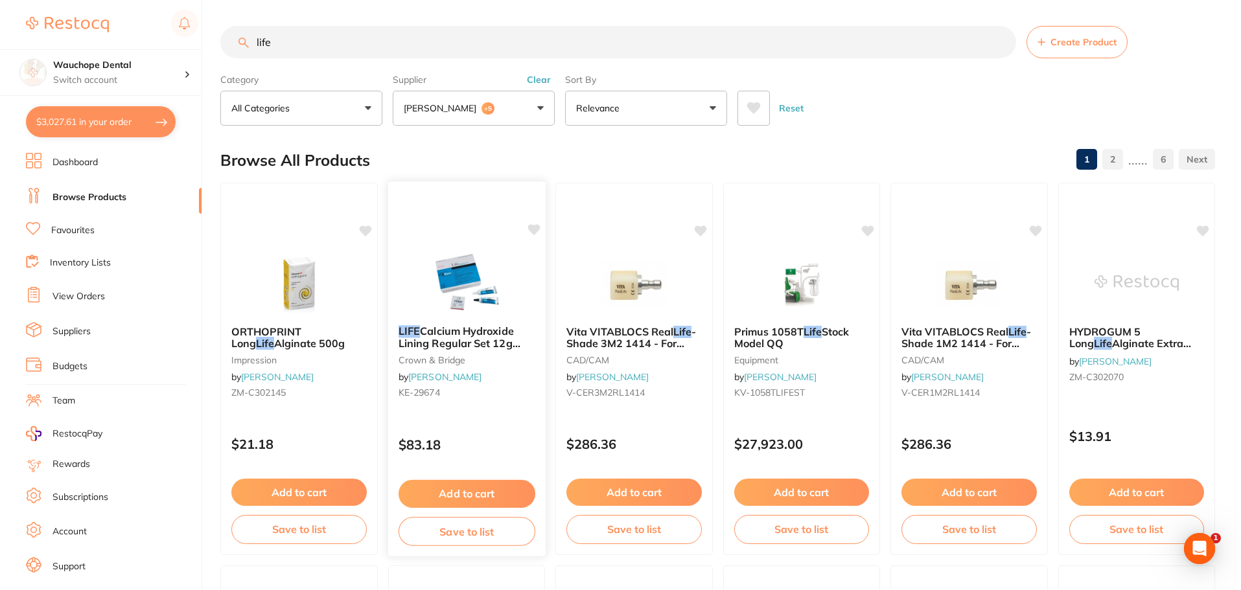
click at [426, 283] on img at bounding box center [466, 281] width 85 height 65
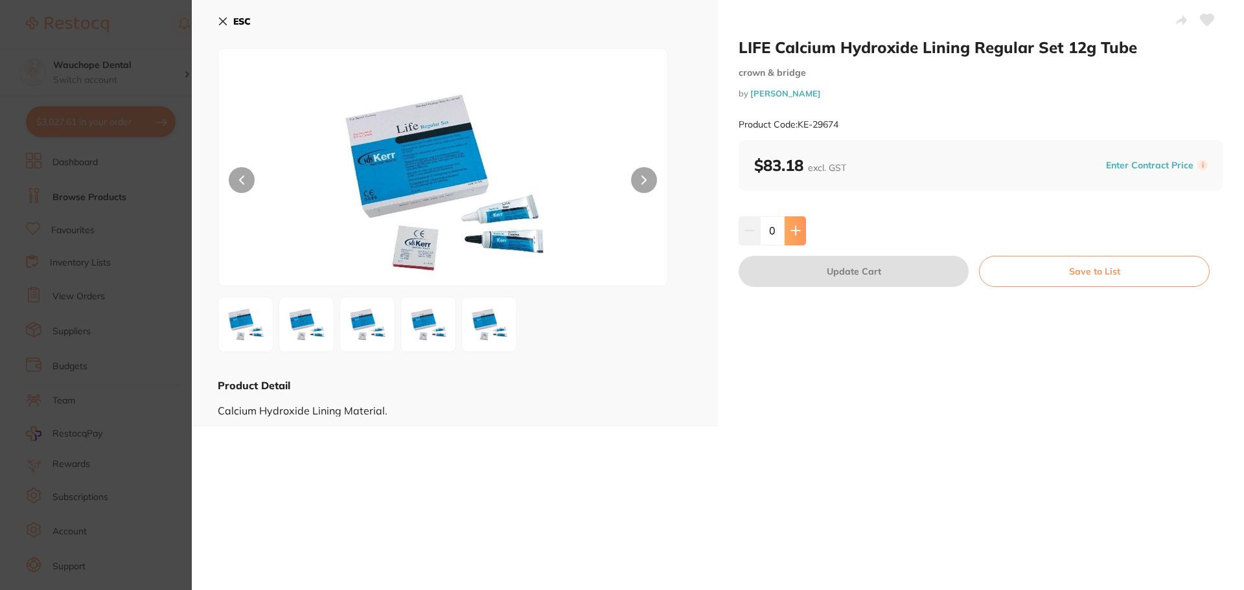
click at [799, 226] on button at bounding box center [794, 230] width 21 height 29
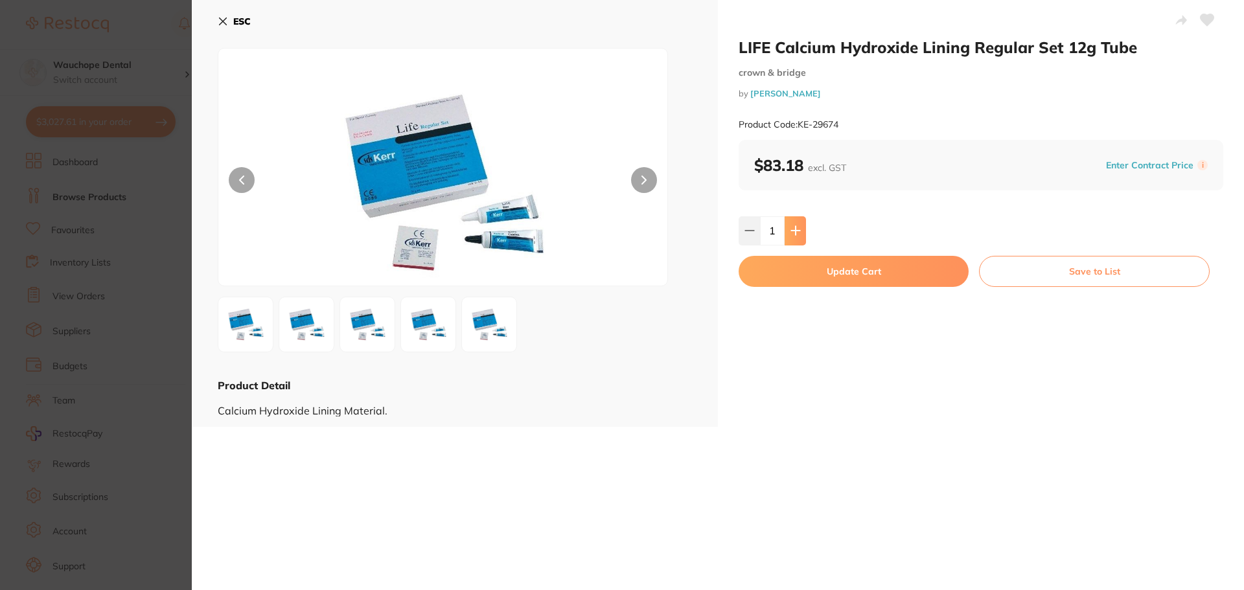
click at [799, 226] on button at bounding box center [794, 230] width 21 height 29
type input "2"
click at [817, 271] on button "Update Cart" at bounding box center [853, 271] width 230 height 31
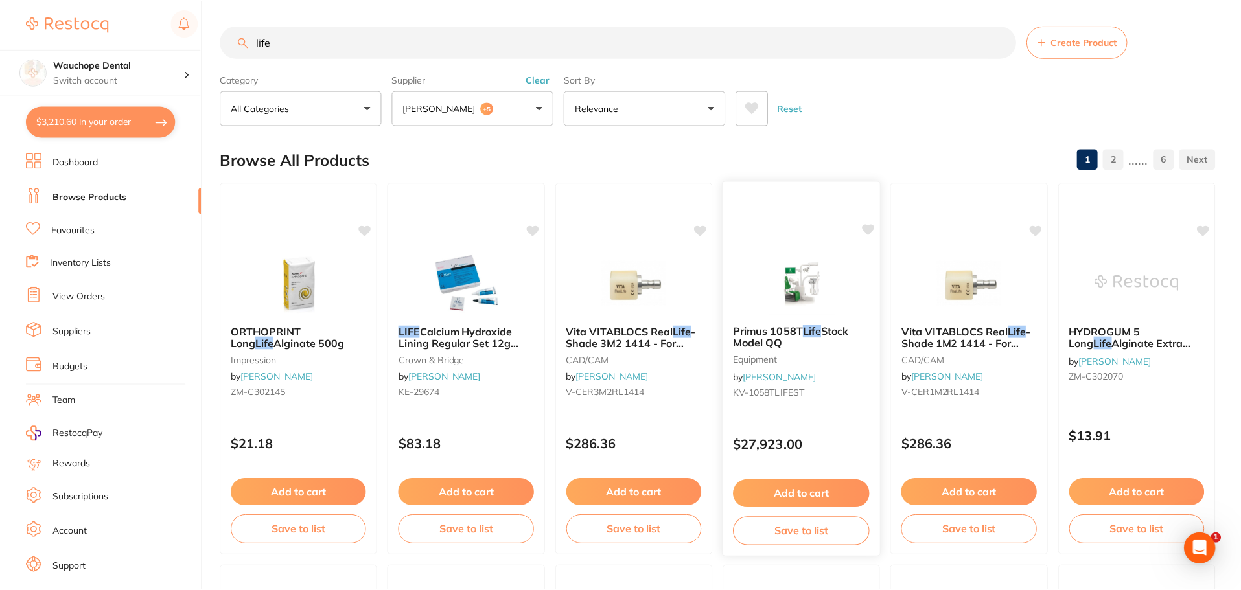
scroll to position [2, 0]
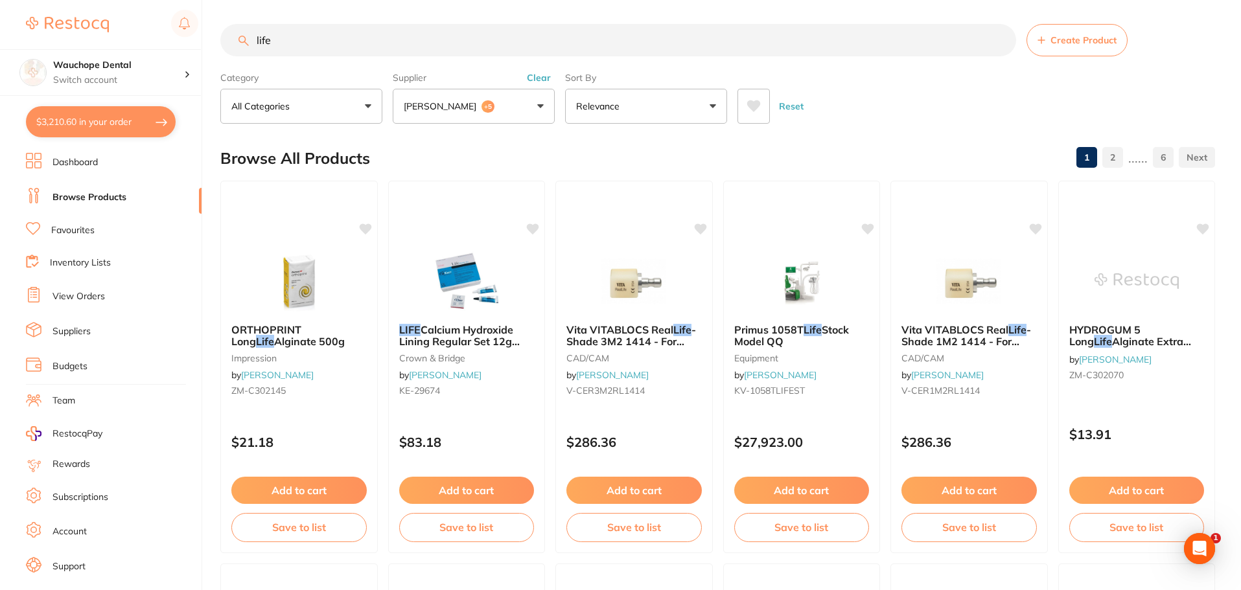
click at [314, 31] on input "life" at bounding box center [618, 40] width 796 height 32
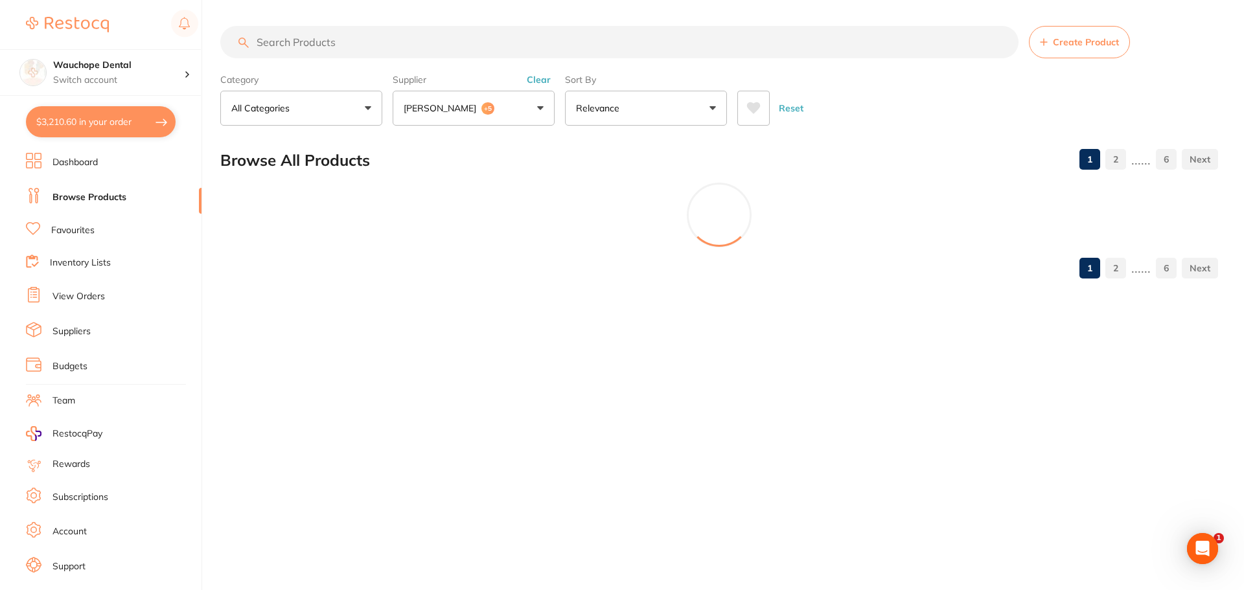
scroll to position [783, 0]
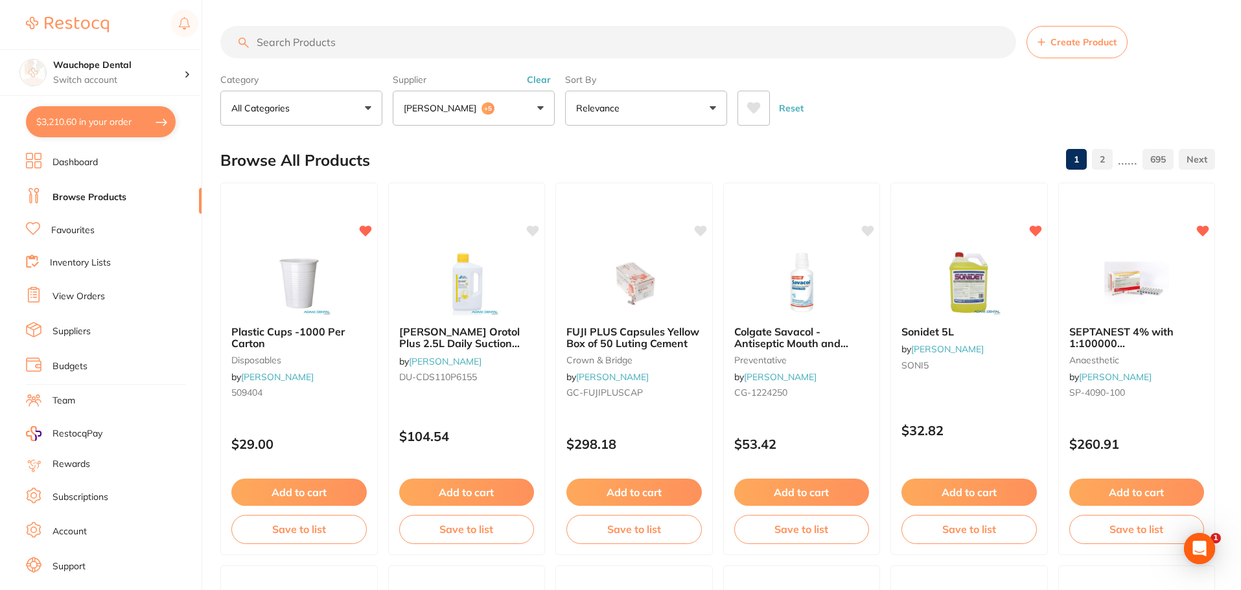
click at [124, 128] on button "$3,210.60 in your order" at bounding box center [101, 121] width 150 height 31
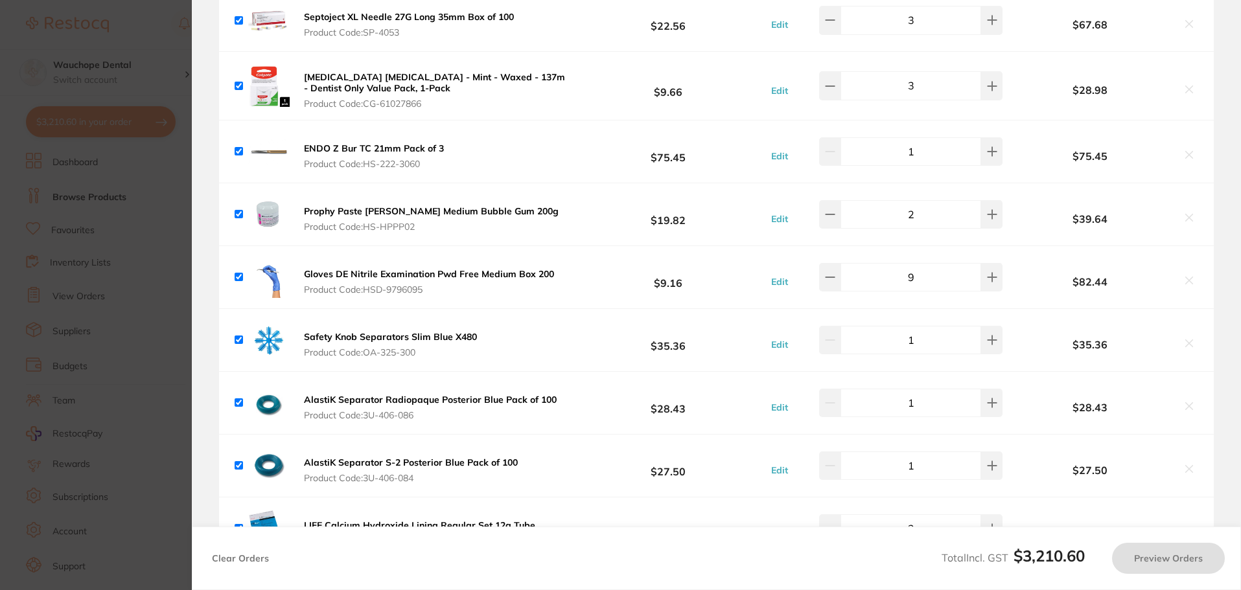
checkbox input "true"
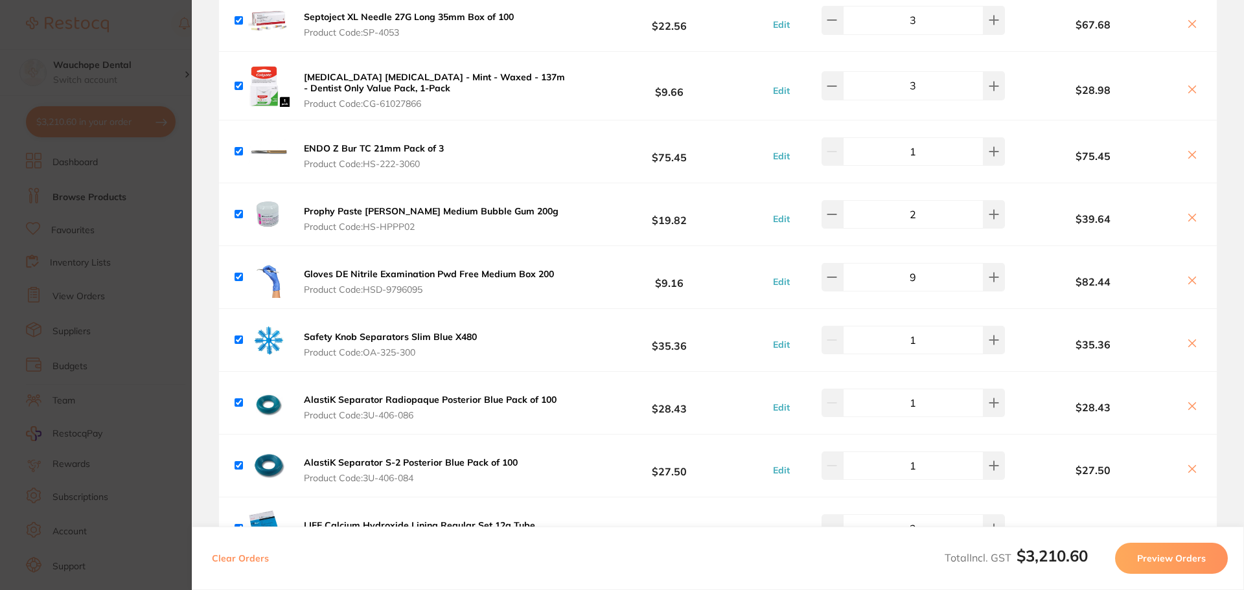
scroll to position [1342, 0]
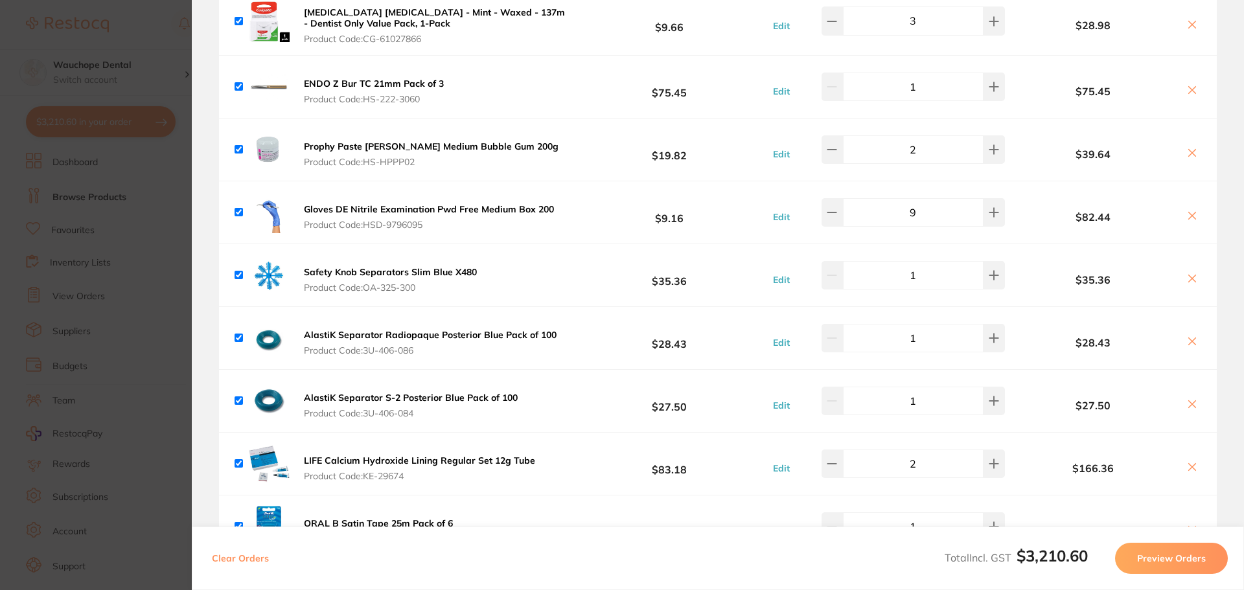
click at [1187, 336] on icon at bounding box center [1192, 341] width 10 height 10
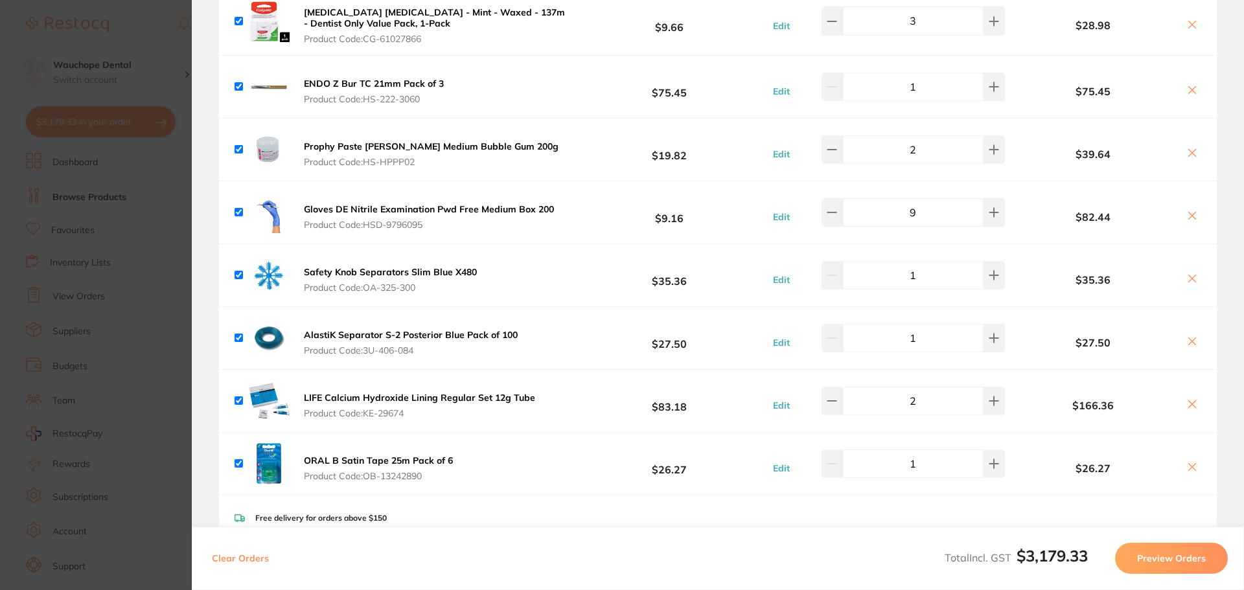
click at [1189, 338] on icon at bounding box center [1192, 341] width 7 height 7
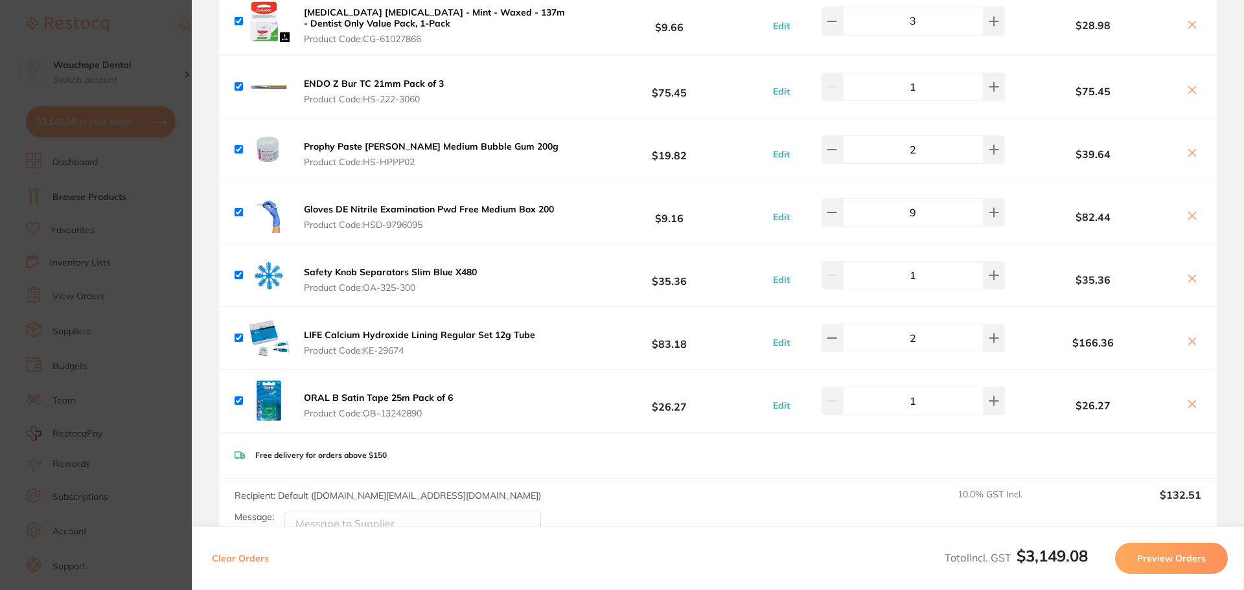
checkbox input "true"
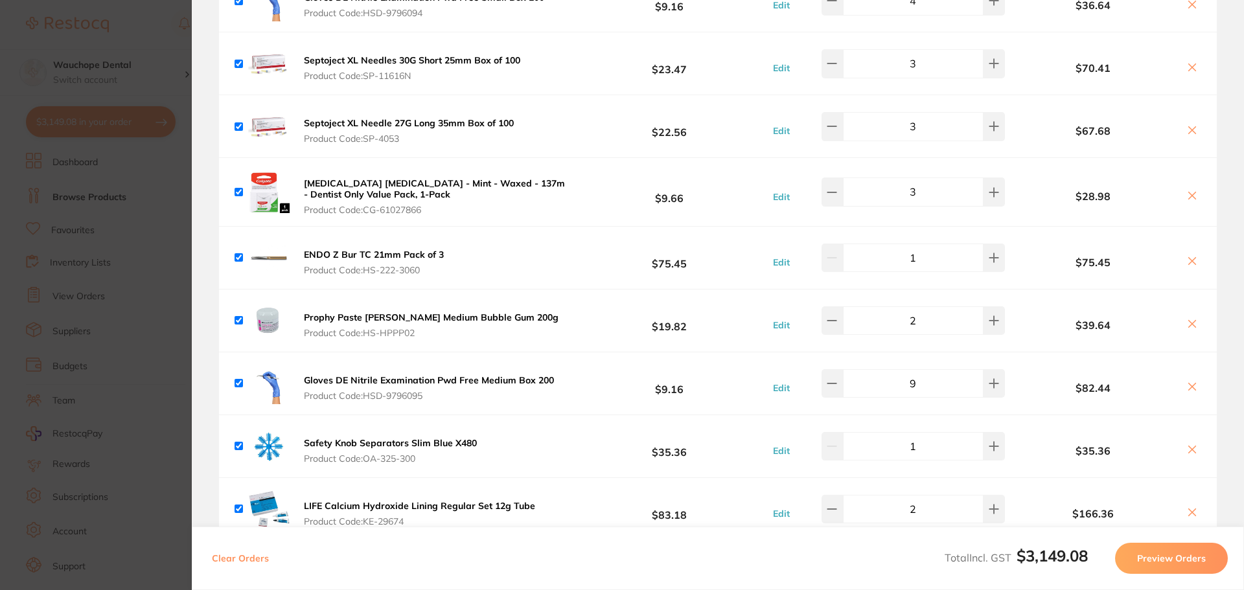
scroll to position [1147, 0]
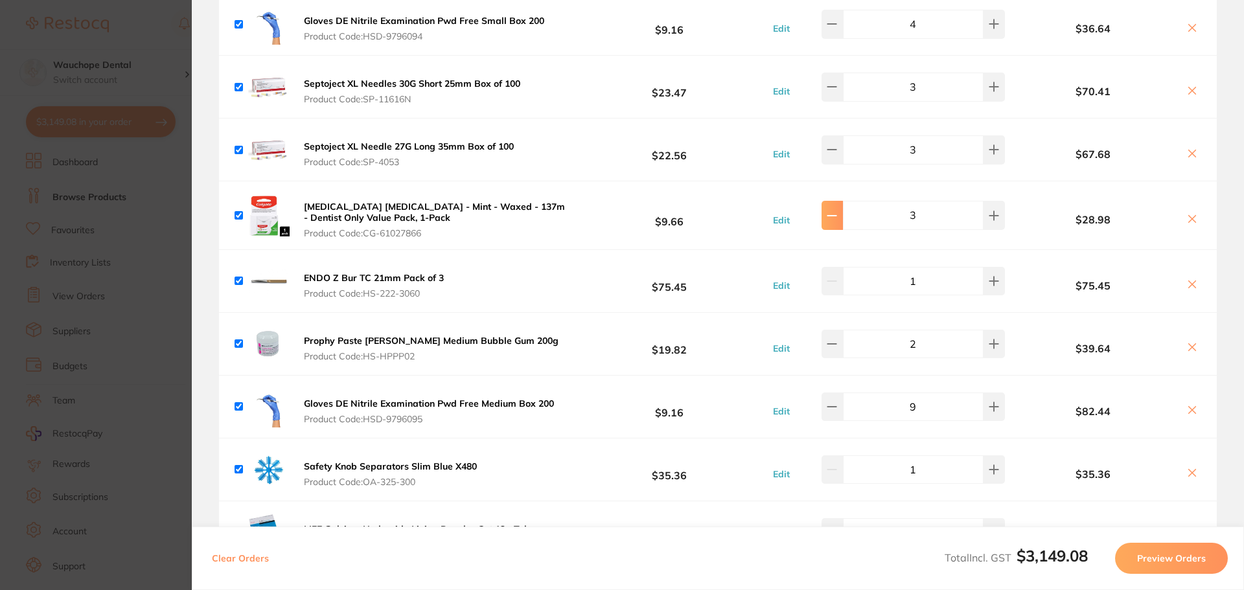
click at [837, 212] on icon at bounding box center [832, 216] width 10 height 10
click at [989, 220] on button at bounding box center [993, 215] width 21 height 29
type input "2"
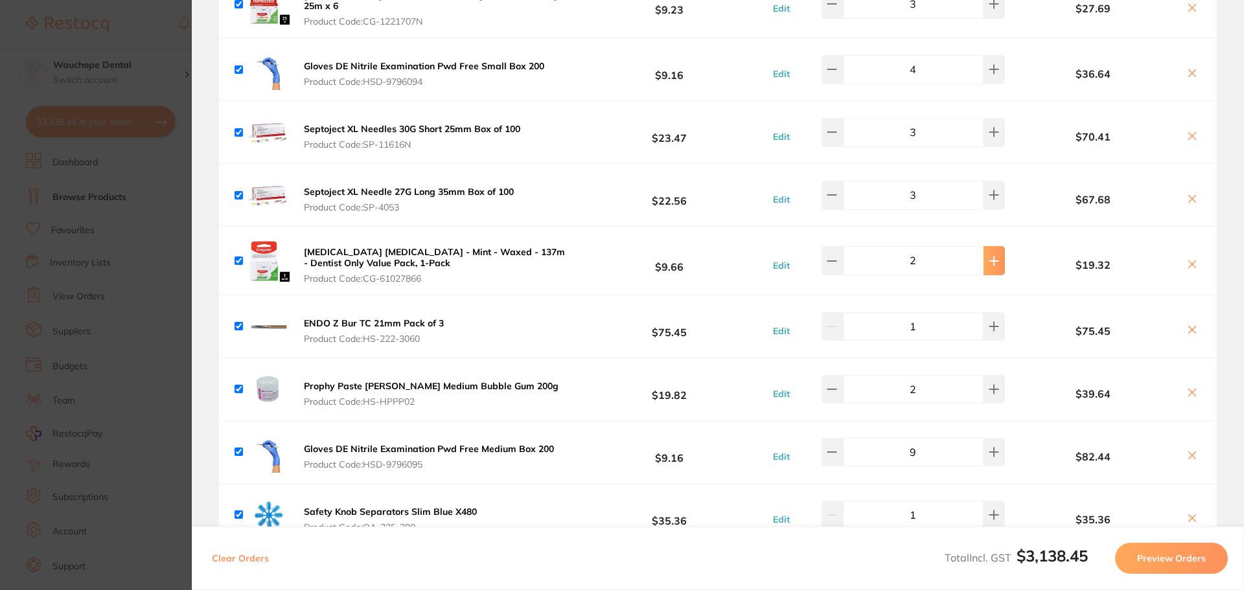
scroll to position [1082, 0]
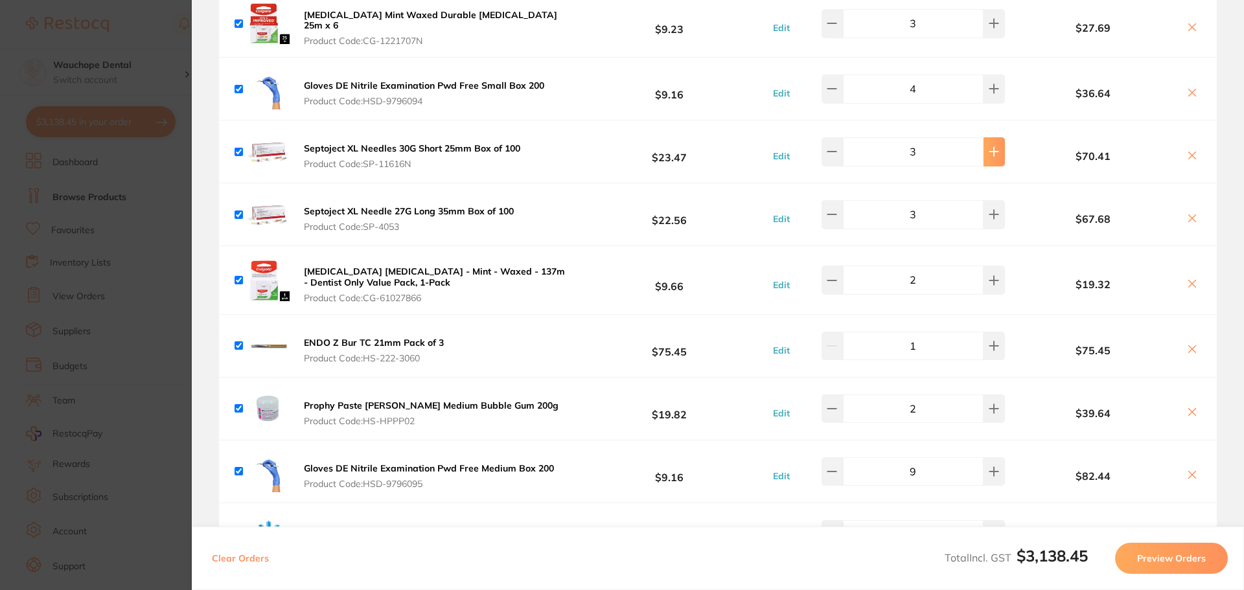
click at [990, 152] on button at bounding box center [993, 151] width 21 height 29
type input "4"
click at [990, 211] on icon at bounding box center [994, 215] width 8 height 8
type input "4"
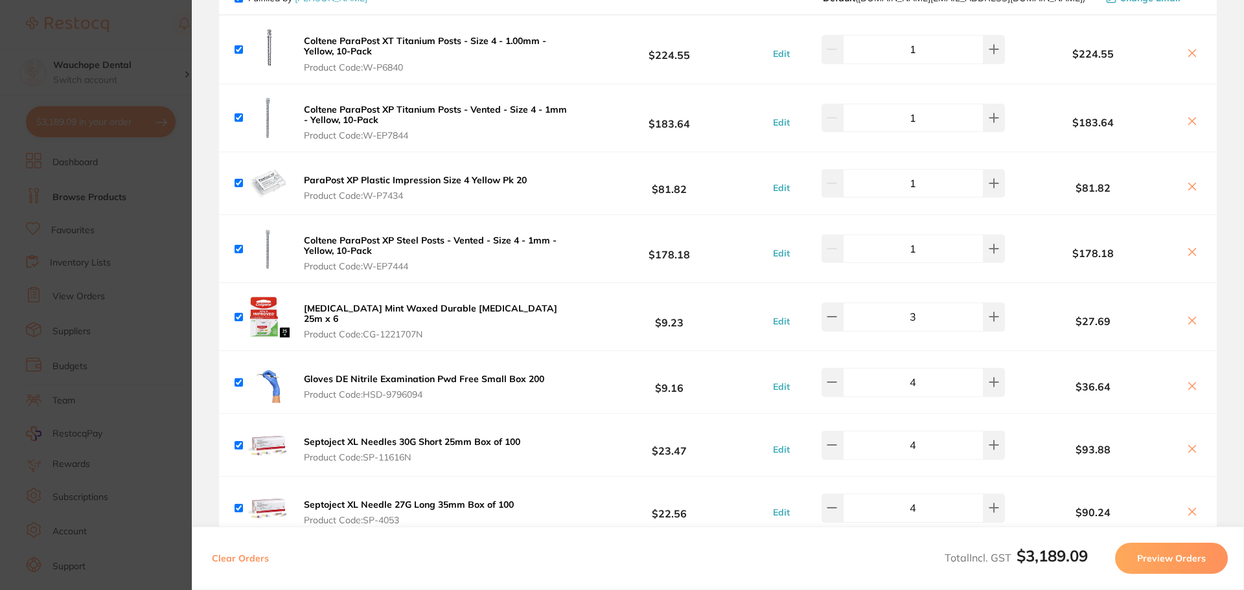
scroll to position [759, 0]
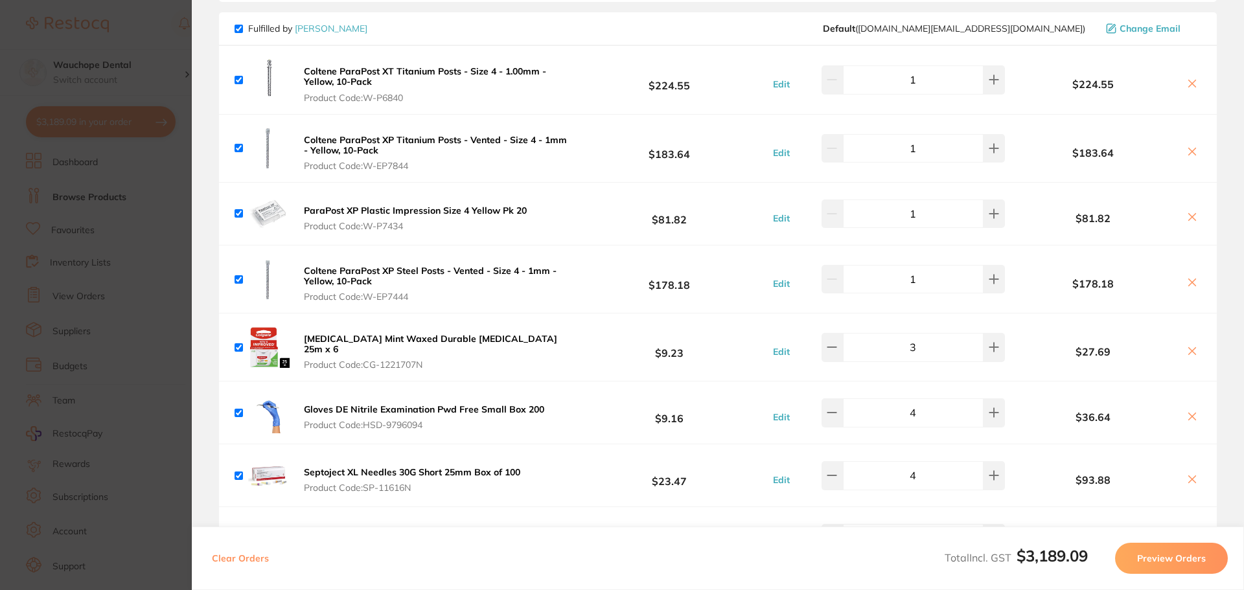
click at [1187, 220] on icon at bounding box center [1192, 217] width 10 height 10
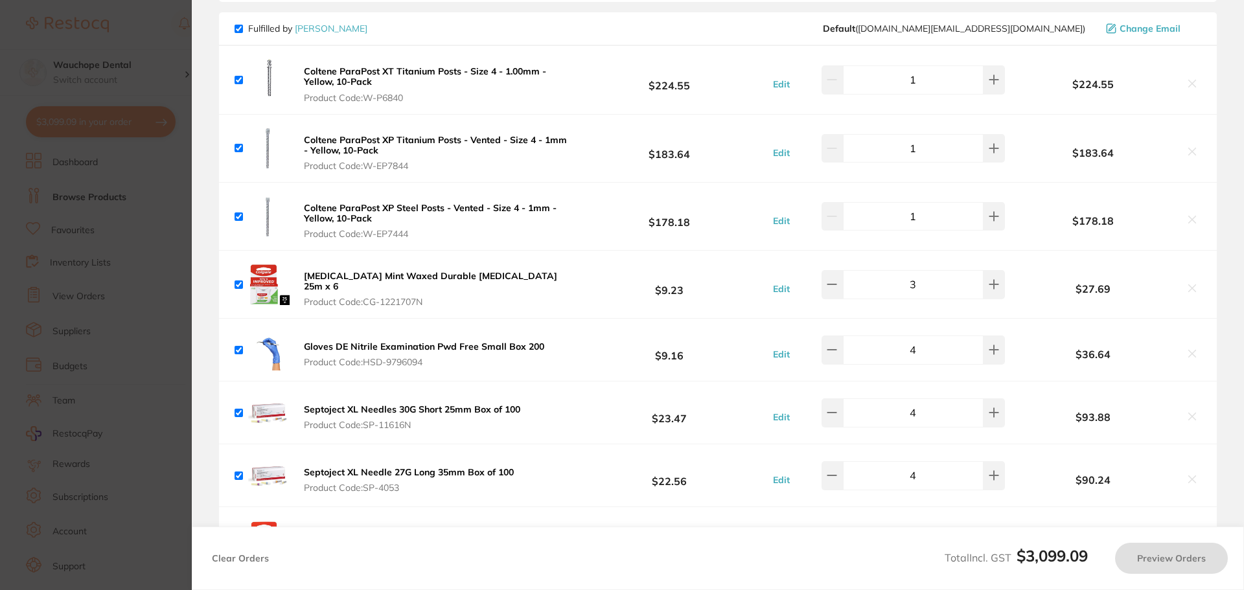
checkbox input "true"
